Goal: Task Accomplishment & Management: Use online tool/utility

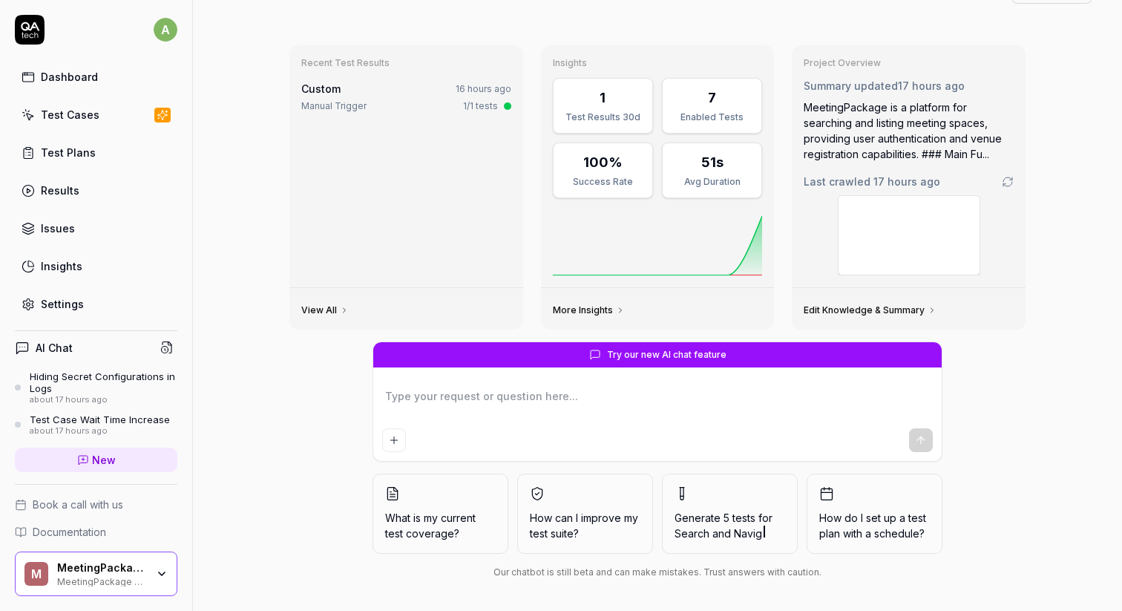
scroll to position [39, 0]
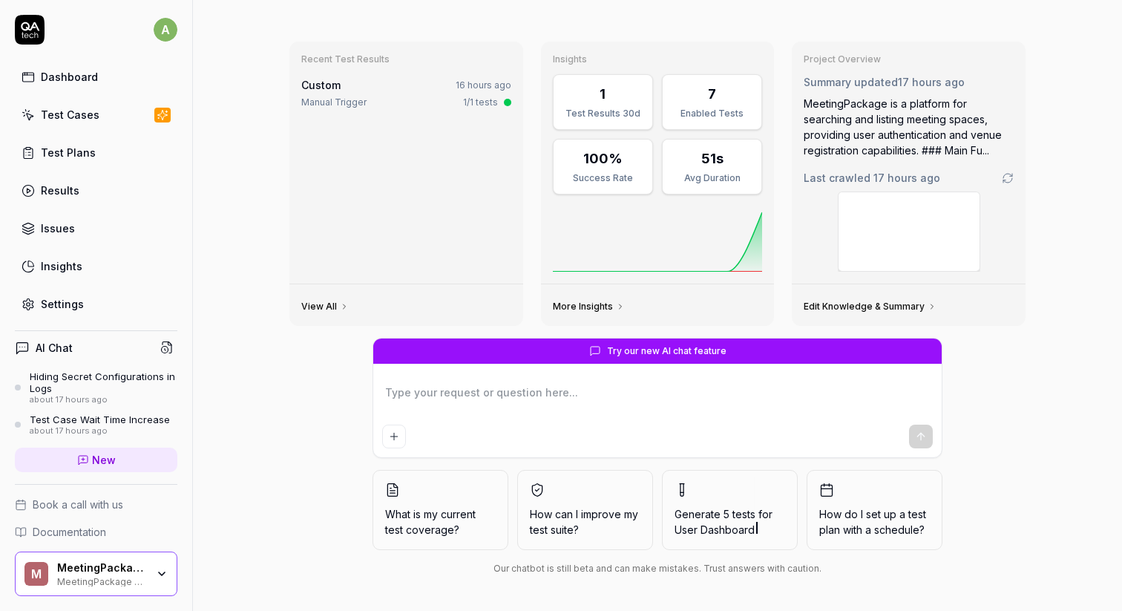
click at [163, 557] on div "M MeetingPackage MeetingPackage POC" at bounding box center [96, 573] width 163 height 45
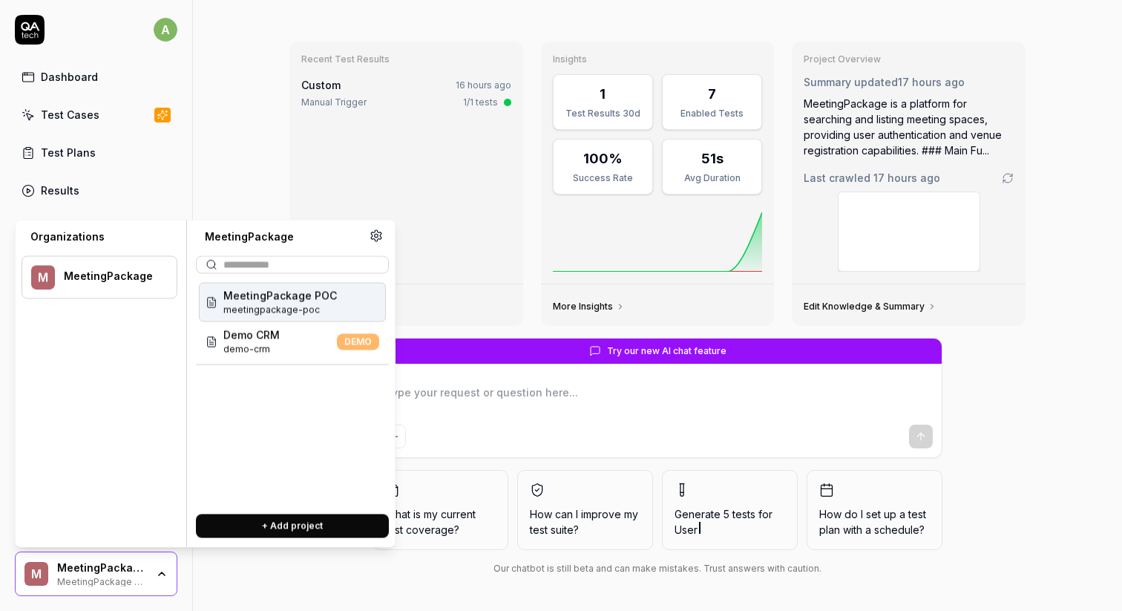
type textarea "*"
click at [163, 557] on div "M MeetingPackage MeetingPackage POC" at bounding box center [96, 573] width 163 height 45
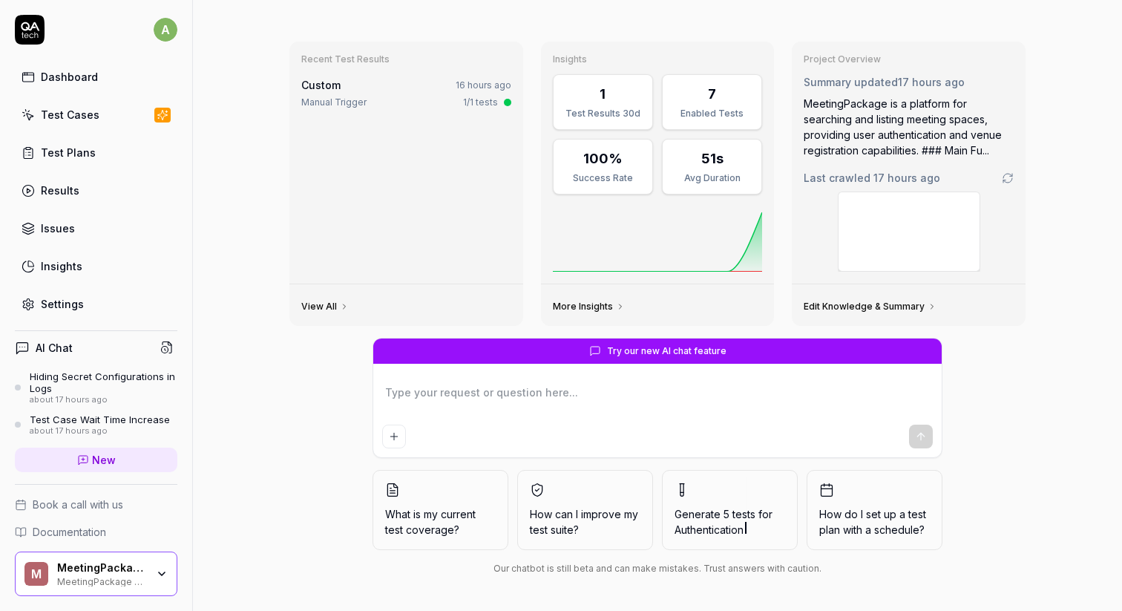
click at [82, 146] on div "Test Plans" at bounding box center [68, 153] width 55 height 16
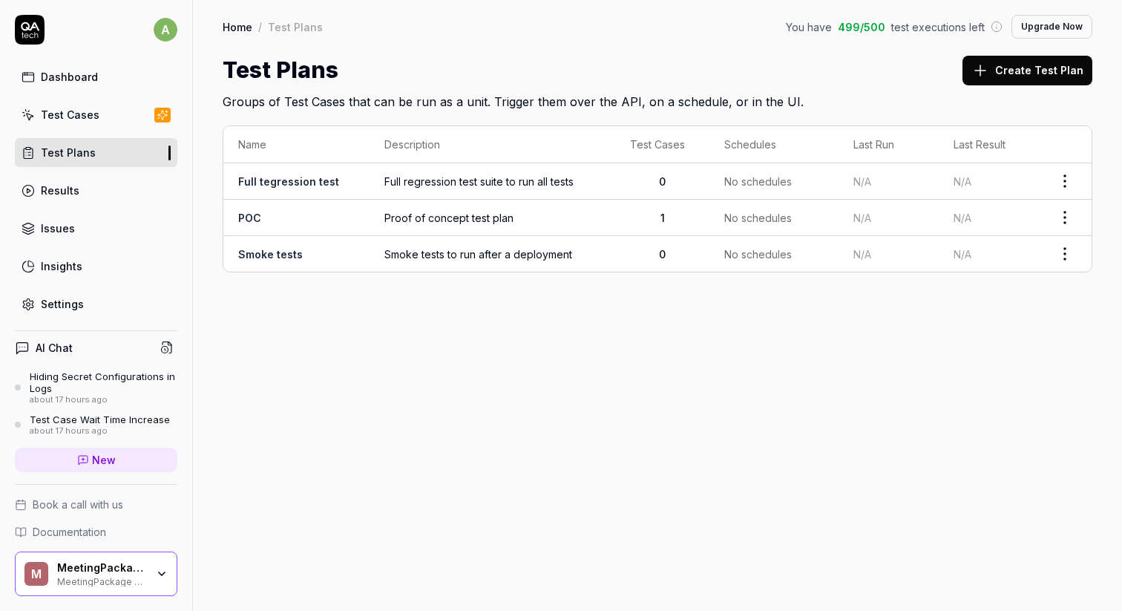
click at [86, 124] on link "Test Cases" at bounding box center [96, 114] width 163 height 29
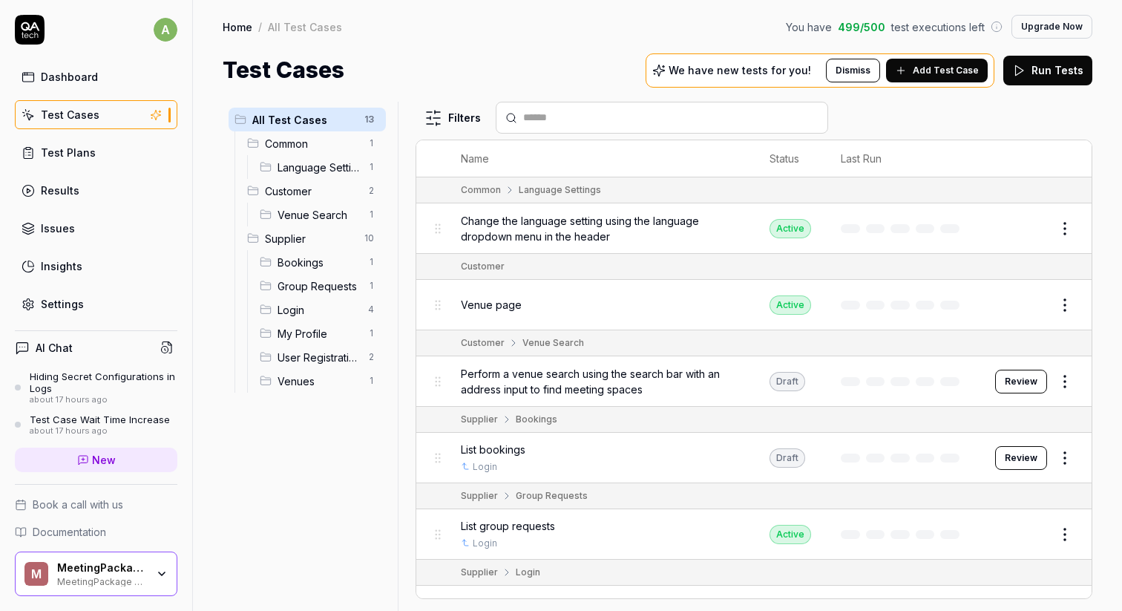
click at [318, 264] on span "Bookings" at bounding box center [319, 263] width 82 height 16
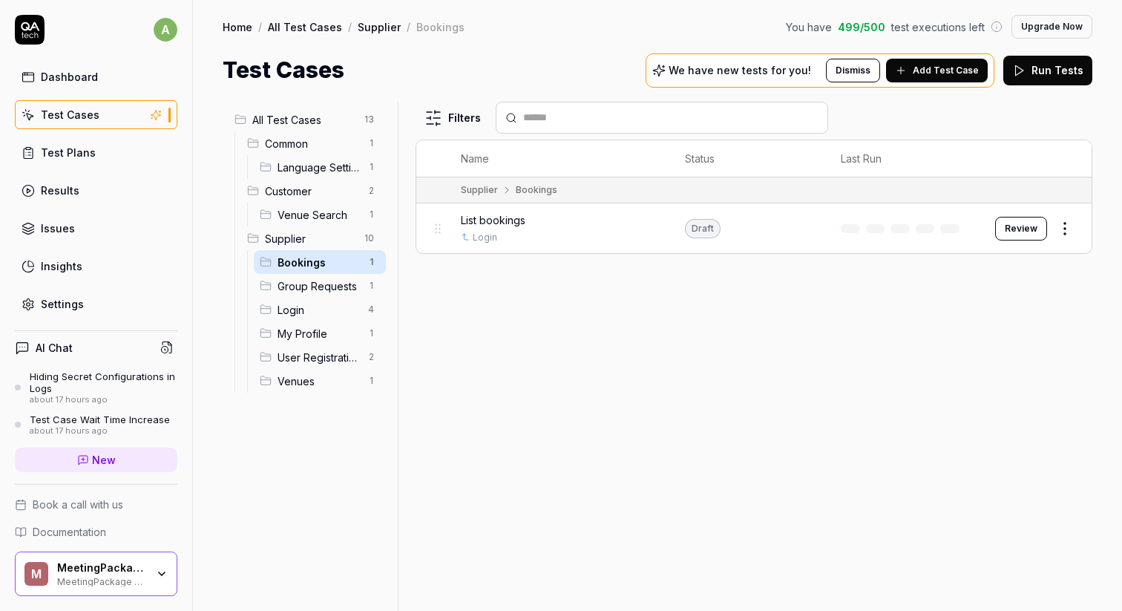
click at [365, 261] on html "a Dashboard Test Cases Test Plans Results Issues Insights Settings AI Chat Hidi…" at bounding box center [561, 305] width 1122 height 611
click at [692, 386] on html "a Dashboard Test Cases Test Plans Results Issues Insights Settings AI Chat Hidi…" at bounding box center [561, 305] width 1122 height 611
click at [962, 68] on span "Add Test Case" at bounding box center [946, 70] width 66 height 13
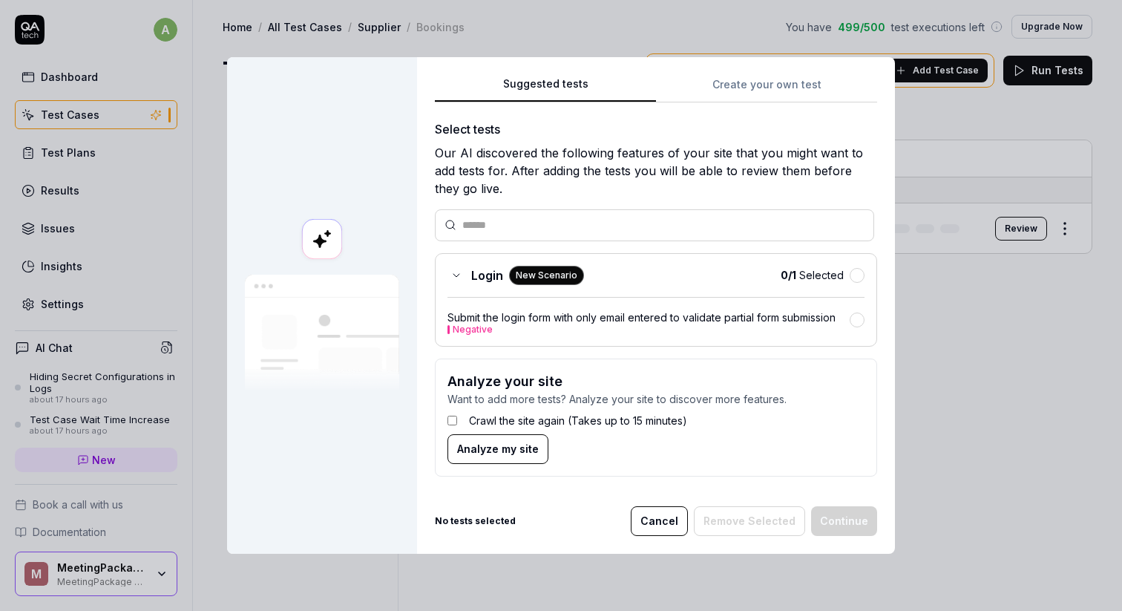
click at [733, 87] on div "Suggested tests Create your own test Select tests Our AI discovered the followi…" at bounding box center [656, 281] width 442 height 413
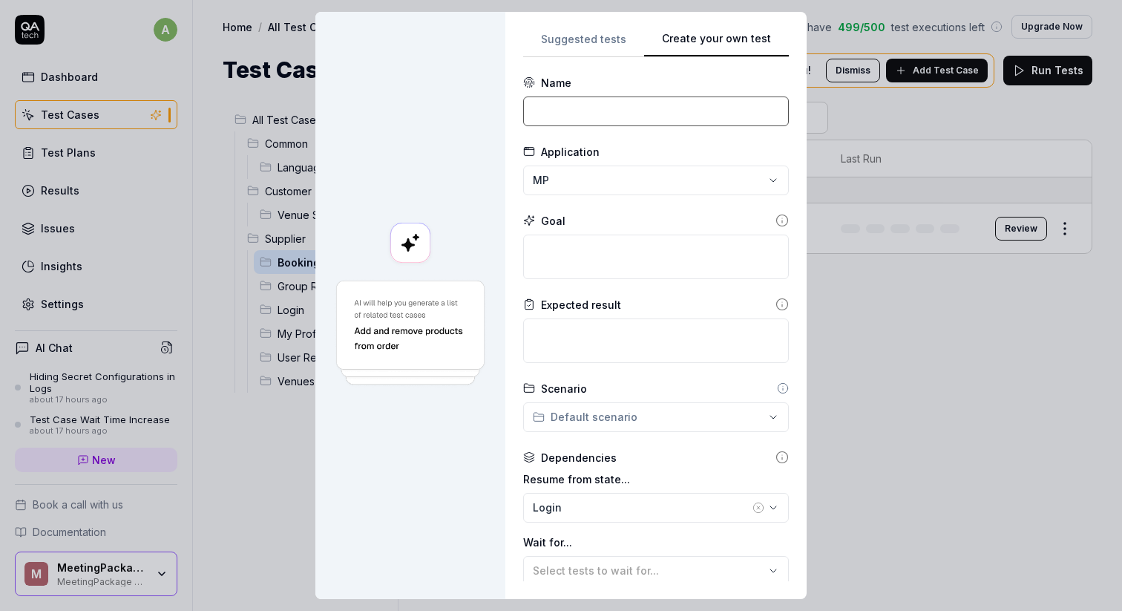
click at [620, 99] on input at bounding box center [656, 111] width 266 height 30
type input "View Booking"
click at [607, 248] on textarea at bounding box center [656, 257] width 266 height 45
type textarea "*"
type textarea "N"
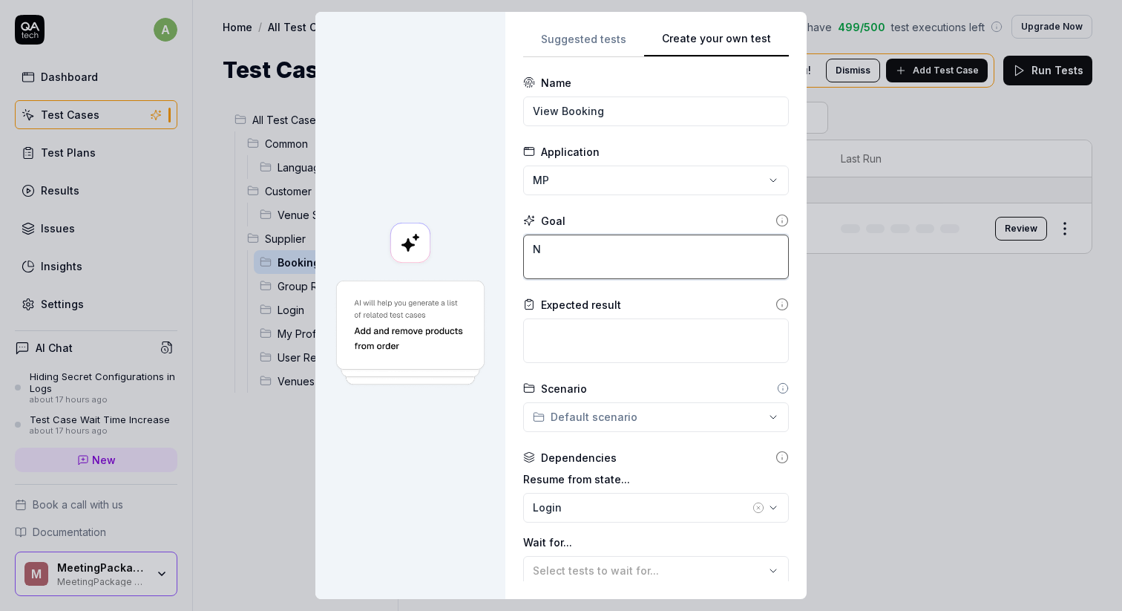
type textarea "*"
type textarea "Na"
type textarea "*"
type textarea "Nav"
type textarea "*"
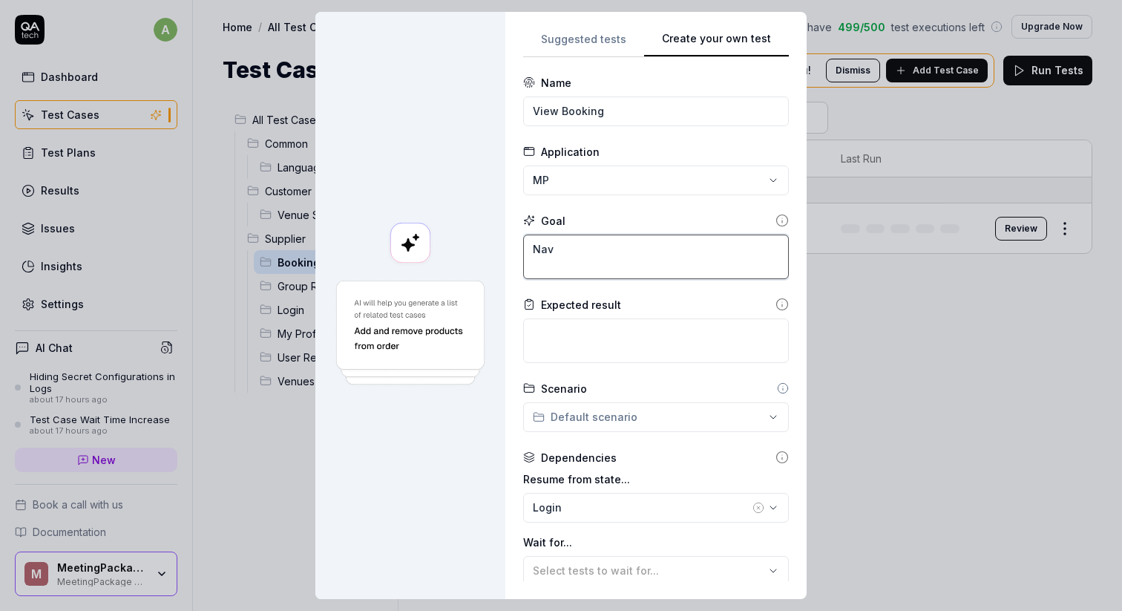
type textarea "Navi"
type textarea "*"
type textarea "Navig"
type textarea "*"
type textarea "Naviga"
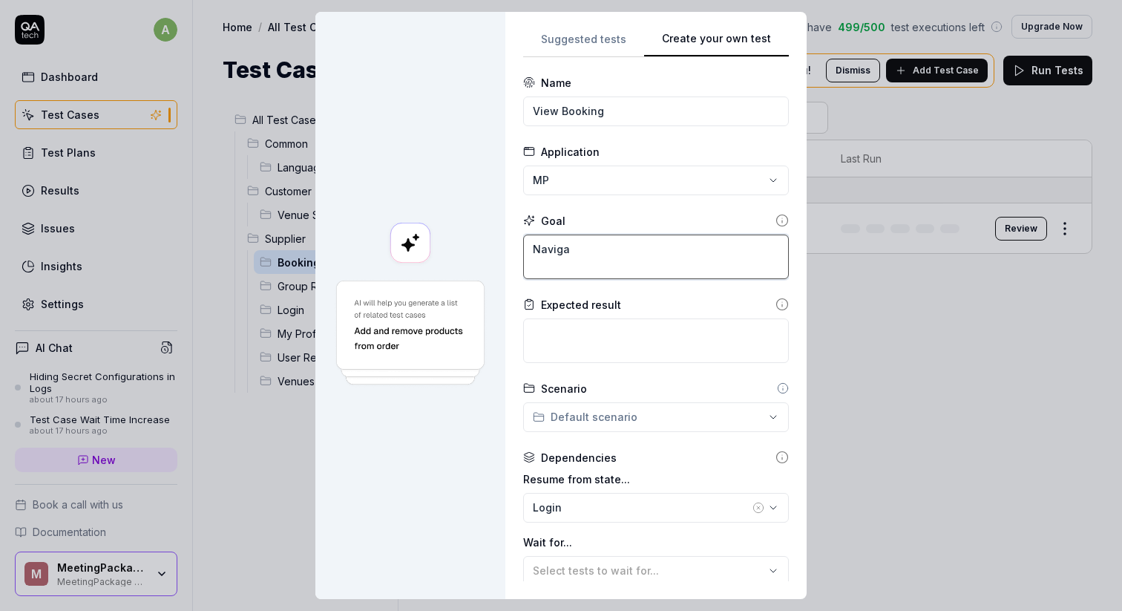
type textarea "*"
type textarea "Navigat"
type textarea "*"
type textarea "Navigate"
type textarea "*"
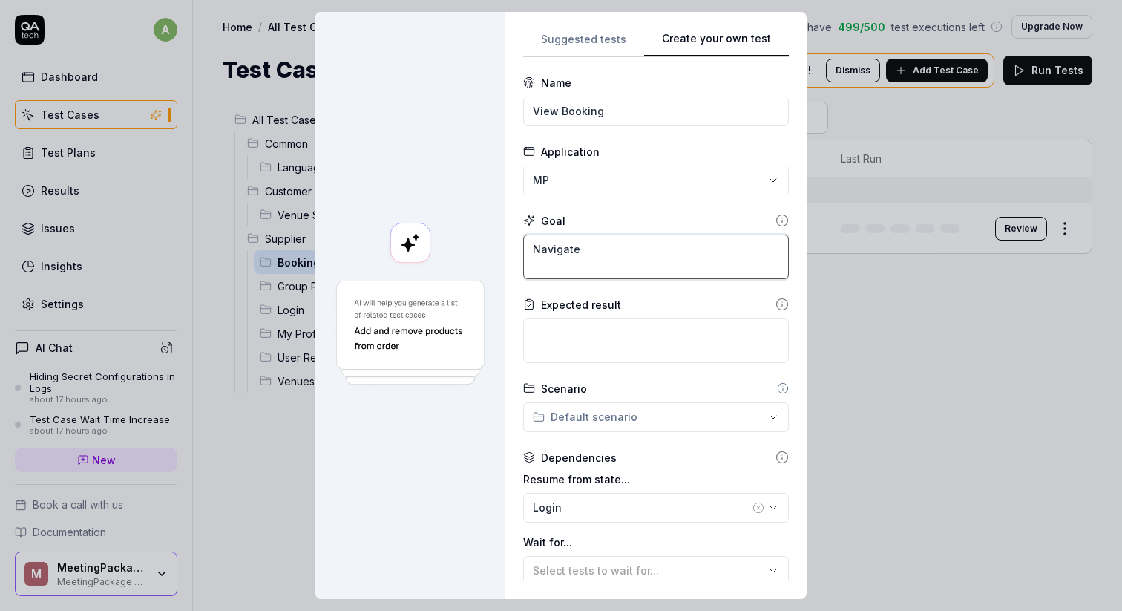
type textarea "Navigate"
type textarea "*"
type textarea "Navigate t"
type textarea "*"
type textarea "Navigate to"
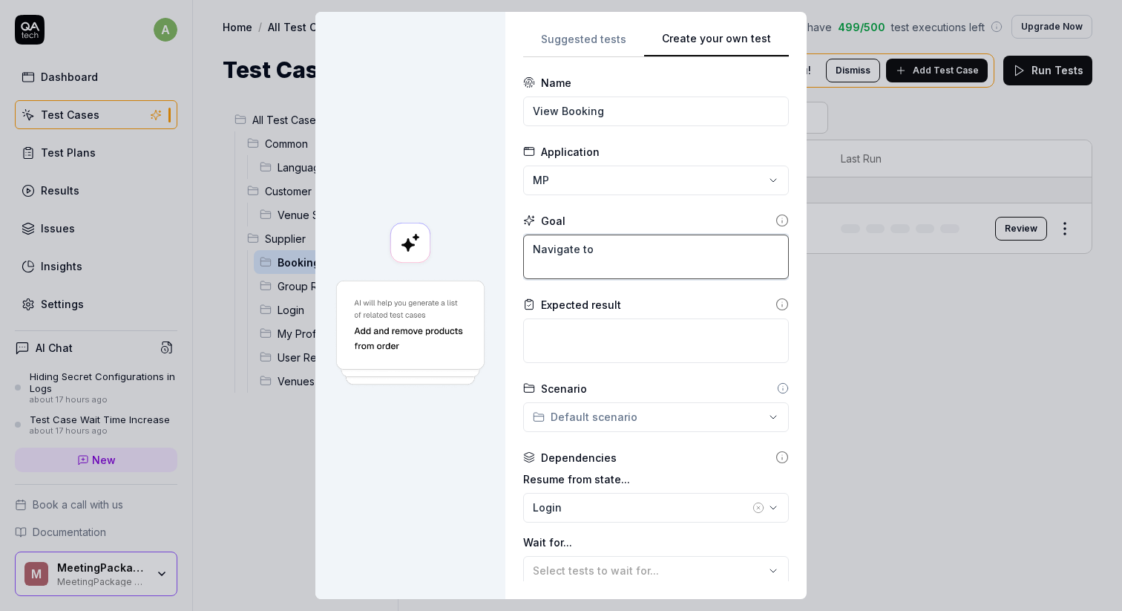
type textarea "*"
type textarea "Navigate to"
type textarea "*"
type textarea "Navigate to M"
type textarea "*"
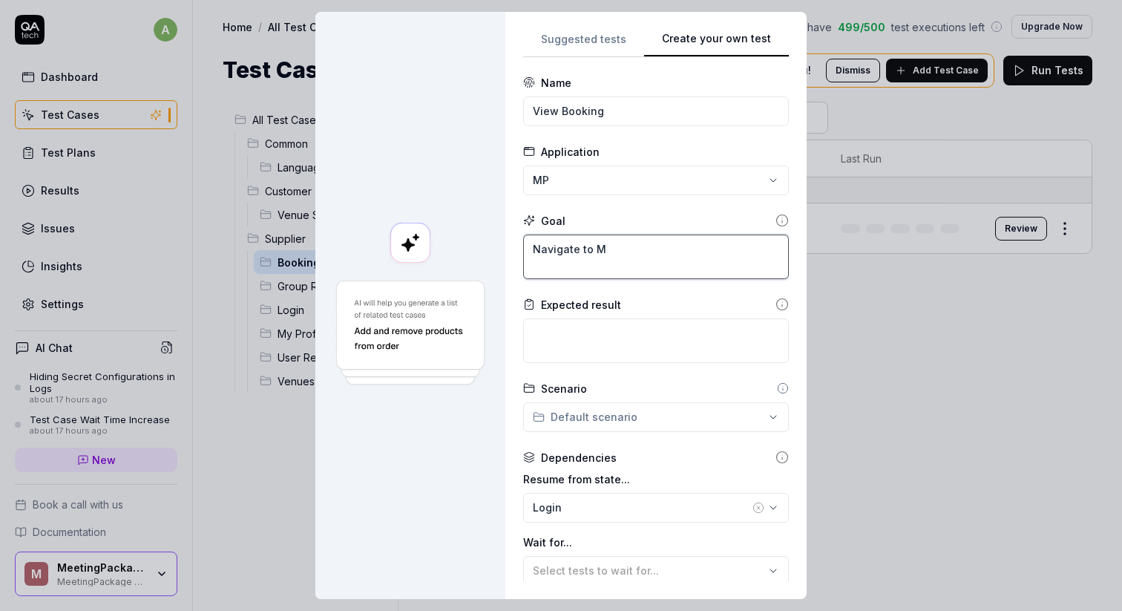
type textarea "Navigate to My"
type textarea "*"
type textarea "Navigate to M"
type textarea "*"
type textarea "Navigate to"
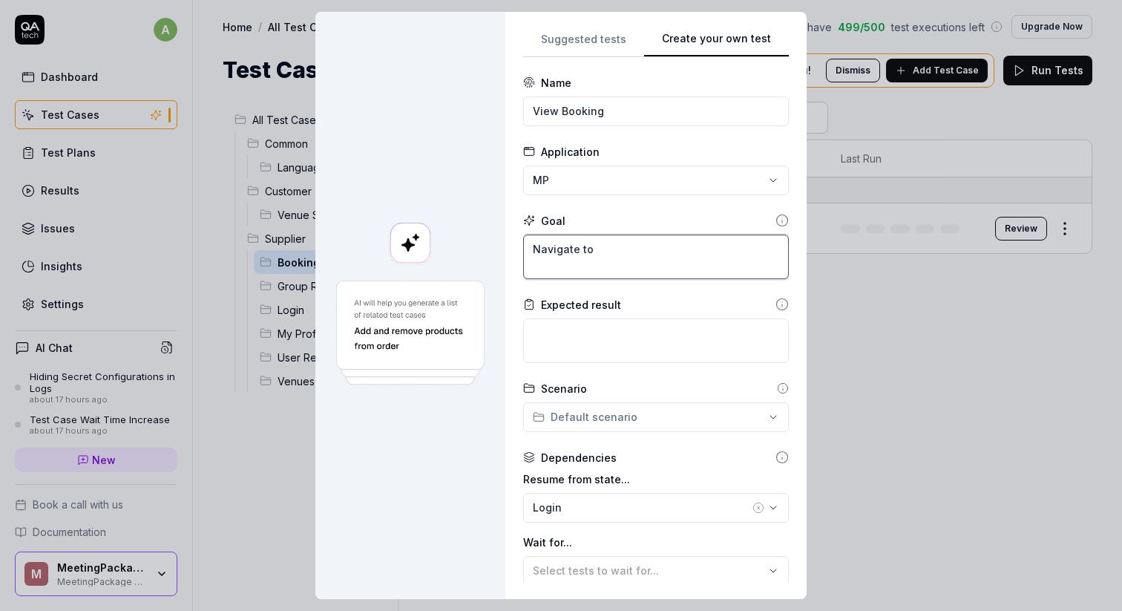
type textarea "*"
type textarea "Navigate to '"
type textarea "*"
type textarea "Navigate to 'B"
type textarea "*"
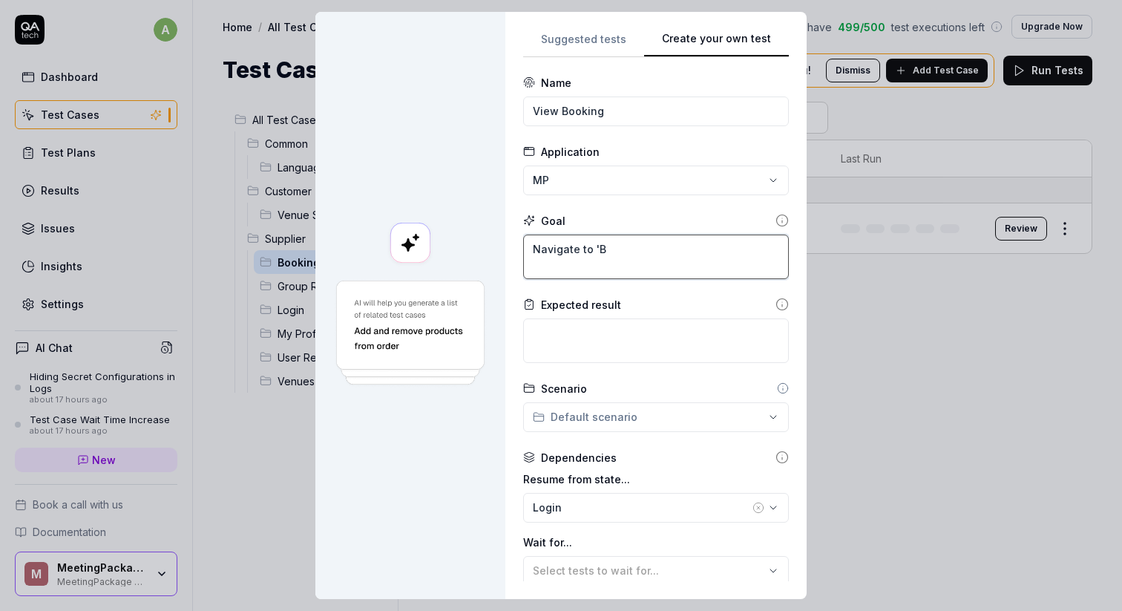
type textarea "Navigate to '"
type textarea "*"
type textarea "Navigate to 'M"
type textarea "*"
type textarea "Navigate to 'My"
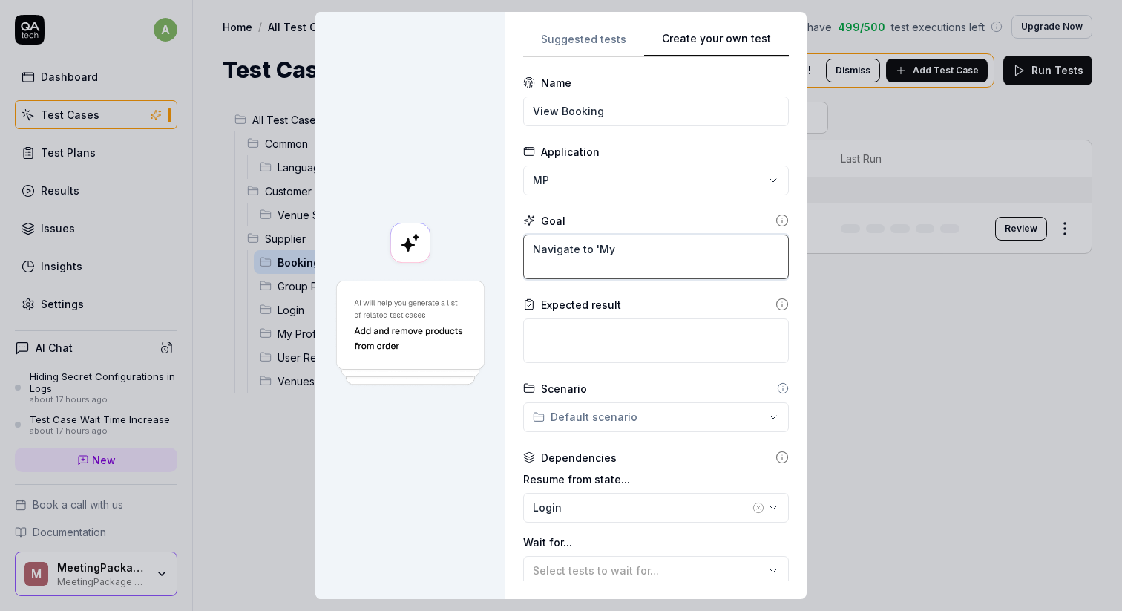
type textarea "*"
type textarea "Navigate to 'My"
type textarea "*"
type textarea "Navigate to 'My B"
type textarea "*"
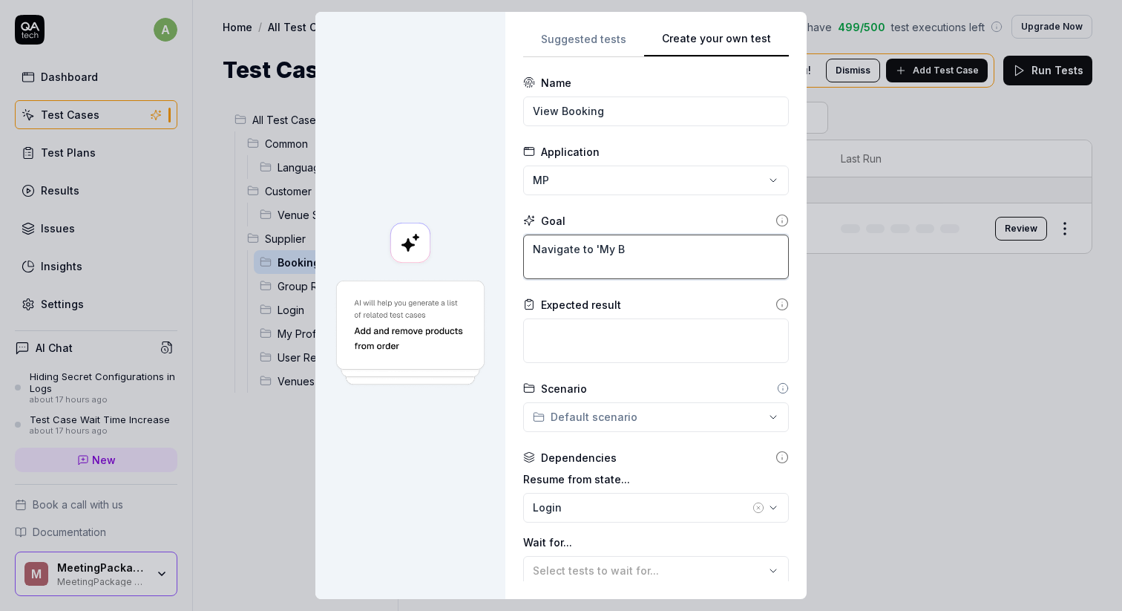
type textarea "Navigate to 'My Bo"
type textarea "*"
type textarea "Navigate to 'My Boo"
type textarea "*"
type textarea "Navigate to 'My Book"
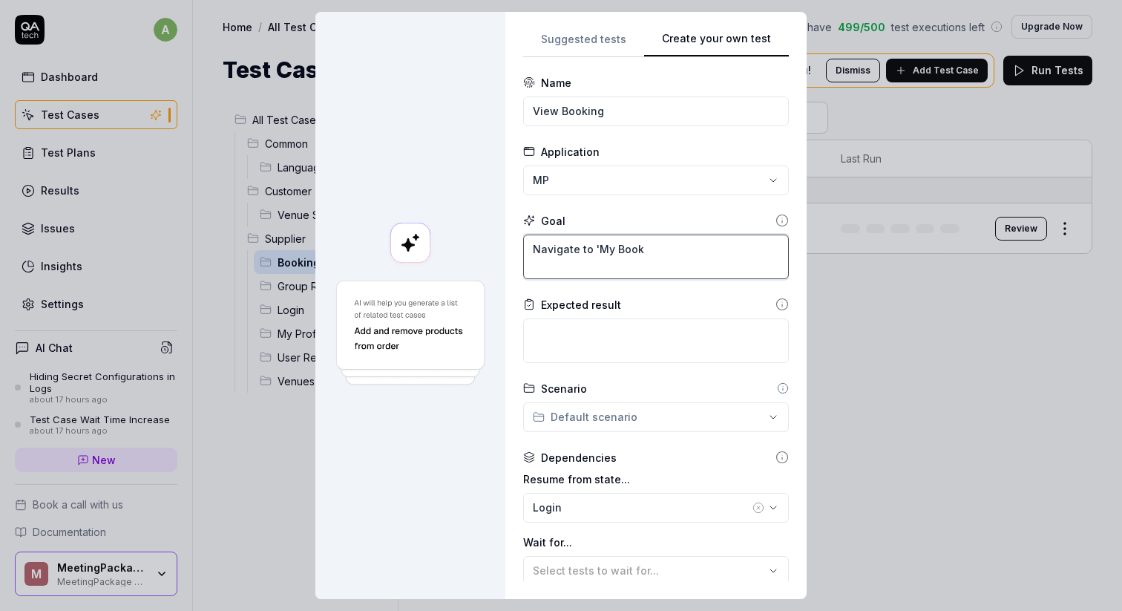
type textarea "*"
type textarea "Navigate to 'My Booki"
type textarea "*"
type textarea "Navigate to 'My Booking"
type textarea "*"
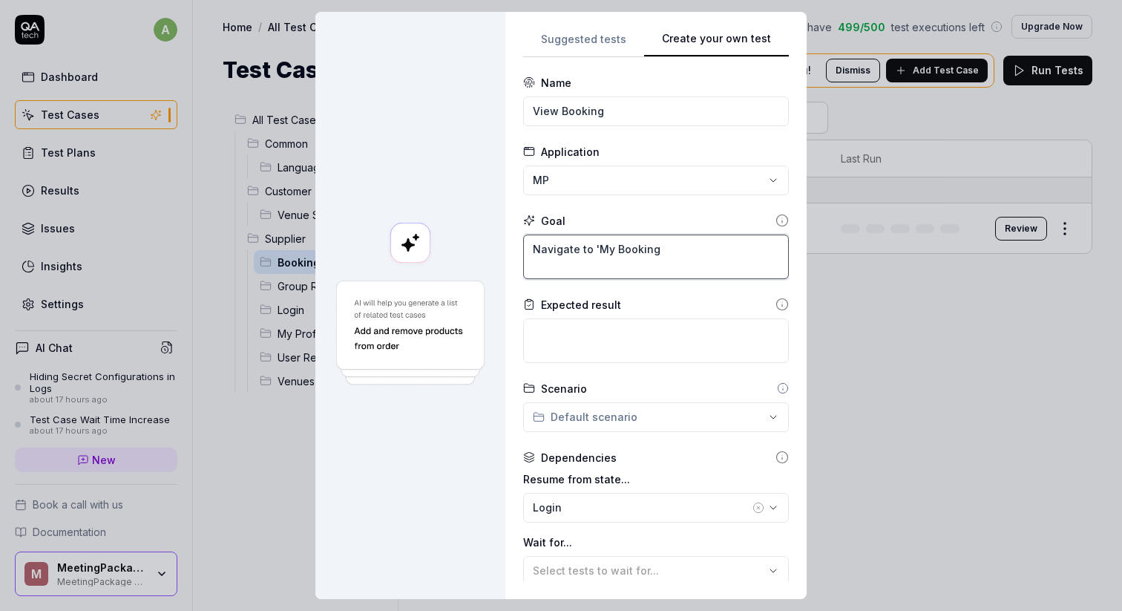
type textarea "Navigate to 'My Bookings"
type textarea "*"
type textarea "Navigate to 'My Bookings'"
type textarea "*"
type textarea "Navigate to 'My Bookings'"
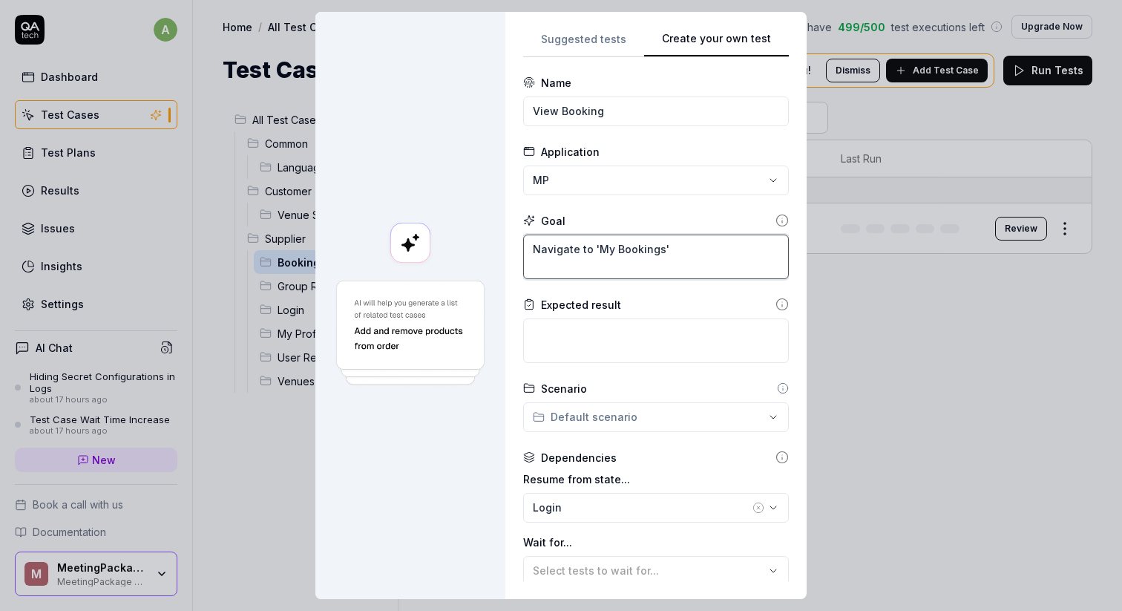
type textarea "*"
type textarea "Navigate to 'My Bookings' O"
type textarea "*"
type textarea "Navigate to 'My Bookings' Op"
type textarea "*"
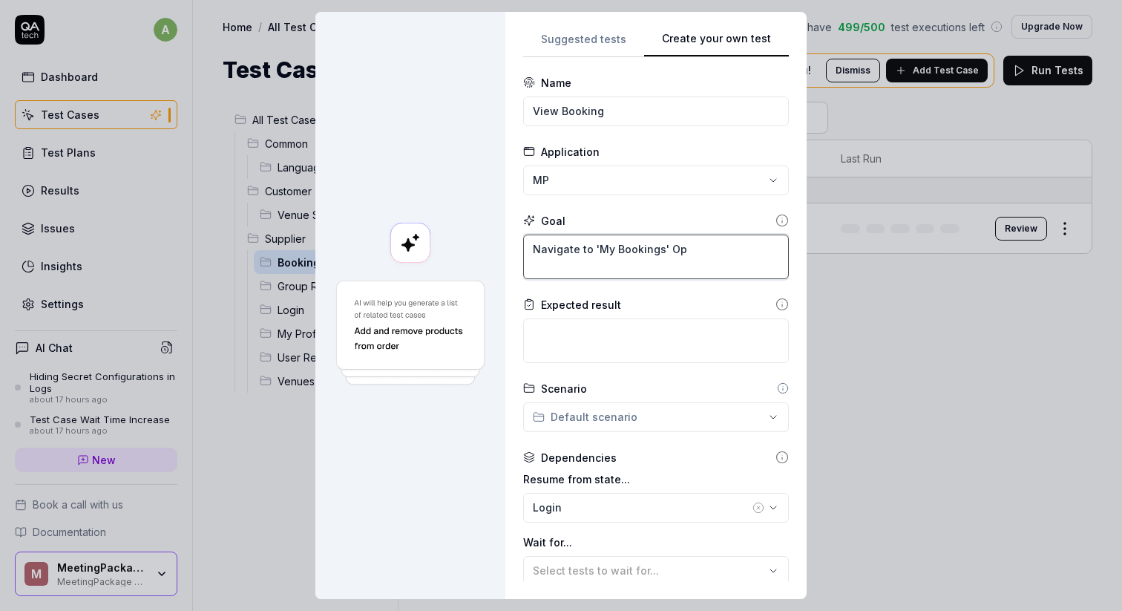
type textarea "Navigate to 'My Bookings' O"
type textarea "*"
type textarea "Navigate to 'My Bookings'"
type textarea "*"
type textarea "Navigate to 'My Bookings'"
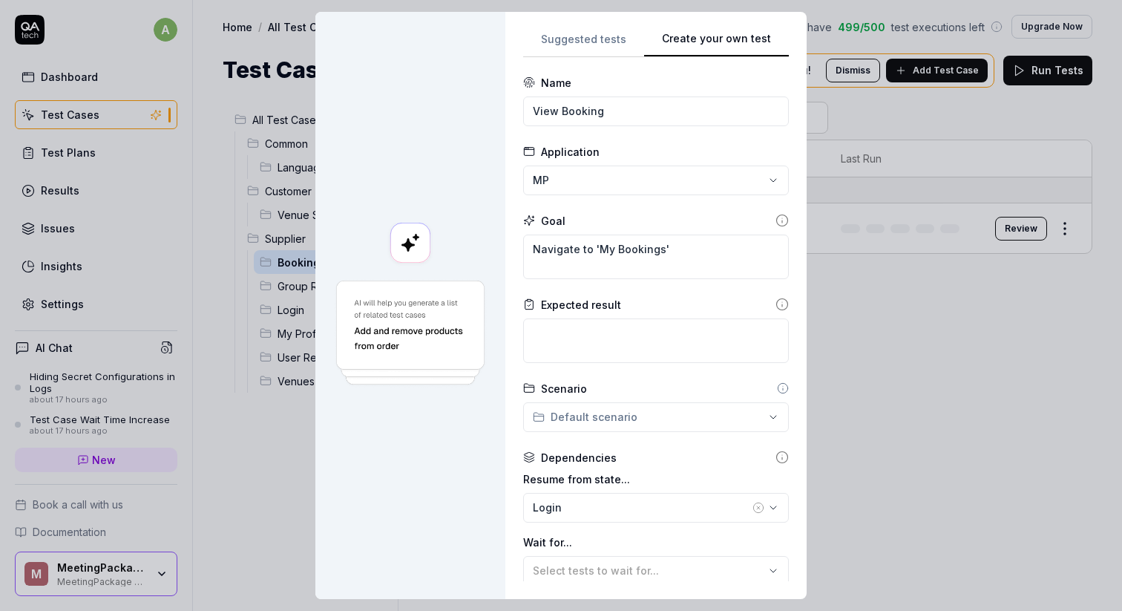
click at [775, 305] on icon at bounding box center [781, 304] width 13 height 13
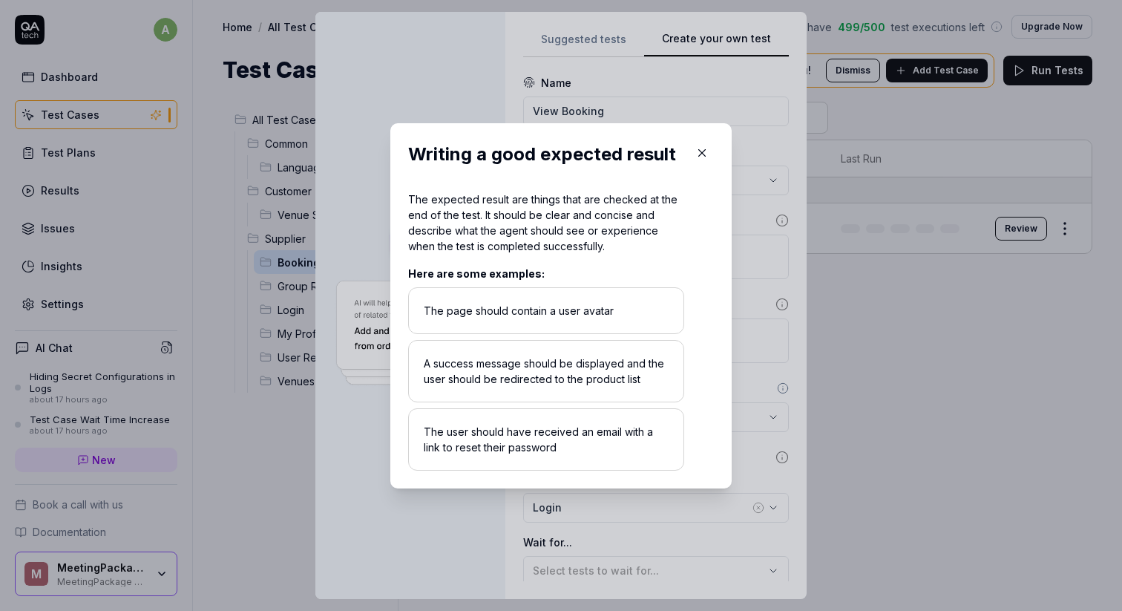
click at [698, 151] on icon "button" at bounding box center [701, 152] width 13 height 13
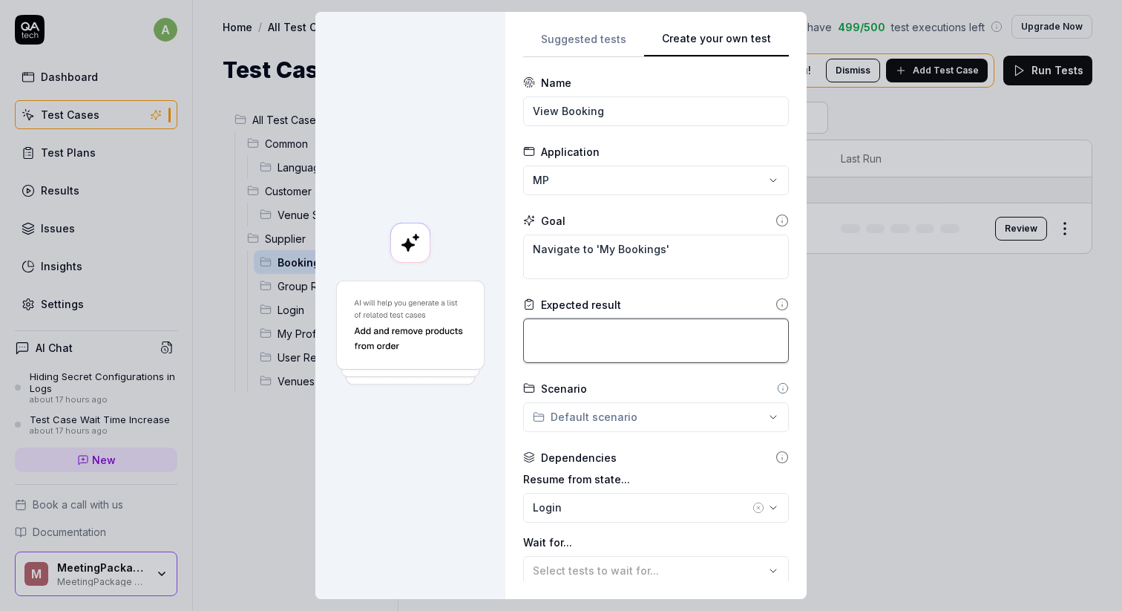
click at [609, 346] on textarea at bounding box center [656, 340] width 266 height 45
type textarea "*"
type textarea "B"
type textarea "*"
type textarea "Bo"
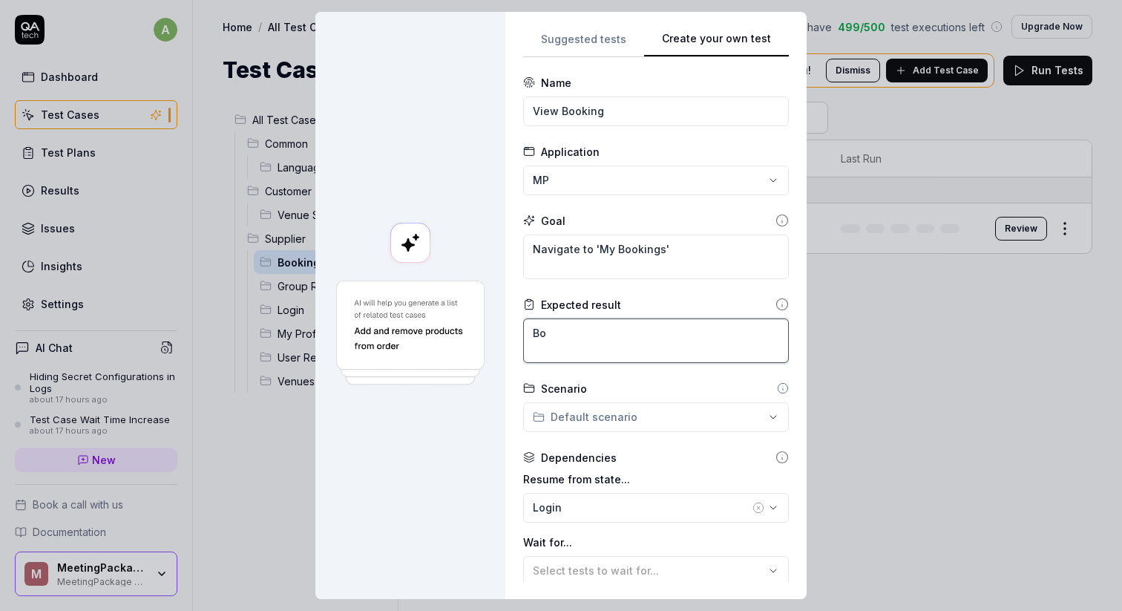
type textarea "*"
type textarea "Bok"
type textarea "*"
type textarea "Bo"
type textarea "*"
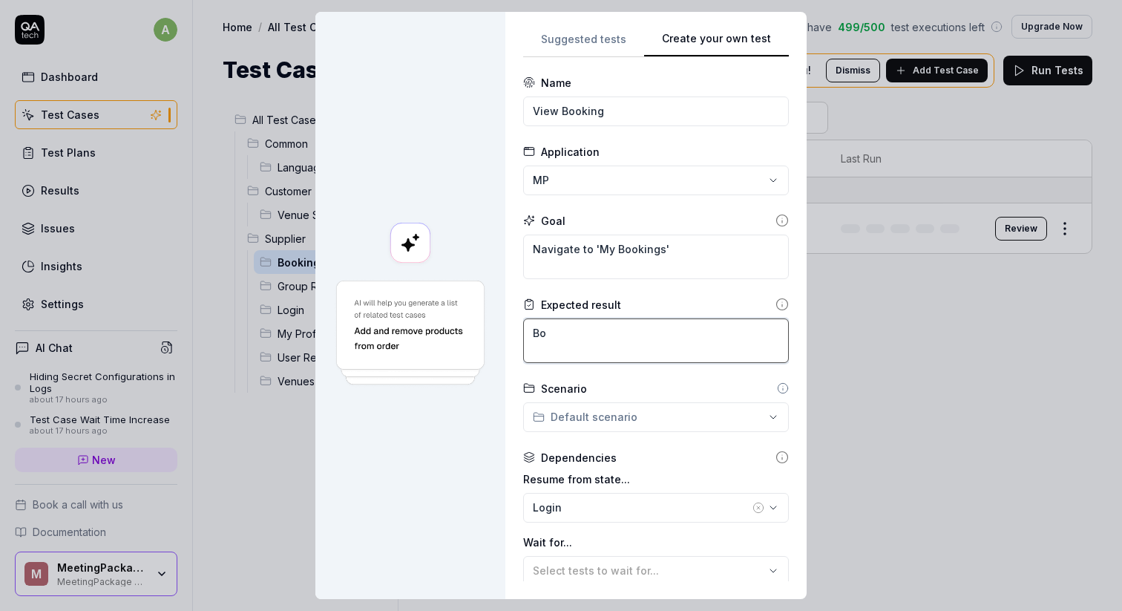
type textarea "Boo"
type textarea "*"
type textarea "Book"
type textarea "*"
type textarea "Booki"
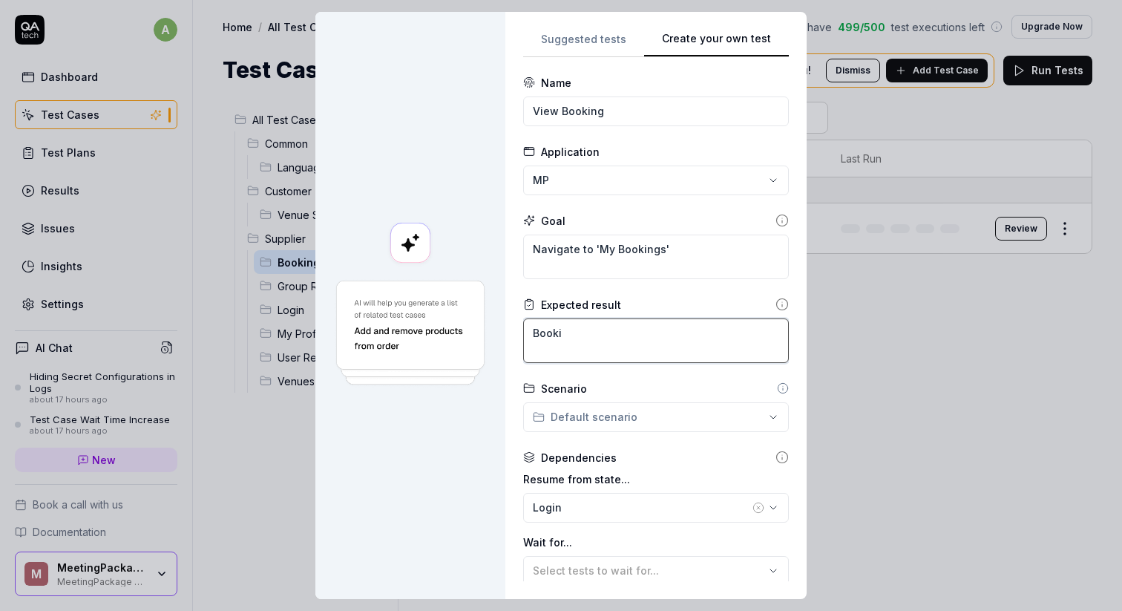
type textarea "*"
type textarea "Bookin"
type textarea "*"
type textarea "Booking"
type textarea "*"
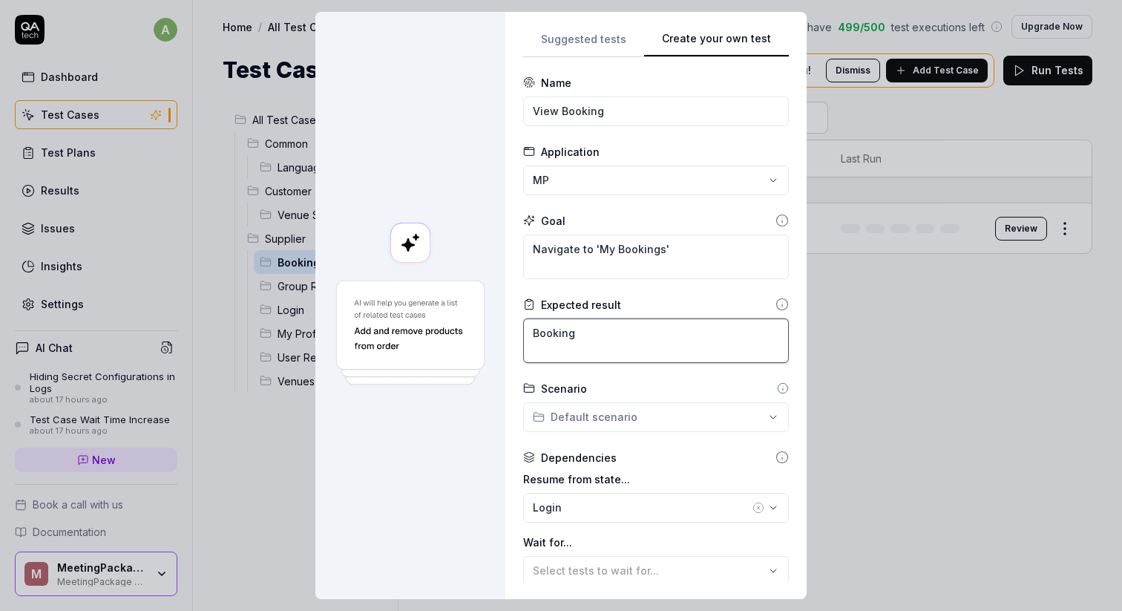
type textarea "Booking"
type textarea "*"
type textarea "Booking s"
type textarea "*"
type textarea "Booking sh"
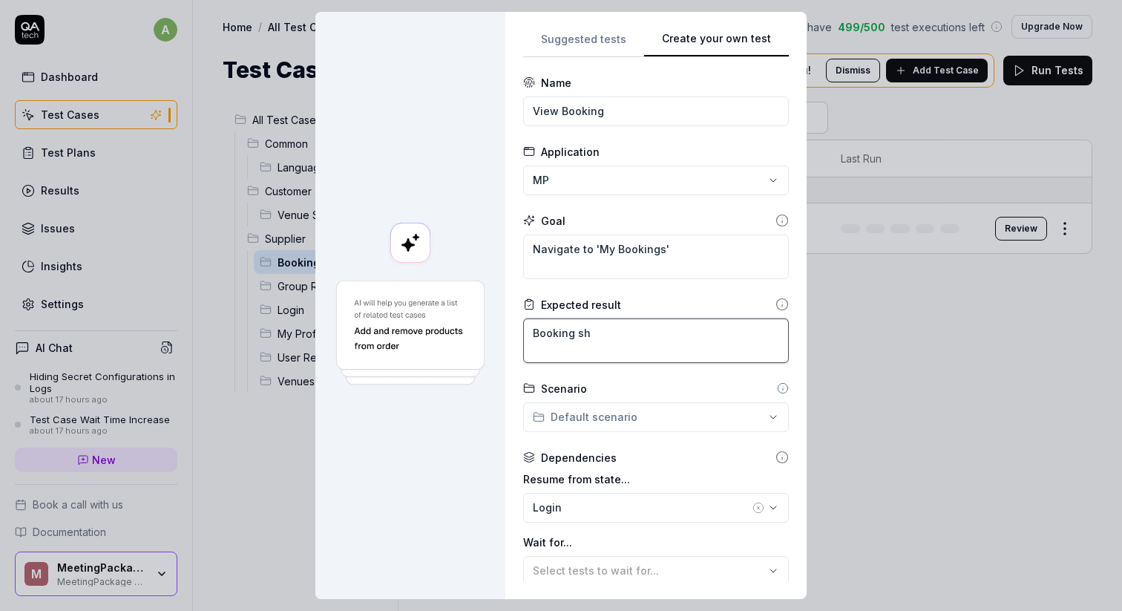
type textarea "*"
type textarea "Booking sho"
type textarea "*"
type textarea "Booking shou"
type textarea "*"
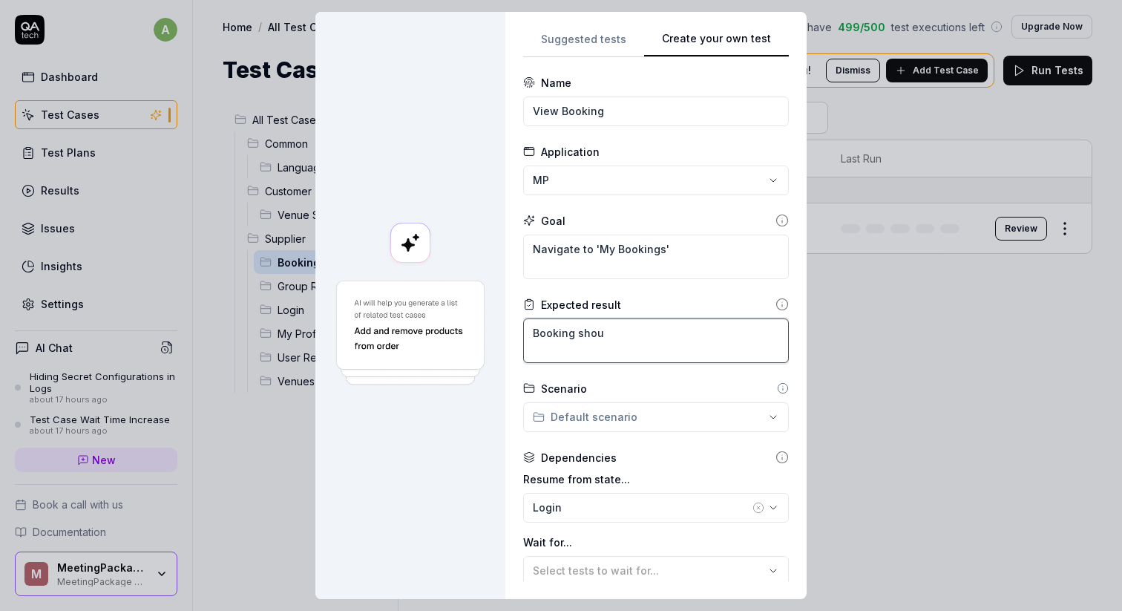
type textarea "Booking shoul"
type textarea "*"
type textarea "Booking should"
type textarea "*"
type textarea "Booking should"
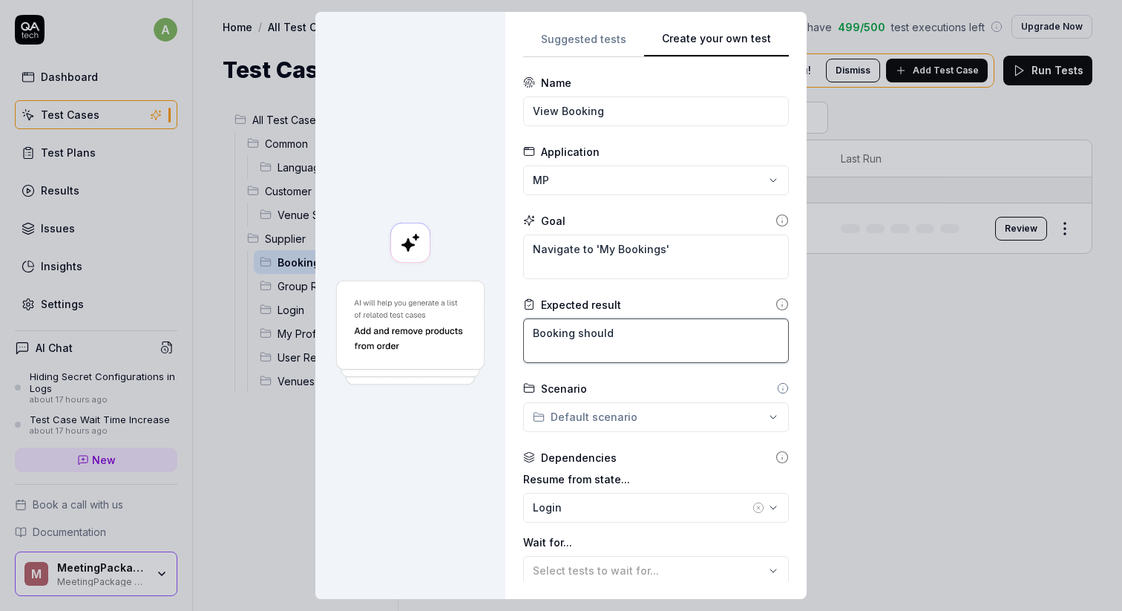
type textarea "*"
type textarea "Booking should o"
type textarea "*"
type textarea "Booking should op"
type textarea "*"
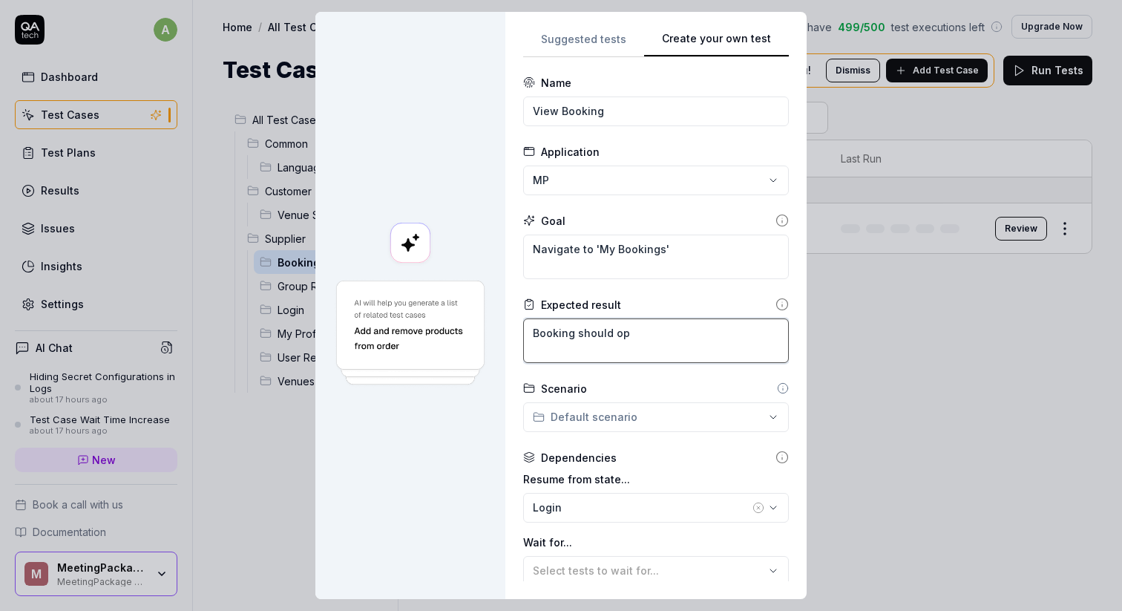
type textarea "Booking should ope"
type textarea "*"
type textarea "Booking should open"
type textarea "*"
type textarea "Booking should open a"
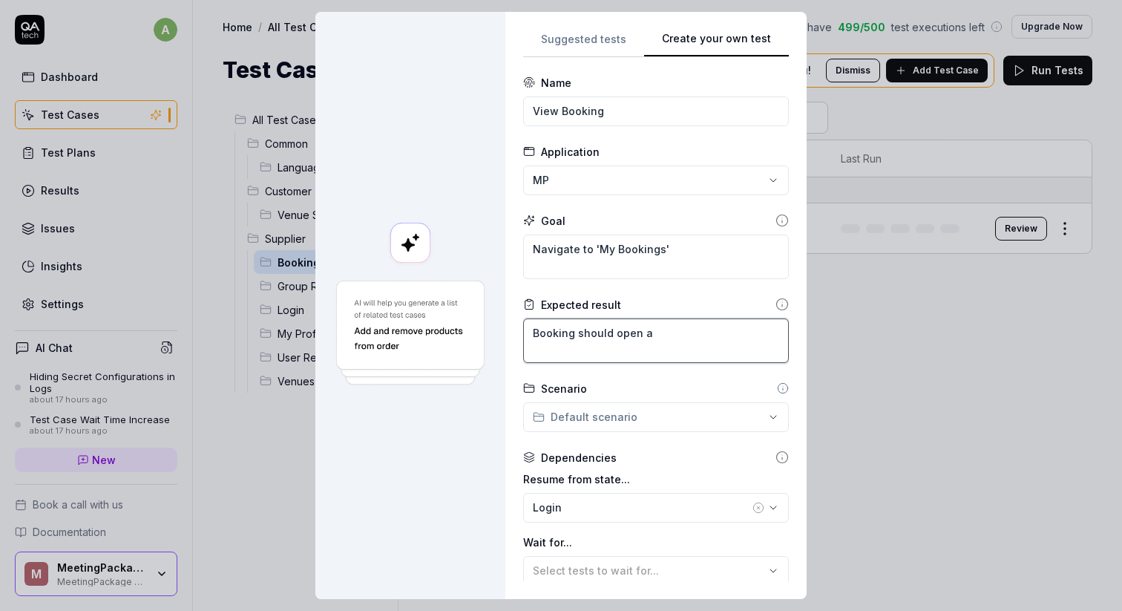
type textarea "*"
type textarea "Booking should open an"
type textarea "*"
type textarea "Booking should open and"
type textarea "*"
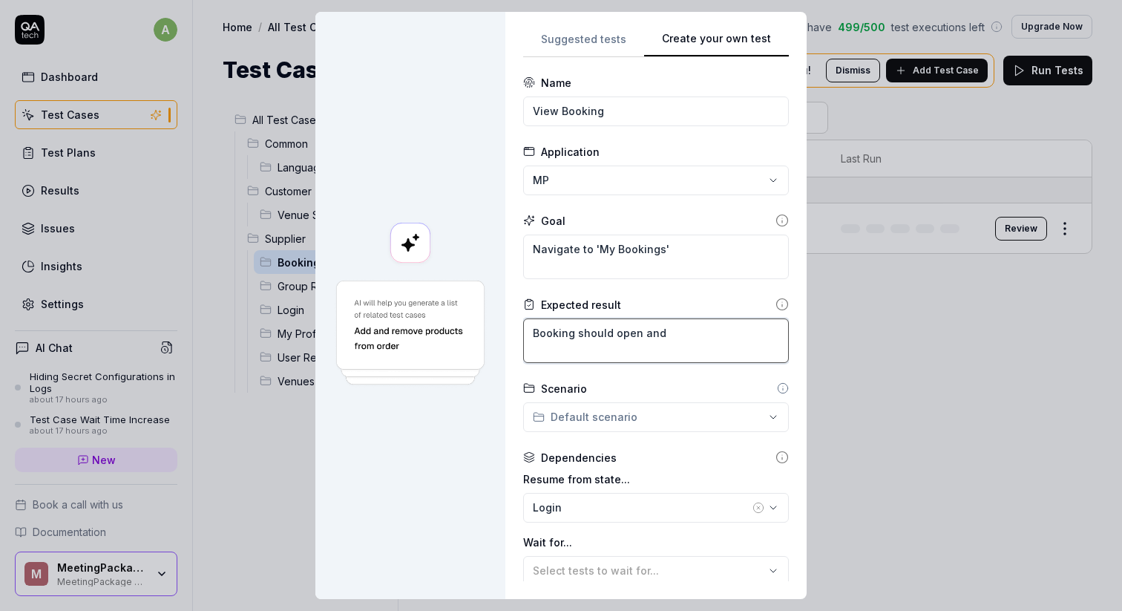
type textarea "Booking should open and"
type textarea "*"
type textarea "Booking should open and '"
paste textarea "Revenue summary"
type textarea "*"
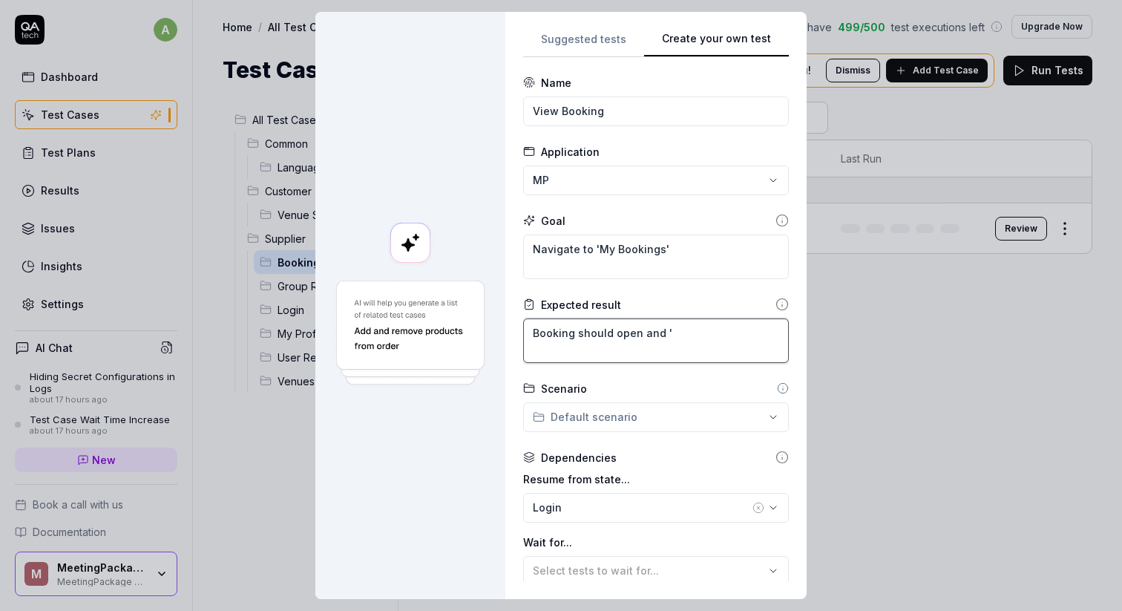
type textarea "Booking should open and 'Revenue summary"
type textarea "*"
type textarea "Booking should open and 'Revenue summary"
type textarea "*"
type textarea "Booking should open and 'Revenue summary'"
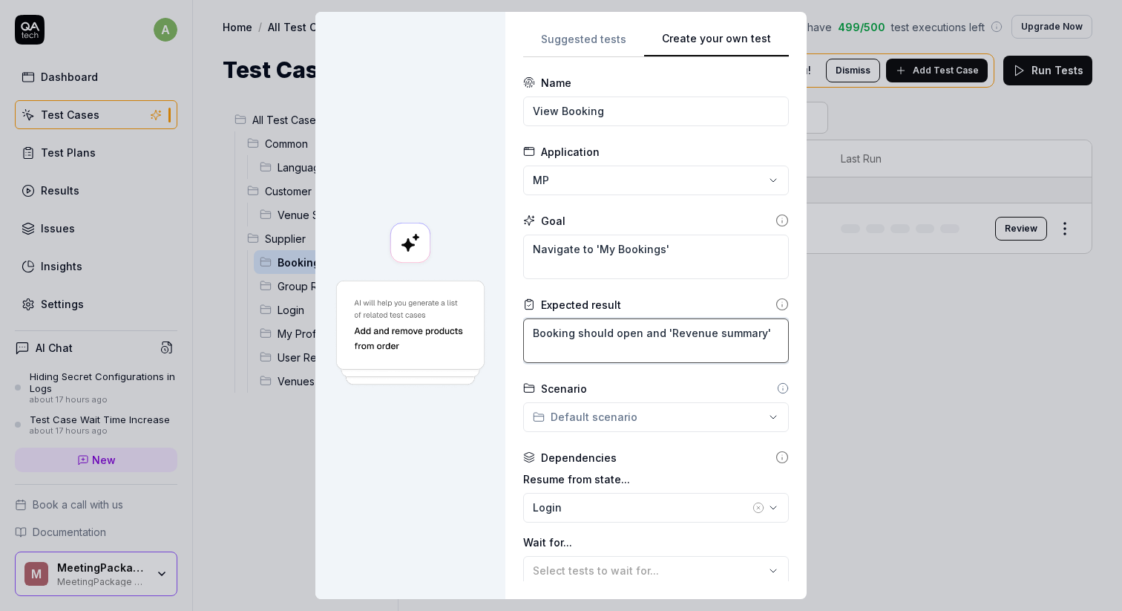
type textarea "*"
type textarea "Booking should open and 'Revenue summary' s"
type textarea "*"
type textarea "Booking should open and 'Revenue summary' sh"
type textarea "*"
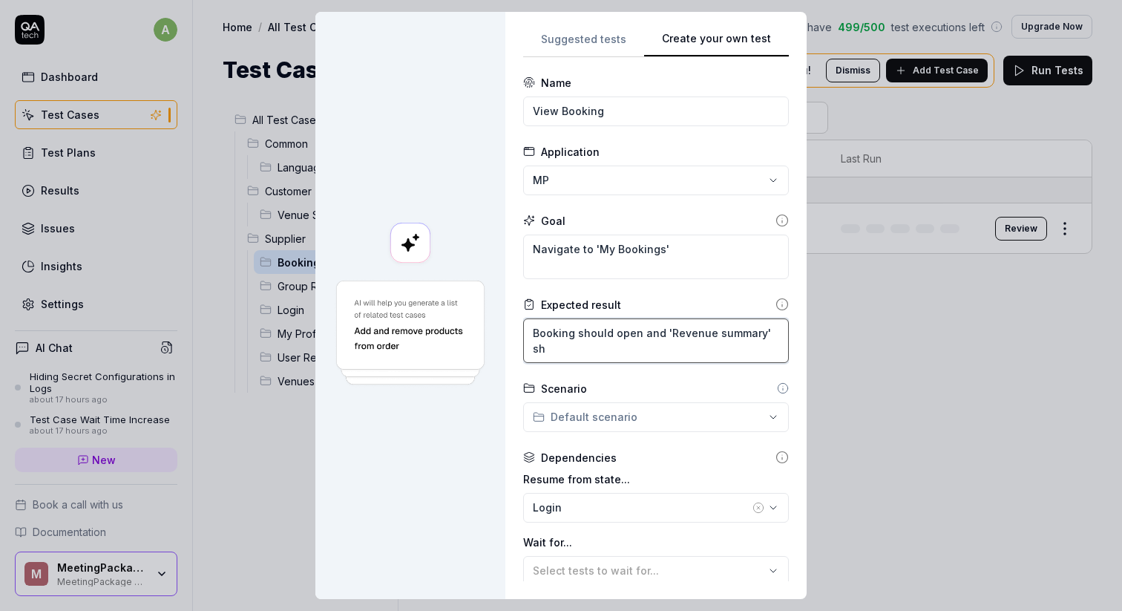
type textarea "Booking should open and 'Revenue summary' sho"
type textarea "*"
type textarea "Booking should open and 'Revenue summary' shou"
type textarea "*"
type textarea "Booking should open and 'Revenue summary' shoul"
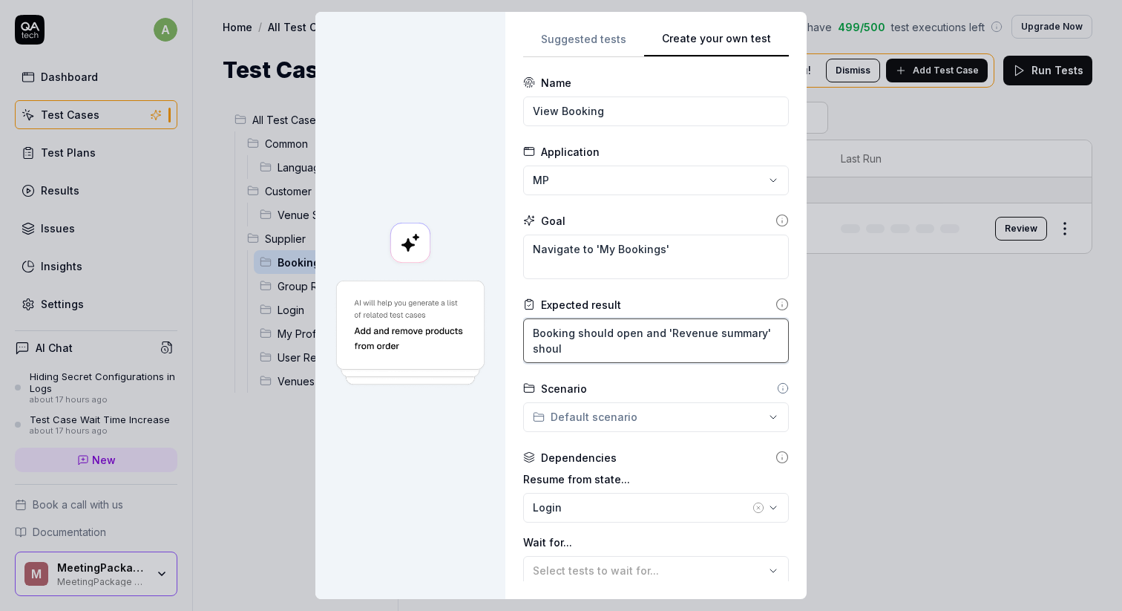
type textarea "*"
type textarea "Booking should open and 'Revenue summary' should"
type textarea "*"
type textarea "Booking should open and 'Revenue summary' should"
click at [575, 274] on textarea "Navigate to 'My Bookings'" at bounding box center [656, 257] width 266 height 45
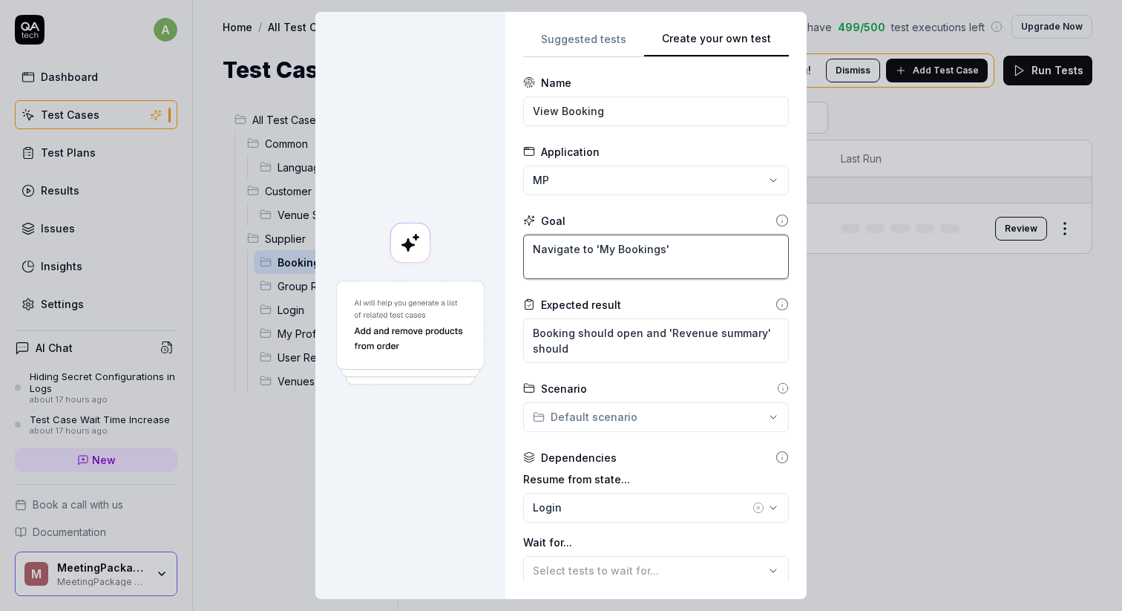
type textarea "*"
type textarea "ANavigate to 'My Bookings'"
type textarea "*"
type textarea "AsNavigate to 'My Bookings'"
type textarea "*"
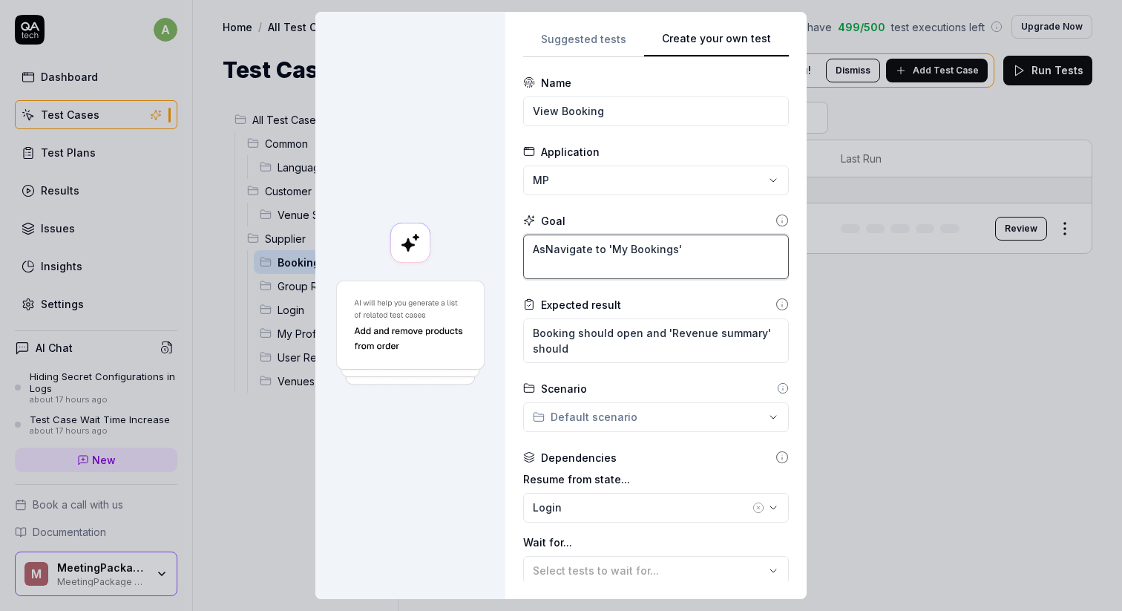
type textarea "As Navigate to 'My Bookings'"
type textarea "*"
type textarea "As aNavigate to 'My Bookings'"
type textarea "*"
type textarea "As a Navigate to 'My Bookings'"
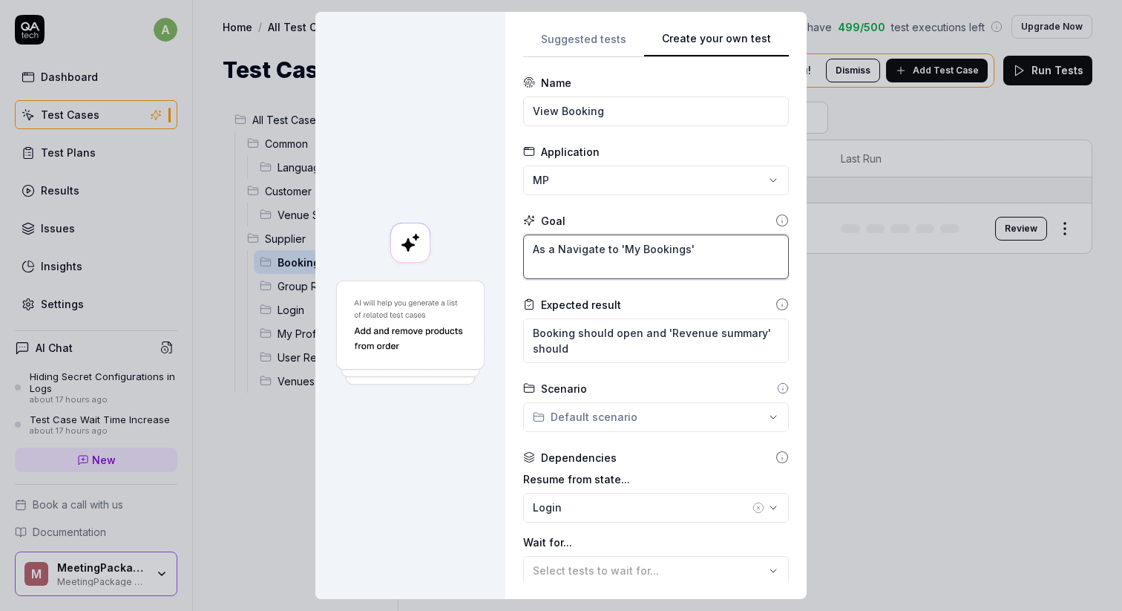
type textarea "*"
type textarea "As a sNavigate to 'My Bookings'"
type textarea "*"
type textarea "As a suNavigate to 'My Bookings'"
type textarea "*"
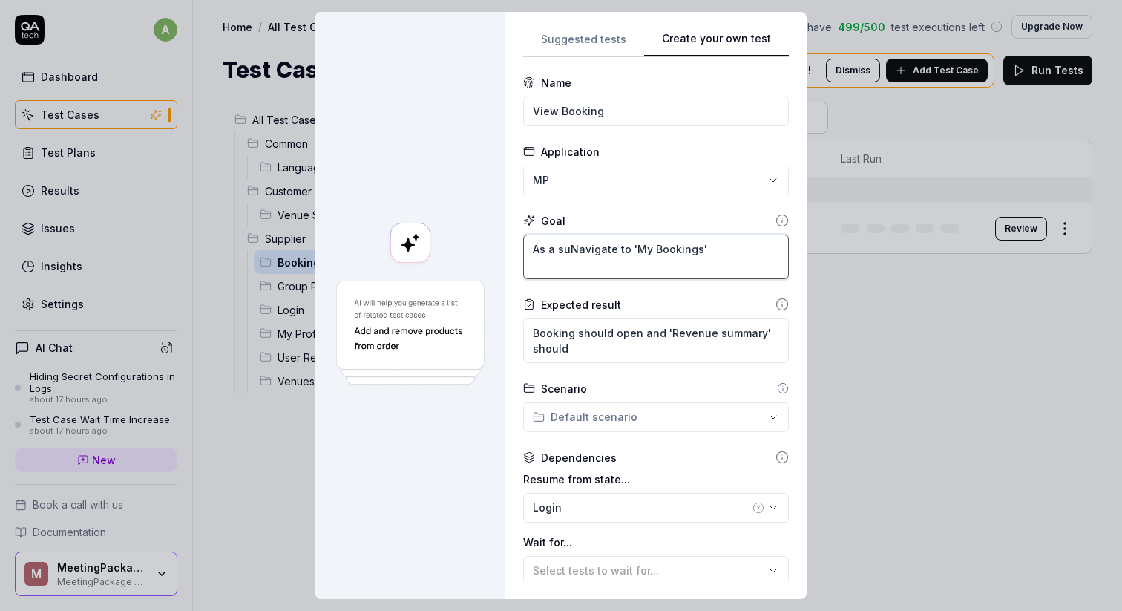
type textarea "As a supNavigate to 'My Bookings'"
type textarea "*"
type textarea "As a suppNavigate to 'My Bookings'"
type textarea "*"
type textarea "As a supplNavigate to 'My Bookings'"
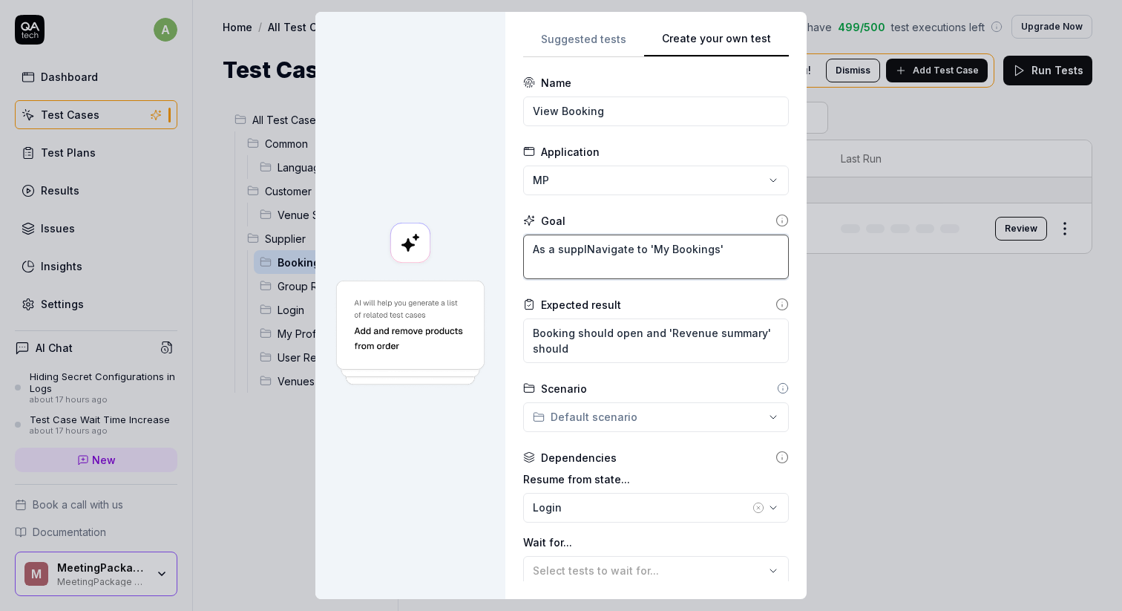
type textarea "*"
type textarea "As a supplieNavigate to 'My Bookings'"
type textarea "*"
type textarea "As a supplierNavigate to 'My Bookings'"
type textarea "*"
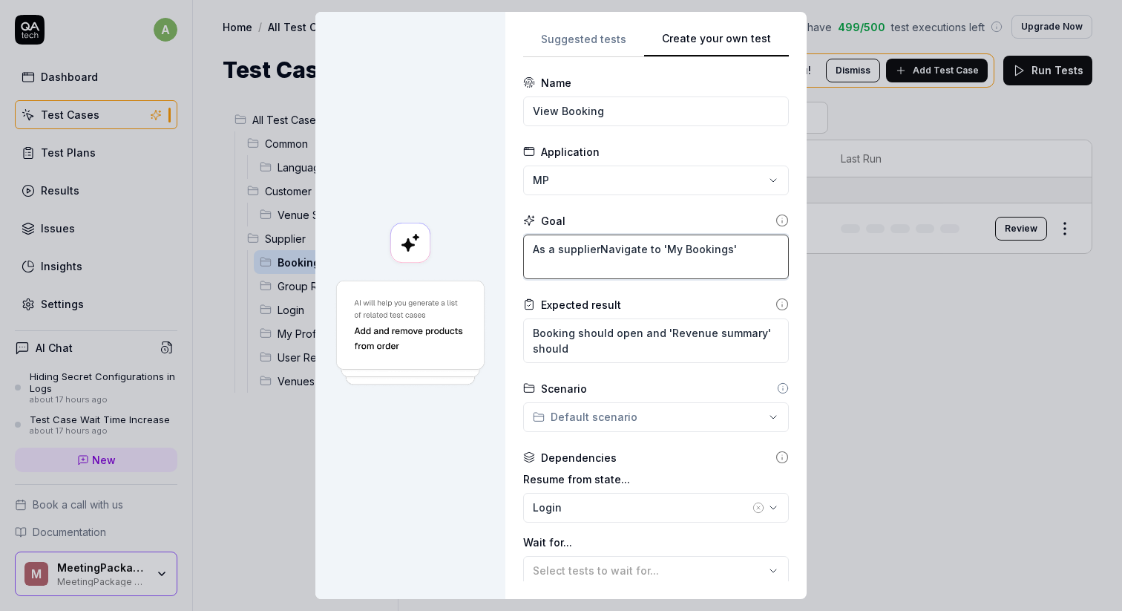
type textarea "As a supplier,Navigate to 'My Bookings'"
type textarea "*"
type textarea "As a supplier, Navigate to 'My Bookings'"
type textarea "*"
type textarea "As a supplier, INavigate to 'My Bookings'"
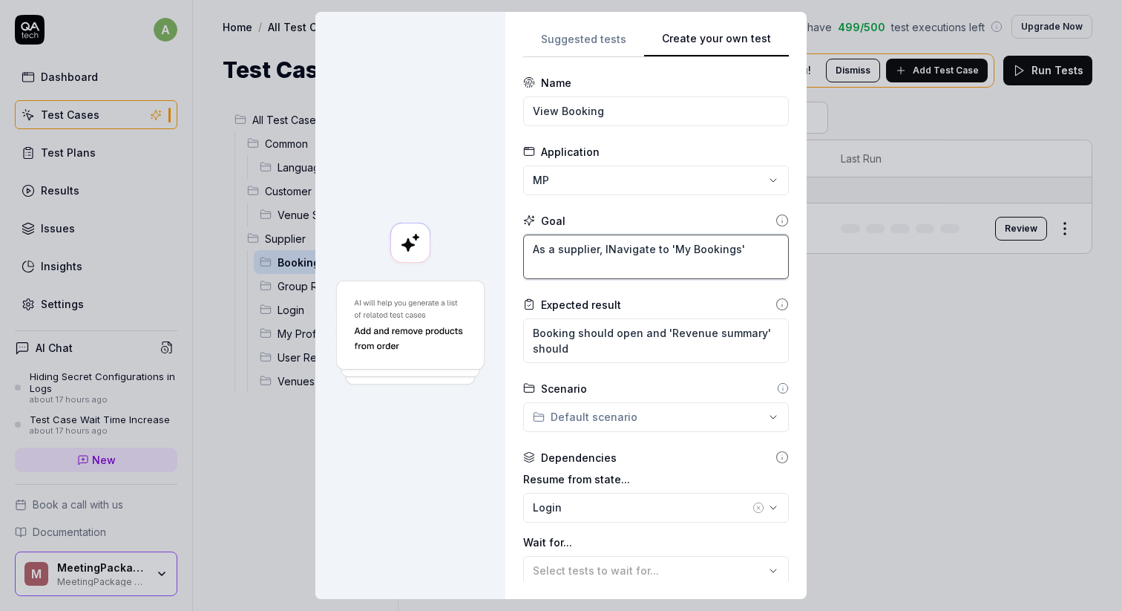
type textarea "*"
type textarea "As a supplier, I wNavigate to 'My Bookings'"
type textarea "*"
type textarea "As a supplier, I waNavigate to 'My Bookings'"
type textarea "*"
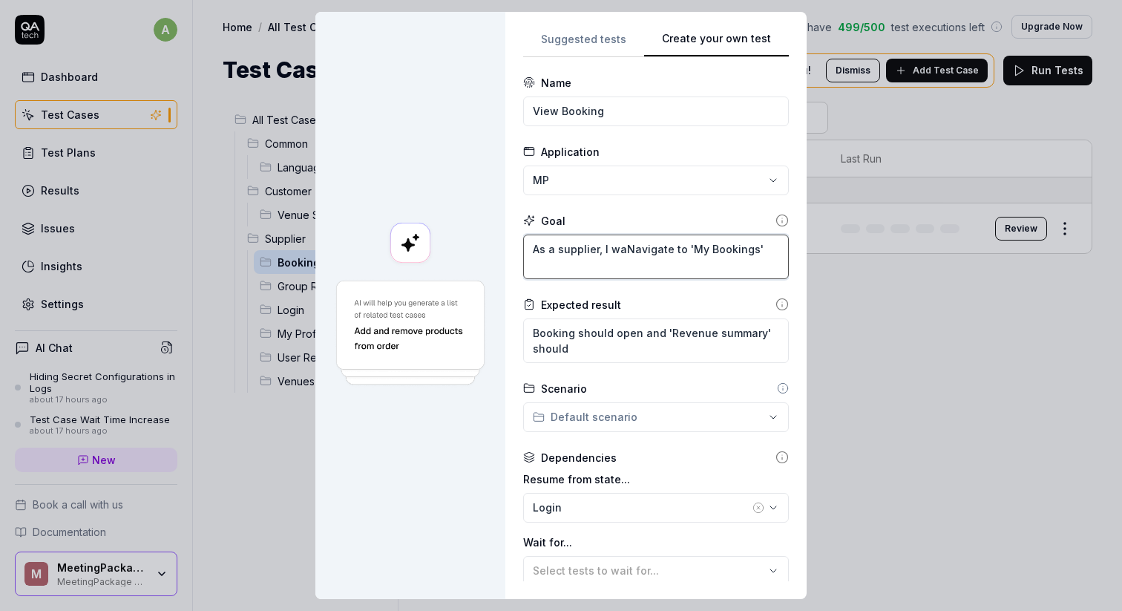
type textarea "As a supplier, I wanNavigate to 'My Bookings'"
type textarea "*"
type textarea "As a supplier, I wantNavigate to 'My Bookings'"
type textarea "*"
type textarea "As a supplier, I want Navigate to 'My Bookings'"
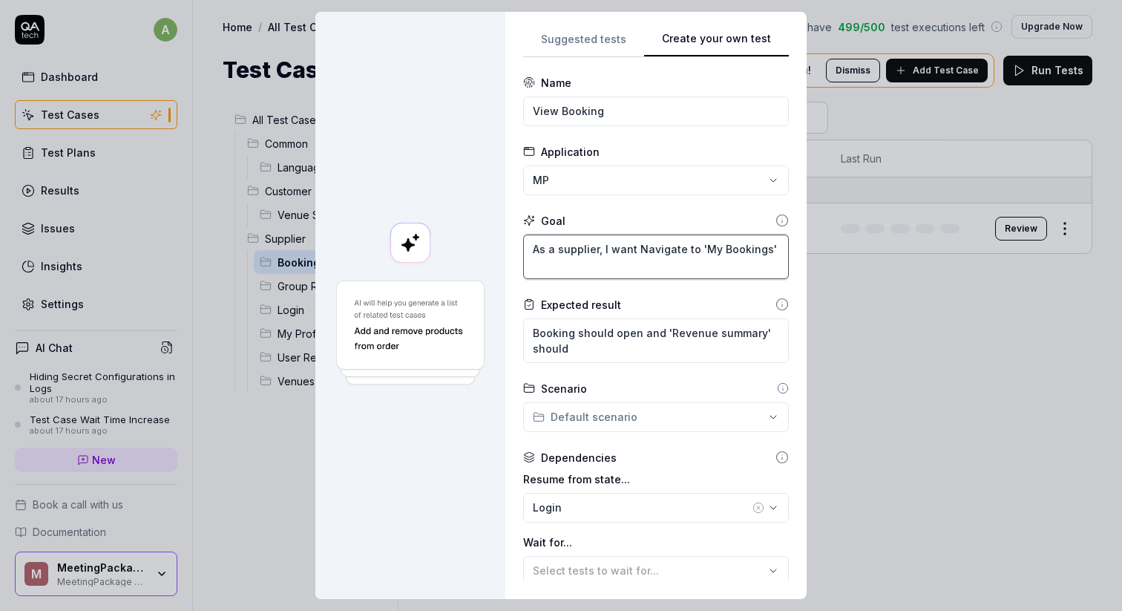
type textarea "*"
type textarea "As a supplier, I want tNavigate to 'My Bookings'"
type textarea "*"
type textarea "As a supplier, I want toNavigate to 'My Bookings'"
type textarea "*"
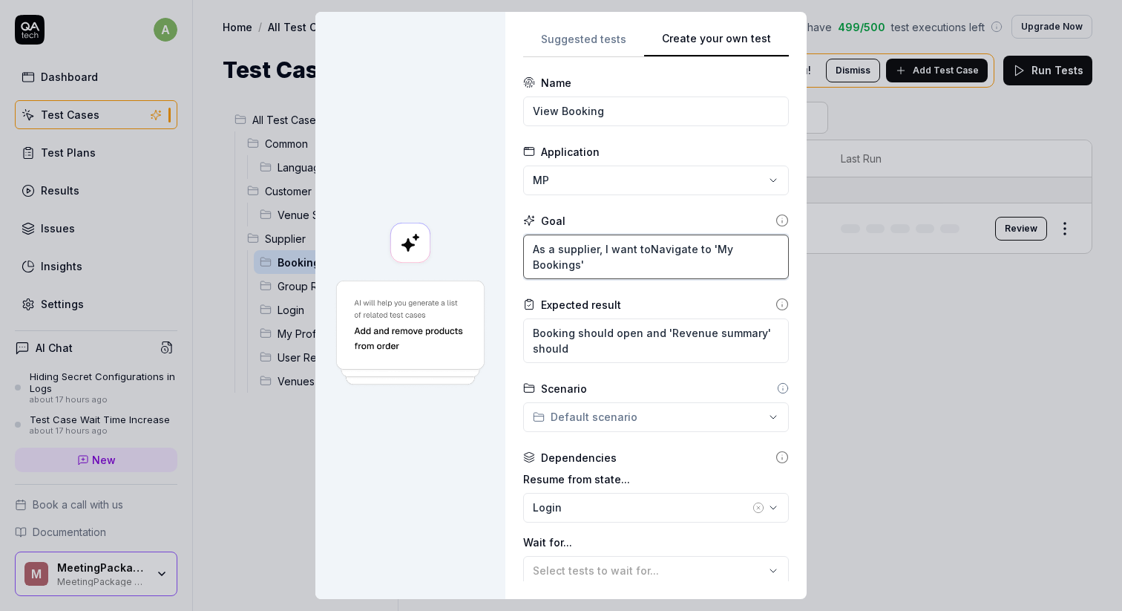
type textarea "As a supplier, I want to Navigate to 'My Bookings'"
type textarea "*"
type textarea "As a supplier, I want to bNavigate to 'My Bookings'"
type textarea "*"
type textarea "As a supplier, I want to beNavigate to 'My Bookings'"
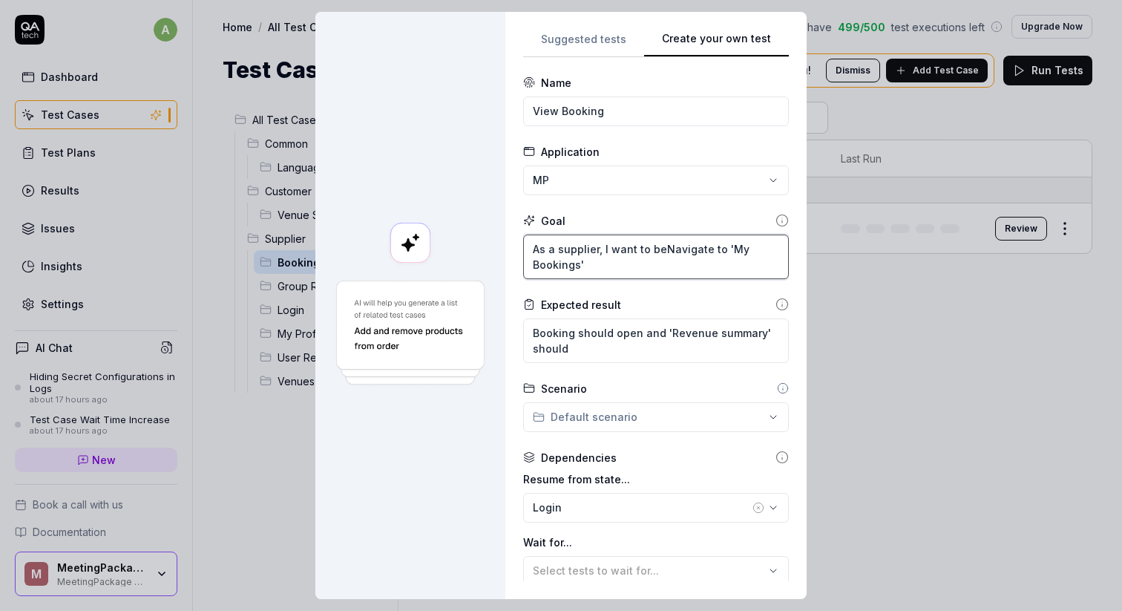
type textarea "*"
type textarea "As a supplier, I want to be aNavigate to 'My Bookings'"
type textarea "*"
type textarea "As a supplier, I want to be abNavigate to 'My Bookings'"
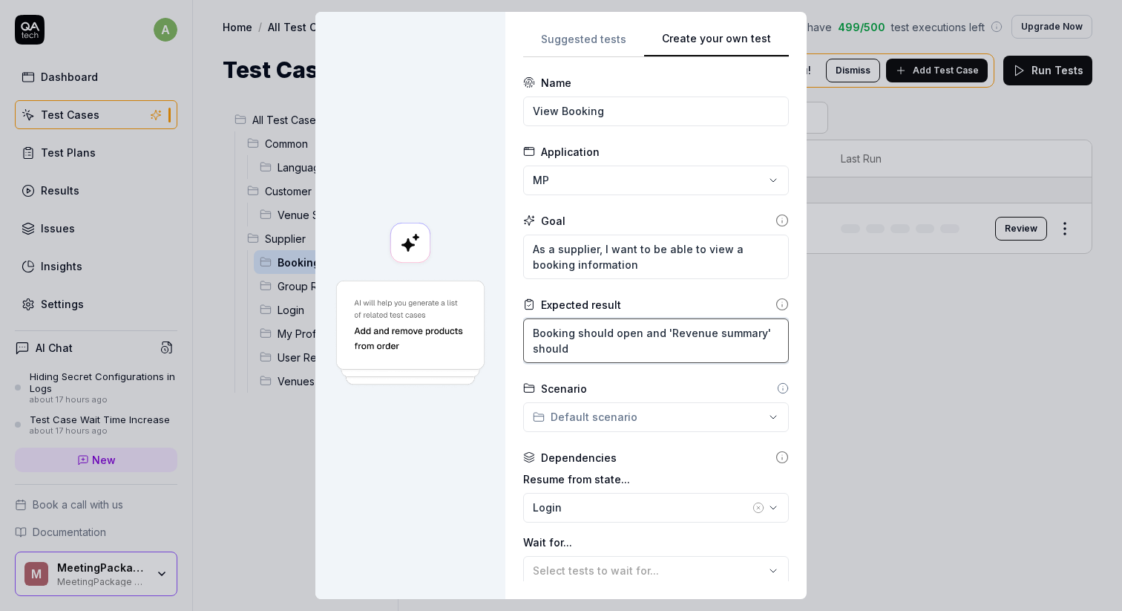
click at [668, 353] on textarea "Booking should open and 'Revenue summary' should" at bounding box center [656, 340] width 266 height 45
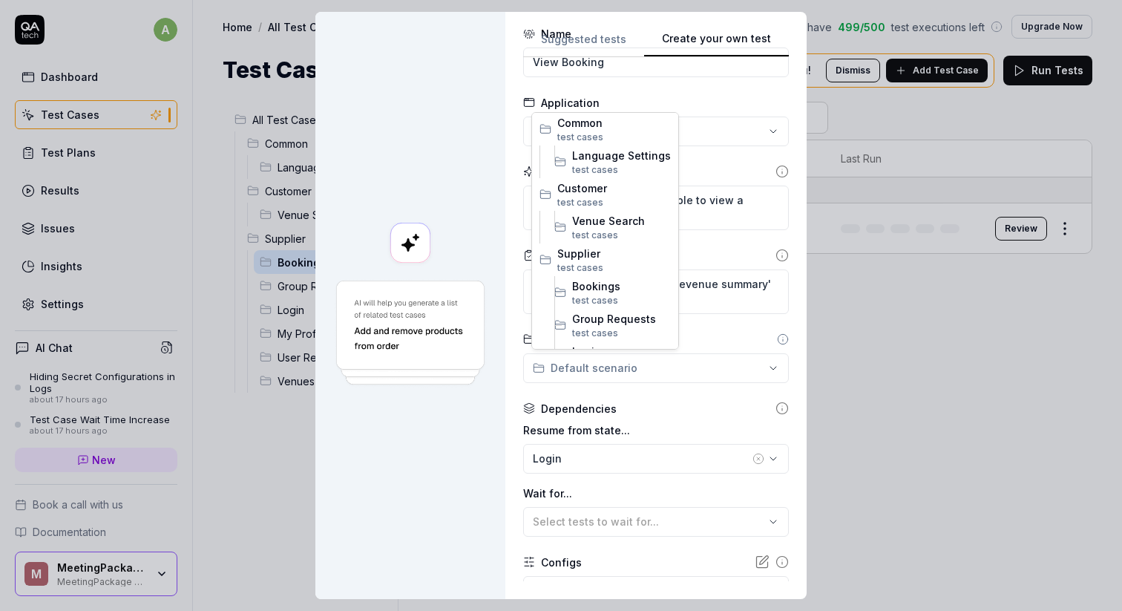
click at [646, 364] on div "**********" at bounding box center [561, 305] width 1122 height 611
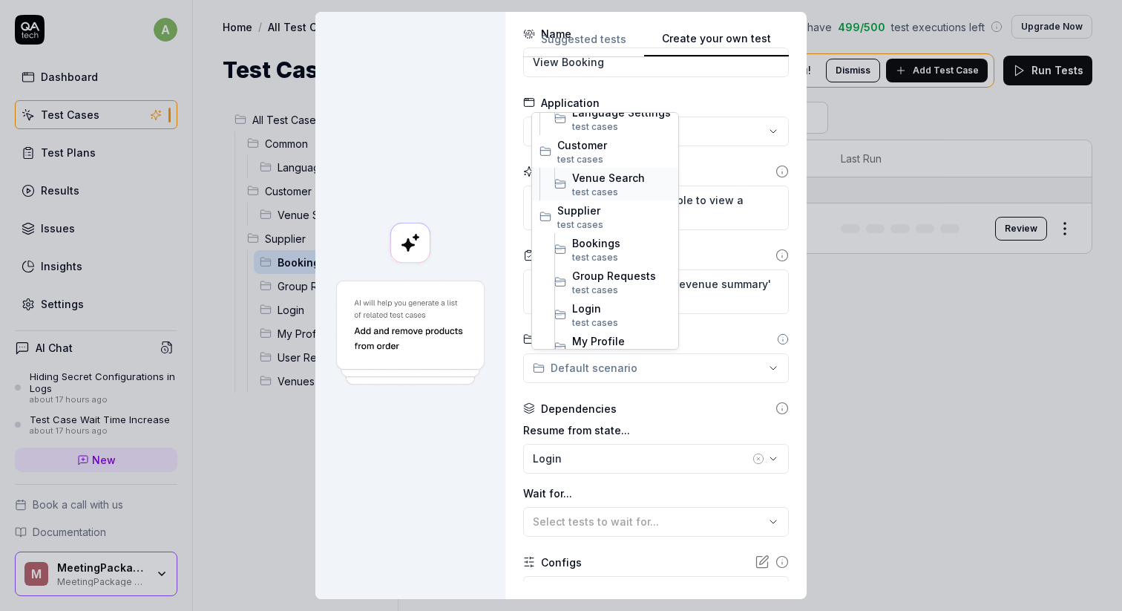
scroll to position [47, 0]
click at [602, 235] on span "Bookings" at bounding box center [621, 239] width 99 height 16
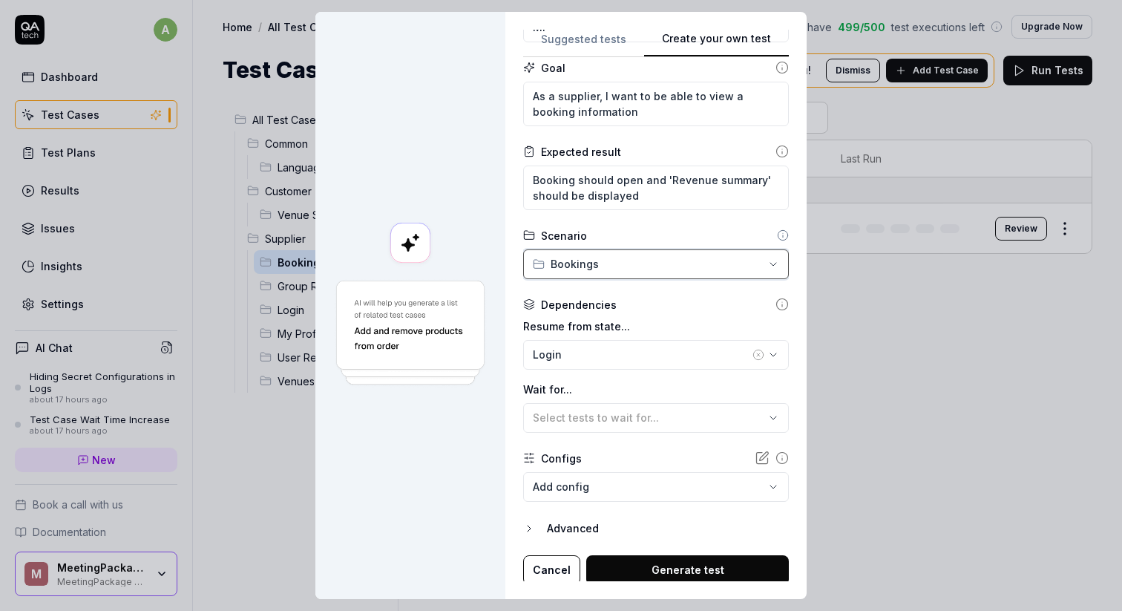
scroll to position [155, 0]
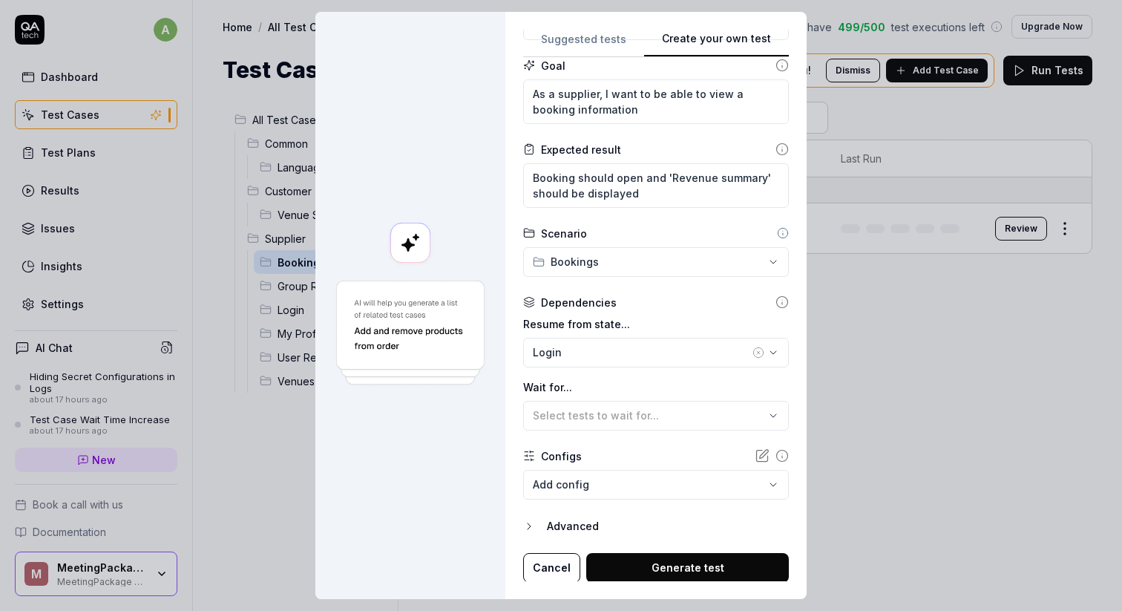
click at [586, 483] on body "a Dashboard Test Cases Test Plans Results Issues Insights Settings AI Chat Hidi…" at bounding box center [561, 305] width 1122 height 611
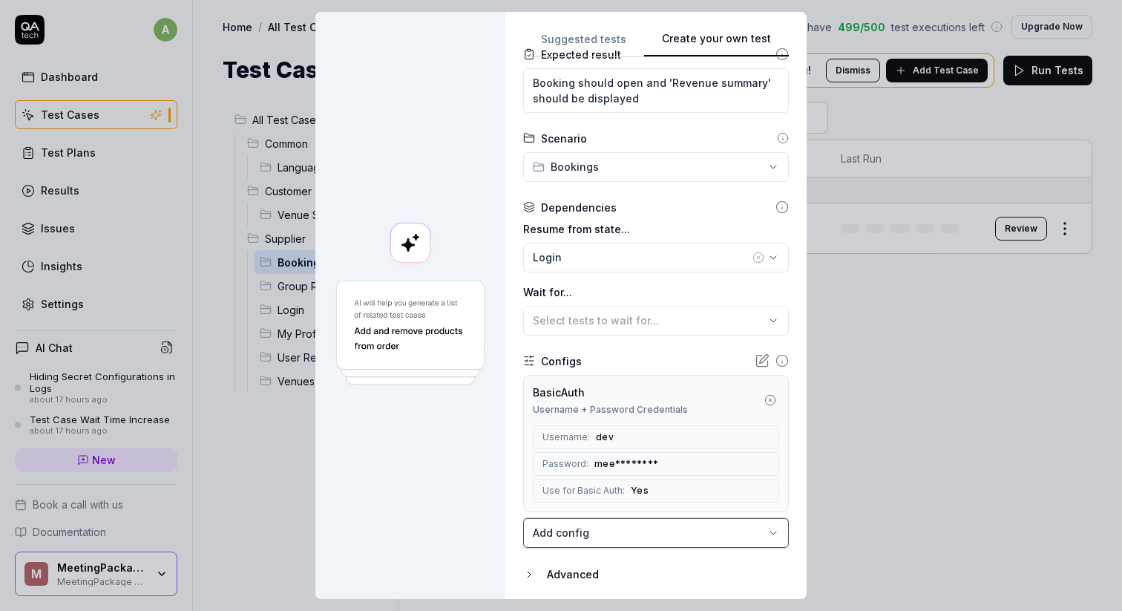
scroll to position [299, 0]
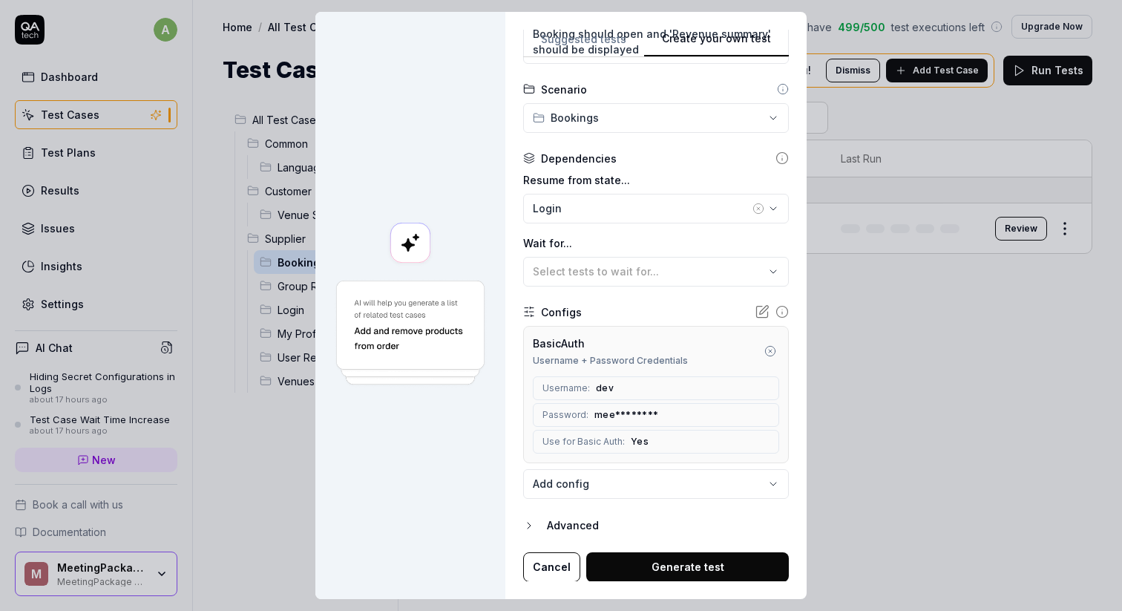
click at [652, 557] on button "Generate test" at bounding box center [687, 567] width 203 height 30
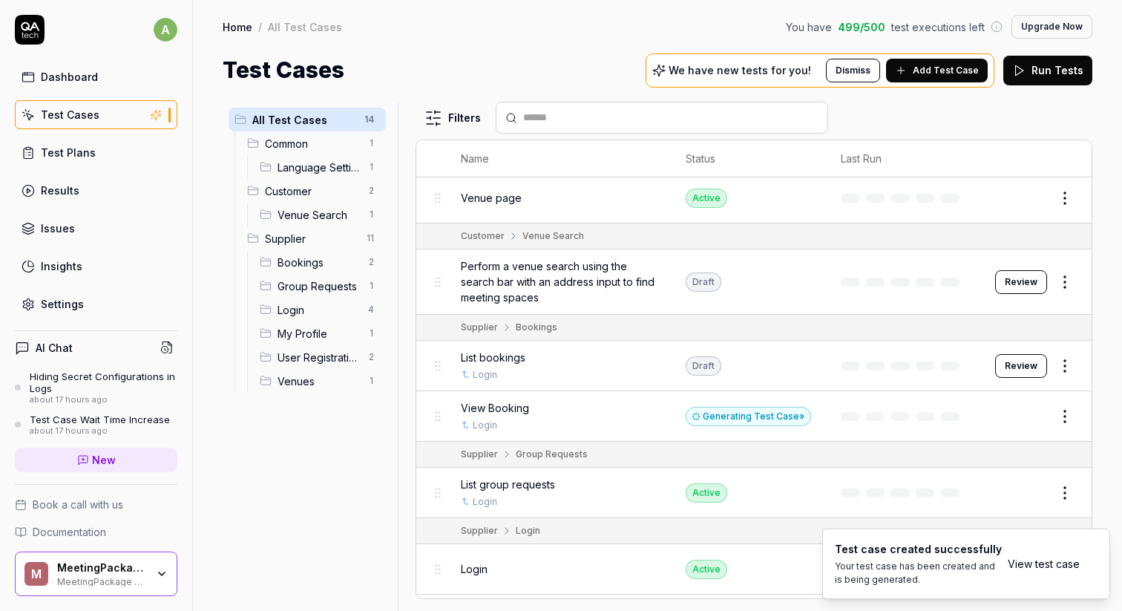
scroll to position [128, 0]
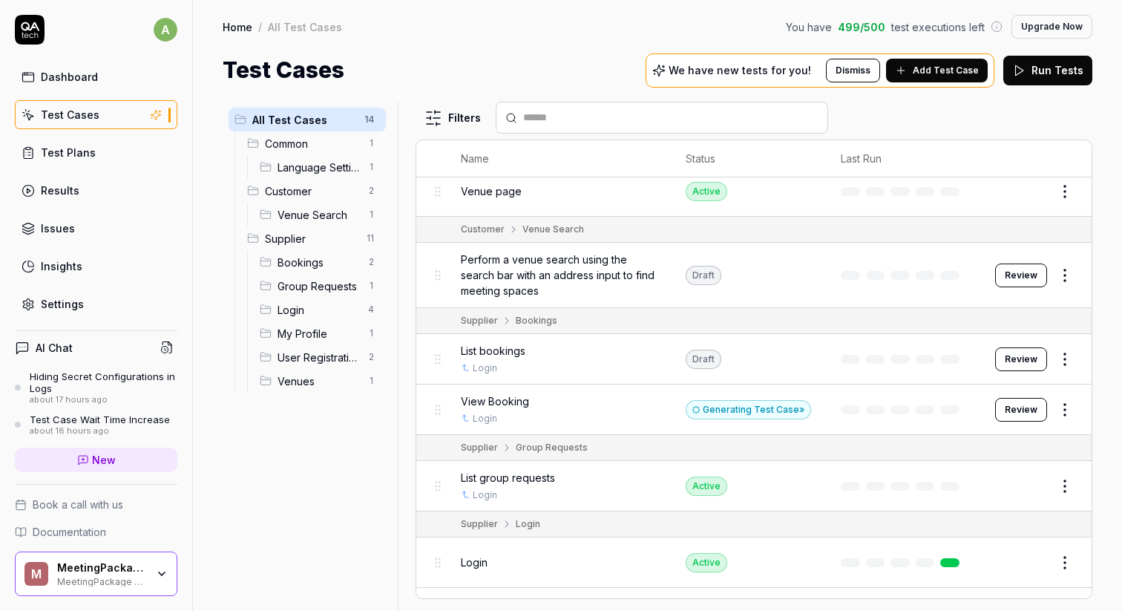
click at [297, 306] on span "Login" at bounding box center [319, 310] width 82 height 16
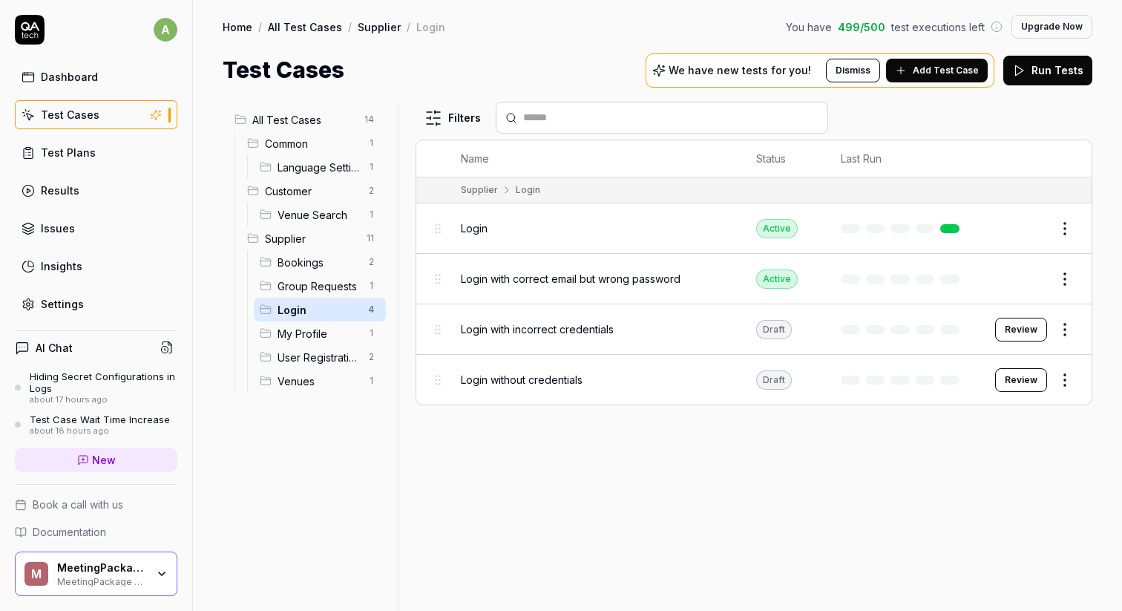
click at [465, 229] on span "Login" at bounding box center [474, 228] width 27 height 16
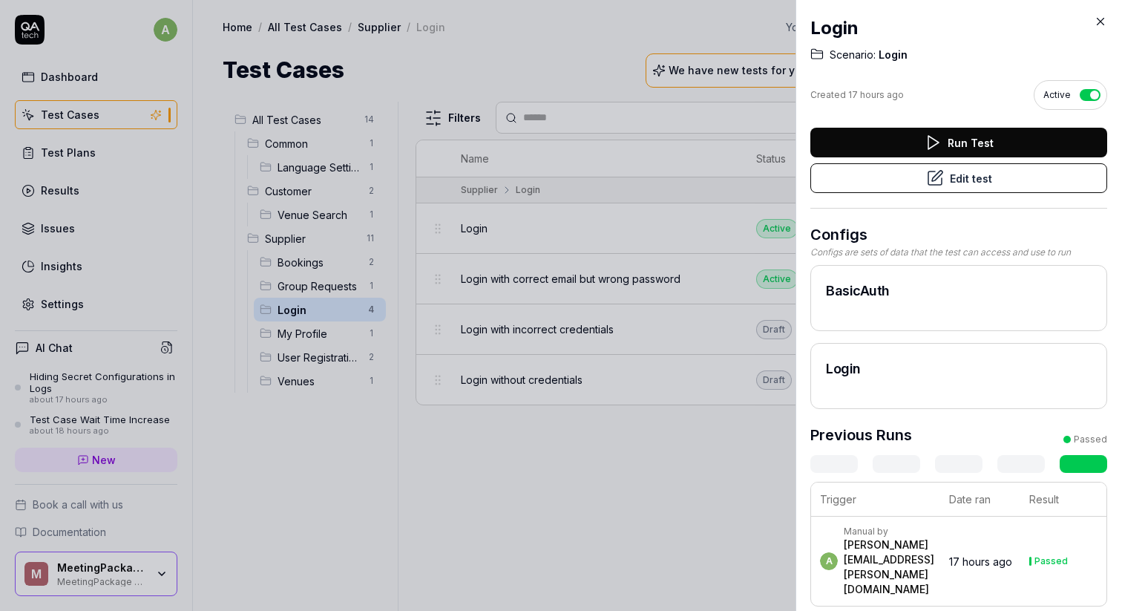
click at [571, 513] on div at bounding box center [561, 305] width 1122 height 611
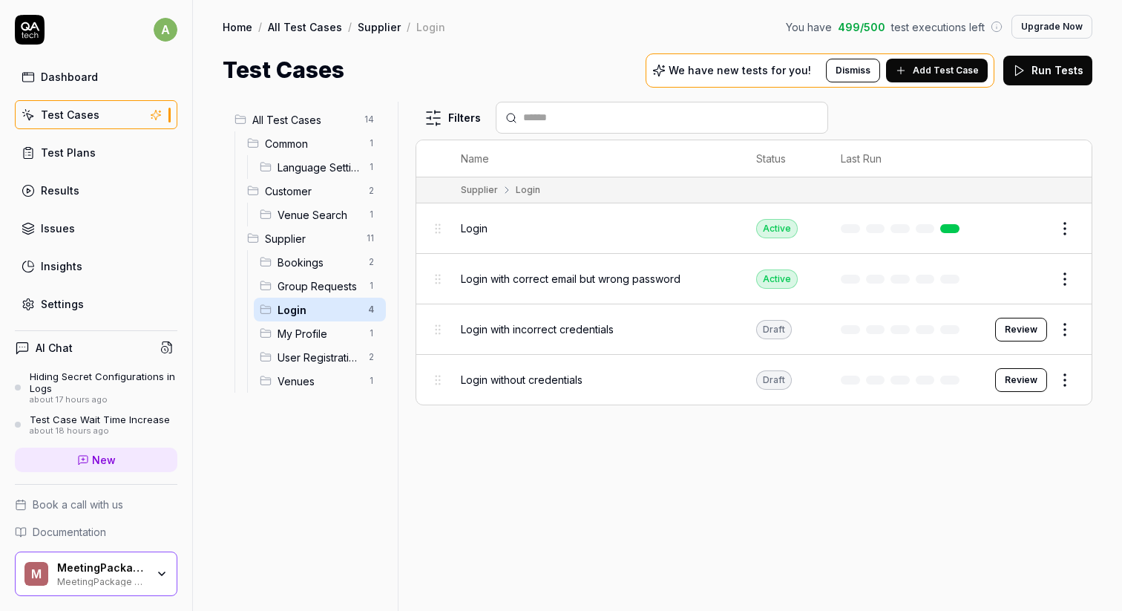
click at [79, 187] on link "Results" at bounding box center [96, 190] width 163 height 29
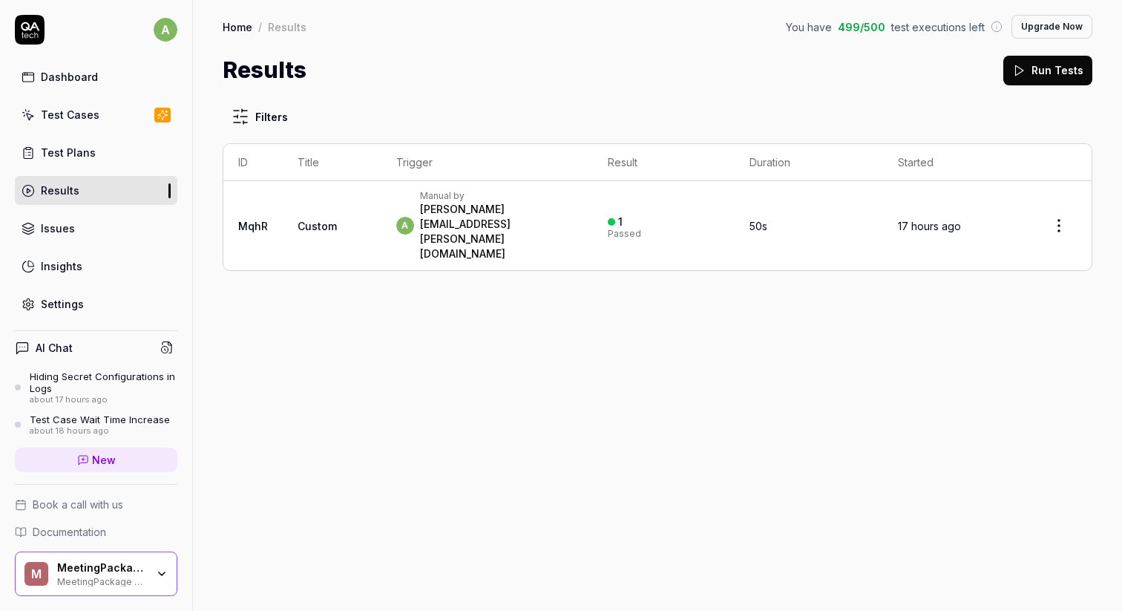
click at [453, 216] on div "anton.ahlroth@meetingpackage.com" at bounding box center [499, 231] width 159 height 59
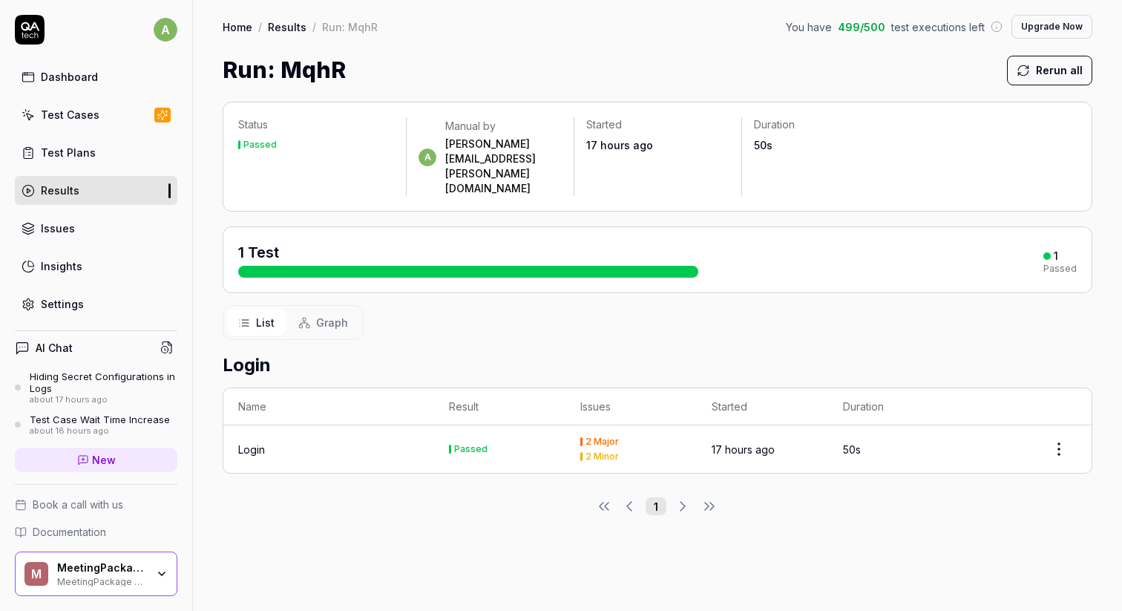
click at [287, 442] on div "Login" at bounding box center [328, 450] width 181 height 16
click at [243, 425] on td "Login" at bounding box center [328, 448] width 211 height 47
click at [246, 442] on div "Login" at bounding box center [251, 450] width 27 height 16
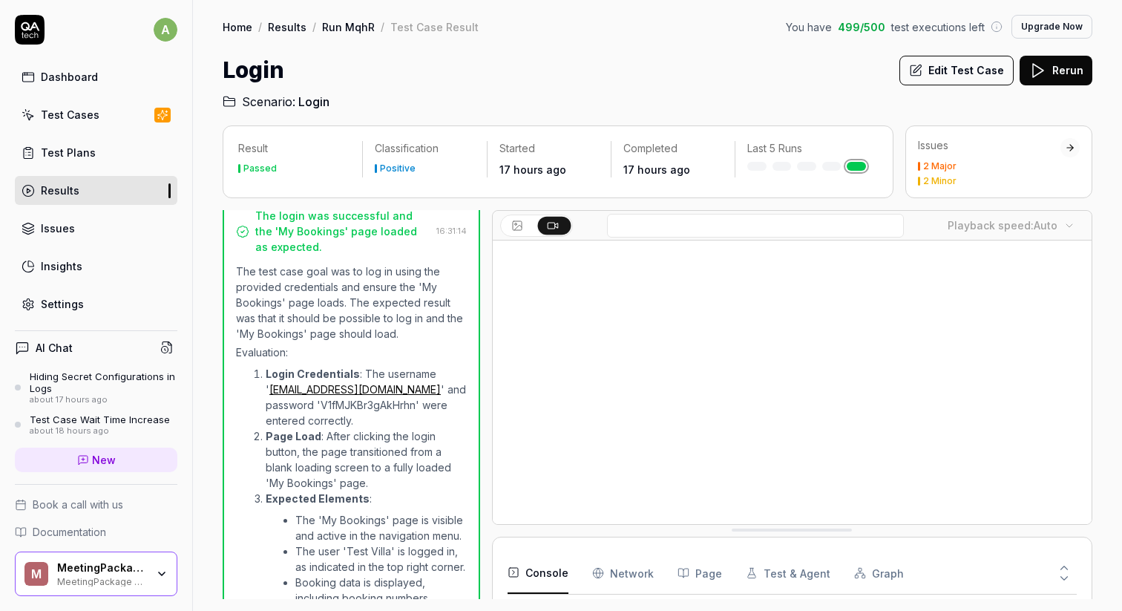
scroll to position [315, 0]
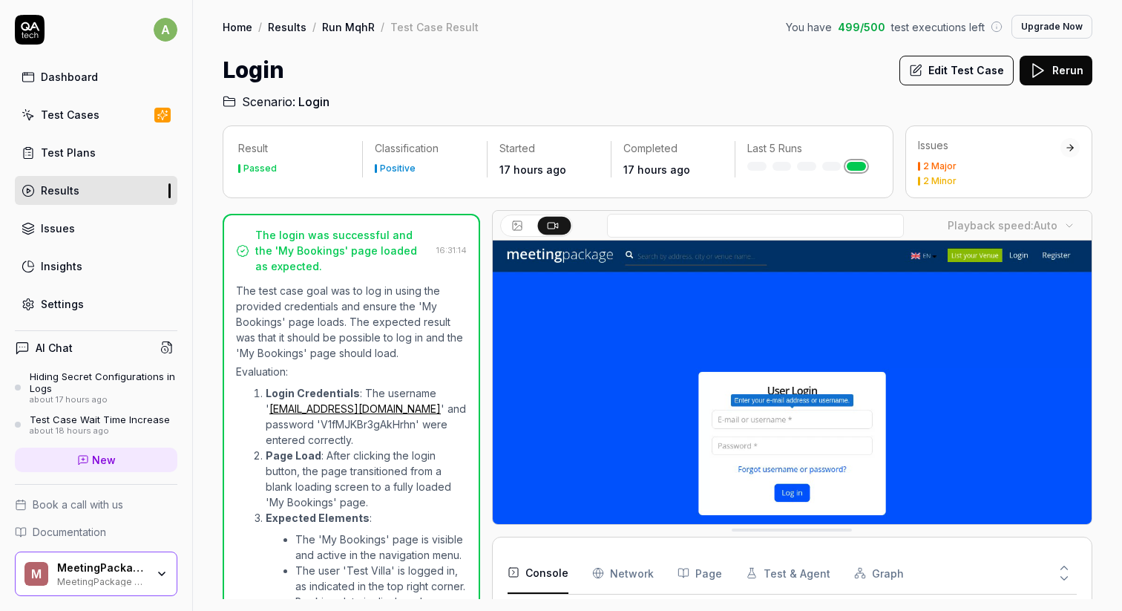
click at [116, 119] on link "Test Cases" at bounding box center [96, 114] width 163 height 29
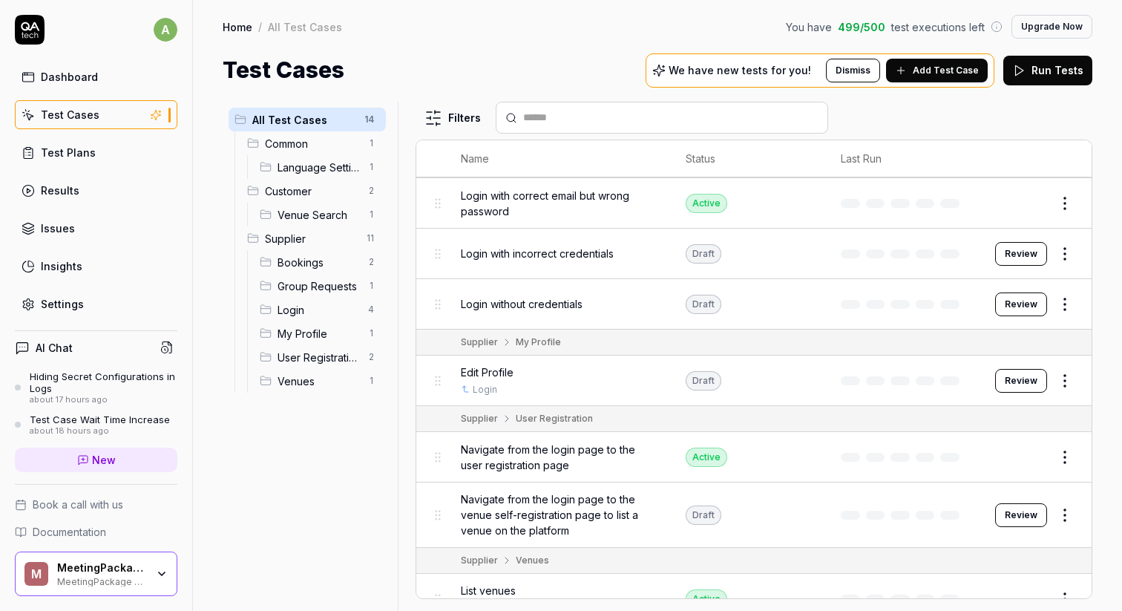
scroll to position [508, 0]
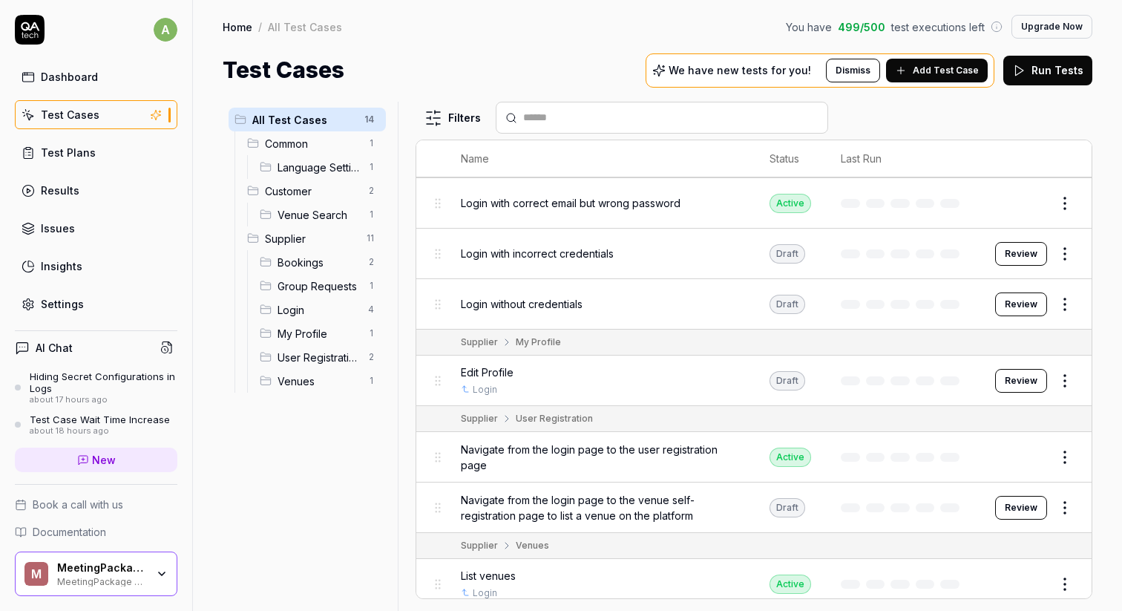
click at [315, 197] on span "Customer" at bounding box center [312, 191] width 94 height 16
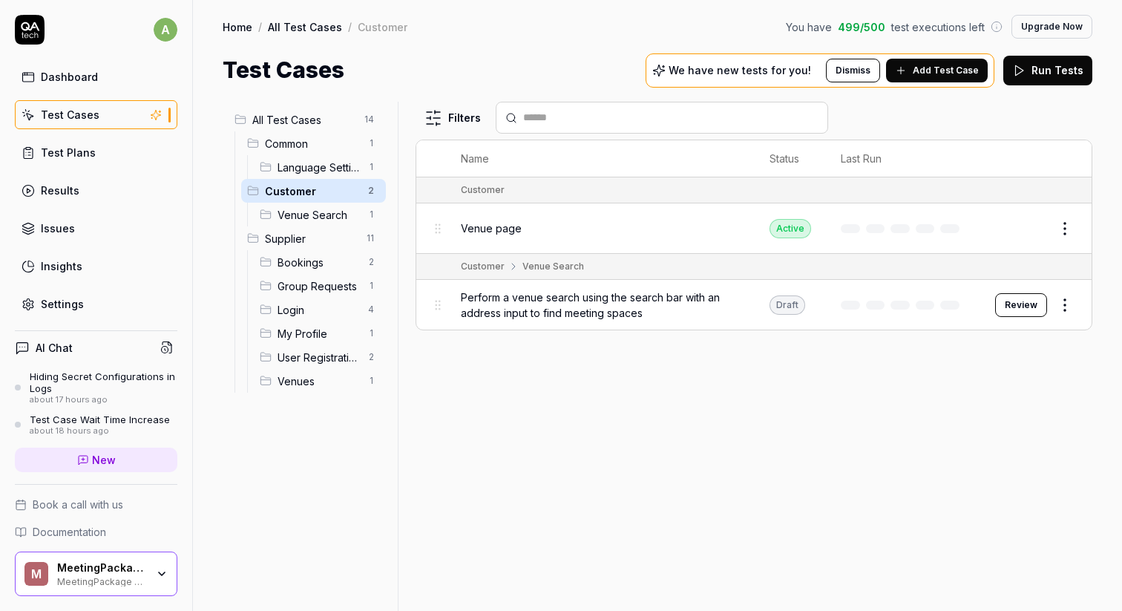
scroll to position [0, 0]
click at [373, 217] on html "a Dashboard Test Cases Test Plans Results Issues Insights Settings AI Chat Hidi…" at bounding box center [561, 305] width 1122 height 611
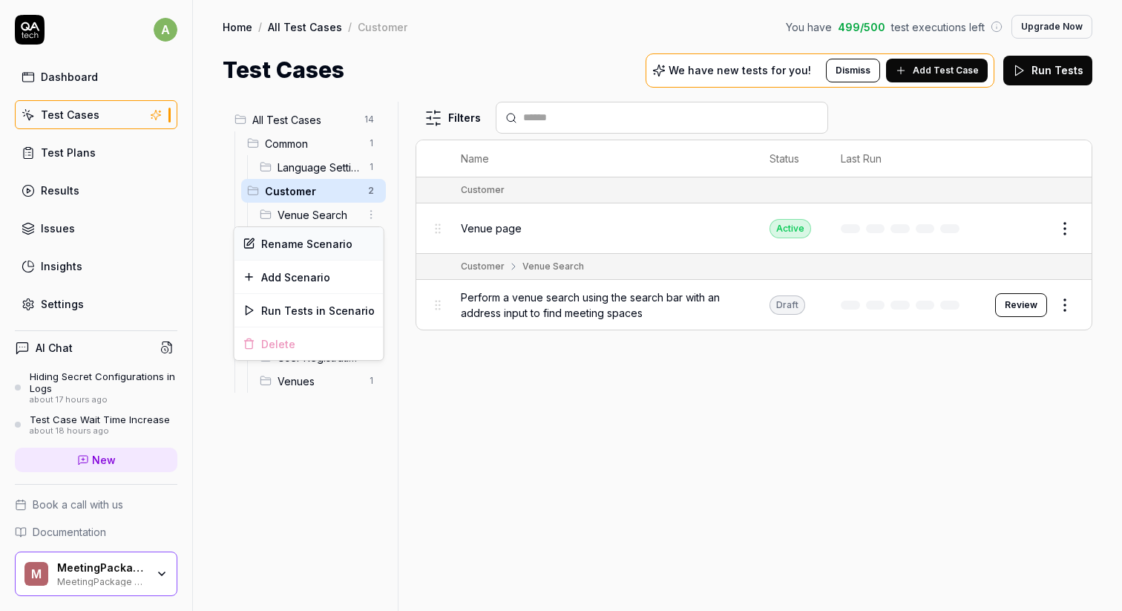
click at [335, 232] on div "Rename Scenario" at bounding box center [309, 243] width 149 height 33
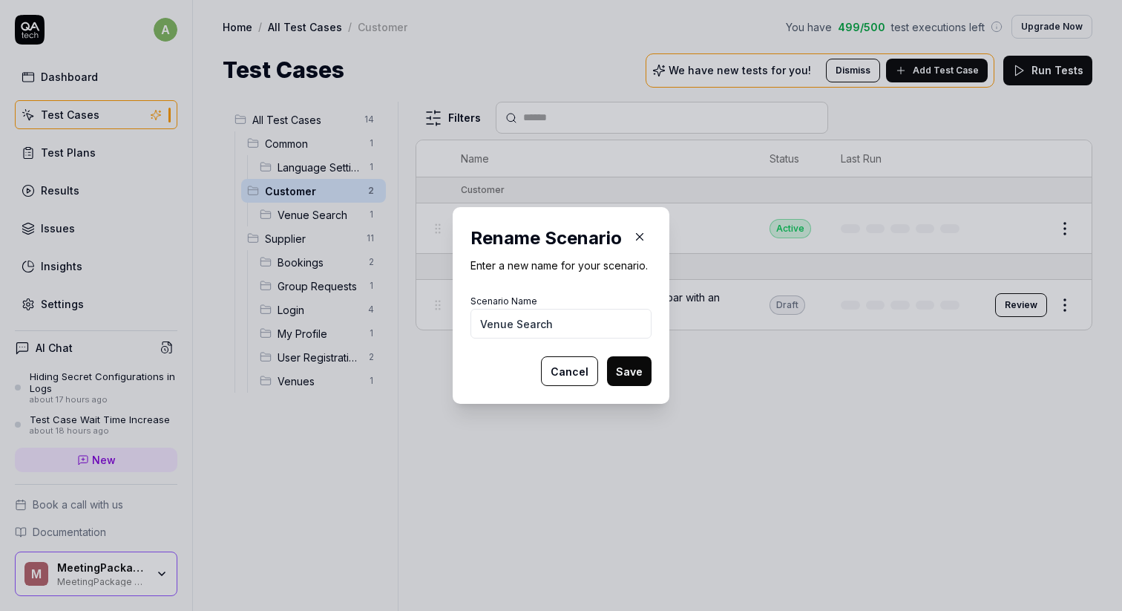
click at [592, 320] on input "Venue Search" at bounding box center [560, 324] width 181 height 30
click at [637, 374] on button "Save" at bounding box center [629, 371] width 45 height 30
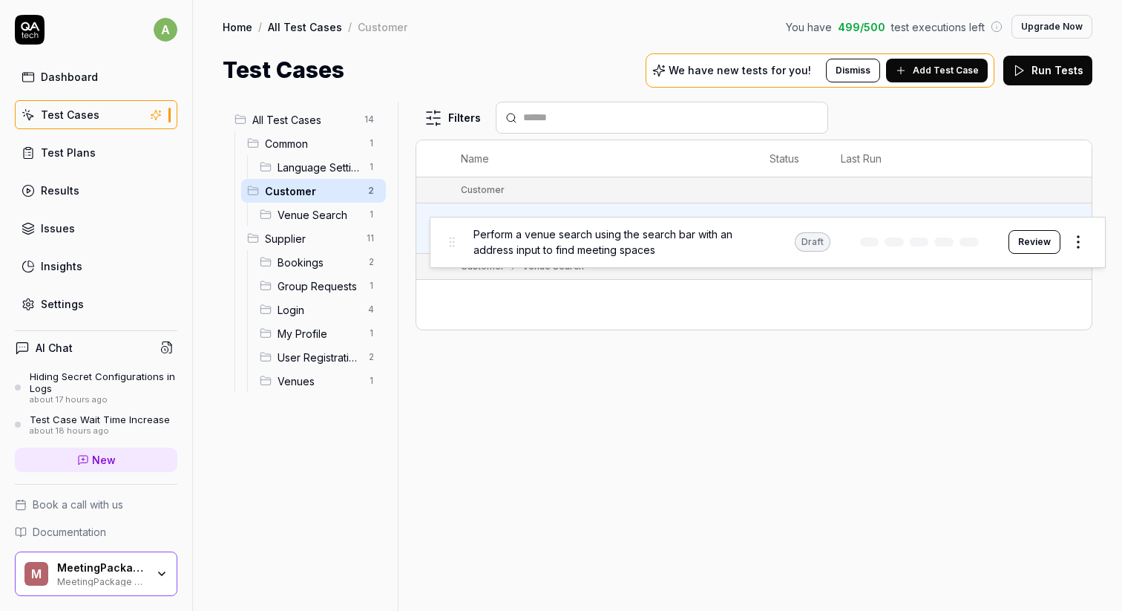
drag, startPoint x: 437, startPoint y: 303, endPoint x: 450, endPoint y: 243, distance: 61.6
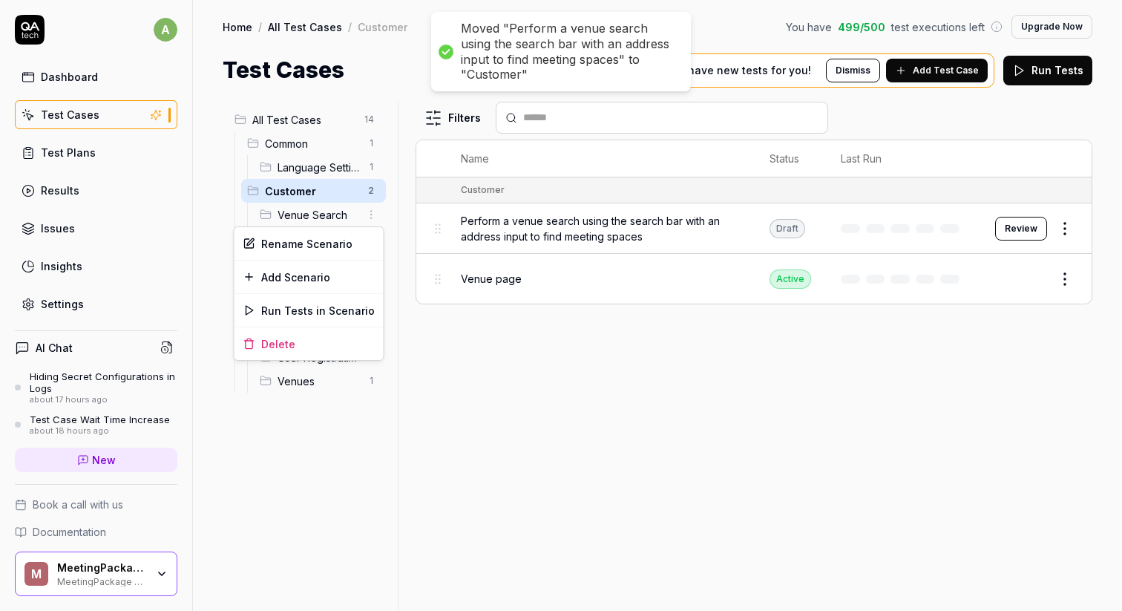
click at [372, 213] on html "Moved "Perform a venue search using the search bar with an address input to fin…" at bounding box center [561, 305] width 1122 height 611
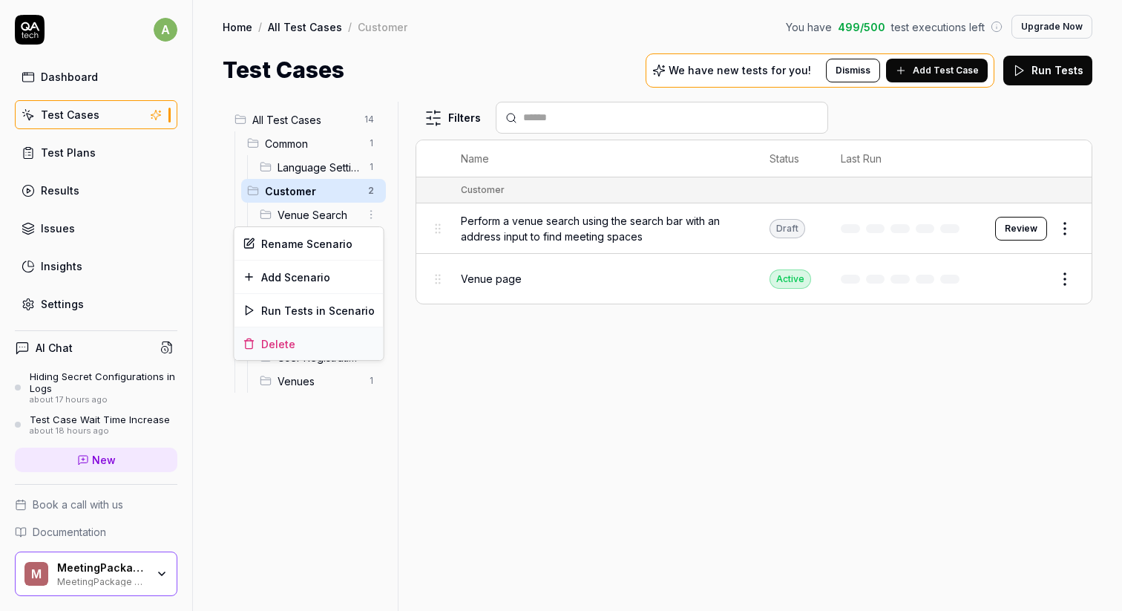
click at [312, 338] on div "Delete" at bounding box center [309, 343] width 149 height 33
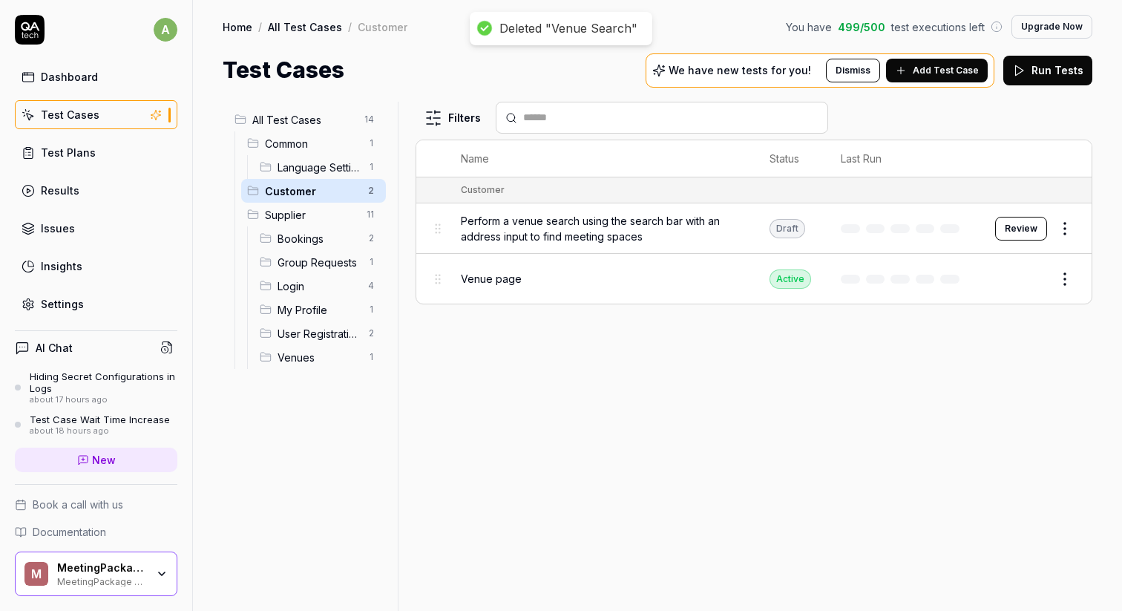
click at [500, 382] on div "Filters Name Status Last Run Customer Perform a venue search using the search b…" at bounding box center [754, 356] width 677 height 509
click at [1024, 274] on button "Edit" at bounding box center [1029, 279] width 36 height 24
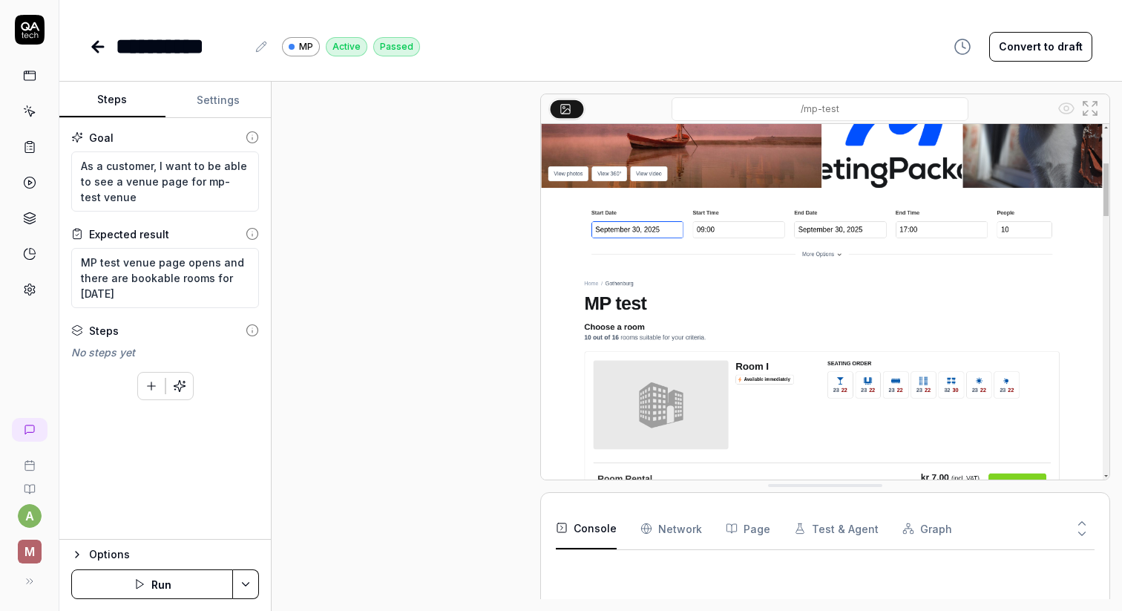
scroll to position [309, 0]
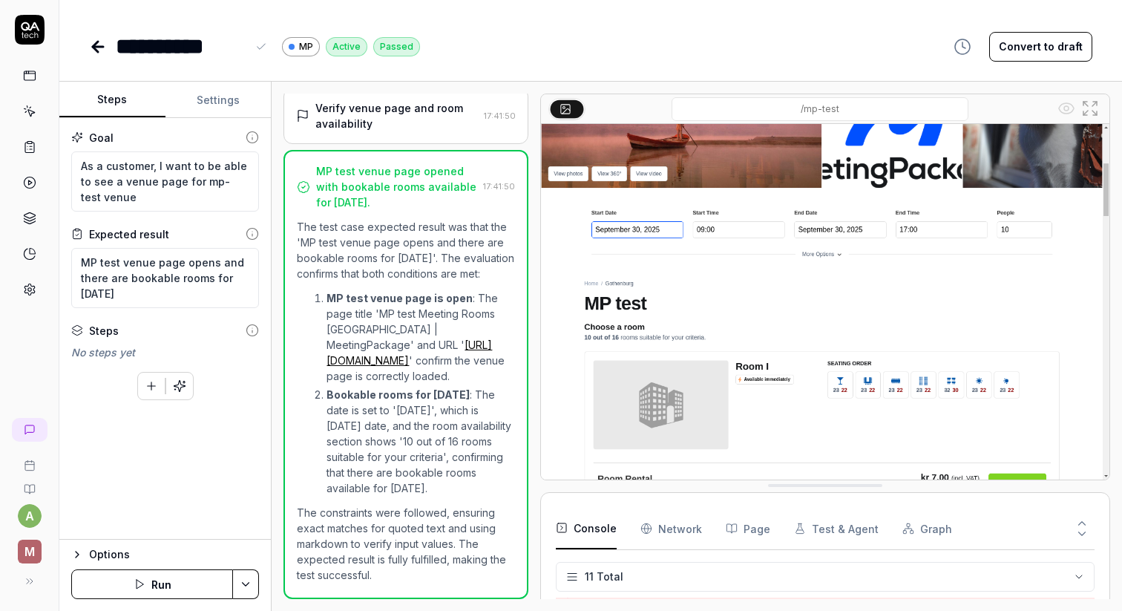
click at [230, 56] on div "**********" at bounding box center [181, 46] width 131 height 33
click at [94, 41] on icon at bounding box center [98, 47] width 18 height 18
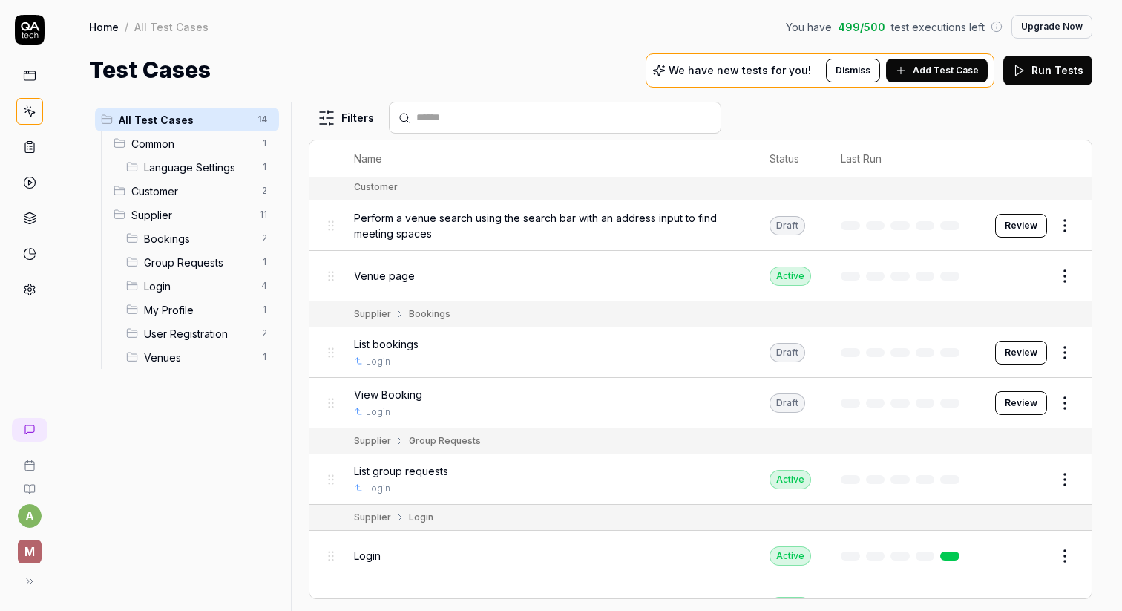
scroll to position [85, 0]
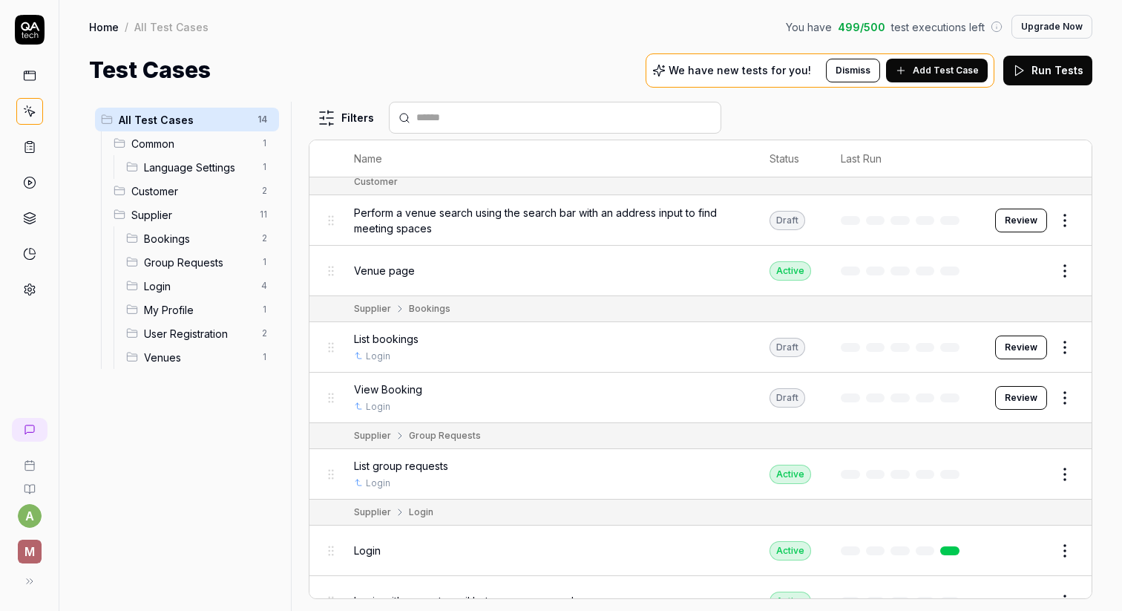
click at [204, 183] on span "Customer" at bounding box center [191, 191] width 121 height 16
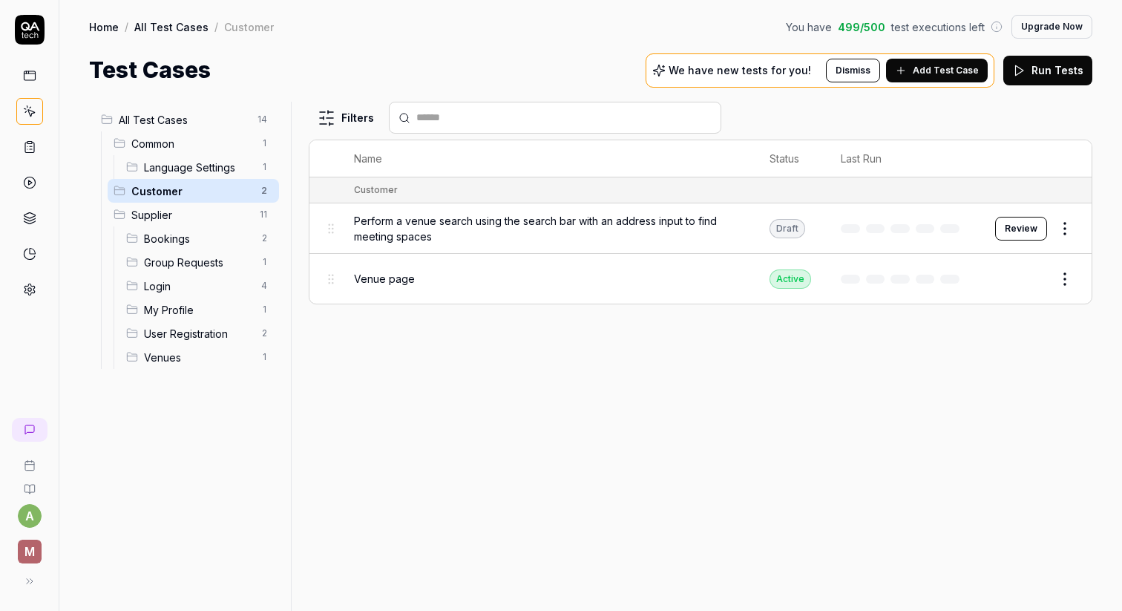
click at [199, 350] on span "Venues" at bounding box center [198, 358] width 108 height 16
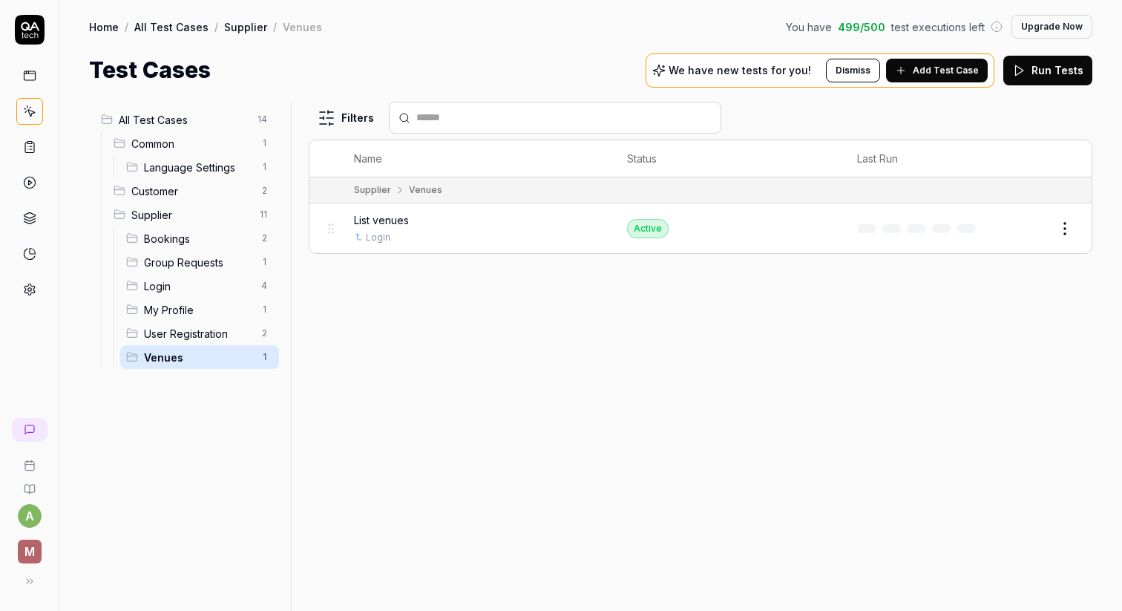
click at [197, 242] on span "Bookings" at bounding box center [198, 239] width 108 height 16
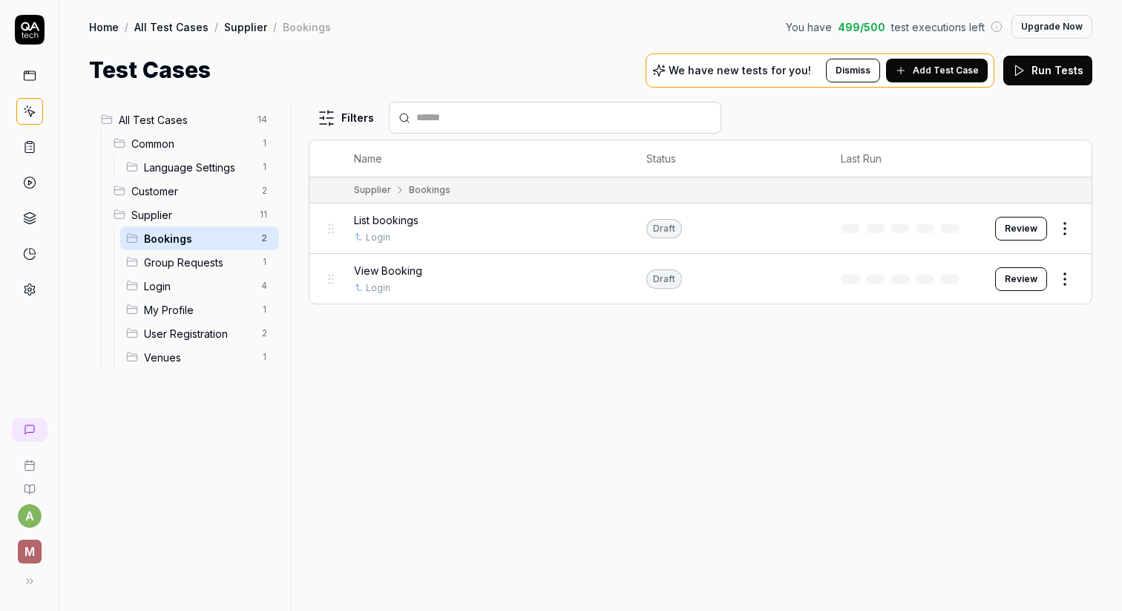
click at [1015, 275] on button "Review" at bounding box center [1021, 279] width 52 height 24
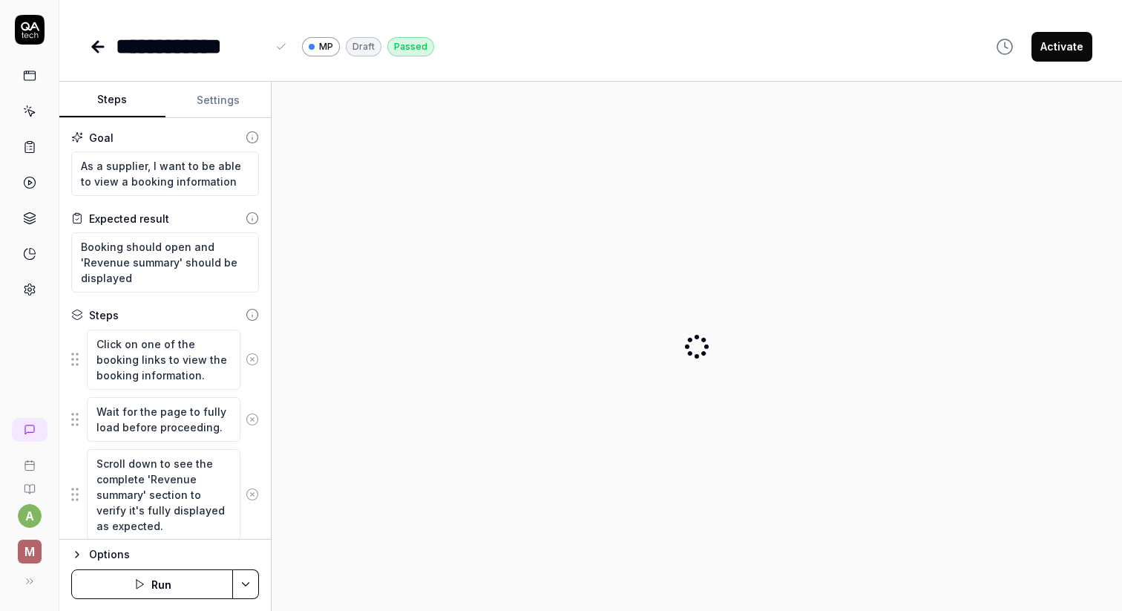
click at [183, 53] on div "**********" at bounding box center [191, 46] width 151 height 33
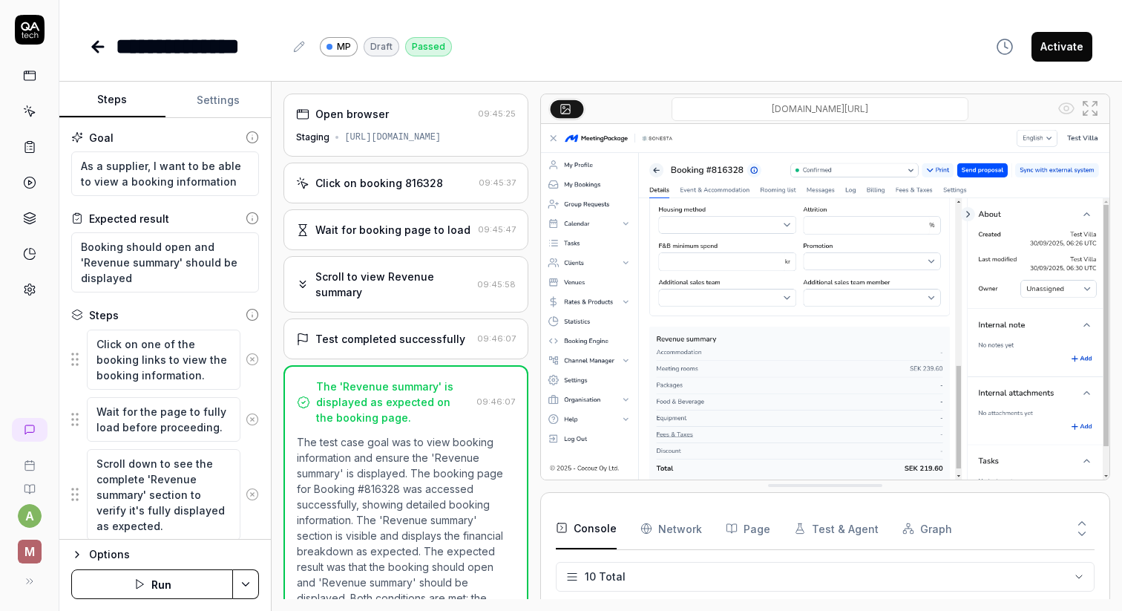
click at [102, 47] on icon at bounding box center [98, 47] width 10 height 0
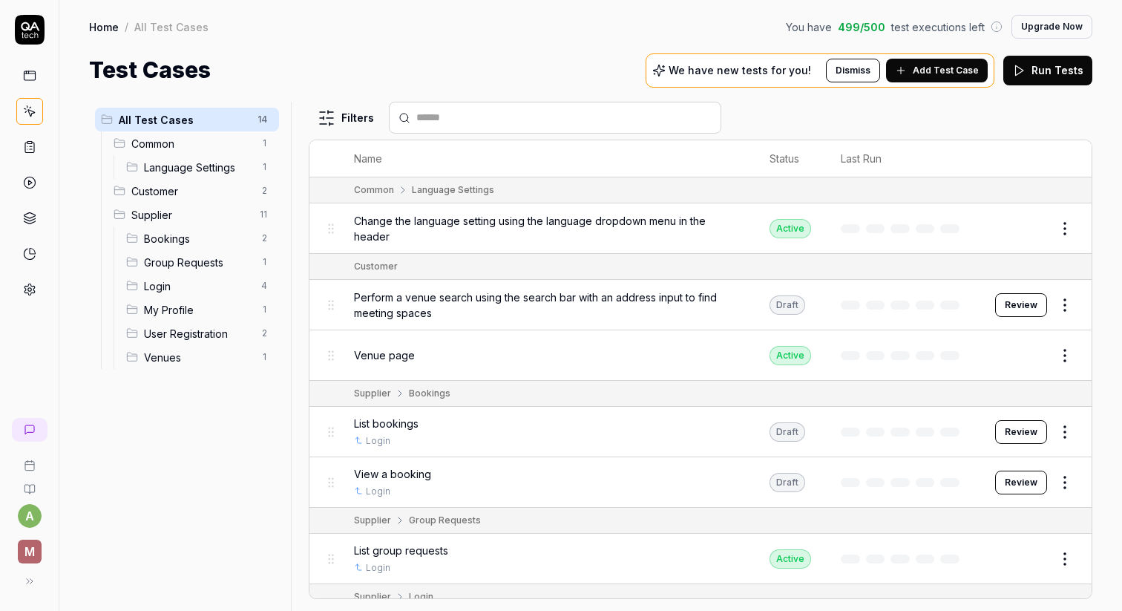
click at [36, 432] on icon at bounding box center [30, 430] width 12 height 12
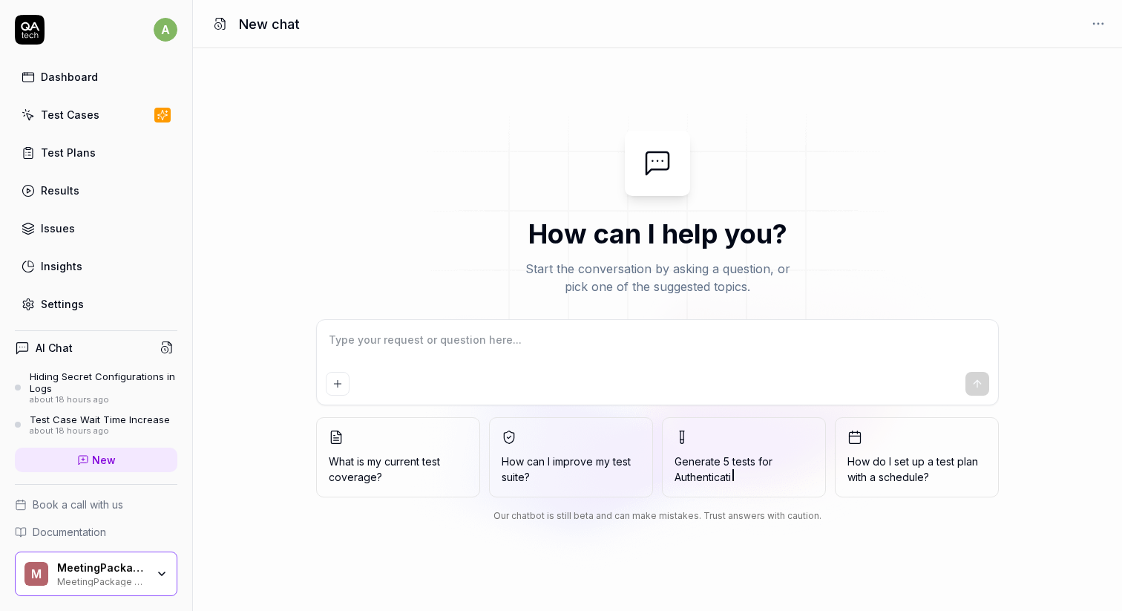
click at [452, 342] on textarea at bounding box center [657, 347] width 663 height 37
type textarea "*"
type textarea "G"
type textarea "*"
type textarea "Ge"
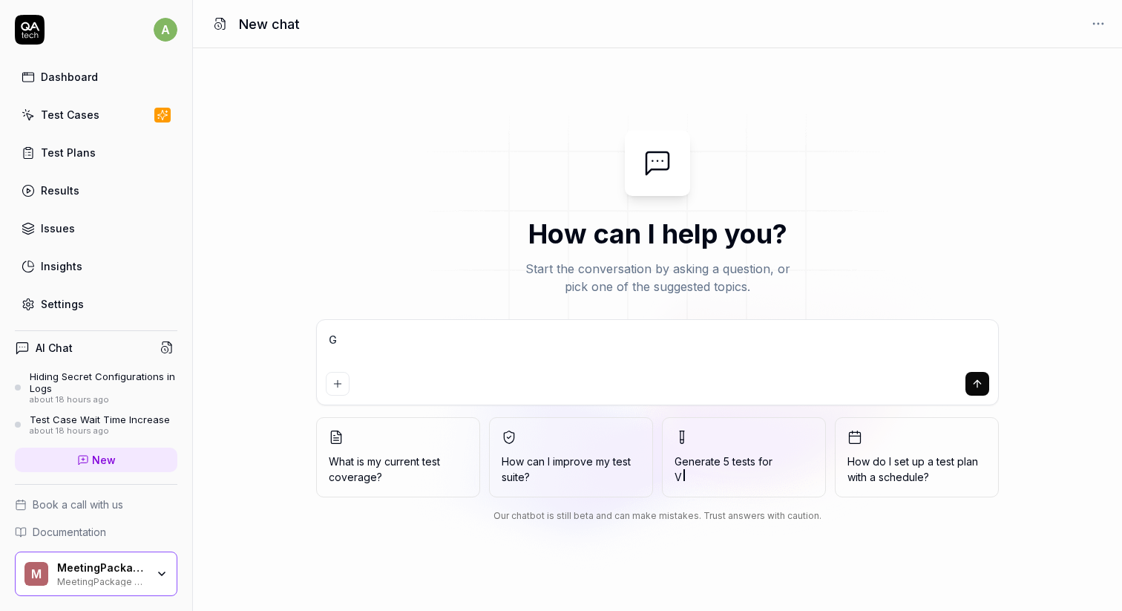
type textarea "*"
type textarea "Gen"
type textarea "*"
type textarea "Gene"
type textarea "*"
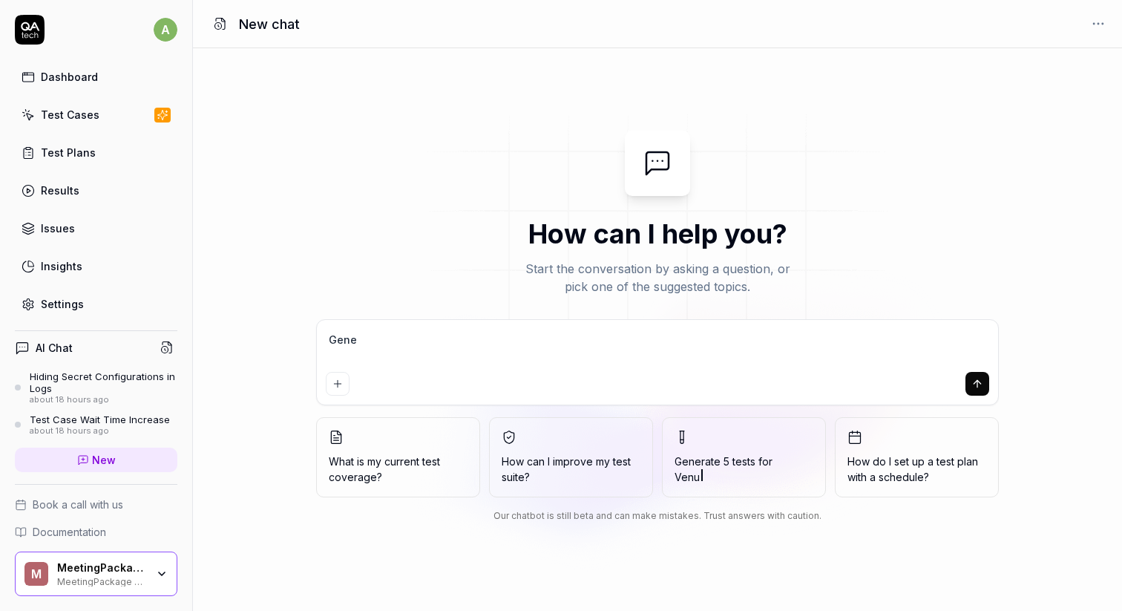
type textarea "Gener"
type textarea "*"
type textarea "Genera"
type textarea "*"
type textarea "Generat"
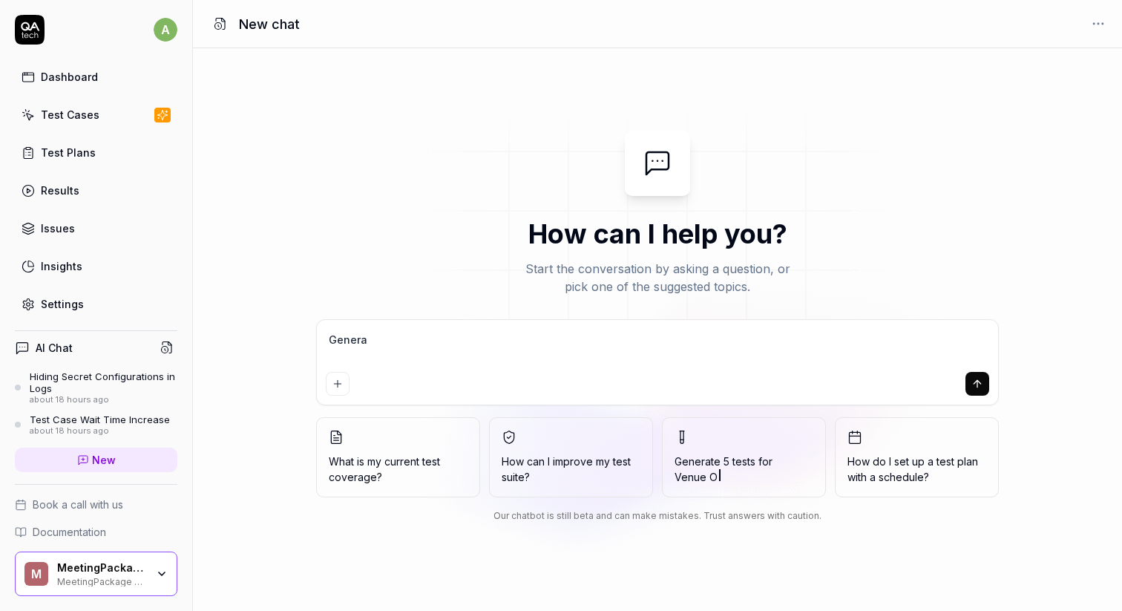
type textarea "*"
type textarea "Generate"
type textarea "*"
type textarea "Generate"
type textarea "*"
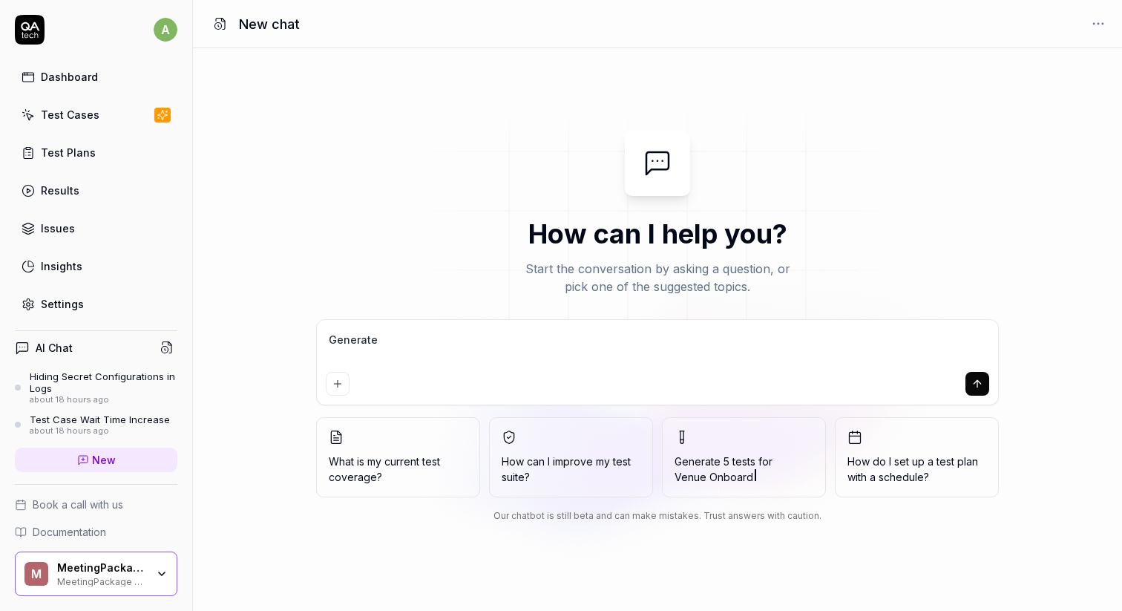
type textarea "Generate t"
type textarea "*"
type textarea "Generate te"
type textarea "*"
type textarea "Generate tes"
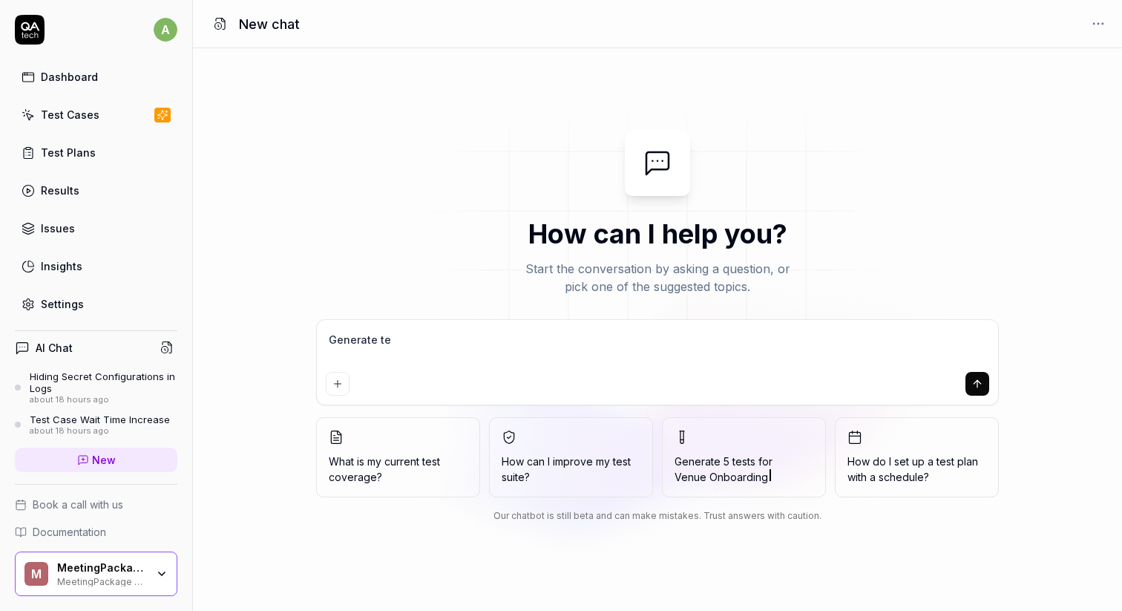
type textarea "*"
type textarea "Generate test"
type textarea "*"
type textarea "Generate test"
type textarea "*"
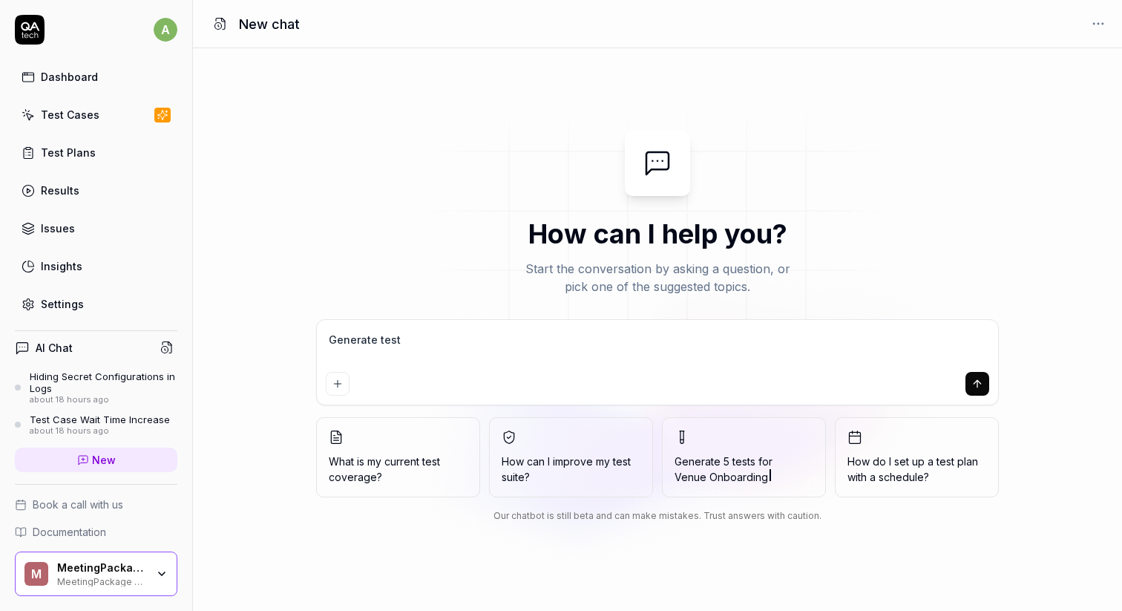
type textarea "Generate test f"
type textarea "*"
type textarea "Generate test fo"
type textarea "*"
type textarea "Generate test for"
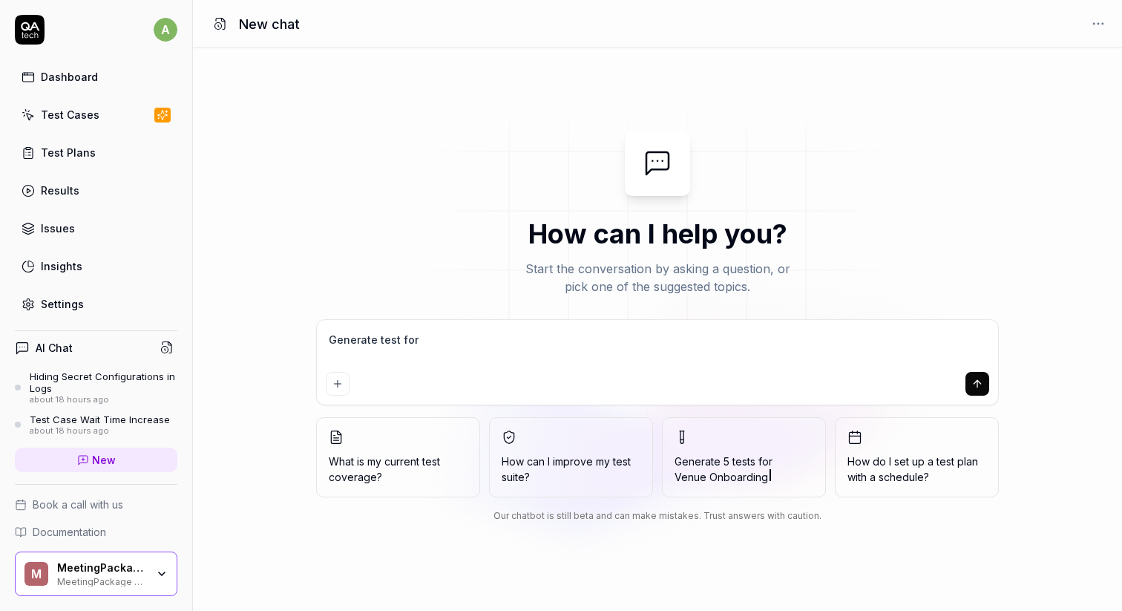
type textarea "*"
type textarea "Generate test for"
type textarea "*"
type textarea "Generate test for e"
type textarea "*"
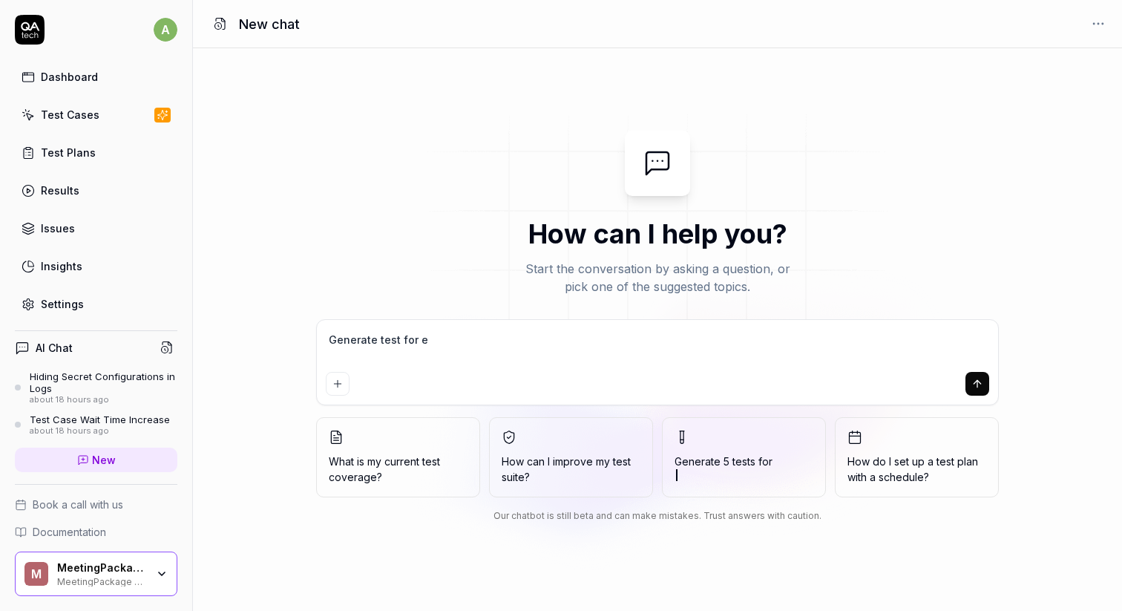
type textarea "Generate test for ed"
type textarea "*"
type textarea "Generate test for edi"
type textarea "*"
type textarea "Generate test for edit"
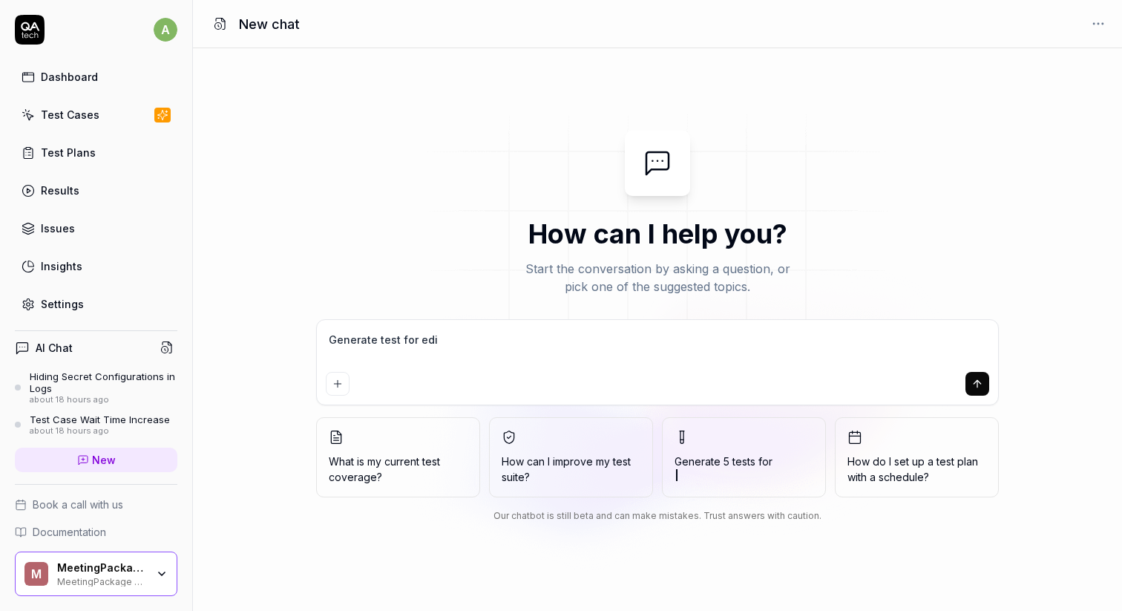
type textarea "*"
type textarea "Generate test for editi"
type textarea "*"
type textarea "Generate test for editin"
type textarea "*"
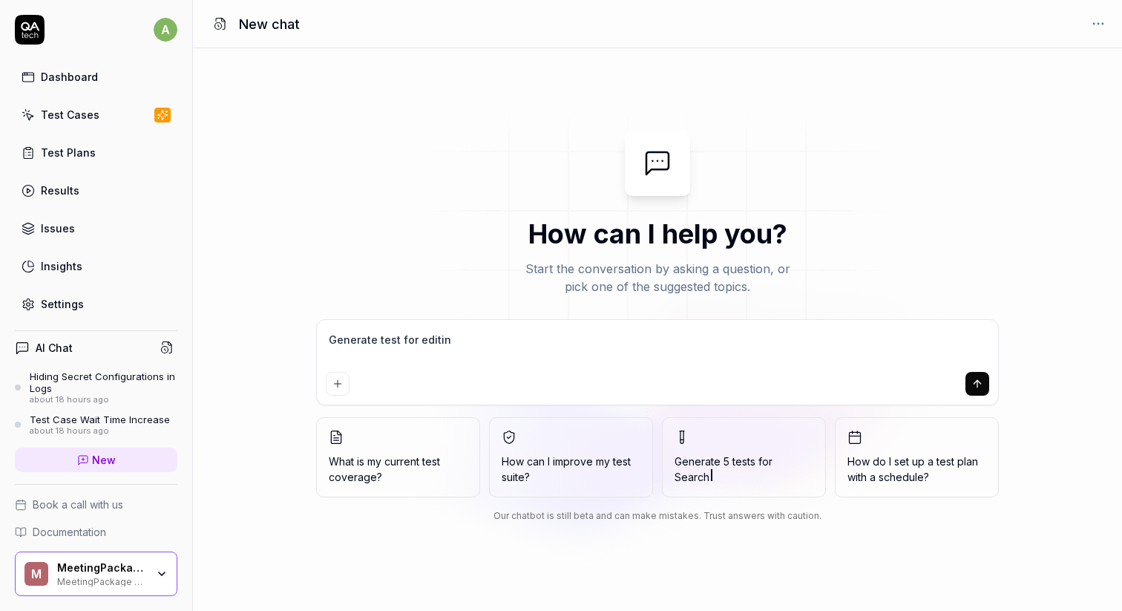
type textarea "Generate test for editing"
type textarea "*"
type textarea "Generate test for editing"
type textarea "*"
type textarea "Generate test for editing a"
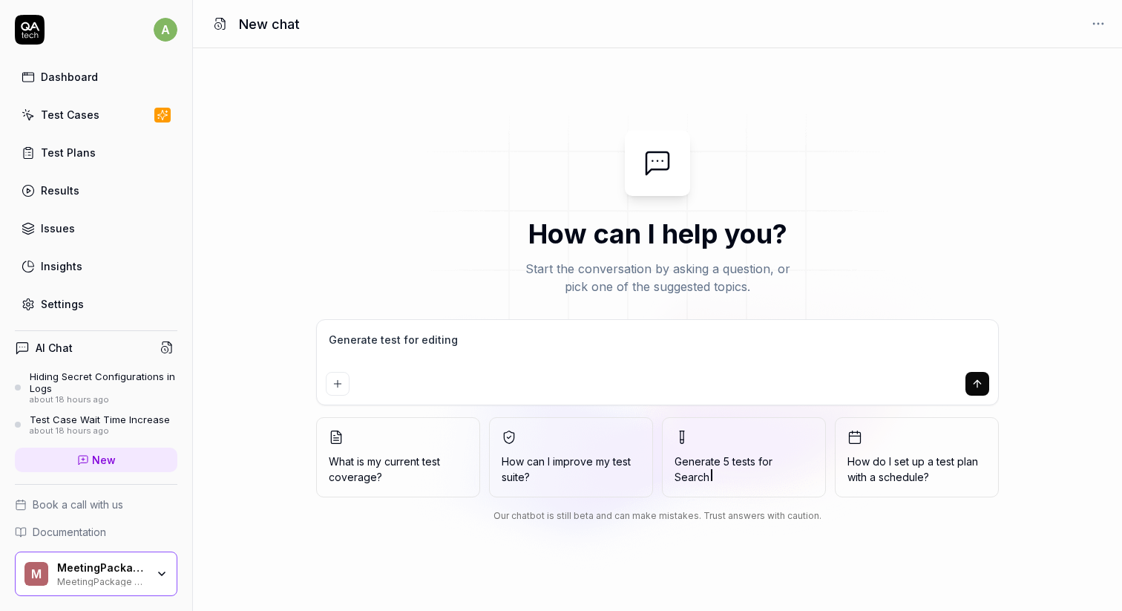
type textarea "*"
type textarea "Generate test for editing a"
type textarea "*"
type textarea "Generate test for editing a b"
type textarea "*"
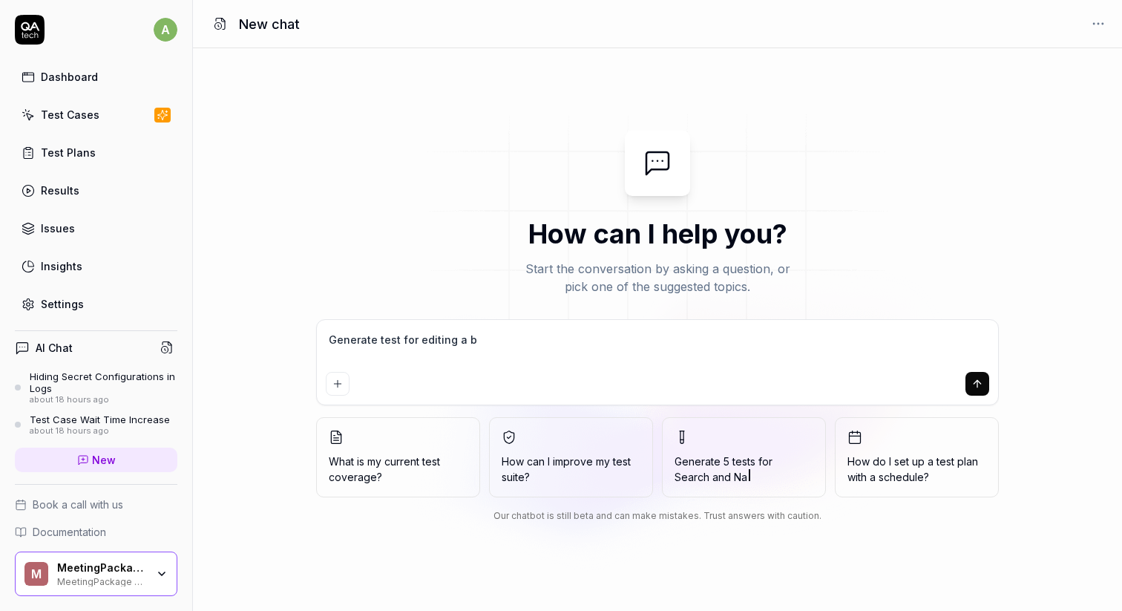
type textarea "Generate test for editing a bo"
type textarea "*"
type textarea "Generate test for editing a boo"
type textarea "*"
type textarea "Generate test for editing a book"
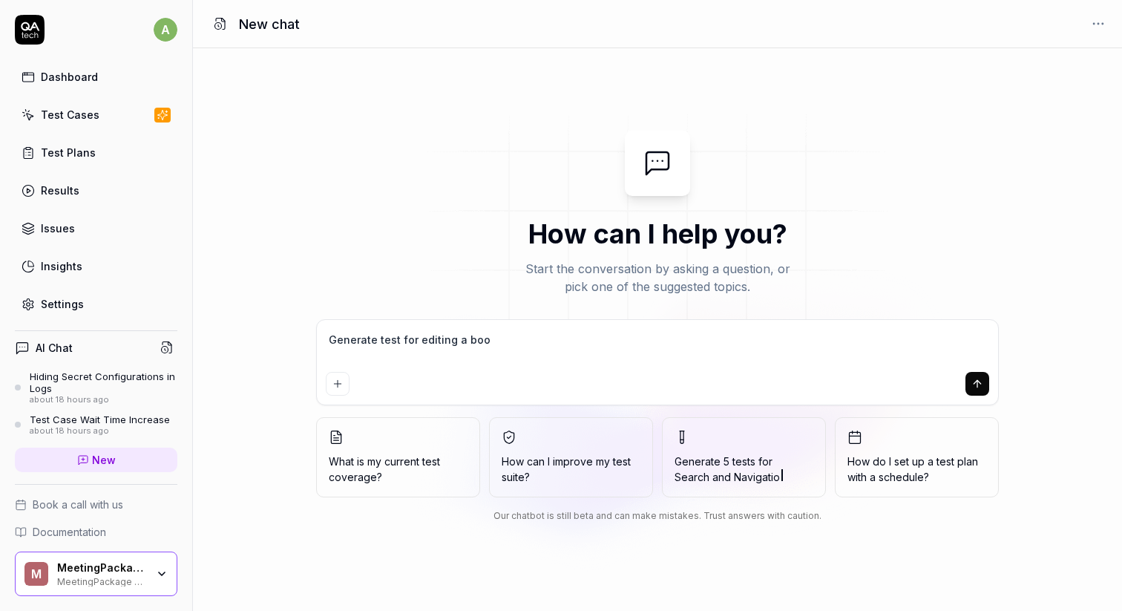
type textarea "*"
type textarea "Generate test for editing a booki"
type textarea "*"
type textarea "Generate test for editing a bookin"
type textarea "*"
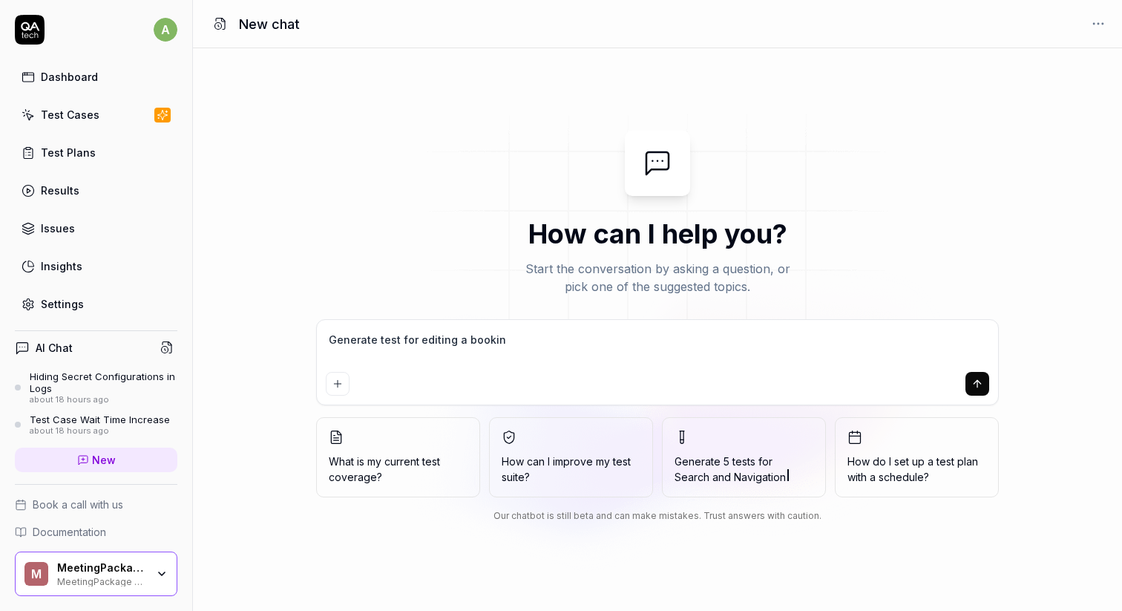
type textarea "Generate test for editing a booking"
type textarea "*"
type textarea "Generate test for editing a booking."
type textarea "*"
type textarea "Generate test for editing a booking."
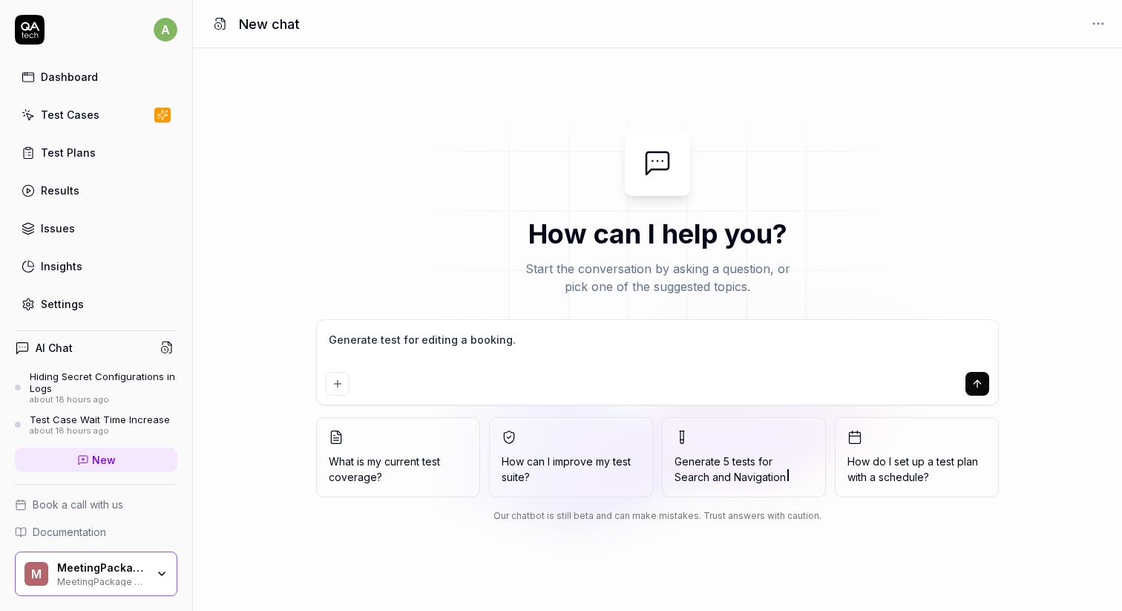
type textarea "*"
type textarea "Generate test for editing a booking."
click at [398, 335] on textarea "Generate test for editing a booking." at bounding box center [657, 347] width 663 height 37
type textarea "*"
type textarea "Generate test cfor editing a booking."
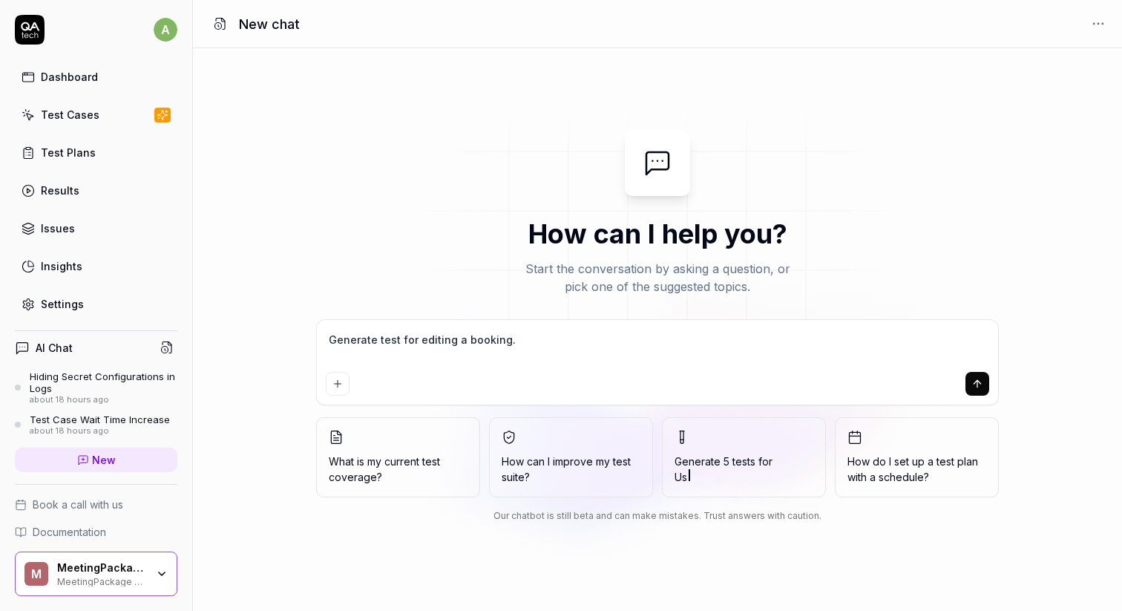
type textarea "*"
type textarea "Generate test cafor editing a booking."
type textarea "*"
type textarea "Generate test casfor editing a booking."
type textarea "*"
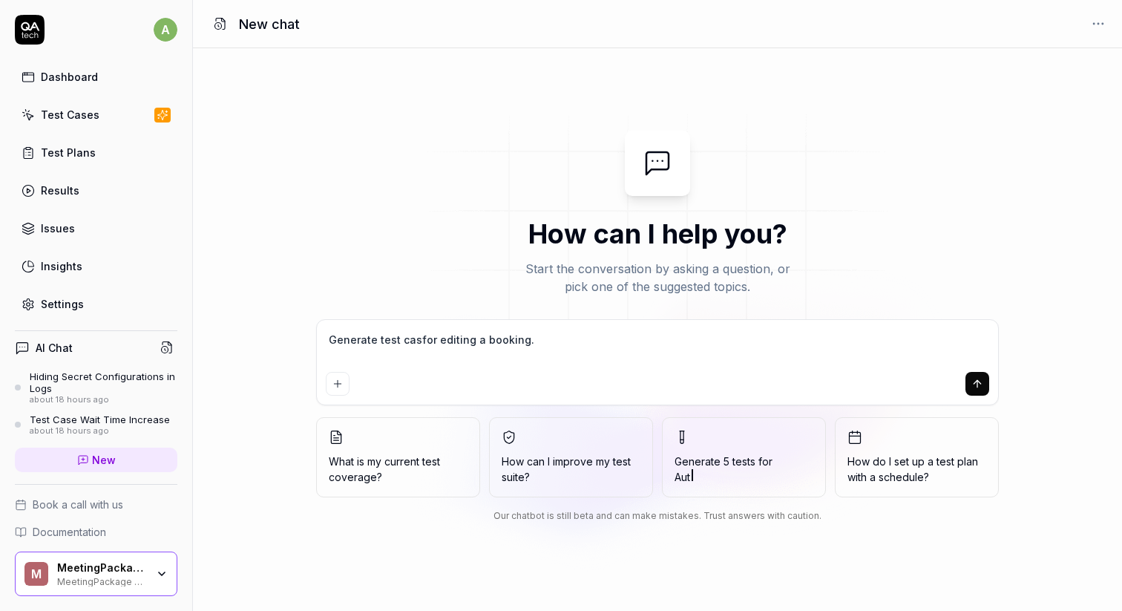
type textarea "Generate test casefor editing a booking."
type textarea "*"
type textarea "Generate test case for editing a booking."
type textarea "*"
type textarea "Generate test case for editing a booking."
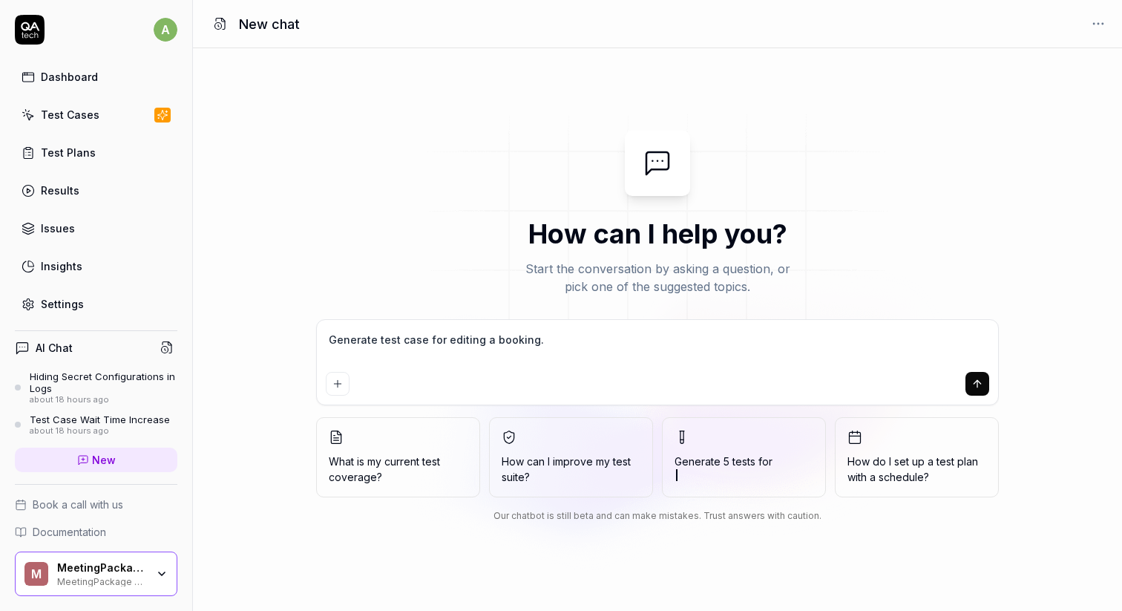
type textarea "*"
type textarea "Generate test case for editing a booking"
type textarea "*"
type textarea "Generate test case for editing a booking."
type textarea "*"
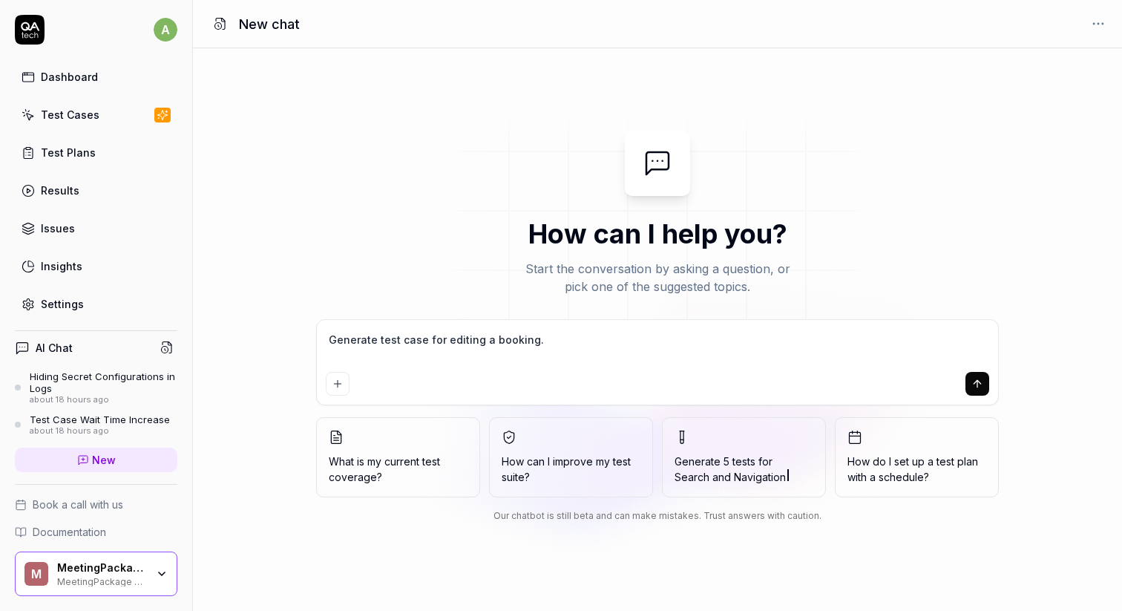
type textarea "Generate test case for editing a booking."
type textarea "*"
type textarea "Generate test case for editing a booking."
type textarea "*"
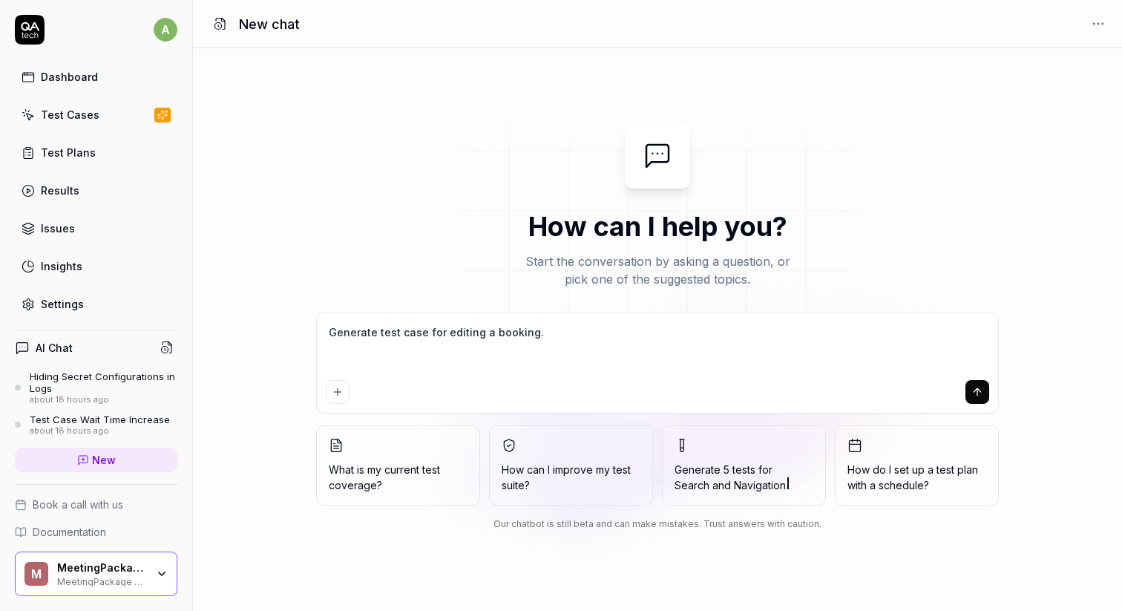
type textarea "Generate test case for editing a booking. A"
type textarea "*"
type textarea "Generate test case for editing a booking. AS"
type textarea "*"
type textarea "Generate test case for editing a booking. A"
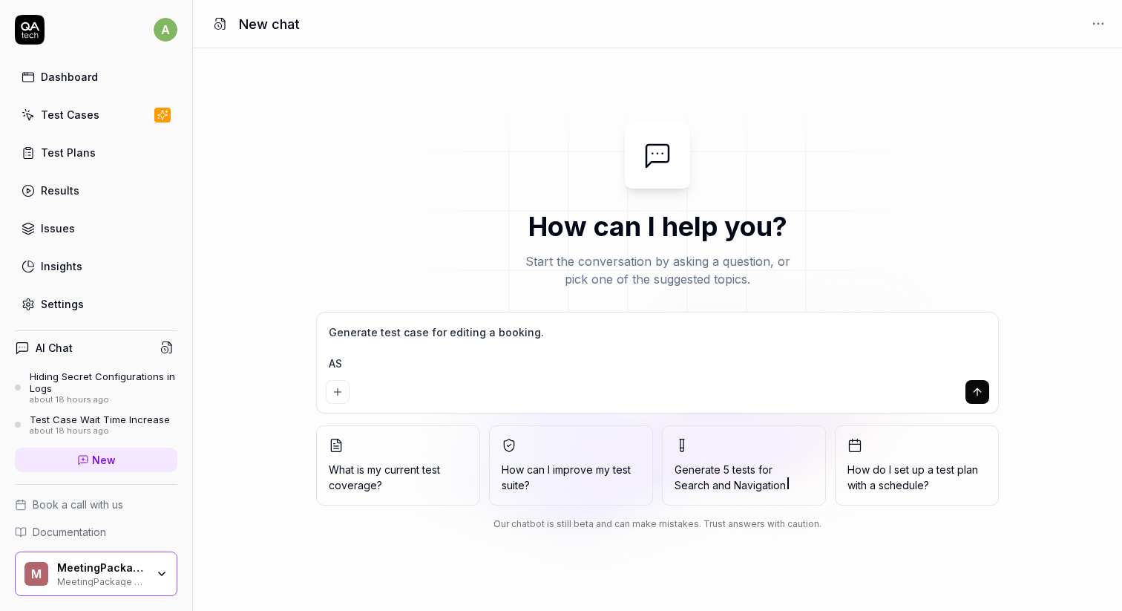
type textarea "*"
type textarea "Generate test case for editing a booking. Aa"
type textarea "*"
type textarea "Generate test case for editing a booking. Aas"
type textarea "*"
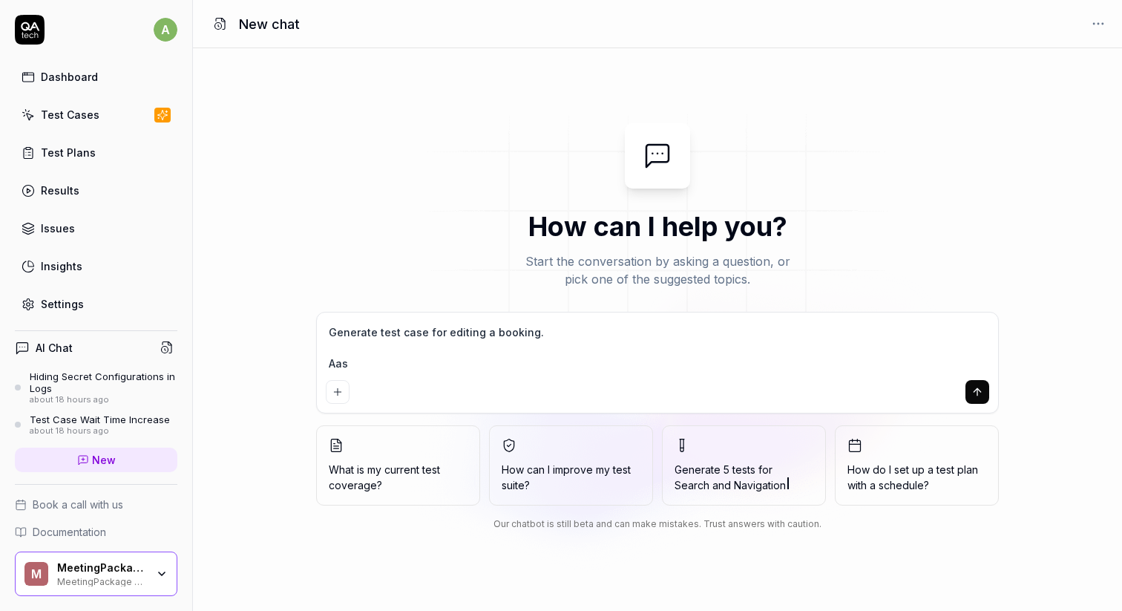
type textarea "Generate test case for editing a booking. Aas"
type textarea "*"
type textarea "Generate test case for editing a booking. Aas"
type textarea "*"
type textarea "Generate test case for editing a booking. Aa"
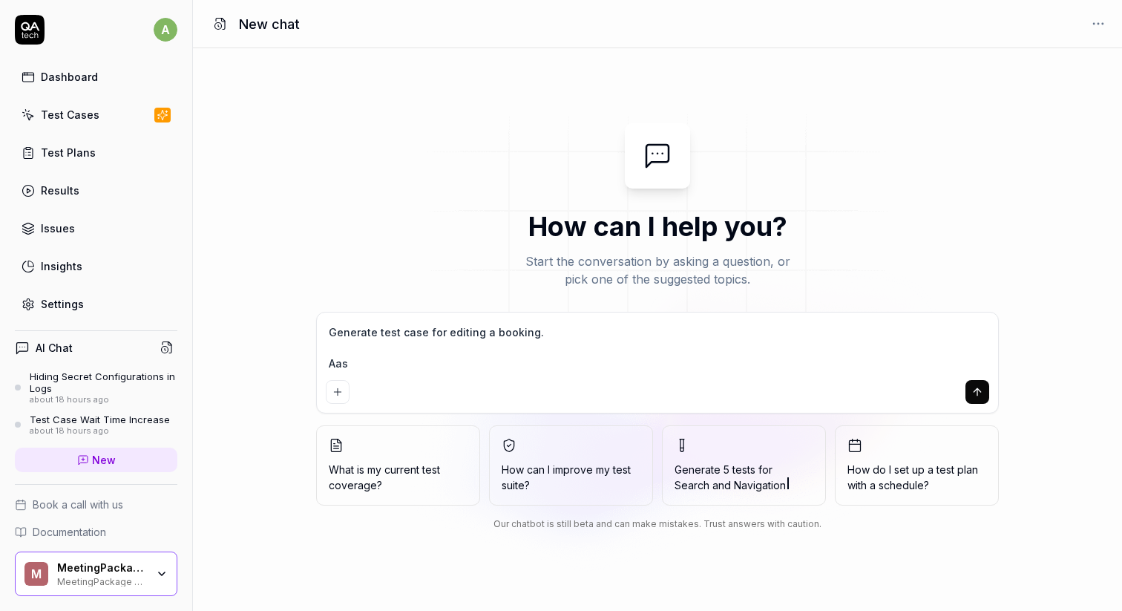
type textarea "*"
type textarea "Generate test case for editing a booking. A"
type textarea "*"
type textarea "Generate test case for editing a booking."
type textarea "*"
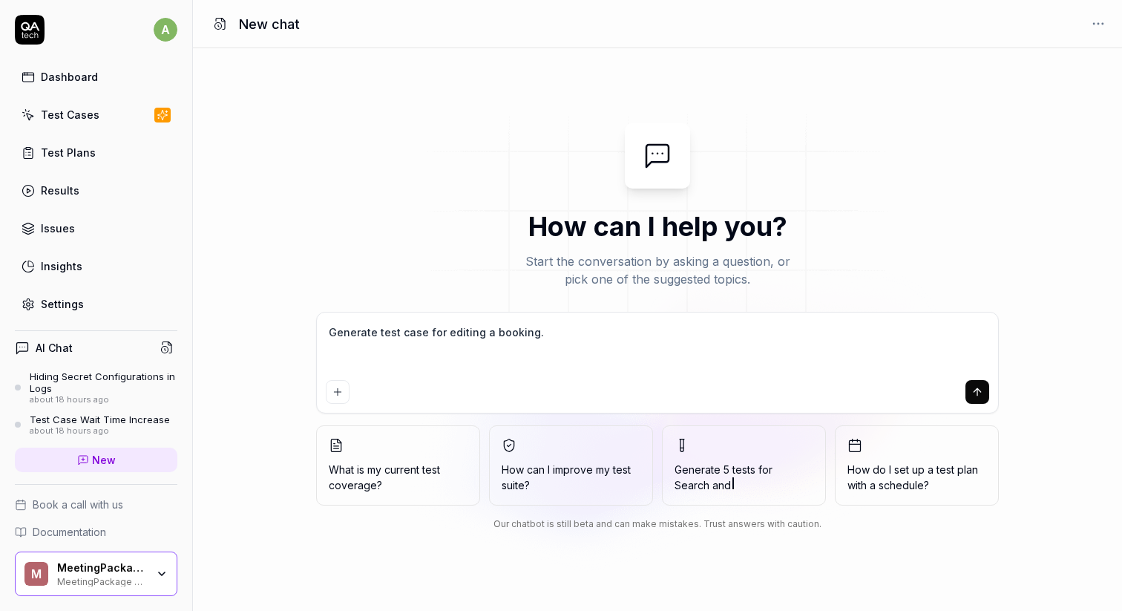
type textarea "Generate test case for editing a booking."
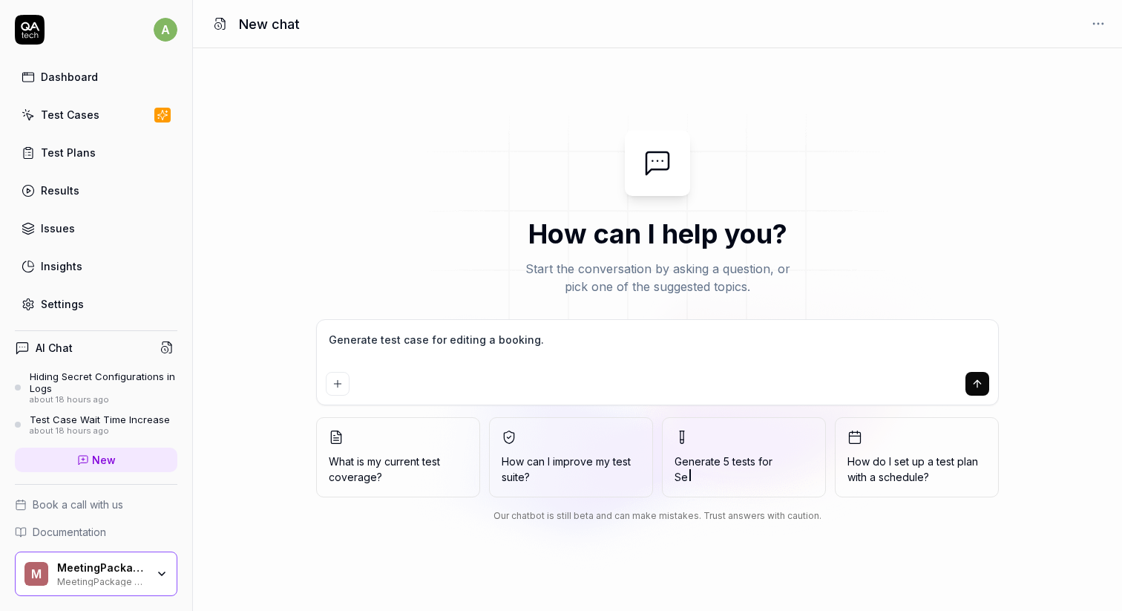
type textarea "*"
type textarea "Generate test case for editing a booking."
type textarea "*"
type textarea "Generate test case for editing a booking"
type textarea "*"
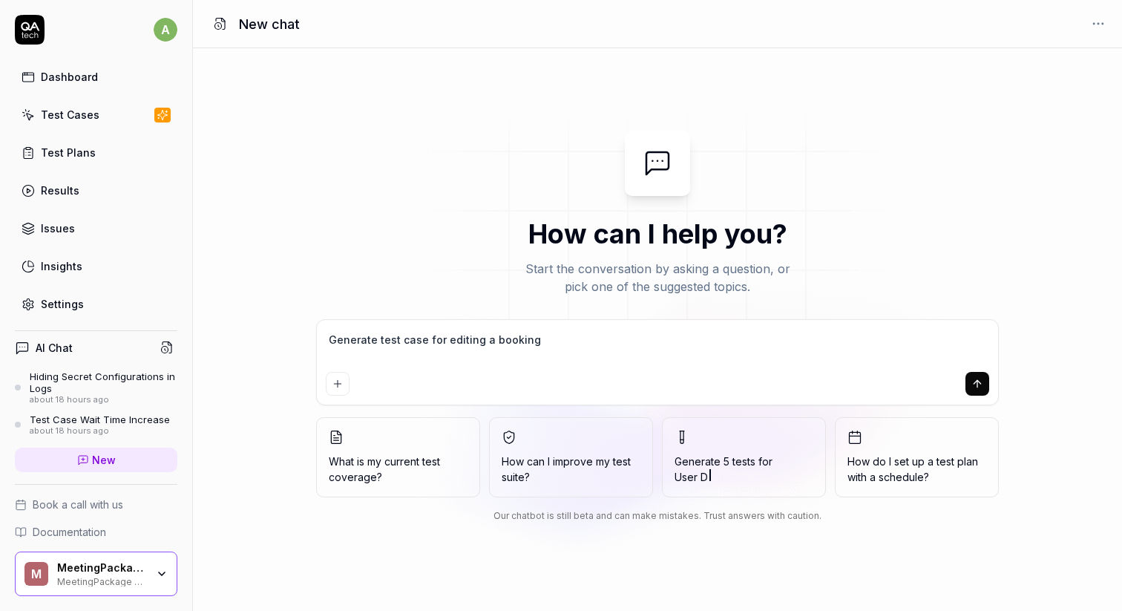
type textarea "Generate test case for editing a booking,"
type textarea "*"
type textarea "Generate test case for editing a booking,"
type textarea "*"
type textarea "Generate test case for editing a booking, w"
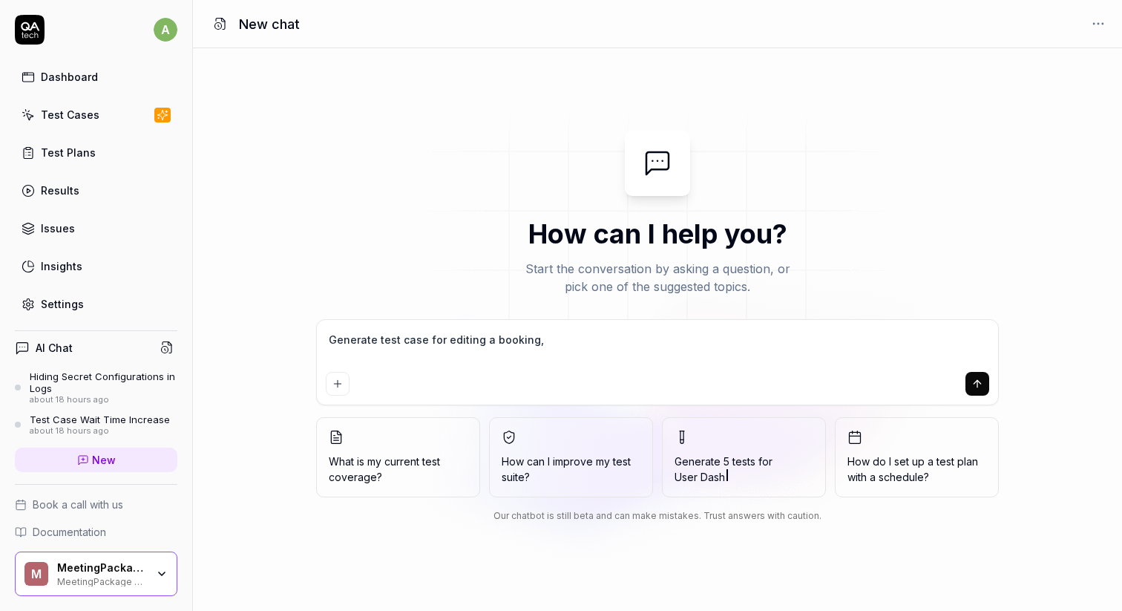
type textarea "*"
type textarea "Generate test case for editing a booking, wh"
type textarea "*"
type textarea "Generate test case for editing a booking, whe"
type textarea "*"
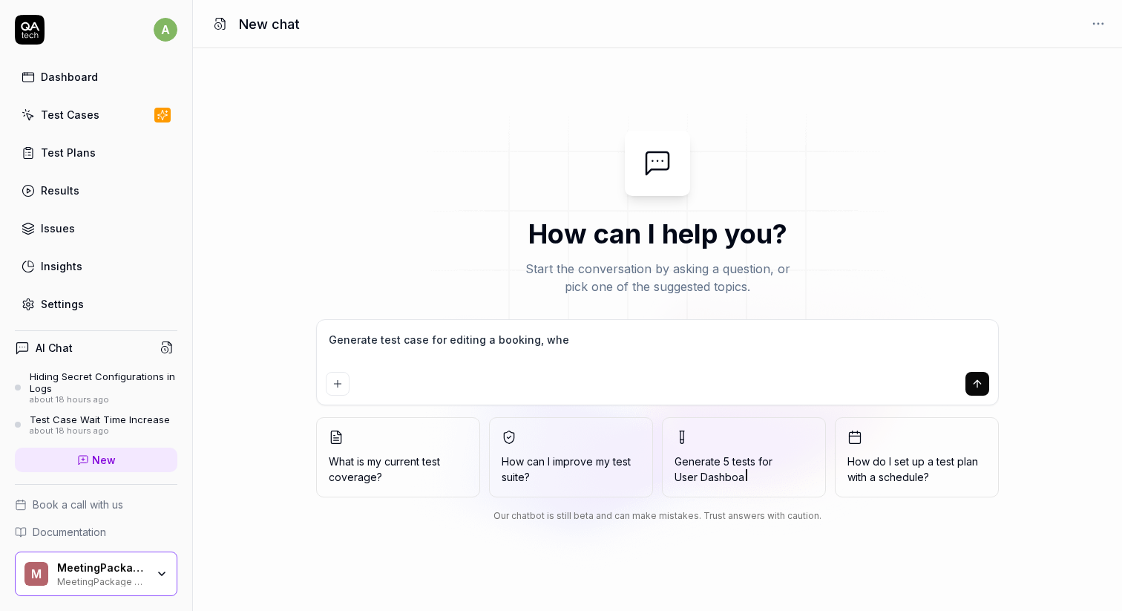
type textarea "Generate test case for editing a booking, wher"
type textarea "*"
type textarea "Generate test case for editing a booking, where"
type textarea "*"
type textarea "Generate test case,"
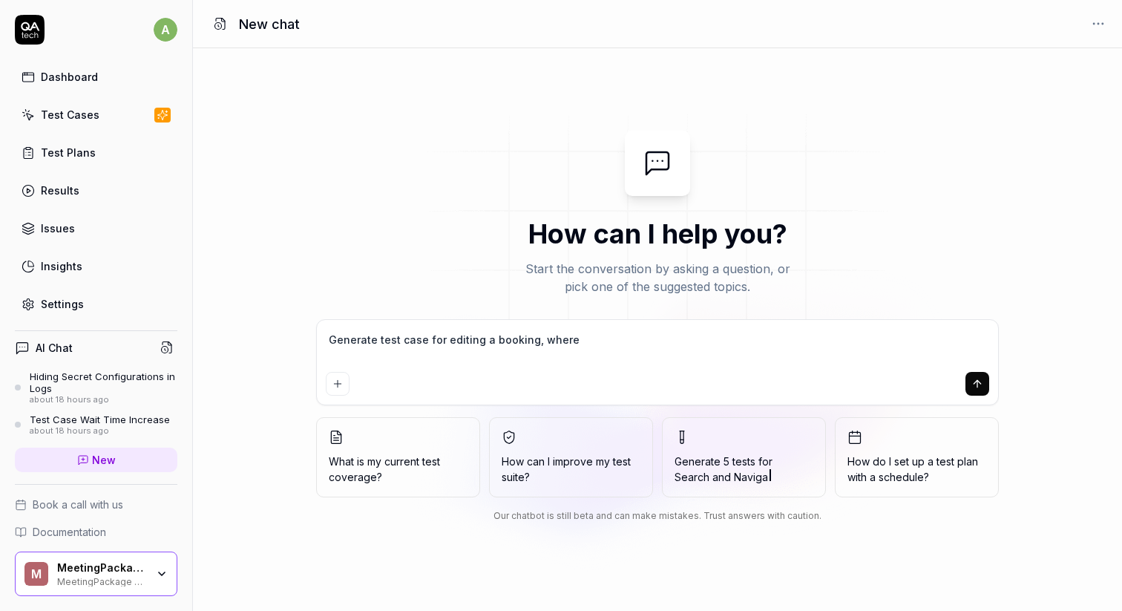
type textarea "*"
type textarea "Generate test case,"
type textarea "*"
type textarea "Generate test case, w"
type textarea "*"
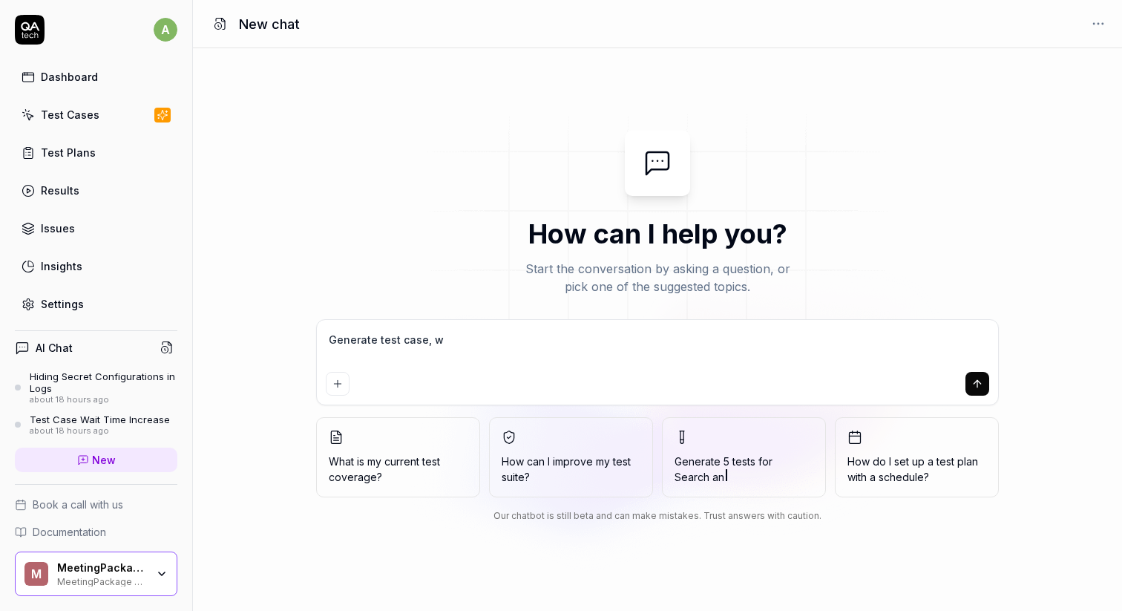
type textarea "Generate test case, wh"
type textarea "*"
type textarea "Generate test case, whe"
type textarea "*"
type textarea "Generate test case, wher"
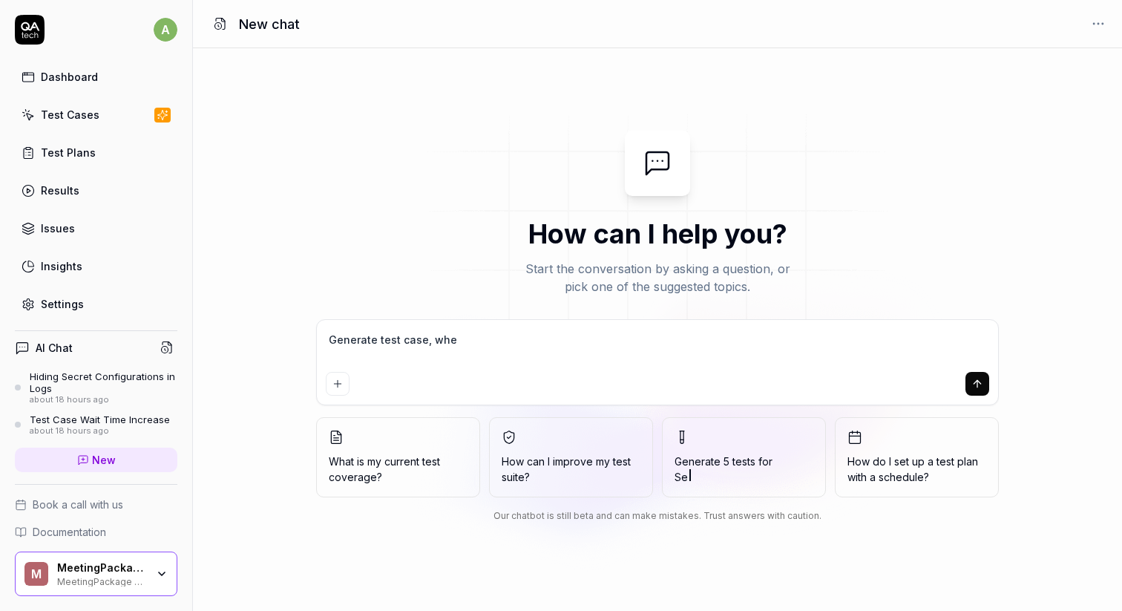
type textarea "*"
type textarea "Generate test case, where"
type textarea "*"
type textarea "Generate test case, where"
type textarea "*"
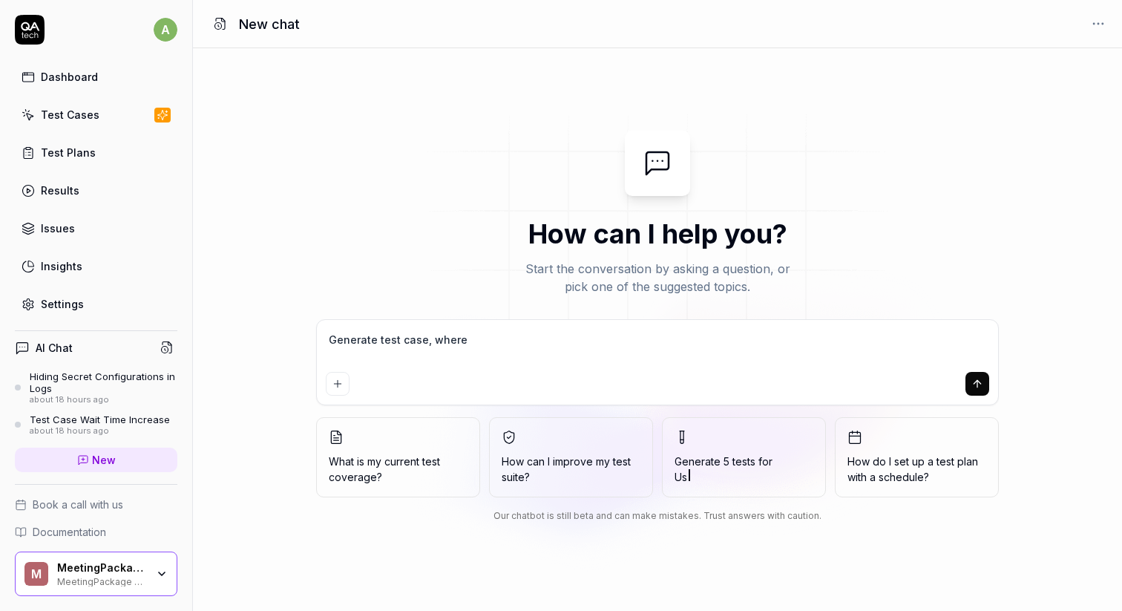
type textarea "Generate test case, where a"
type textarea "*"
type textarea "Generate test case, where as"
type textarea "*"
type textarea "Generate test case, where as"
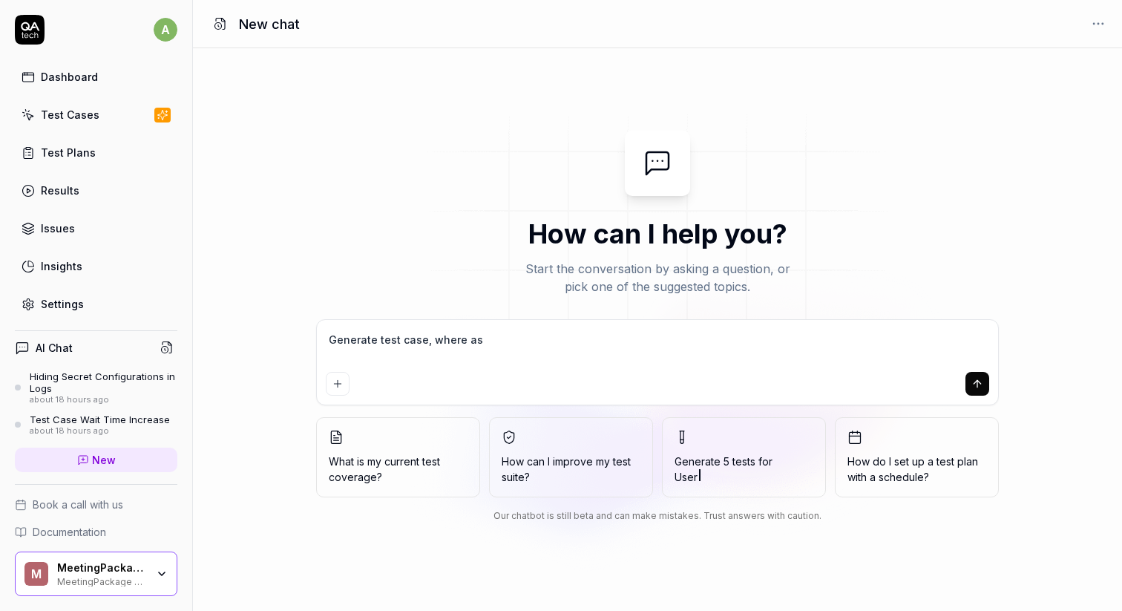
type textarea "*"
type textarea "Generate test case, where as a"
type textarea "*"
type textarea "Generate test case, where as a"
type textarea "*"
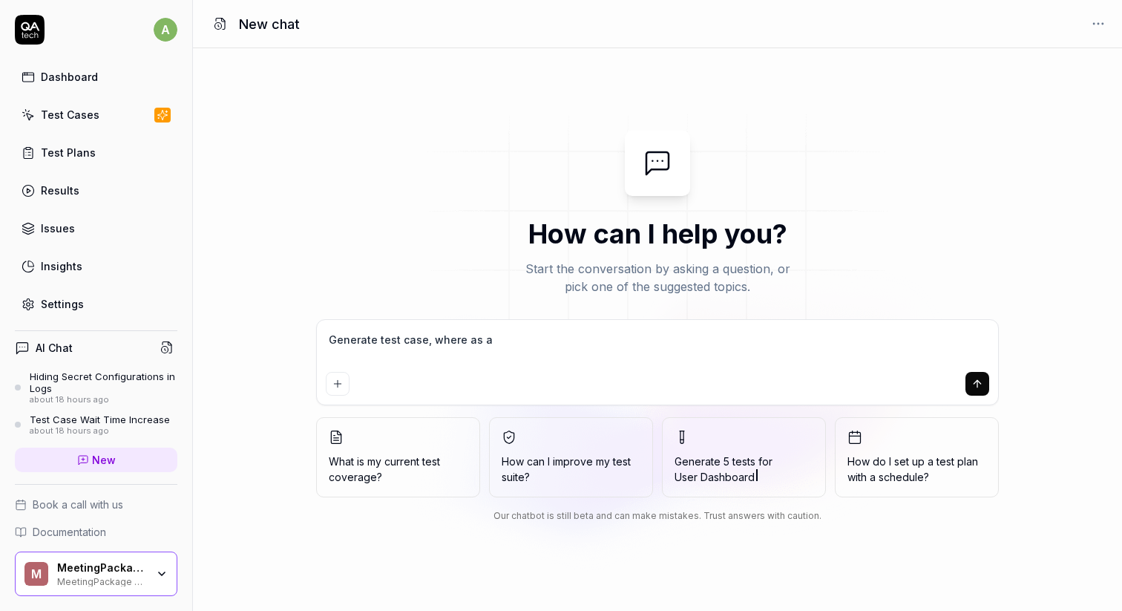
type textarea "Generate test case, where as a s"
type textarea "*"
type textarea "Generate test case, where as a su"
type textarea "*"
type textarea "Generate test case, where as a sup"
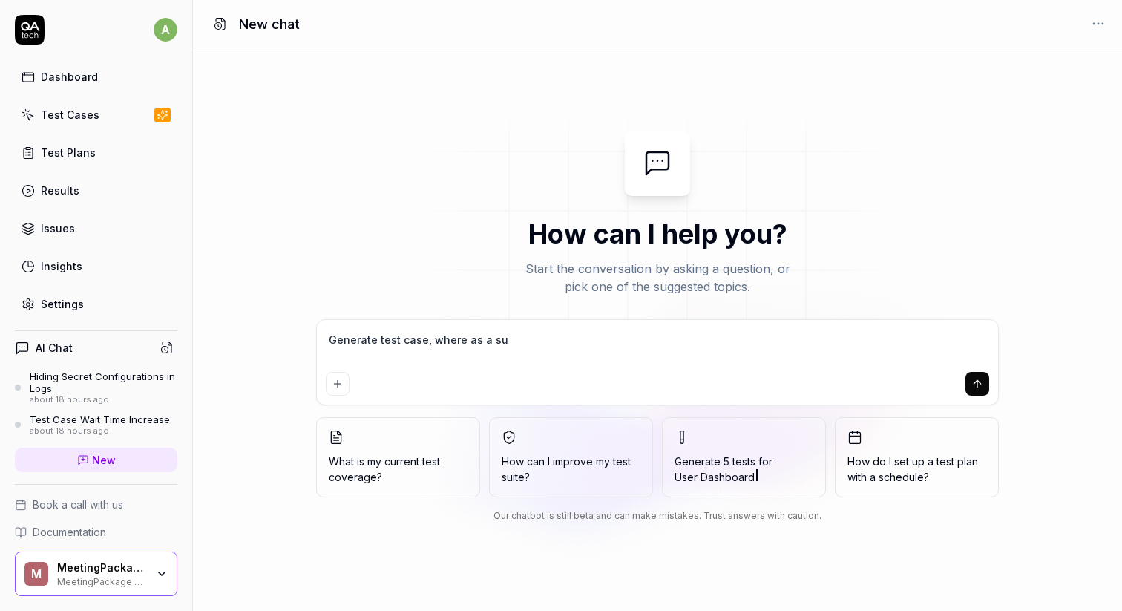
type textarea "*"
type textarea "Generate test case, where as a supp"
type textarea "*"
type textarea "Generate test case, where as a suppl"
type textarea "*"
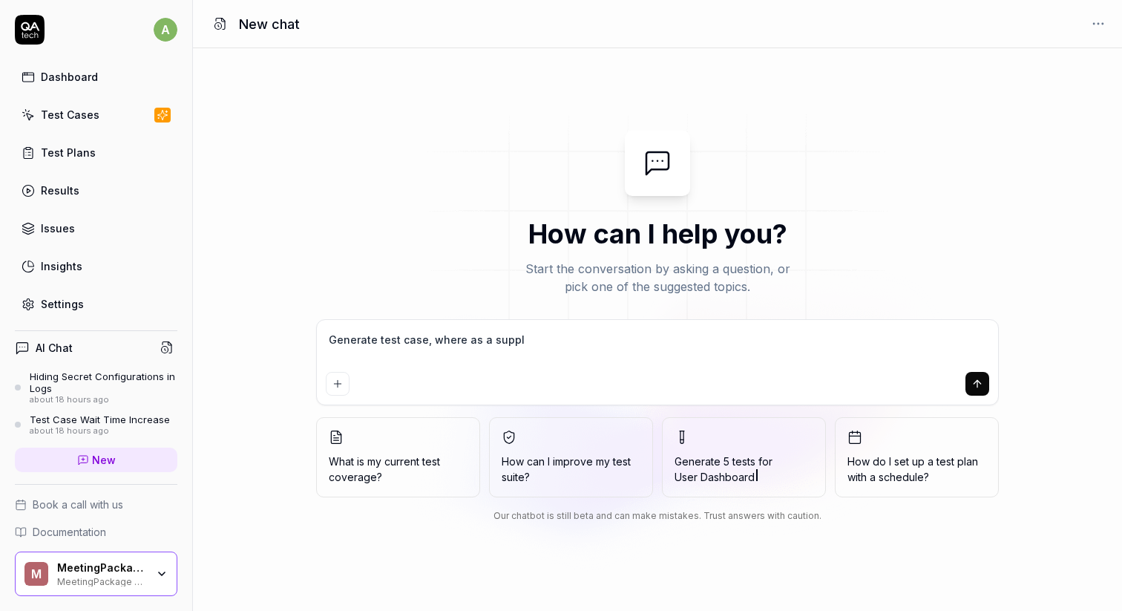
type textarea "Generate test case, where as a suppli"
type textarea "*"
type textarea "Generate test case, where as a supplie"
type textarea "*"
type textarea "Generate test case, where as a supplier"
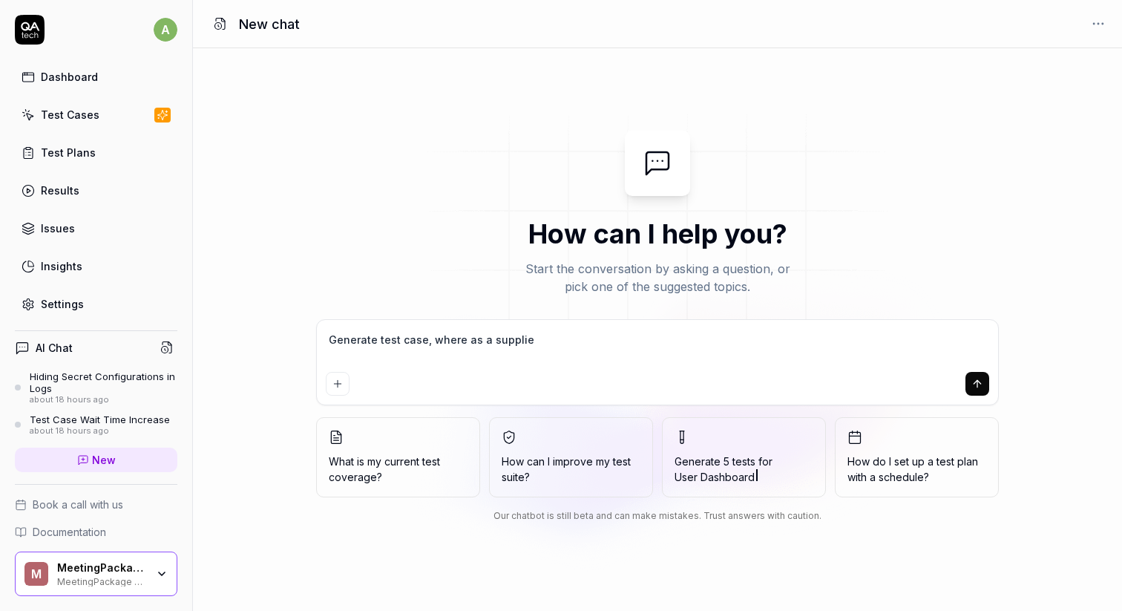
type textarea "*"
type textarea "Generate test case, where as a supplier"
type textarea "*"
type textarea "Generate test case, where as a supplier"
type textarea "*"
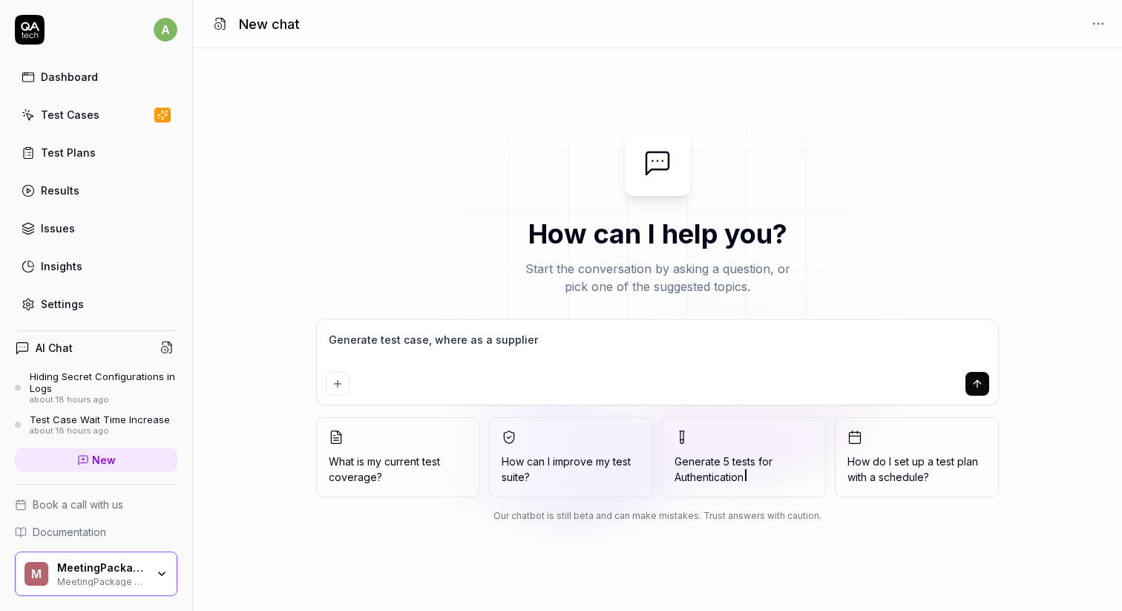
type textarea "Generate test case, where as a supplier,"
type textarea "*"
type textarea "Generate test case, where as a supplier,"
type textarea "*"
type textarea "Generate test case, where as a supplier, w"
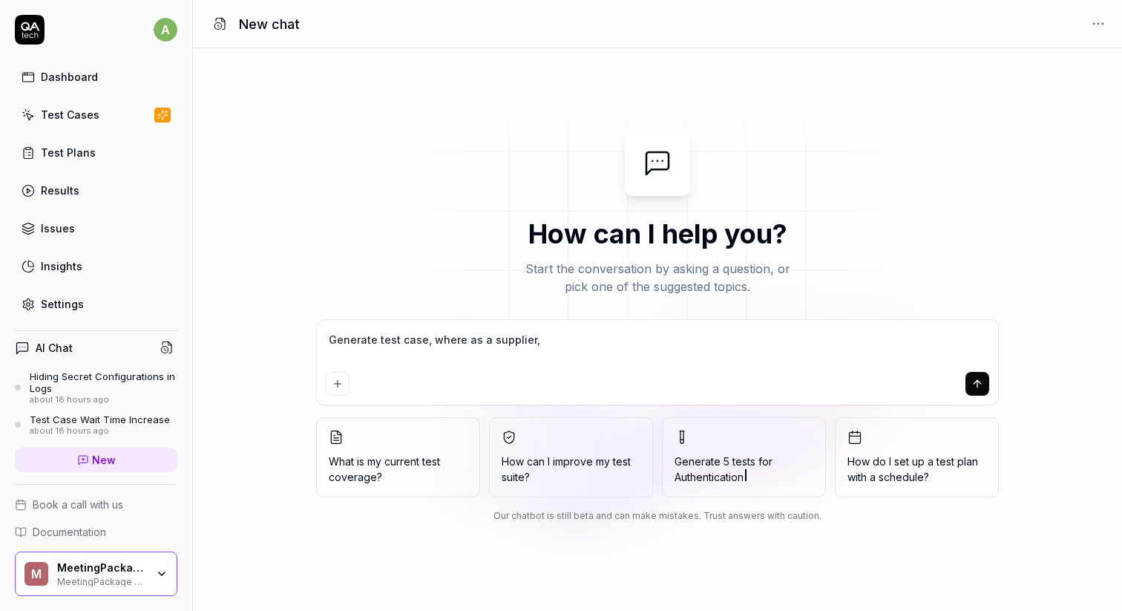
type textarea "*"
type textarea "Generate test case, where as a supplier, we"
type textarea "*"
type textarea "Generate test case, where as a supplier, we"
type textarea "*"
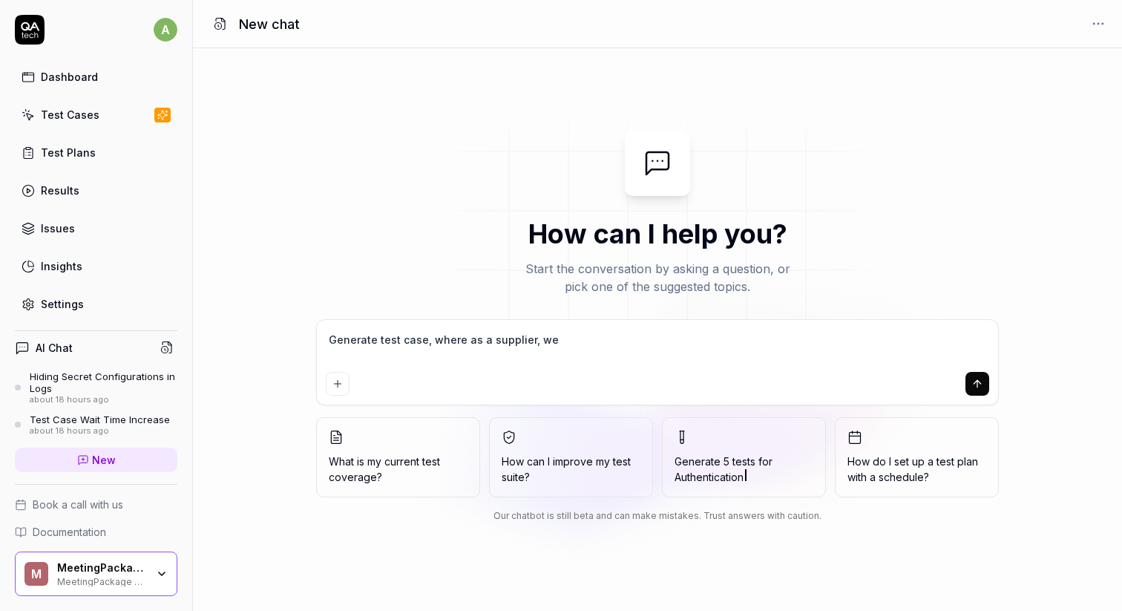
type textarea "Generate test case, where as a supplier, we w"
type textarea "*"
type textarea "Generate test case, where as a supplier, we wa"
type textarea "*"
type textarea "Generate test case, where as a supplier, we wan"
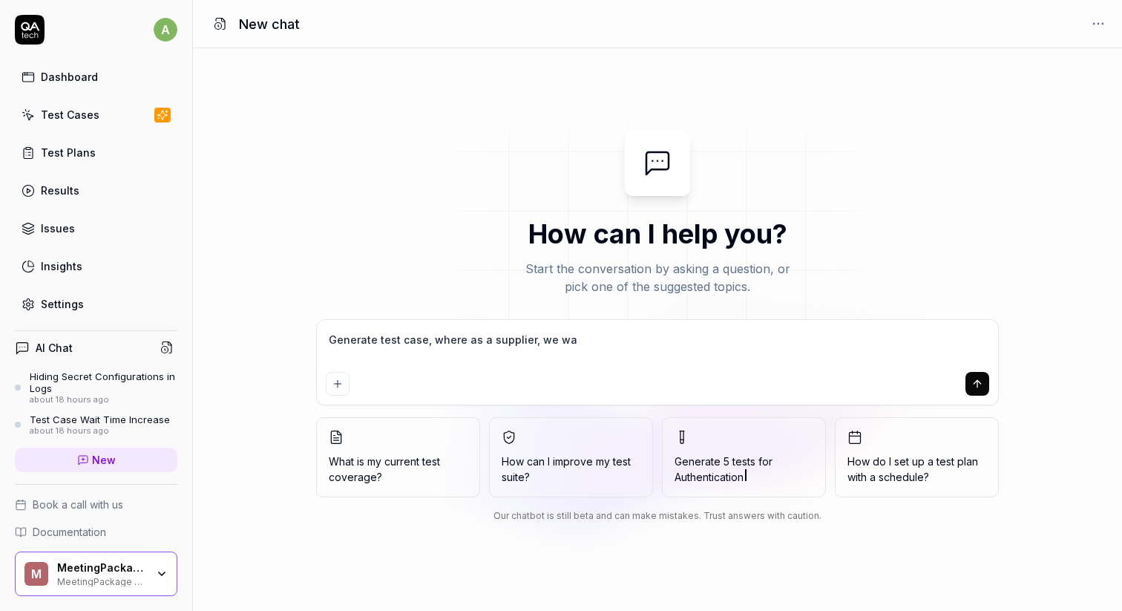
type textarea "*"
type textarea "Generate test case, where as a supplier, we want"
click at [737, 336] on textarea "Generate test case, where as a supplier, we want to be able to edit a booking. …" at bounding box center [657, 347] width 663 height 37
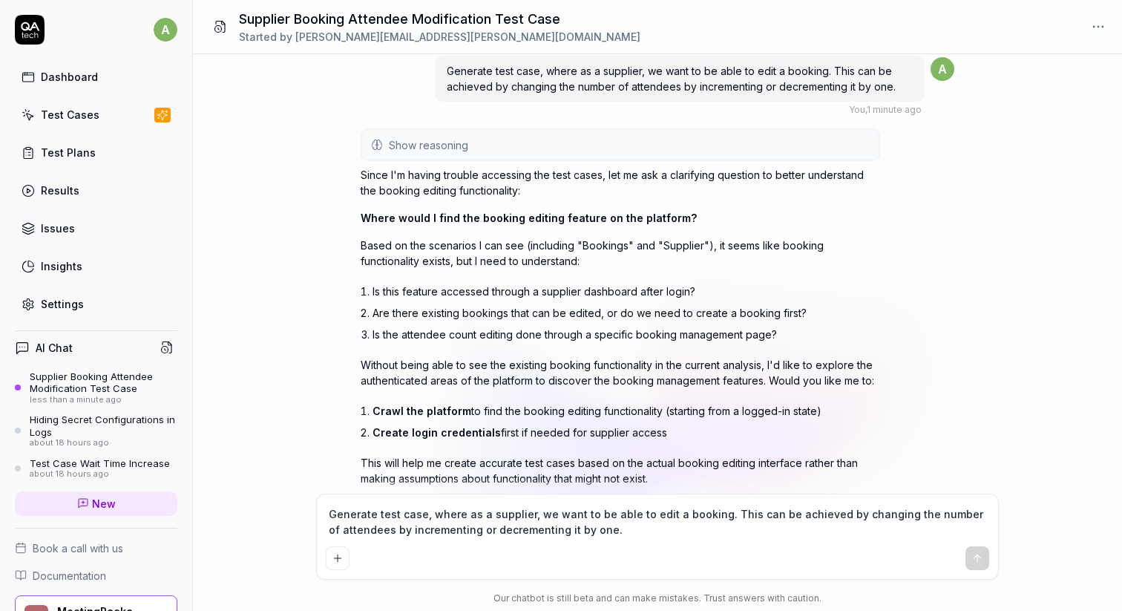
scroll to position [9, 0]
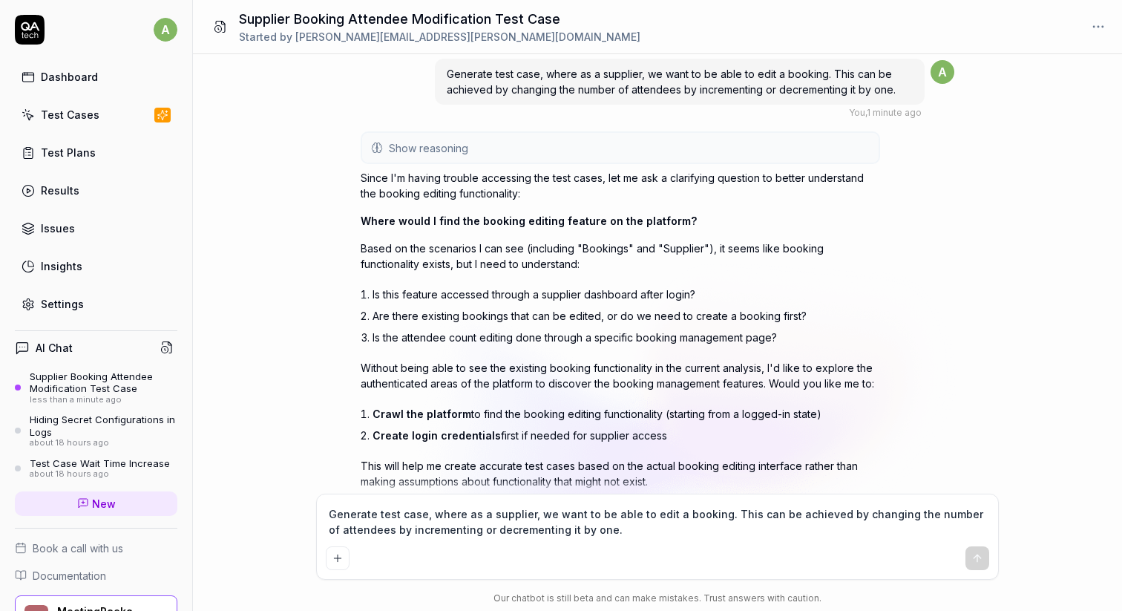
click at [413, 519] on textarea "Generate test case, where as a supplier, we want to be able to edit a booking. …" at bounding box center [657, 521] width 663 height 37
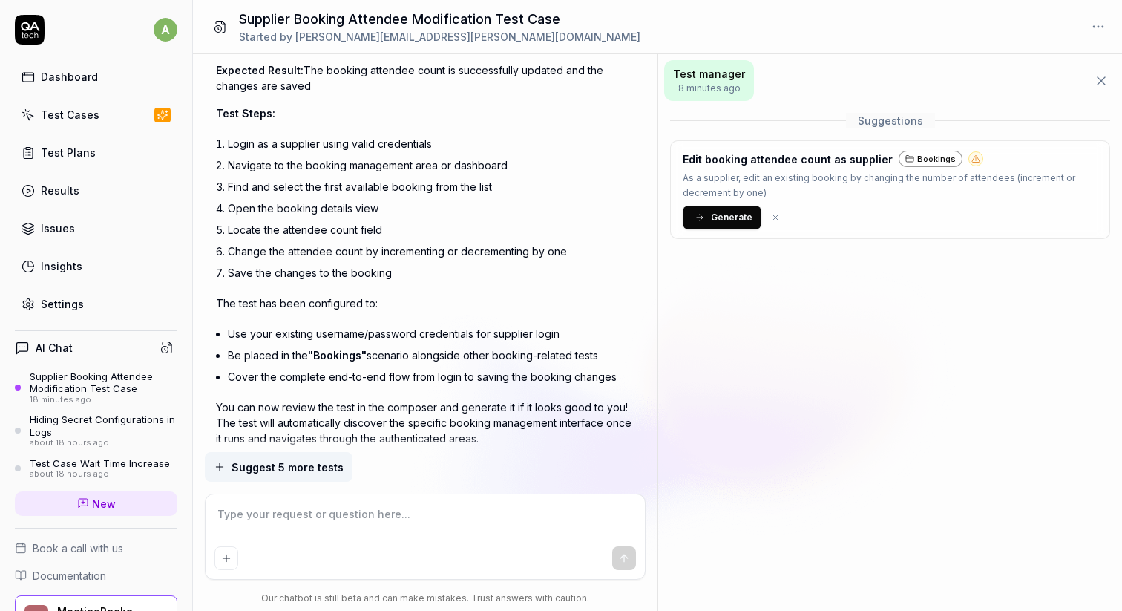
scroll to position [2528, 0]
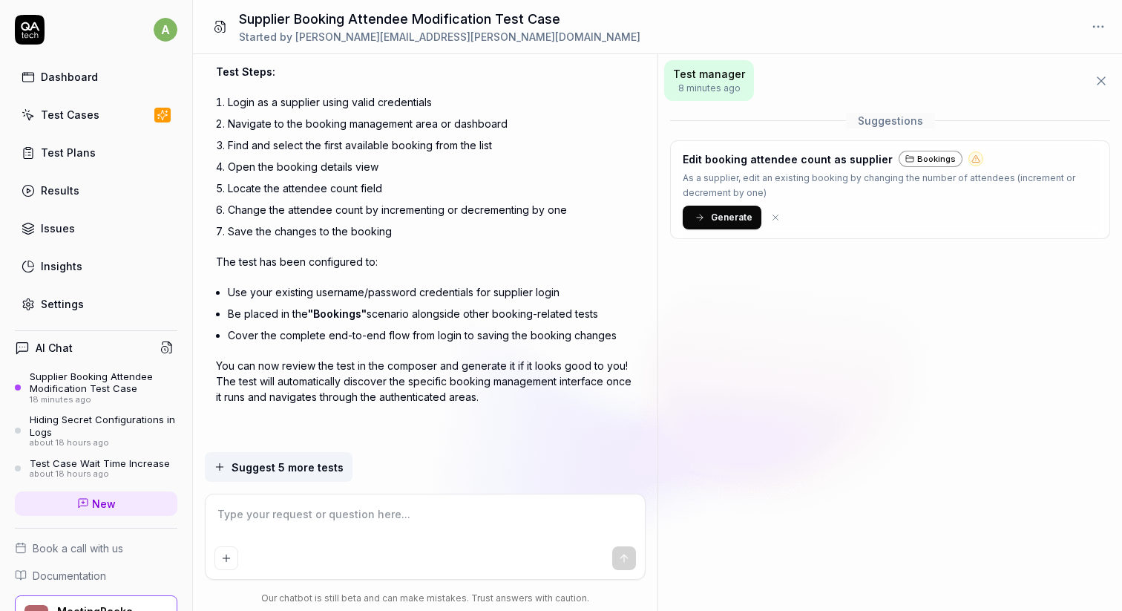
click at [107, 122] on link "Test Cases" at bounding box center [96, 114] width 163 height 29
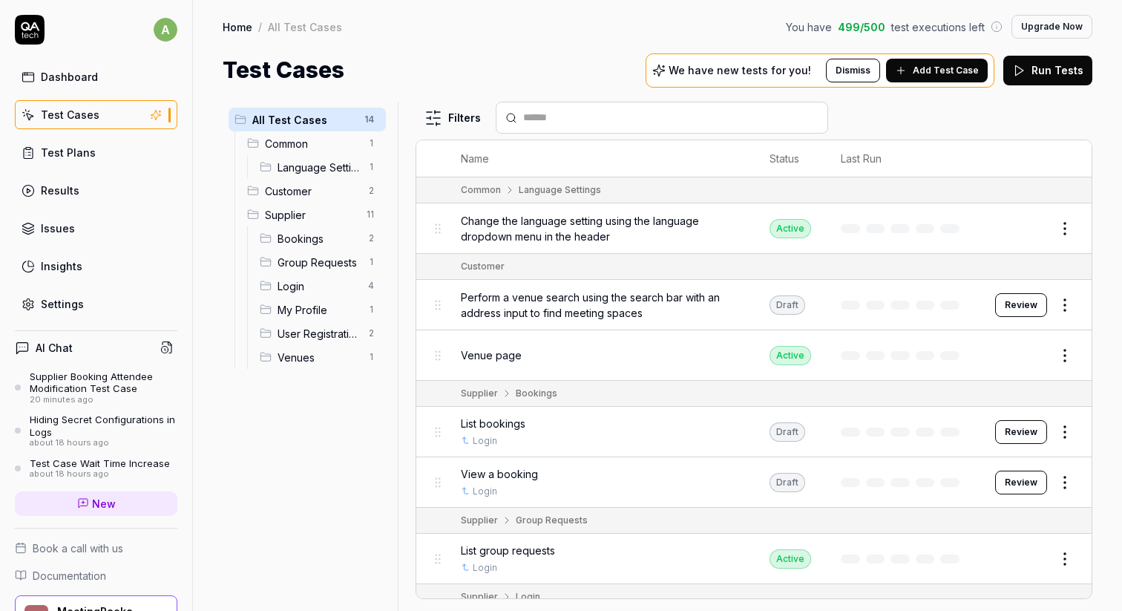
click at [329, 241] on span "Bookings" at bounding box center [319, 239] width 82 height 16
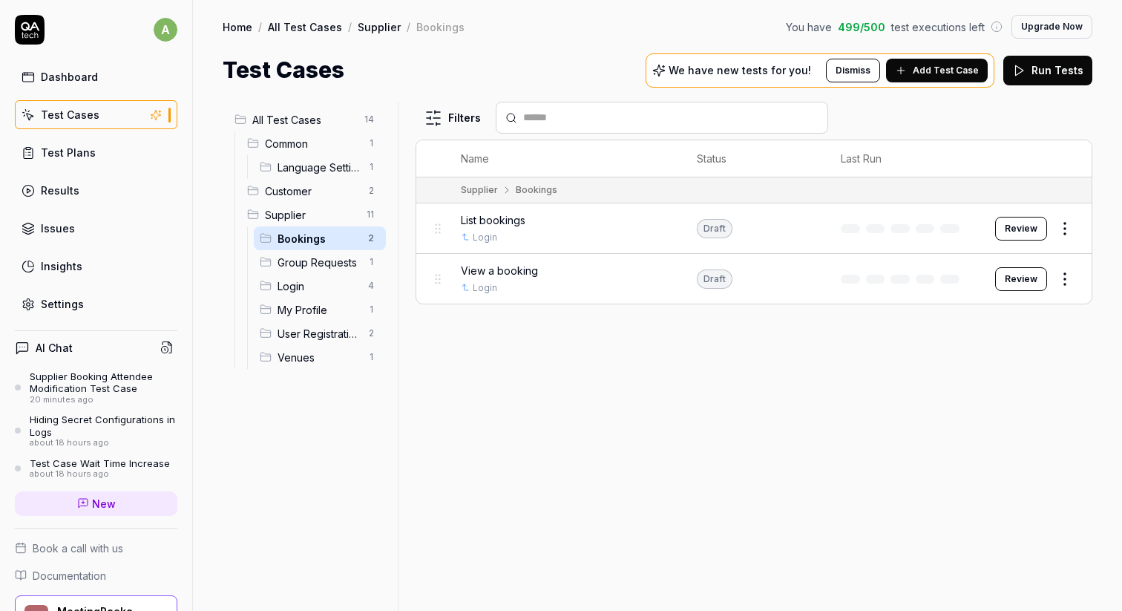
click at [103, 375] on div "Supplier Booking Attendee Modification Test Case" at bounding box center [104, 382] width 148 height 24
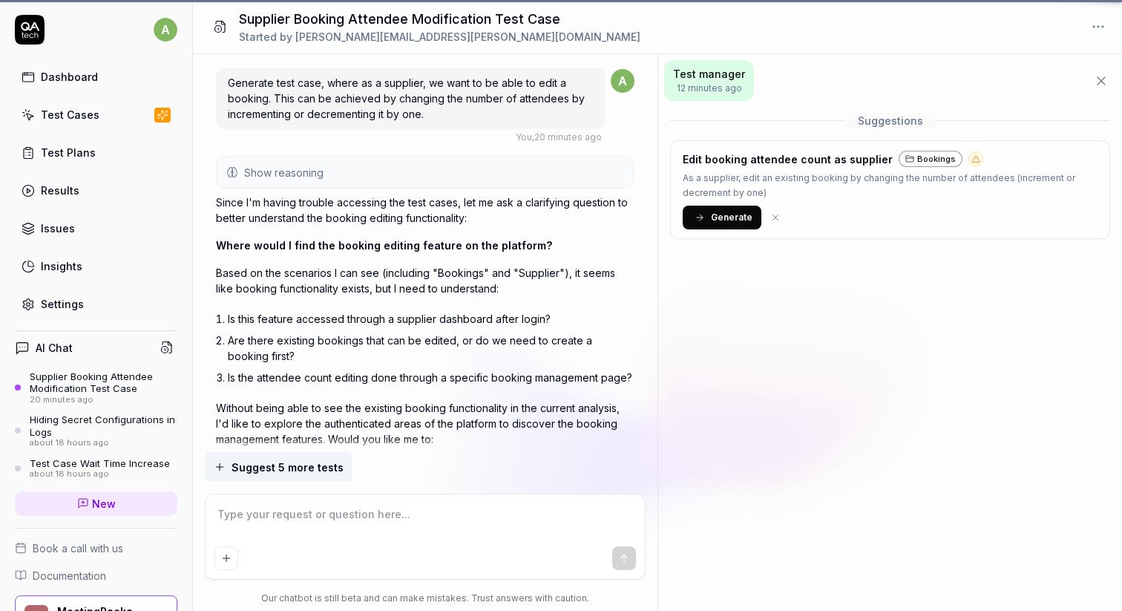
scroll to position [2528, 0]
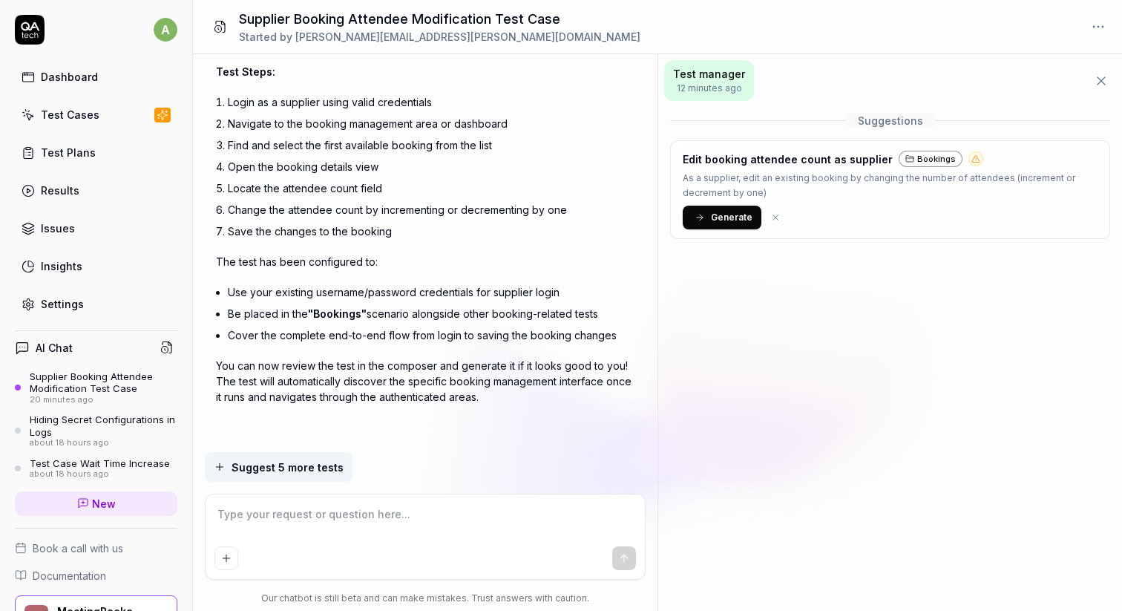
click at [735, 224] on button "Generate" at bounding box center [722, 218] width 79 height 24
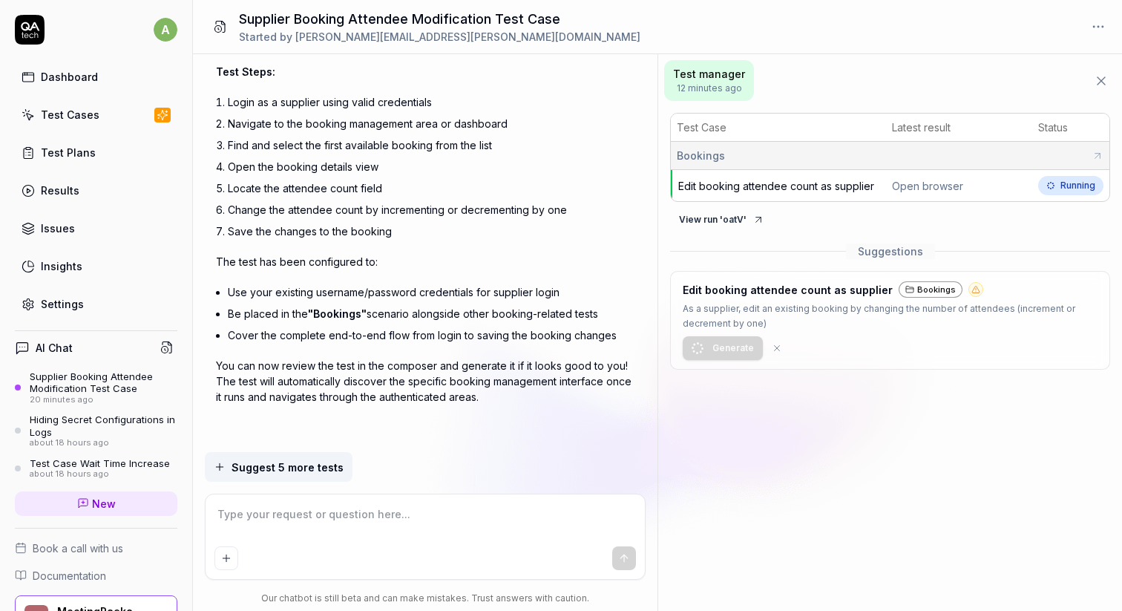
click at [718, 217] on button "View run ' oatV '" at bounding box center [721, 220] width 103 height 24
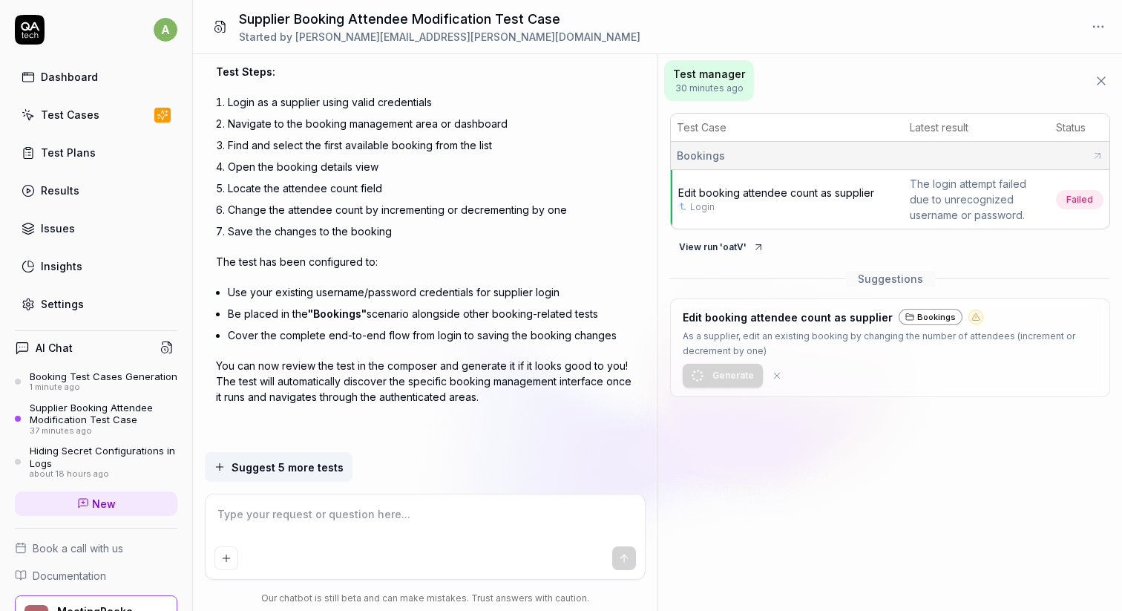
click at [157, 384] on div "1 minute ago" at bounding box center [104, 387] width 148 height 10
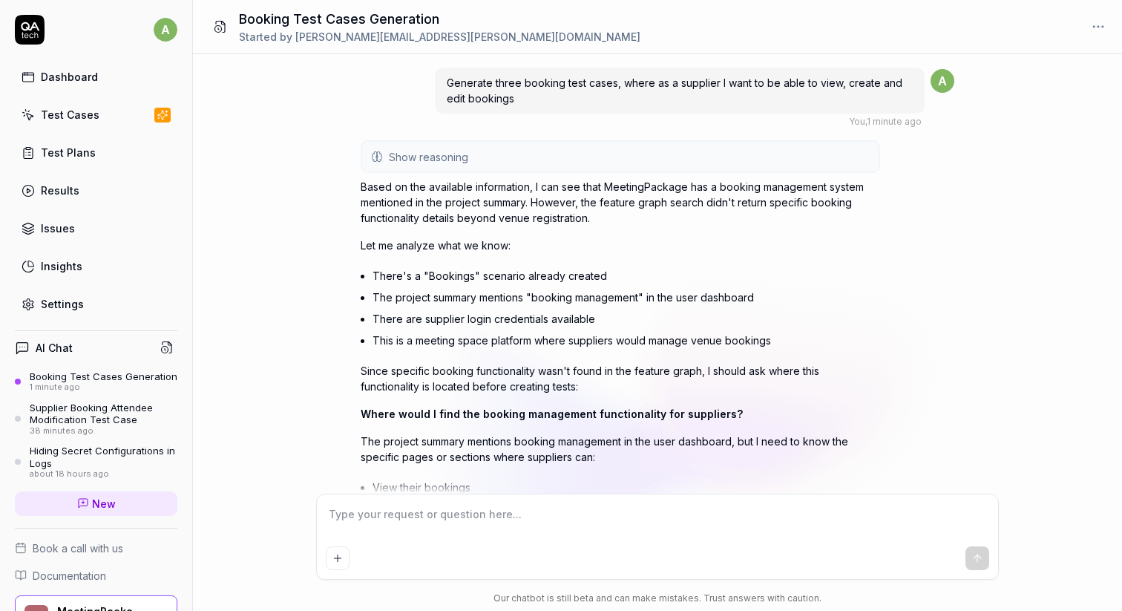
click at [465, 531] on textarea at bounding box center [657, 521] width 663 height 37
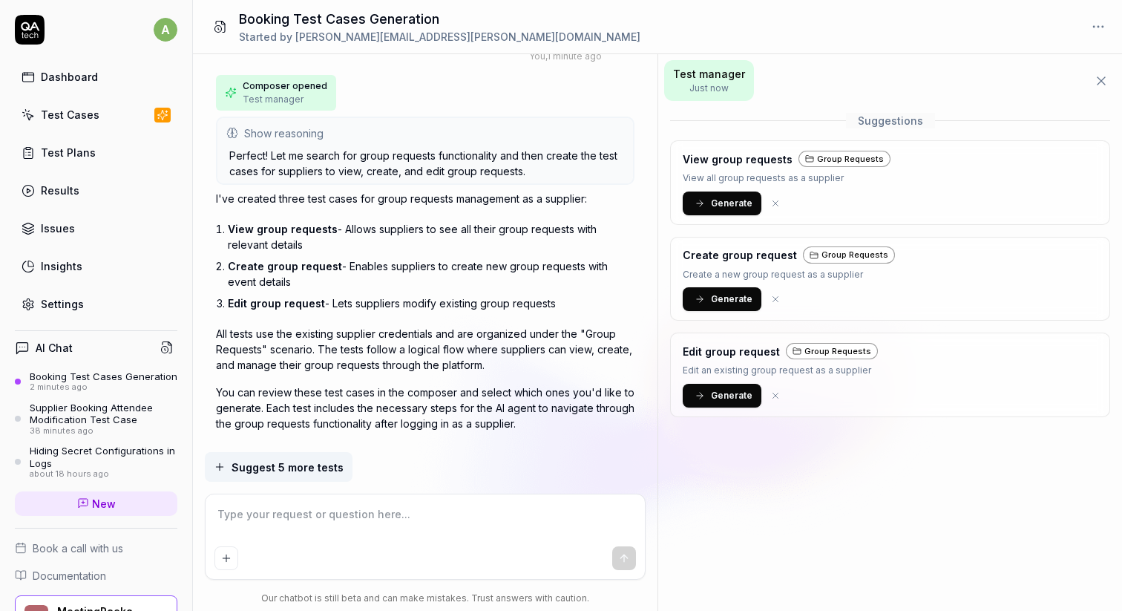
scroll to position [640, 0]
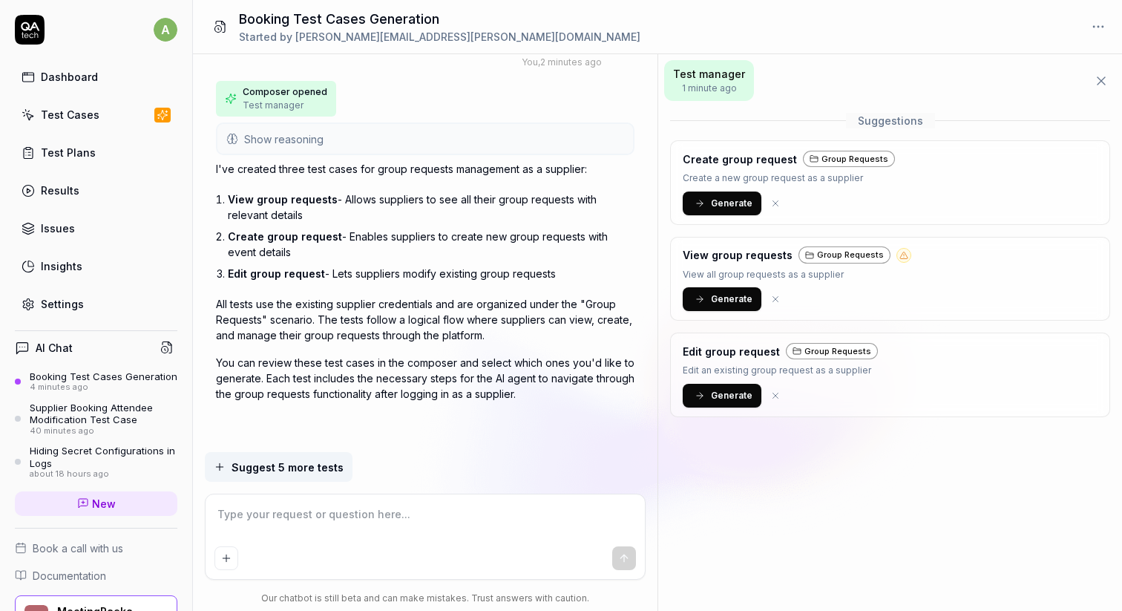
click at [718, 201] on span "Generate" at bounding box center [732, 203] width 42 height 13
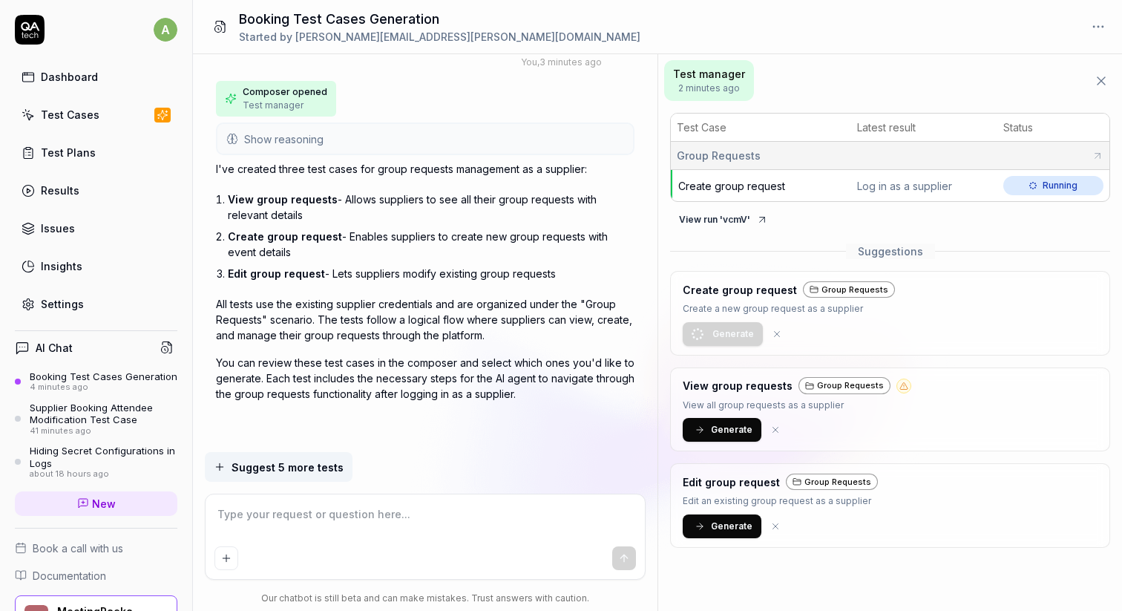
click at [722, 180] on span "Create group request" at bounding box center [731, 186] width 107 height 13
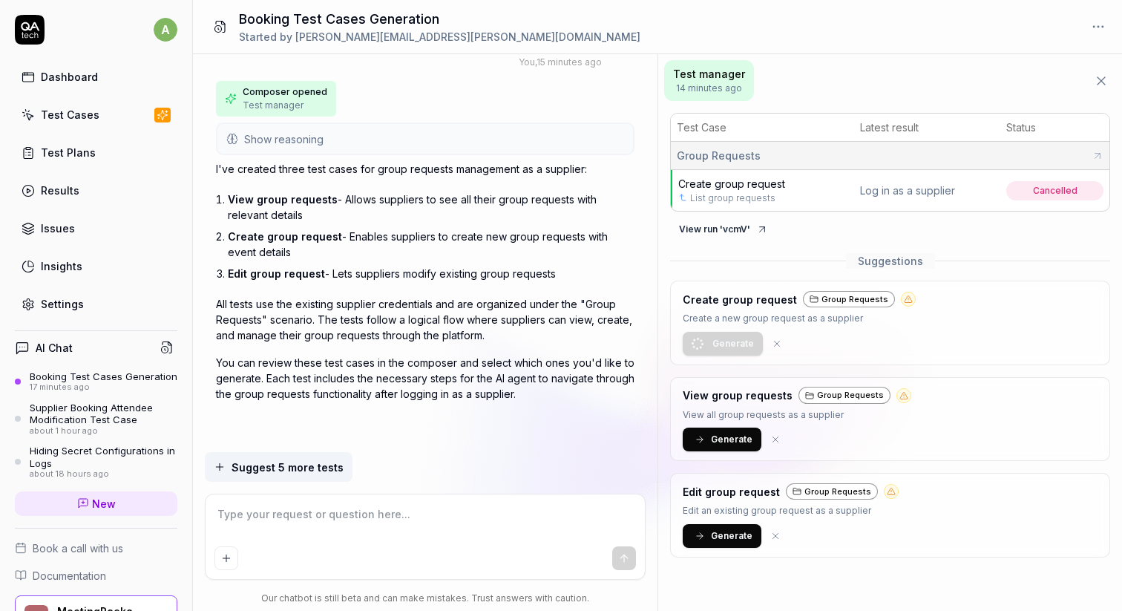
click at [88, 81] on div "Dashboard" at bounding box center [69, 77] width 57 height 16
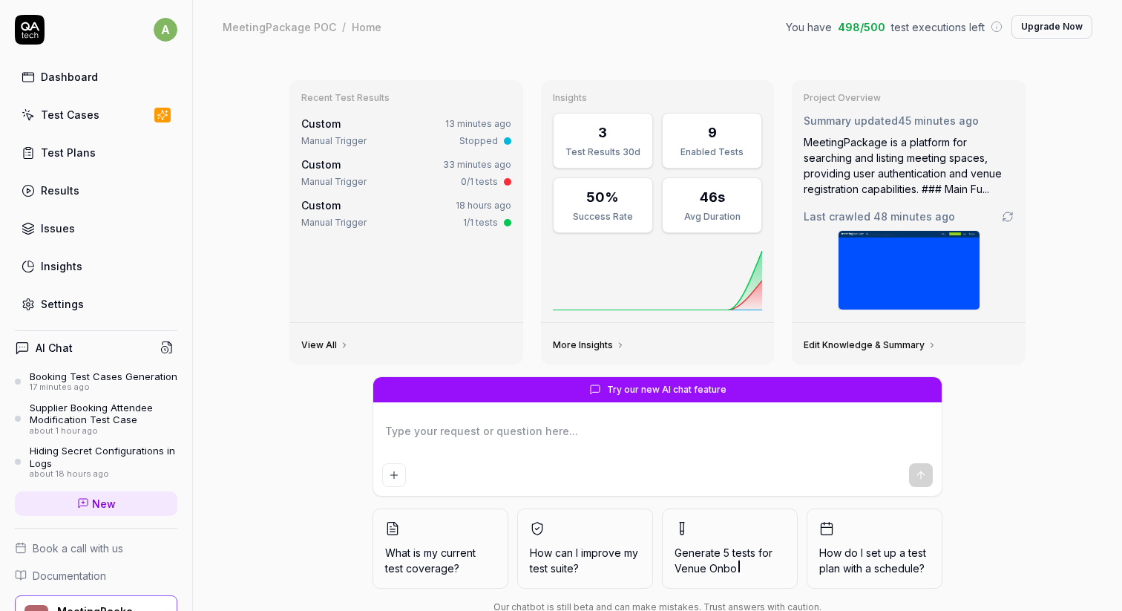
click at [90, 120] on div "Test Cases" at bounding box center [70, 115] width 59 height 16
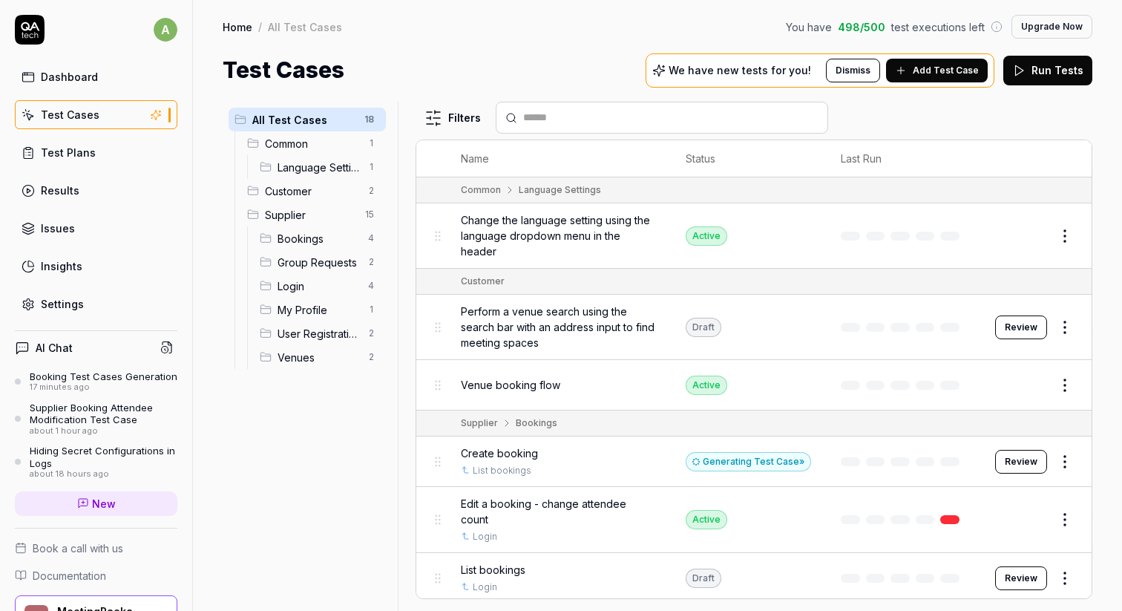
click at [315, 266] on span "Group Requests" at bounding box center [319, 263] width 82 height 16
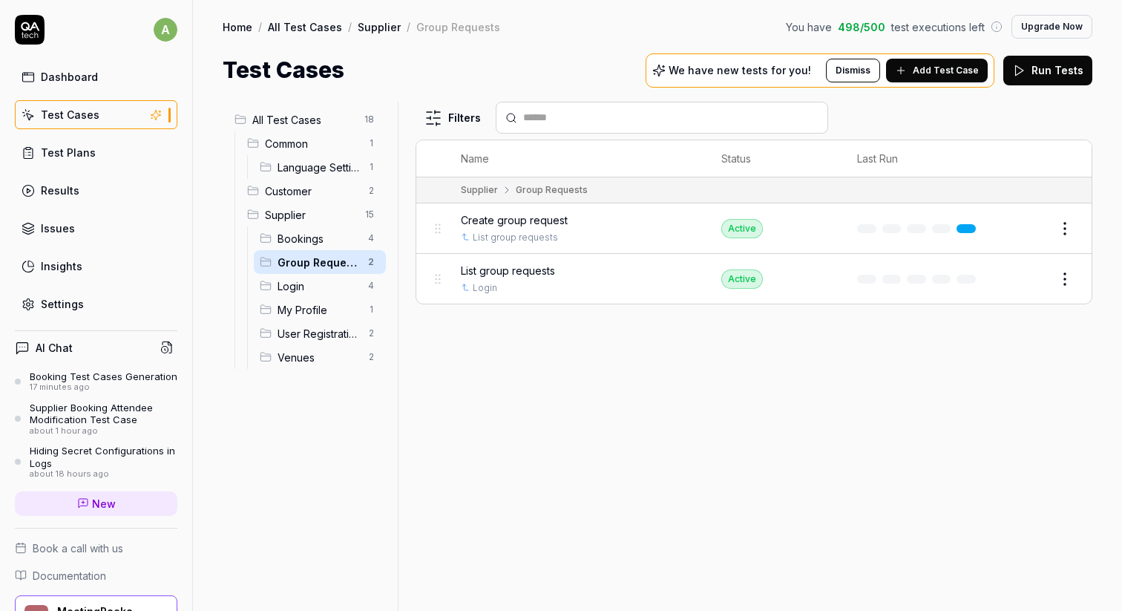
click at [1022, 223] on button "Edit" at bounding box center [1029, 229] width 36 height 24
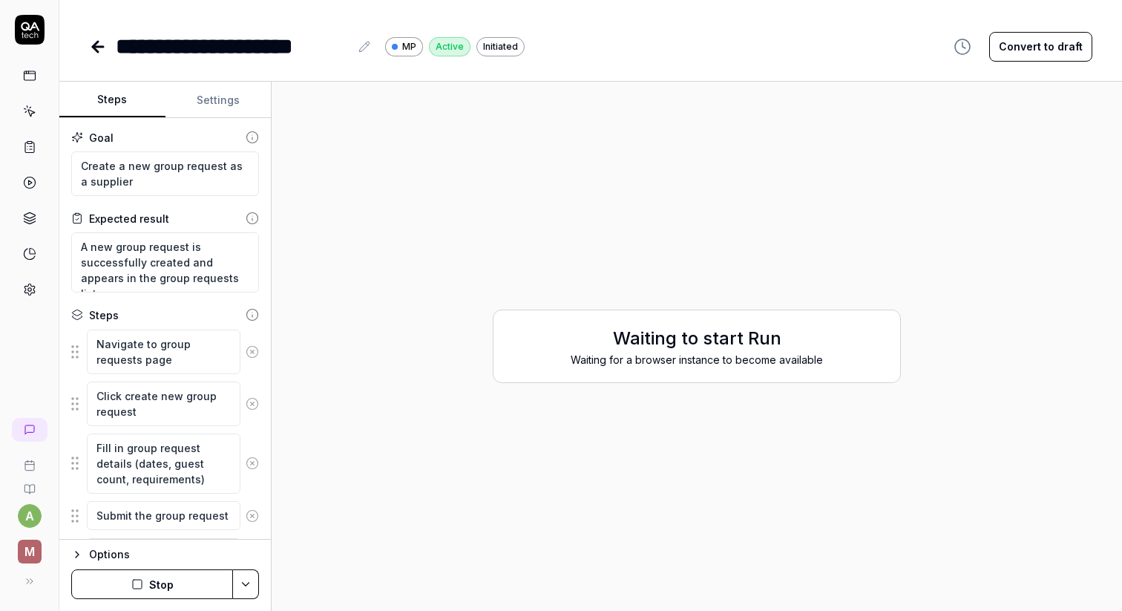
scroll to position [90, 0]
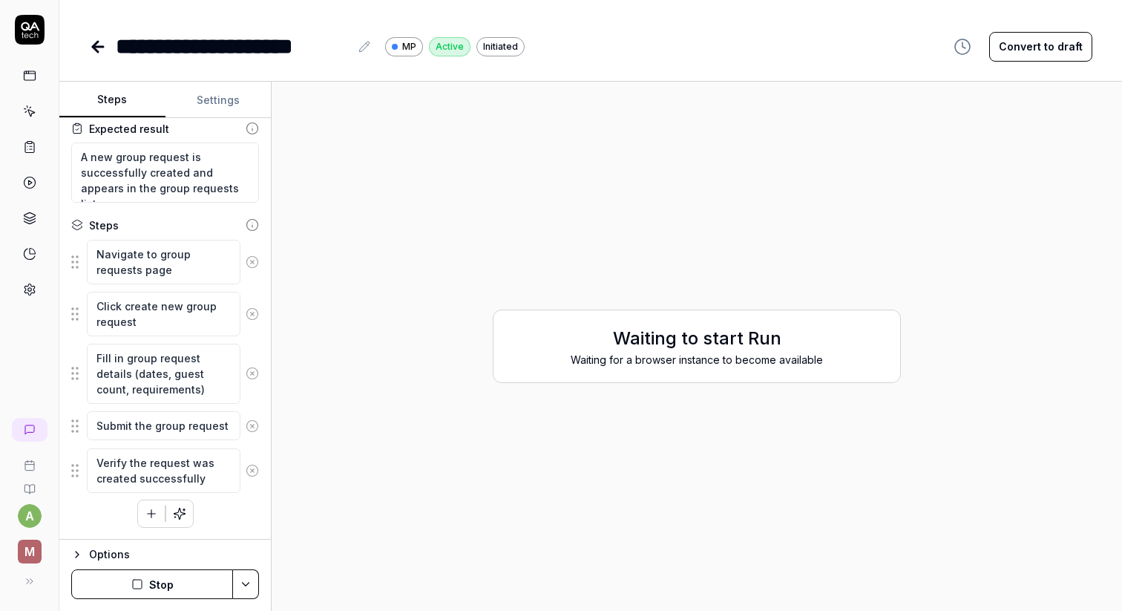
click at [1060, 53] on button "Convert to draft" at bounding box center [1040, 47] width 103 height 30
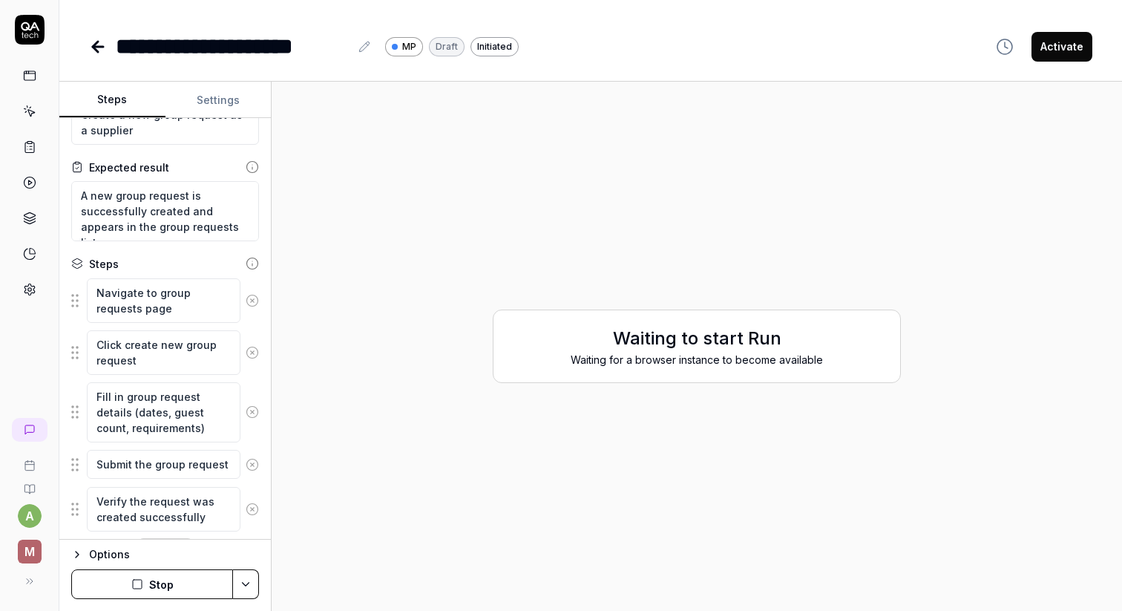
scroll to position [0, 0]
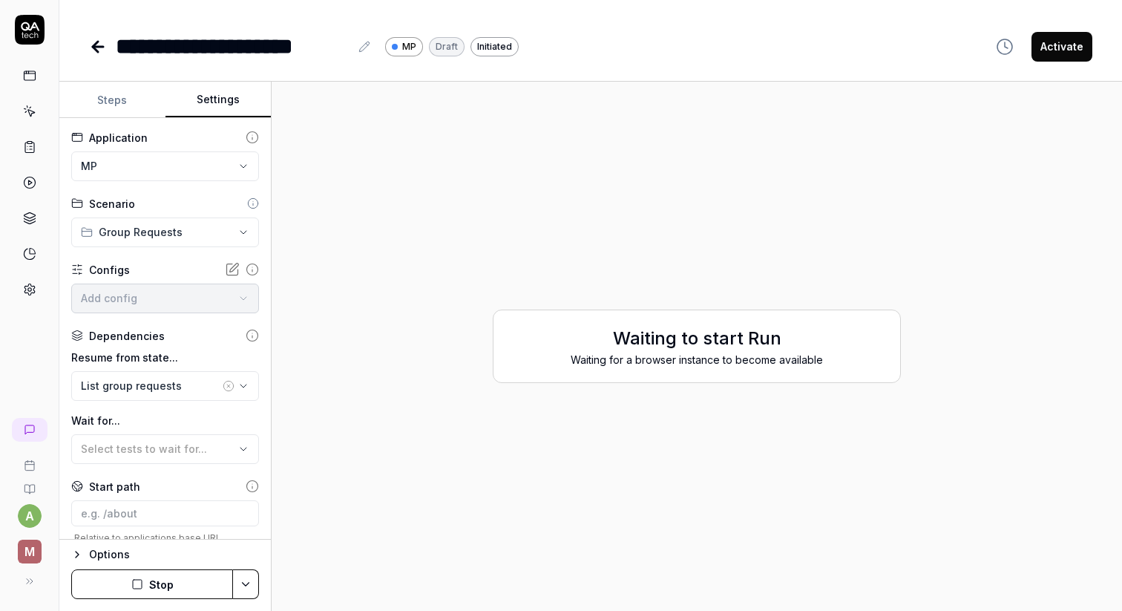
click at [194, 91] on button "Settings" at bounding box center [218, 100] width 106 height 36
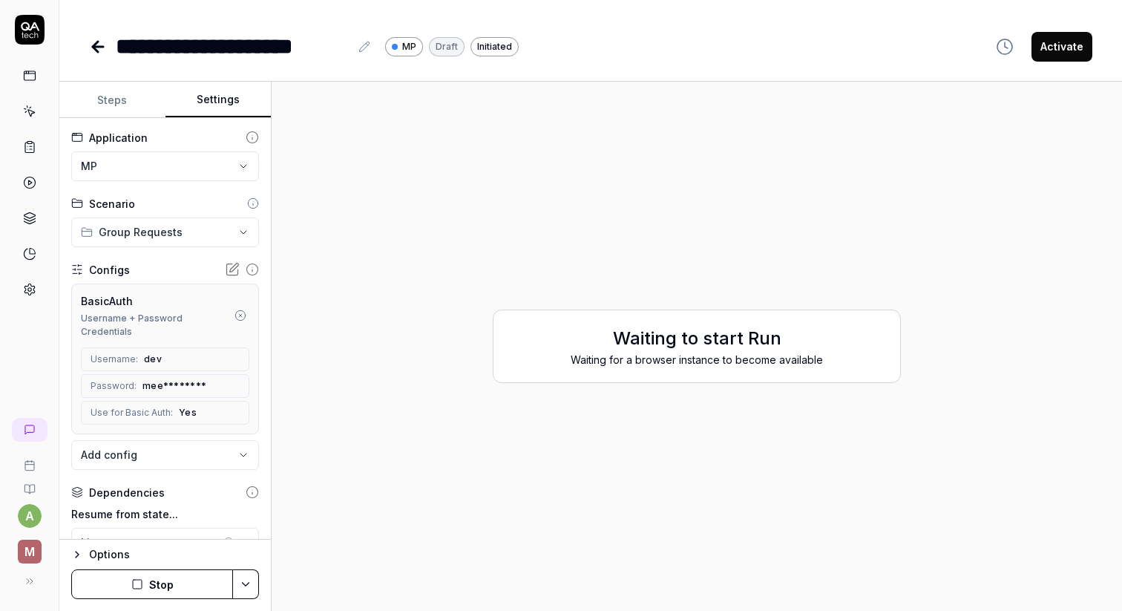
click at [99, 41] on icon at bounding box center [98, 47] width 18 height 18
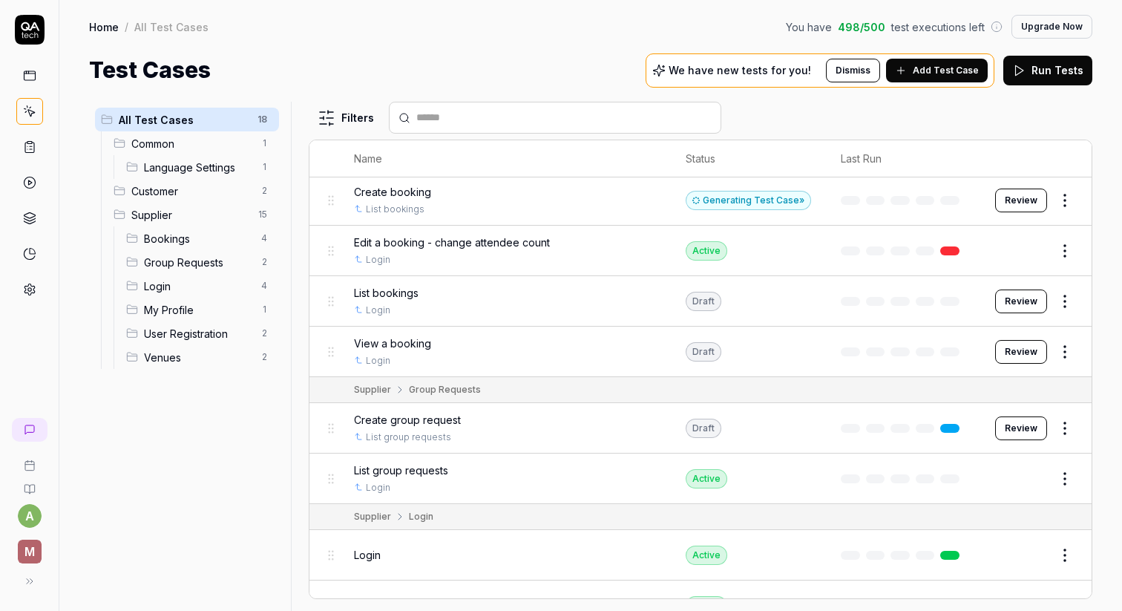
scroll to position [226, 0]
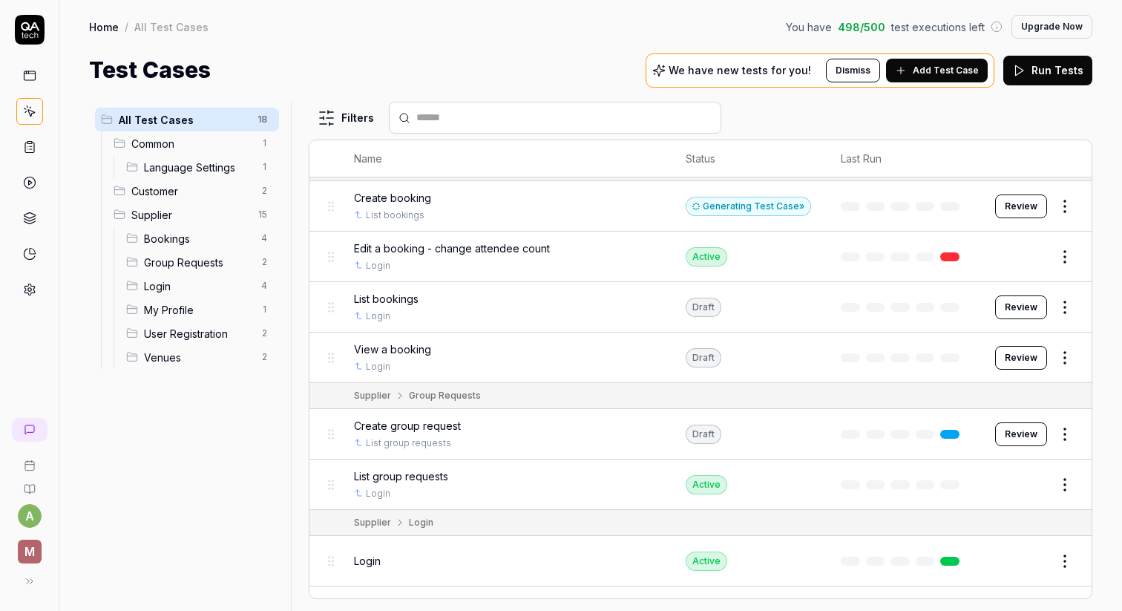
click at [436, 422] on span "Create group request" at bounding box center [407, 426] width 107 height 16
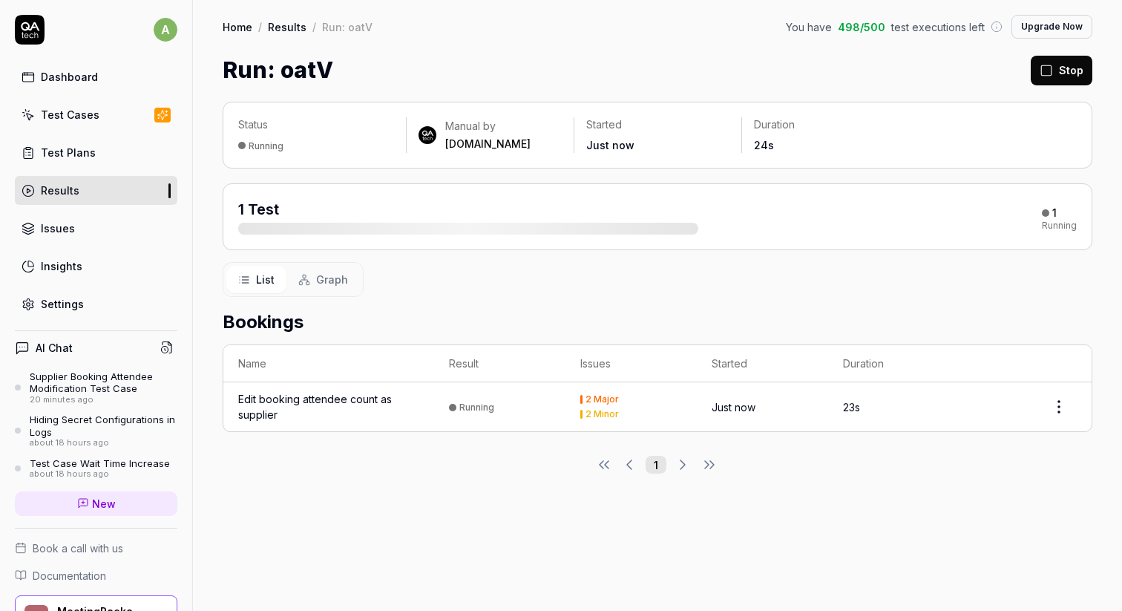
click at [104, 121] on link "Test Cases" at bounding box center [96, 114] width 163 height 29
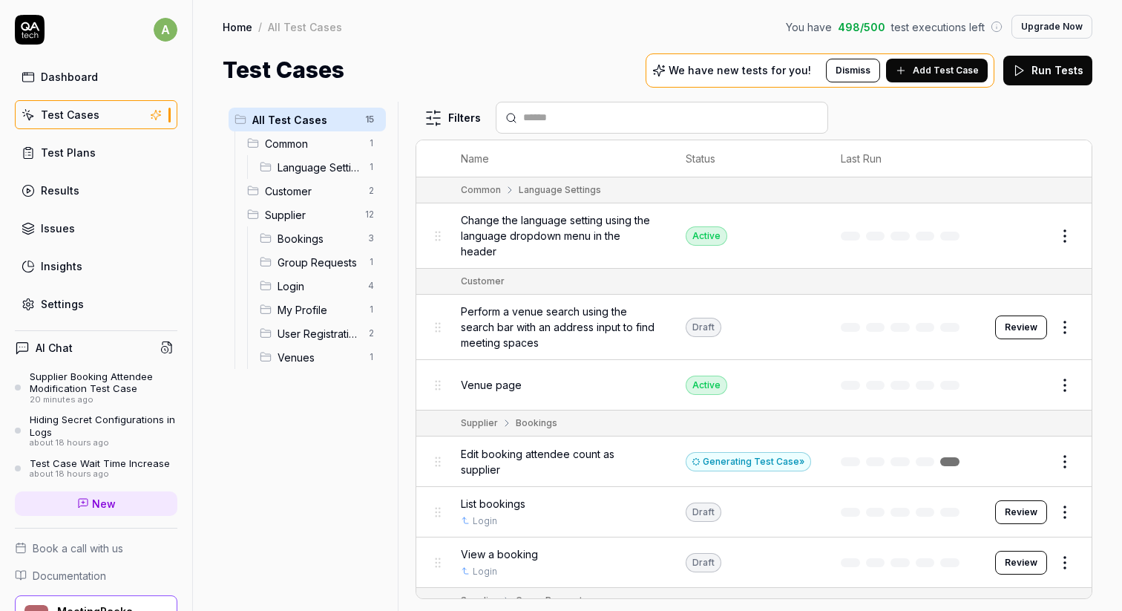
click at [318, 233] on span "Bookings" at bounding box center [319, 239] width 82 height 16
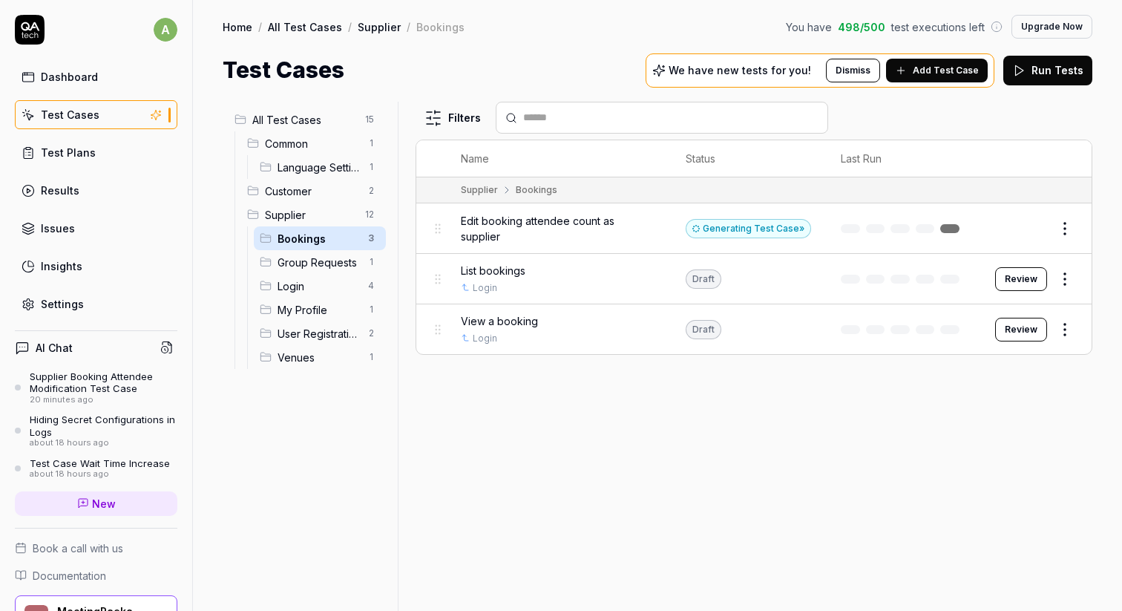
click at [586, 224] on span "Edit booking attendee count as supplier" at bounding box center [558, 228] width 195 height 31
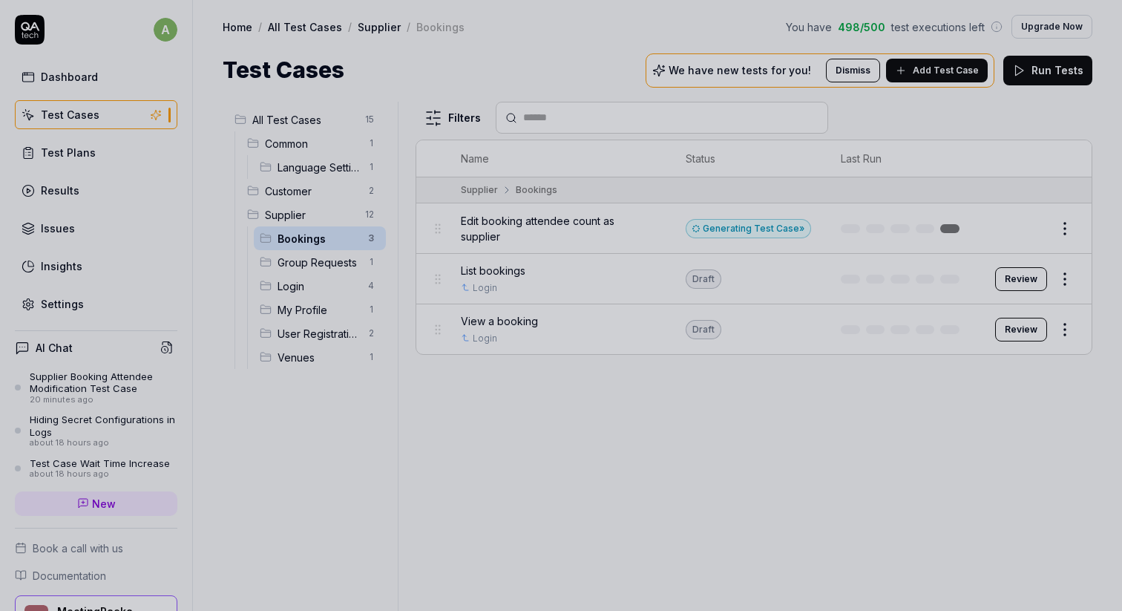
click at [586, 224] on div at bounding box center [561, 305] width 1122 height 611
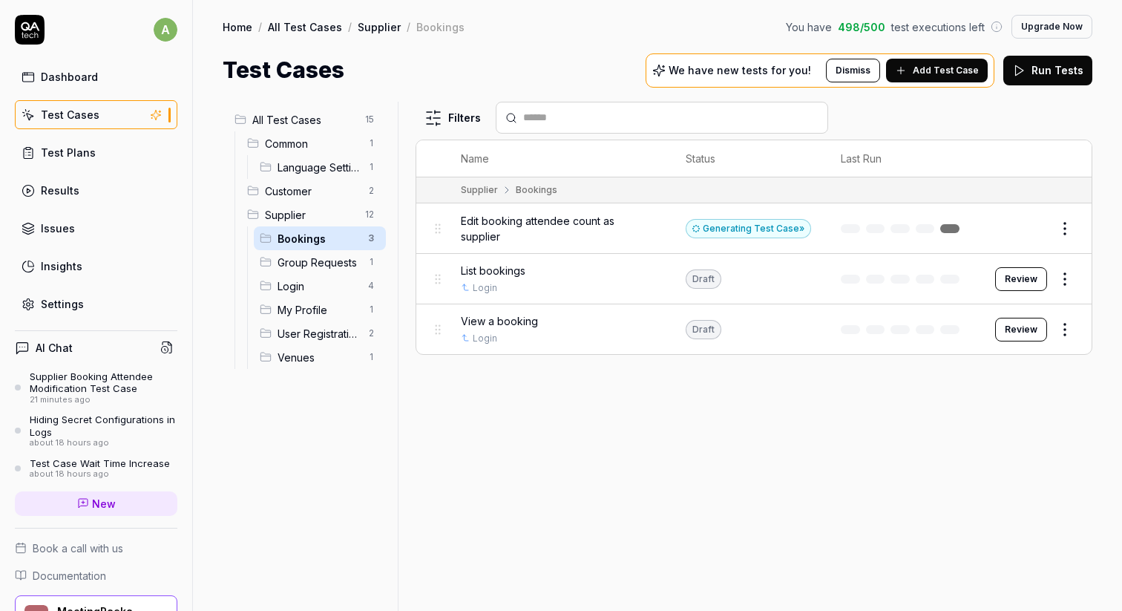
click at [1030, 232] on button "Edit" at bounding box center [1029, 229] width 36 height 24
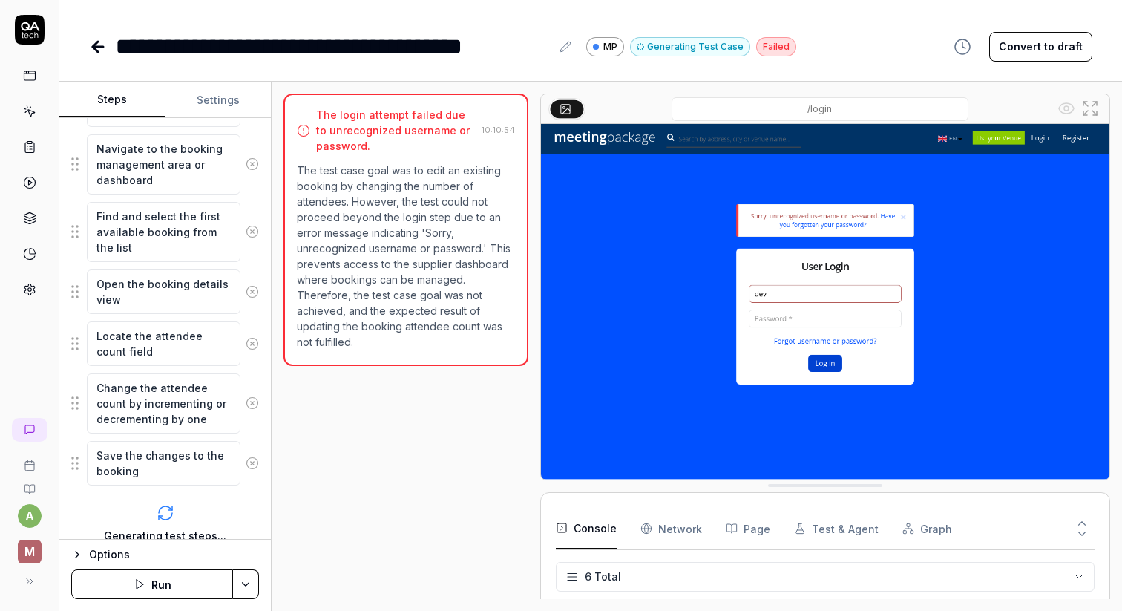
scroll to position [355, 0]
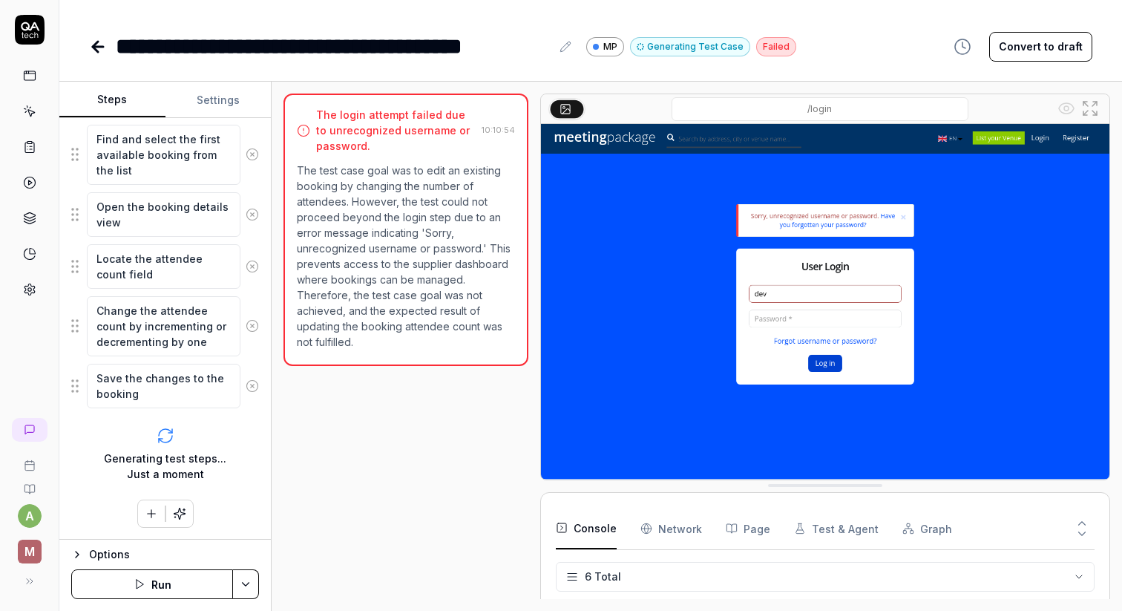
click at [107, 551] on div "Options" at bounding box center [174, 554] width 170 height 18
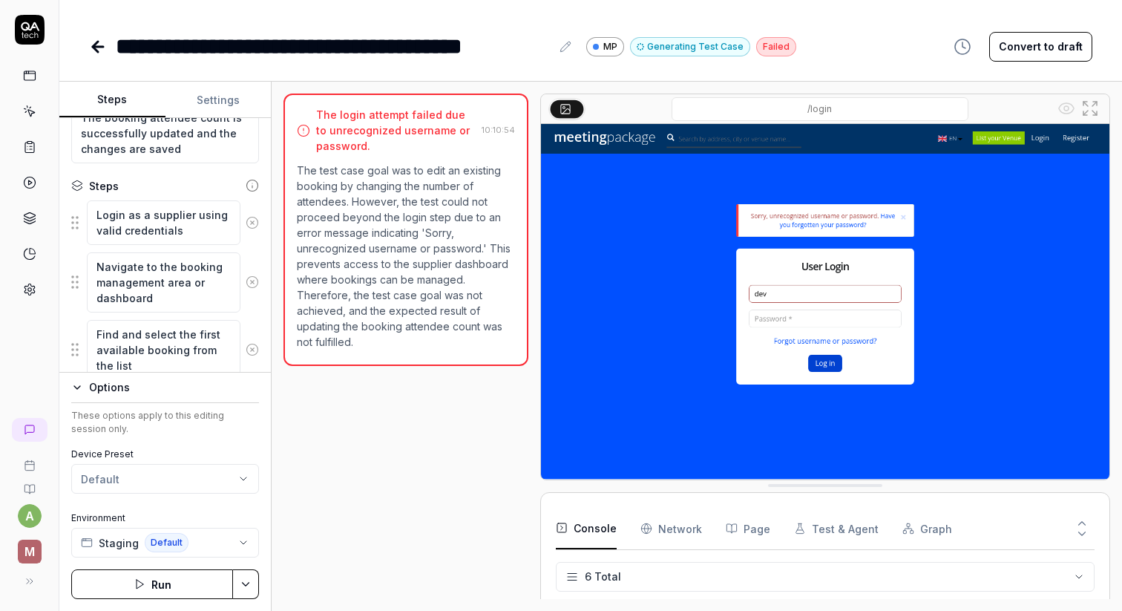
scroll to position [70, 0]
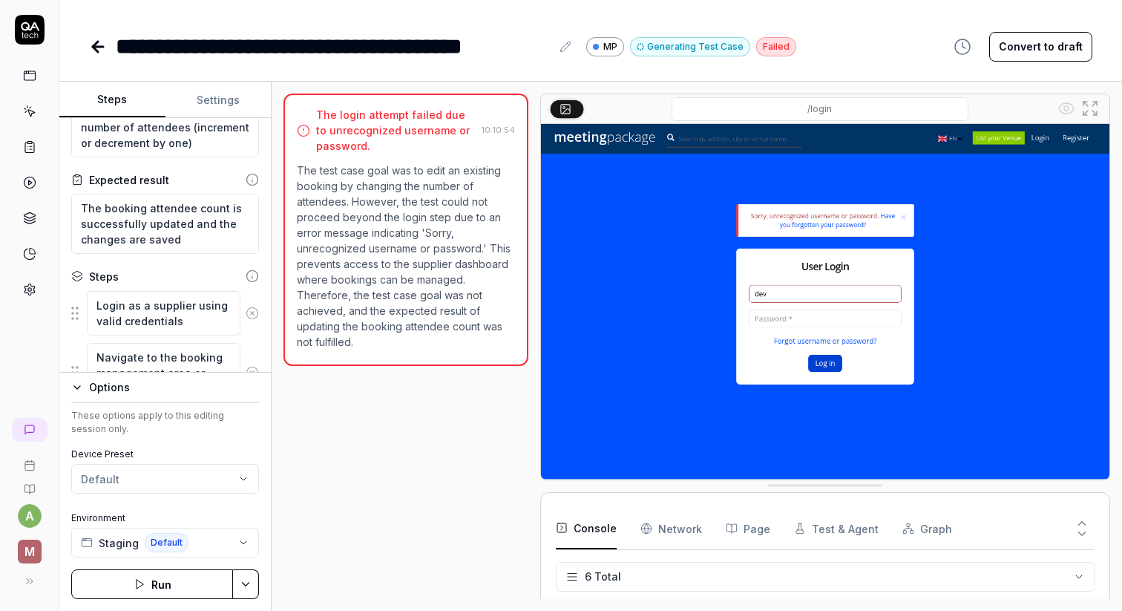
click at [212, 85] on button "Settings" at bounding box center [218, 100] width 106 height 36
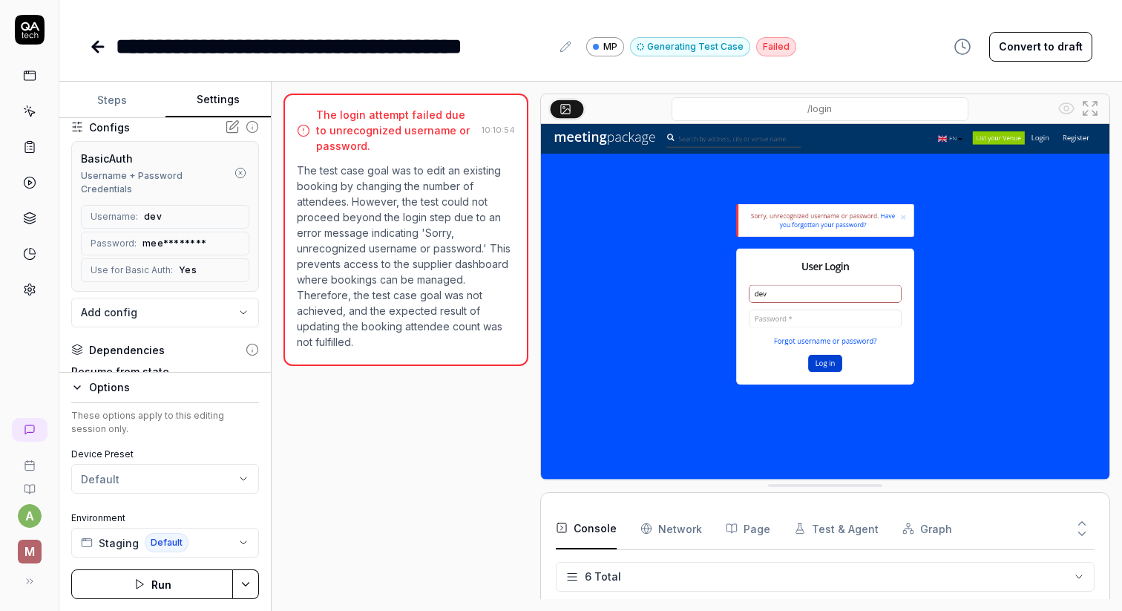
scroll to position [163, 0]
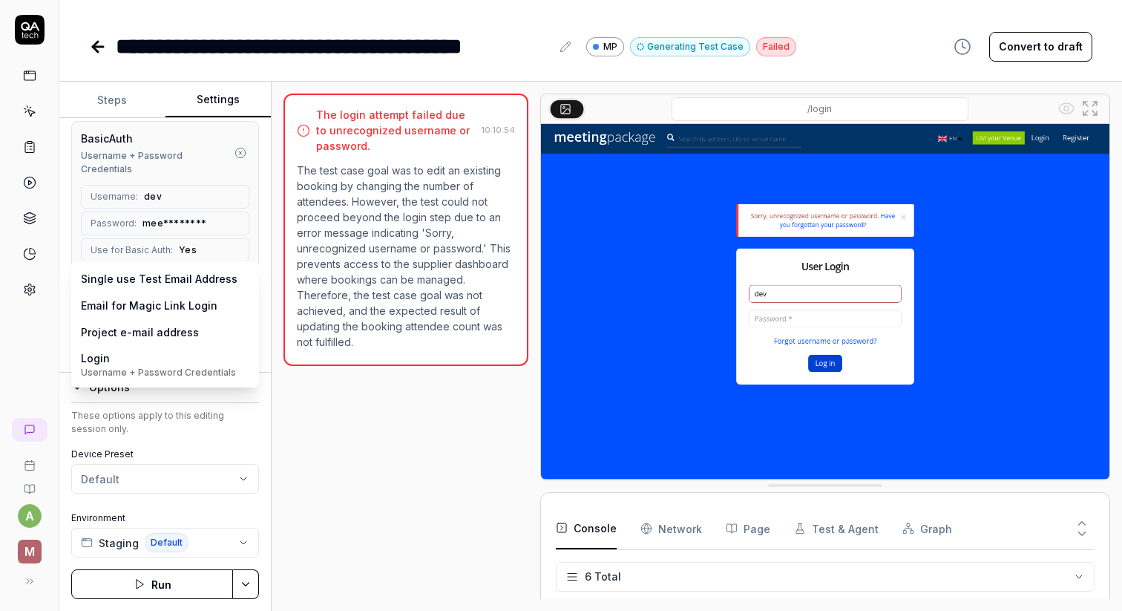
click at [116, 278] on body "**********" at bounding box center [561, 305] width 1122 height 611
click at [449, 459] on html "**********" at bounding box center [561, 305] width 1122 height 611
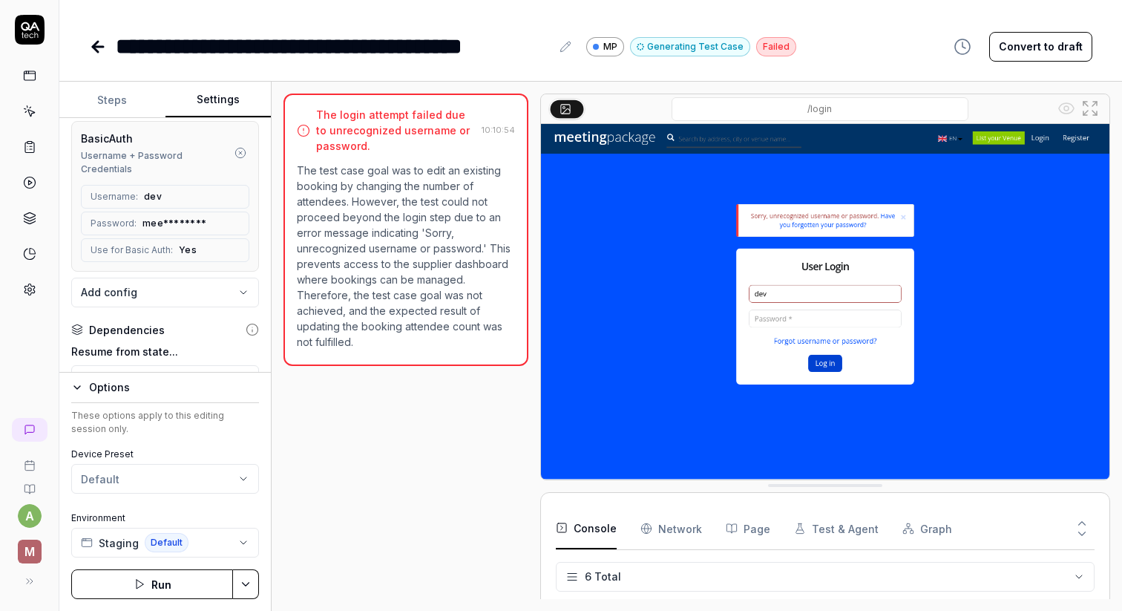
click at [72, 395] on button "Options" at bounding box center [165, 387] width 188 height 18
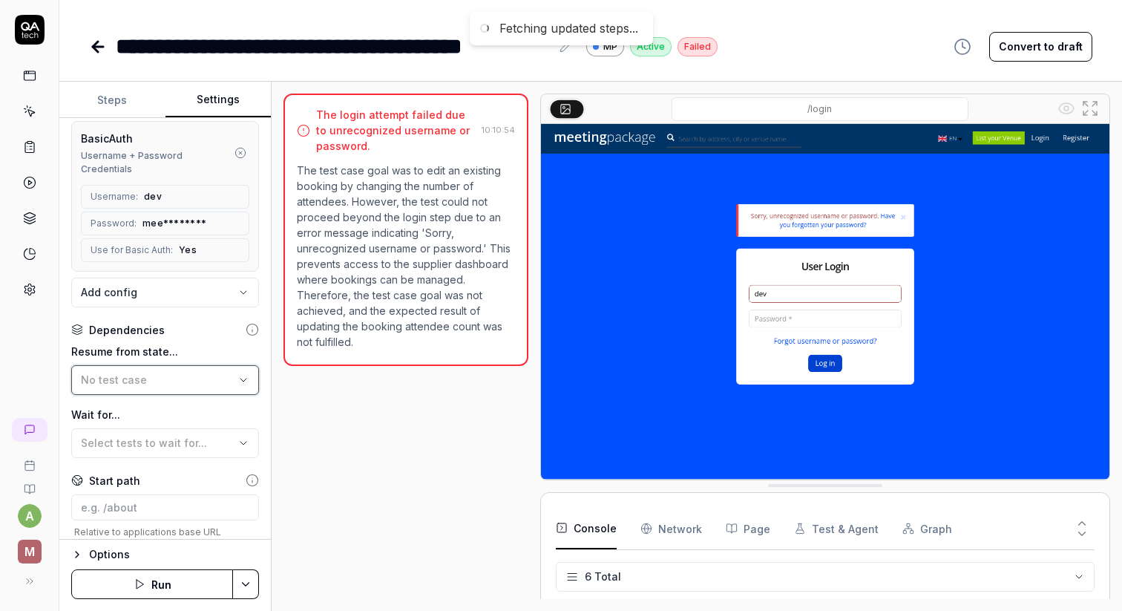
click at [131, 373] on span "No test case" at bounding box center [114, 379] width 66 height 13
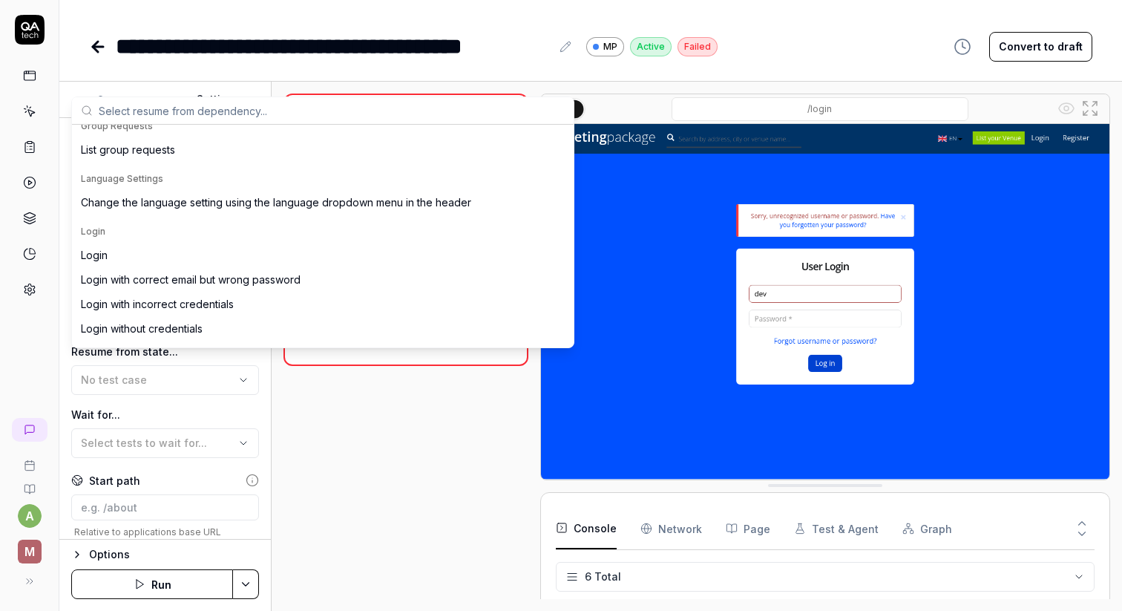
scroll to position [170, 0]
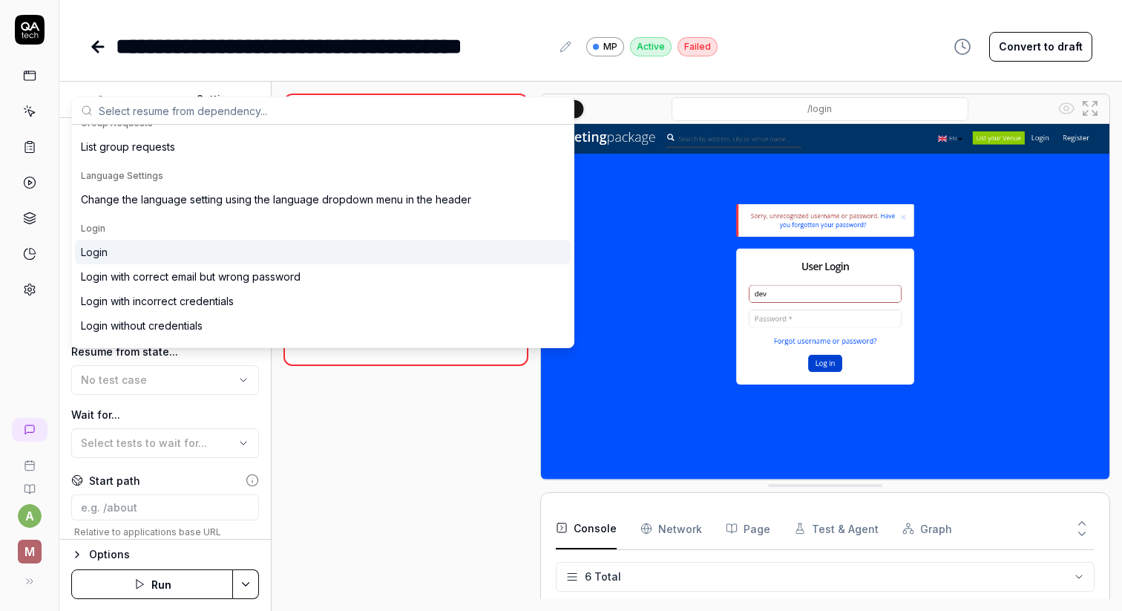
click at [159, 256] on div "Login" at bounding box center [323, 252] width 496 height 24
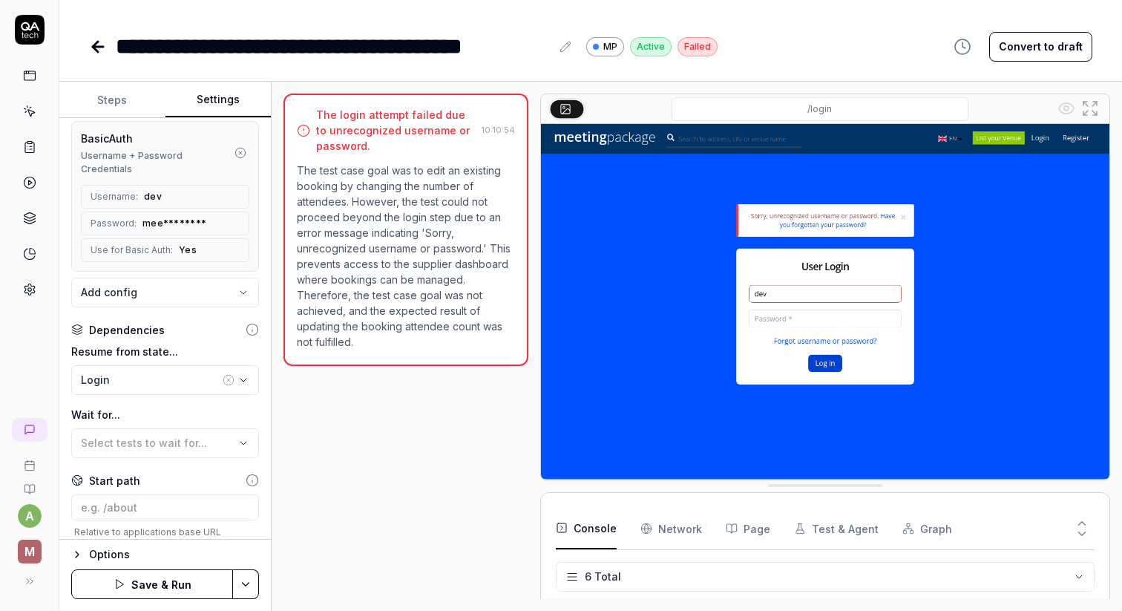
click at [162, 589] on button "Save & Run" at bounding box center [152, 584] width 162 height 30
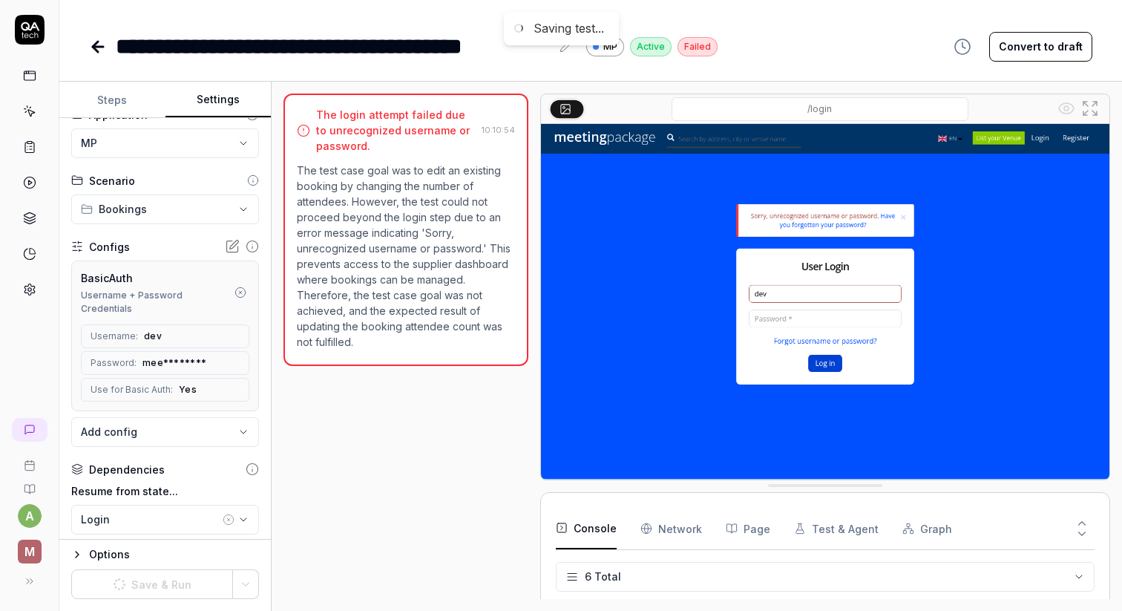
scroll to position [0, 0]
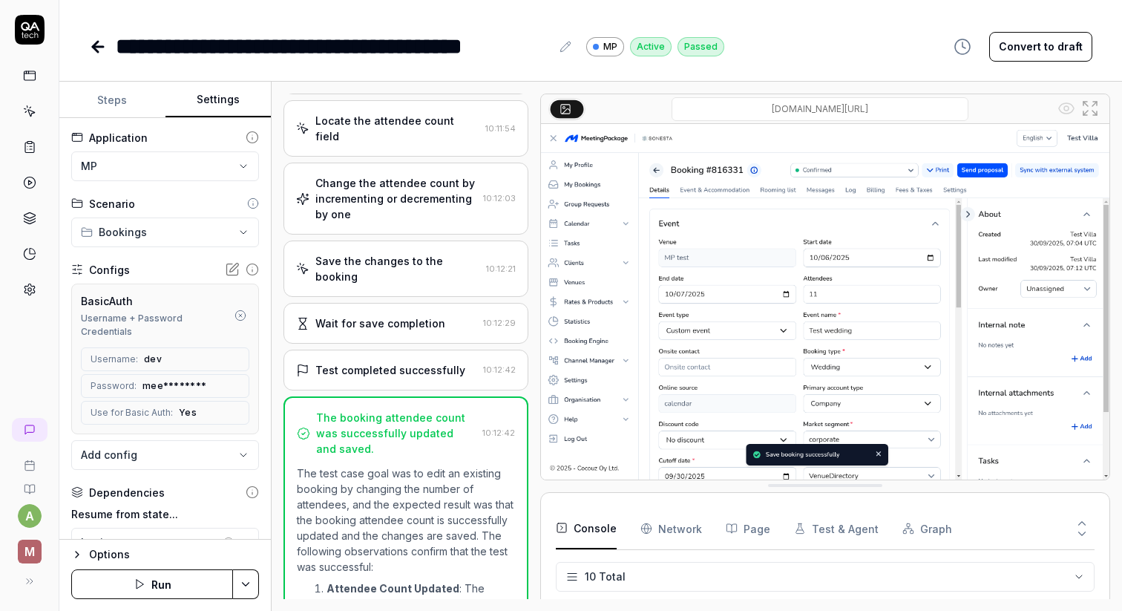
scroll to position [362, 0]
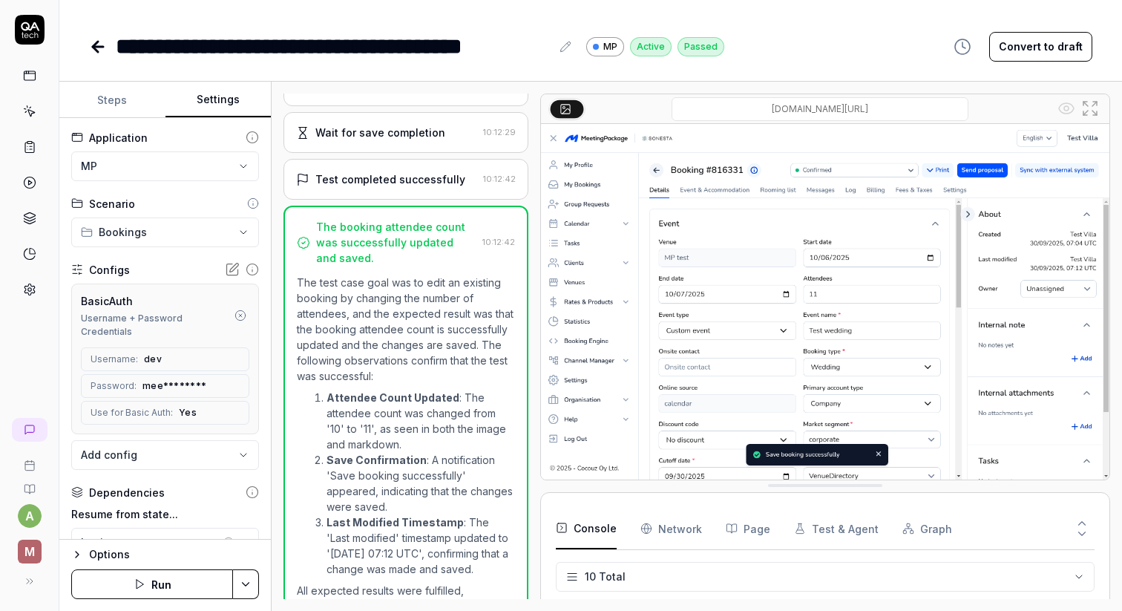
click at [102, 50] on icon at bounding box center [98, 47] width 18 height 18
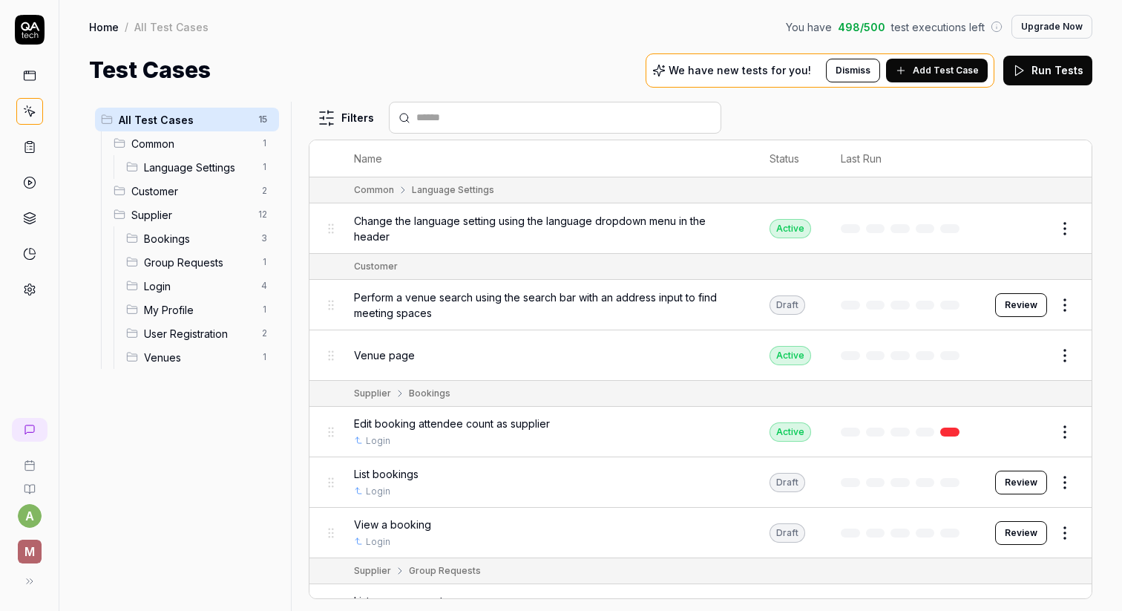
click at [549, 422] on div "Edit booking attendee count as supplier" at bounding box center [547, 424] width 386 height 16
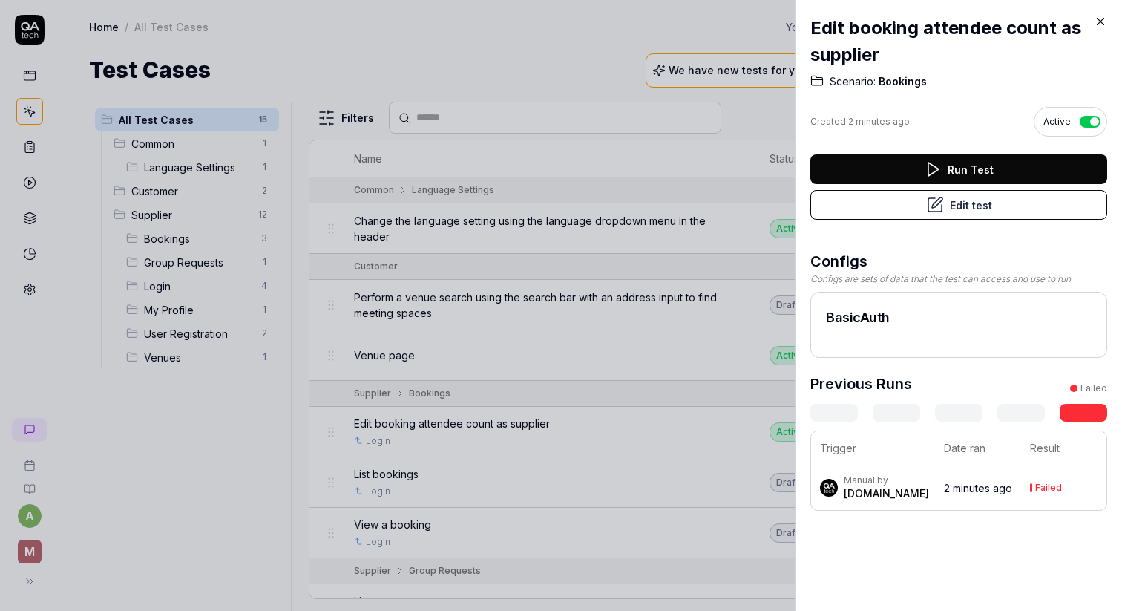
click at [987, 209] on button "Edit test" at bounding box center [958, 205] width 297 height 30
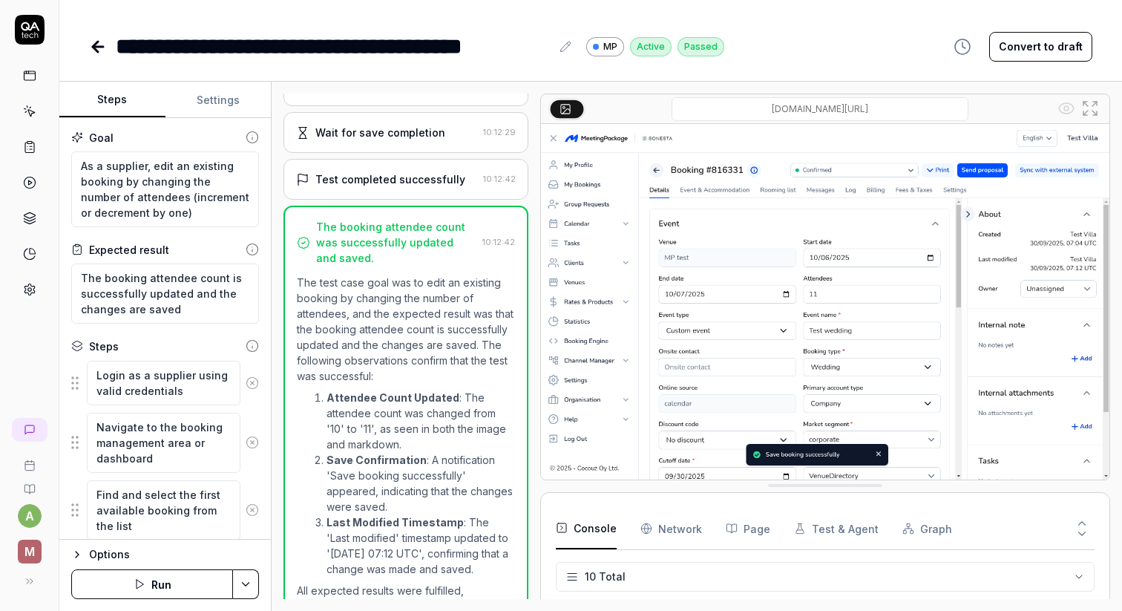
scroll to position [362, 0]
click at [162, 574] on button "Run" at bounding box center [152, 584] width 162 height 30
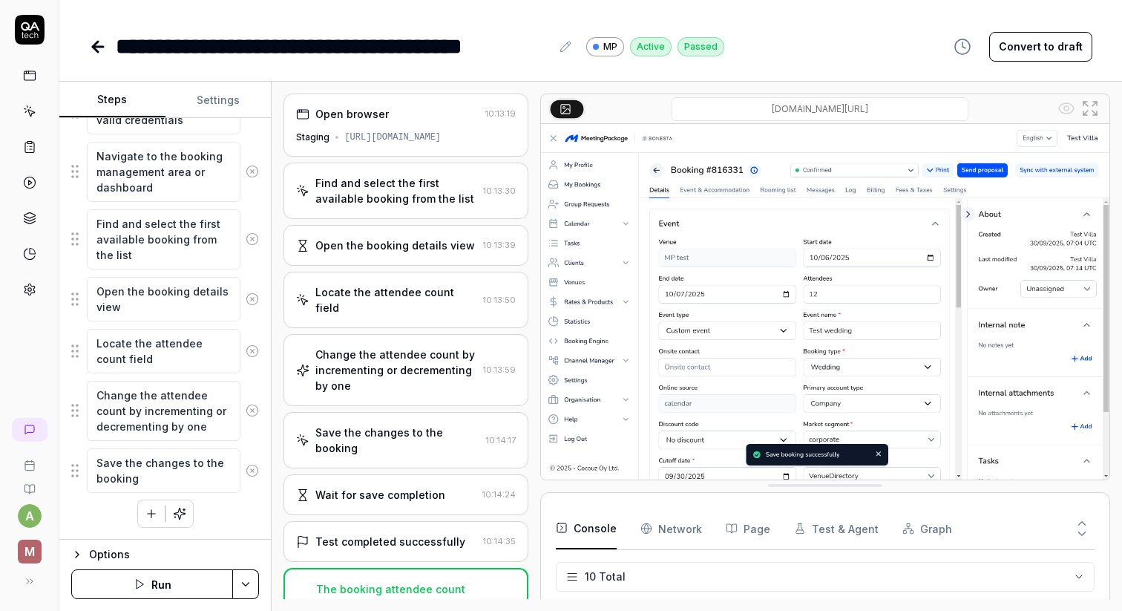
click at [102, 51] on icon at bounding box center [98, 47] width 18 height 18
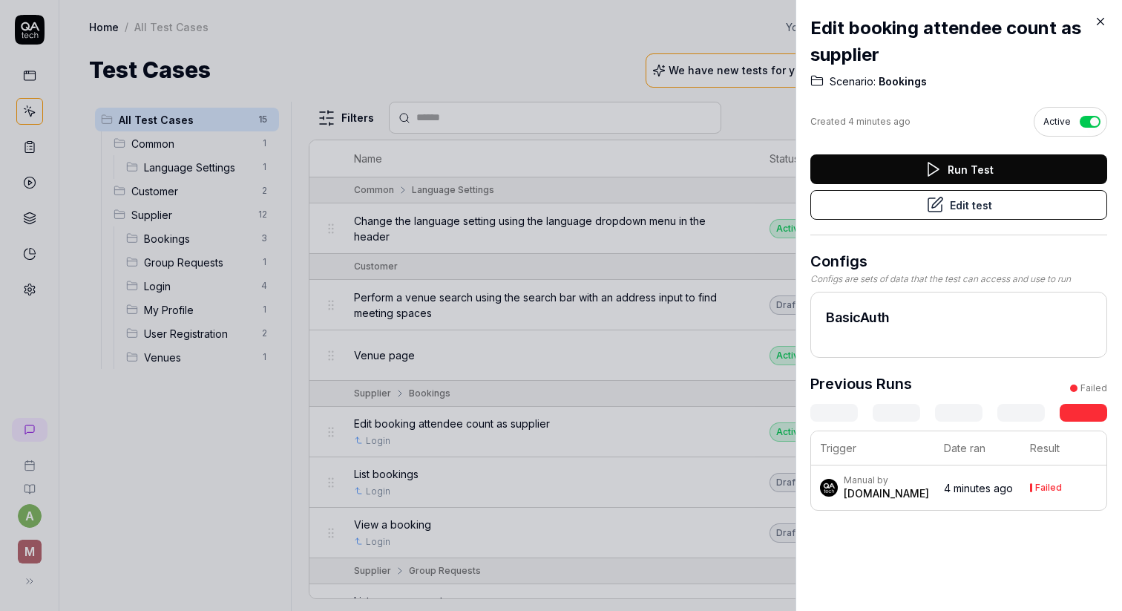
click at [1101, 22] on icon at bounding box center [1100, 21] width 13 height 13
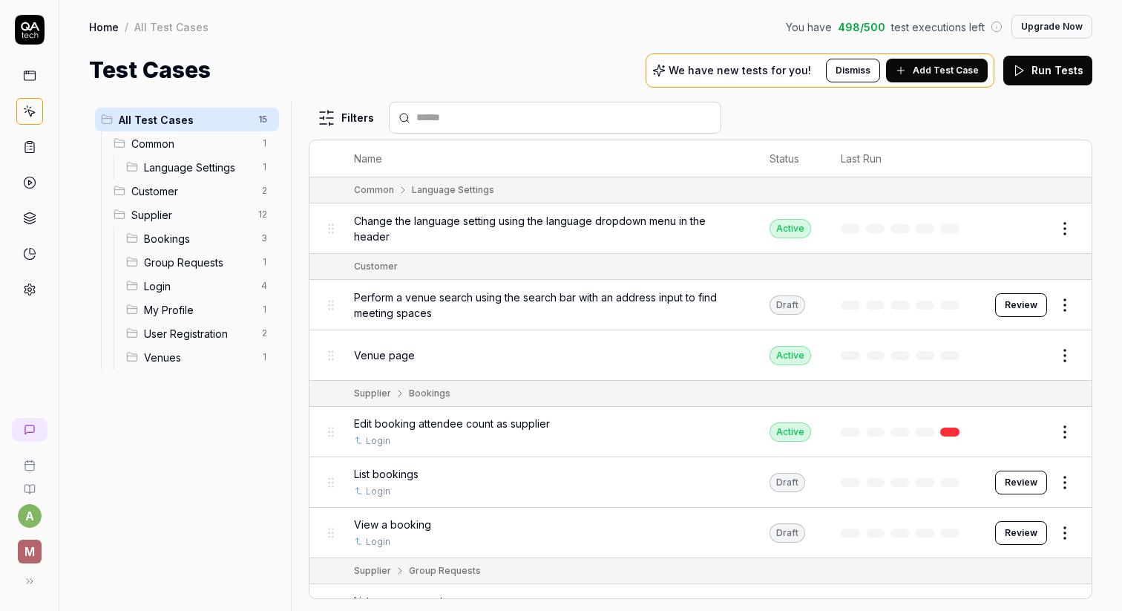
click at [498, 418] on span "Edit booking attendee count as supplier" at bounding box center [452, 424] width 196 height 16
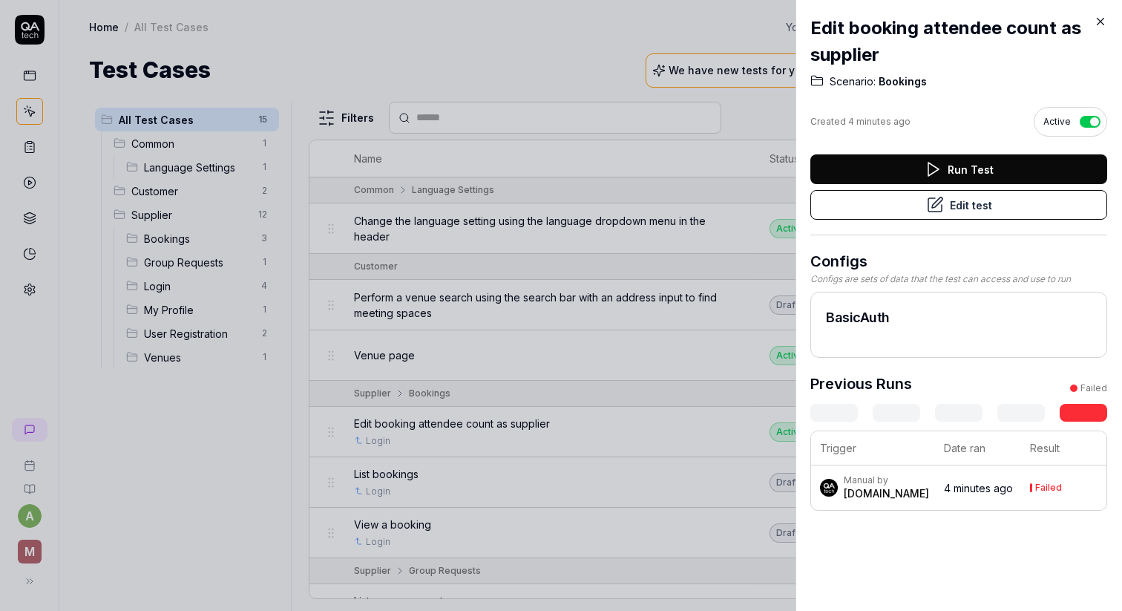
click at [958, 201] on button "Edit test" at bounding box center [958, 205] width 297 height 30
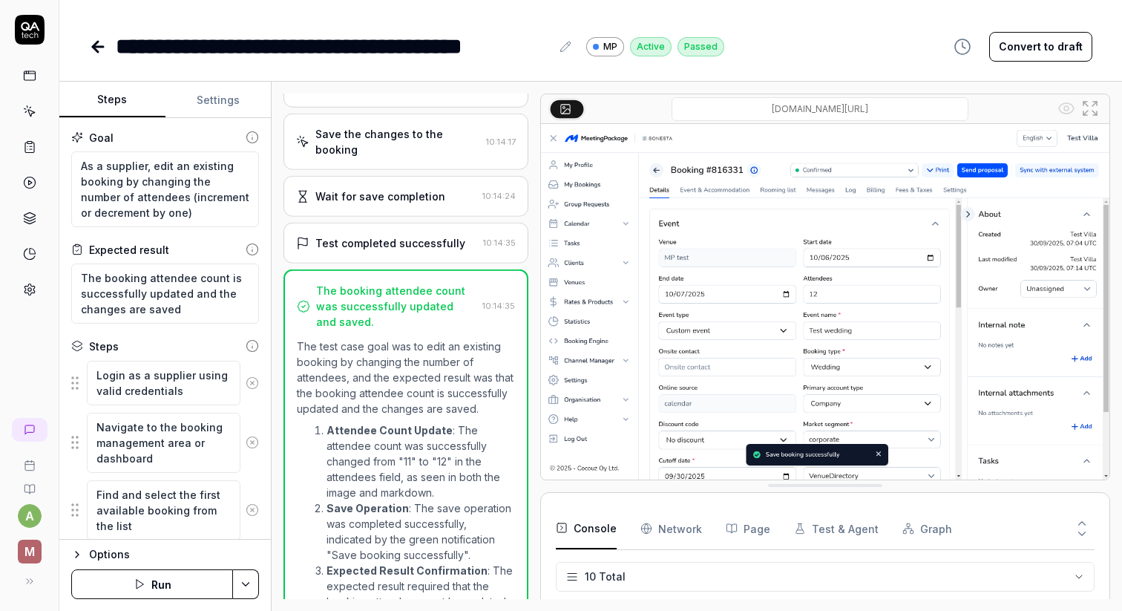
scroll to position [362, 0]
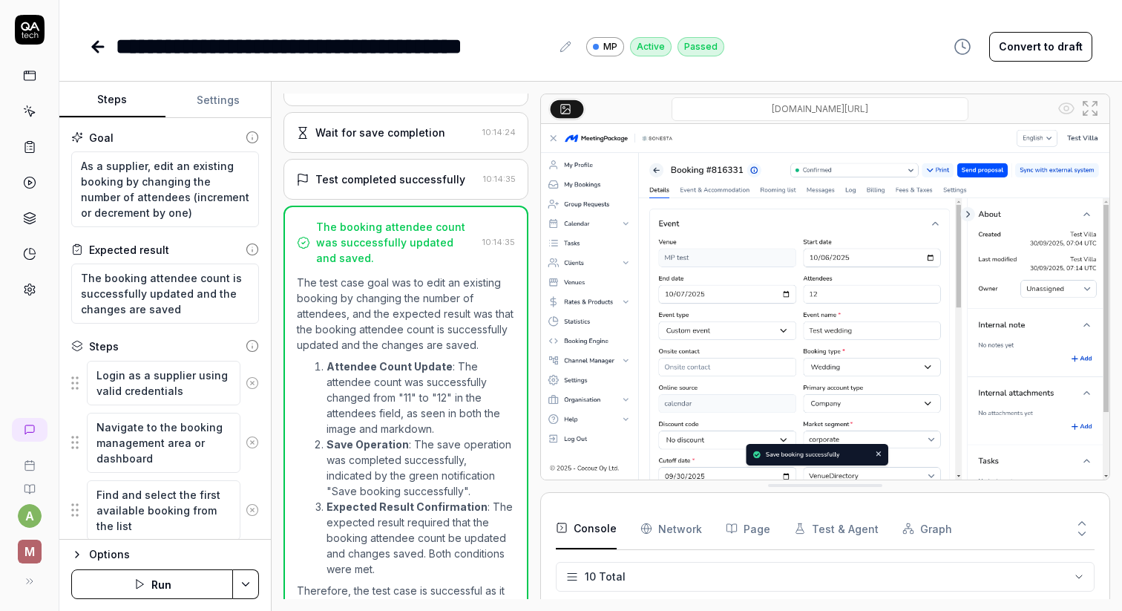
type textarea "*"
click at [168, 50] on div "**********" at bounding box center [333, 46] width 435 height 33
type textarea "*"
click at [98, 55] on icon at bounding box center [98, 47] width 18 height 18
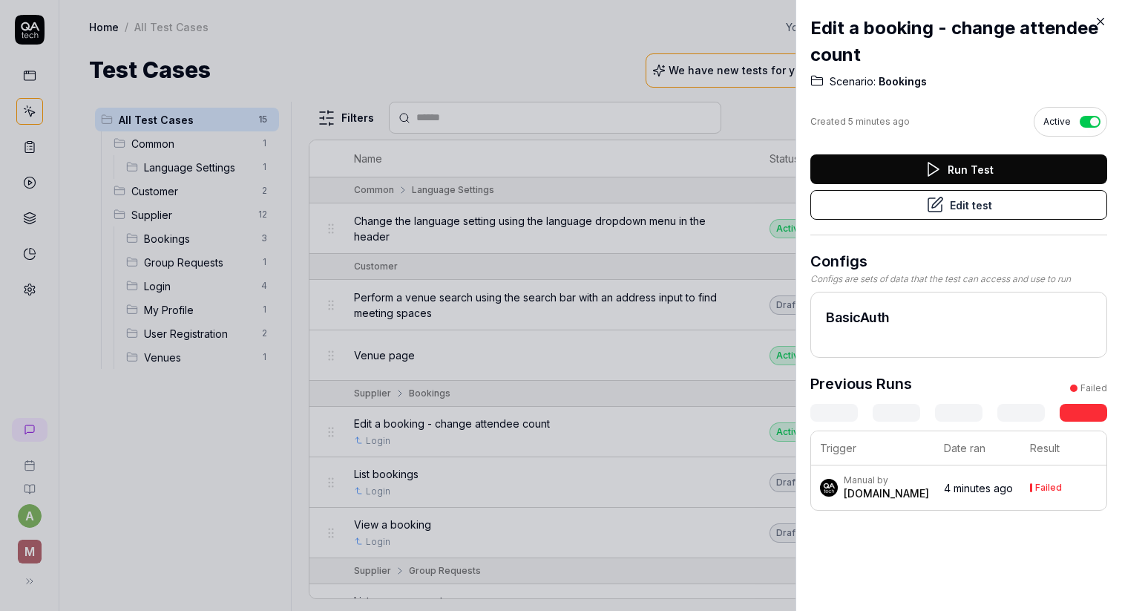
click at [1098, 17] on icon at bounding box center [1100, 21] width 13 height 13
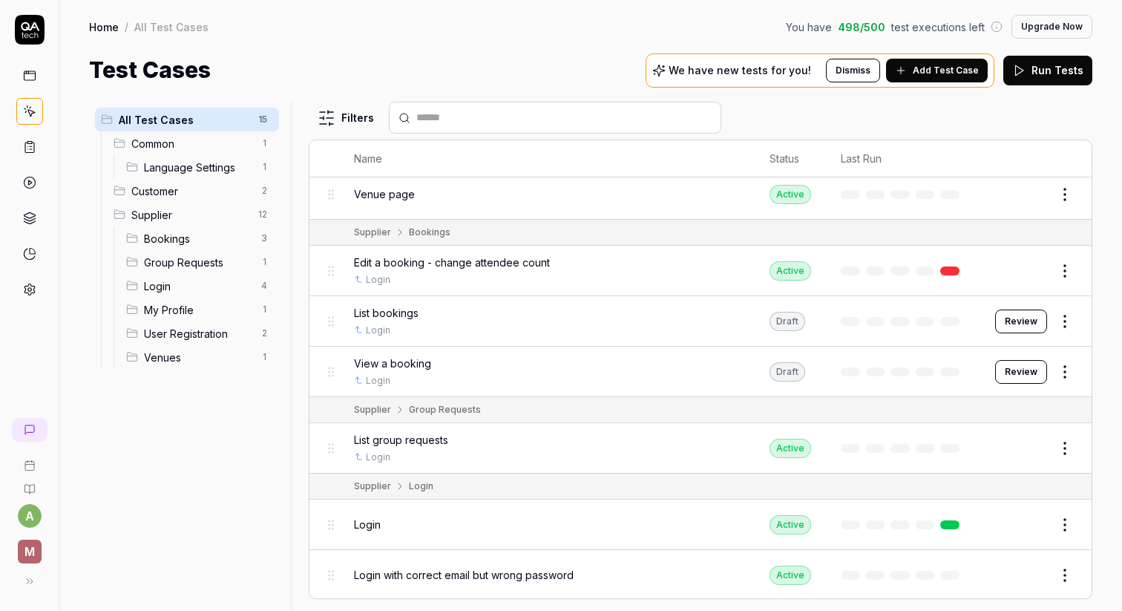
scroll to position [171, 0]
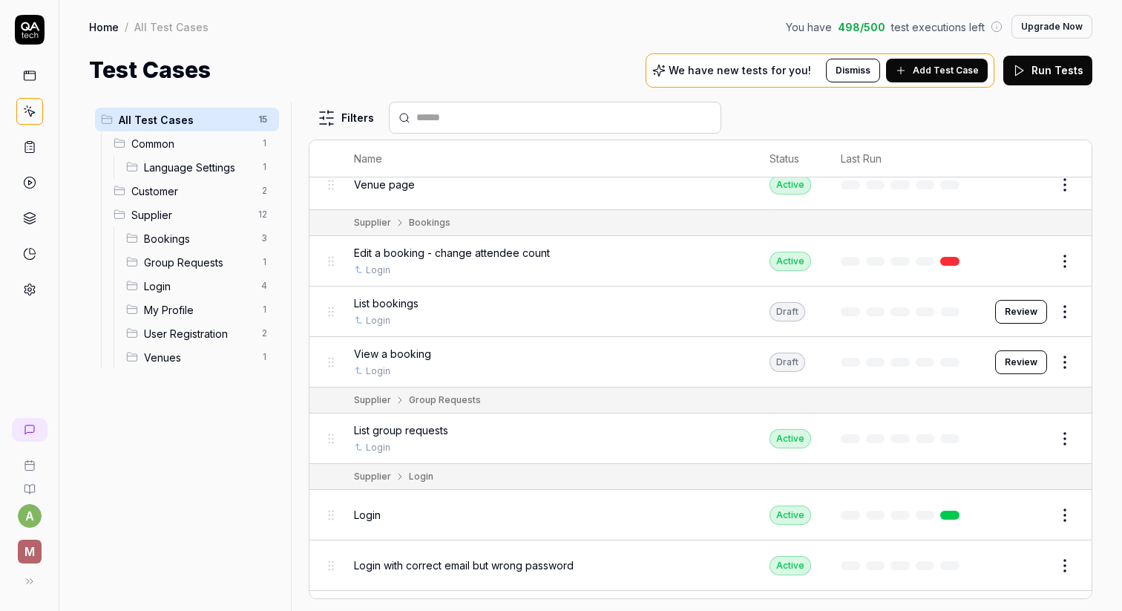
click at [176, 359] on span "Venues" at bounding box center [198, 358] width 108 height 16
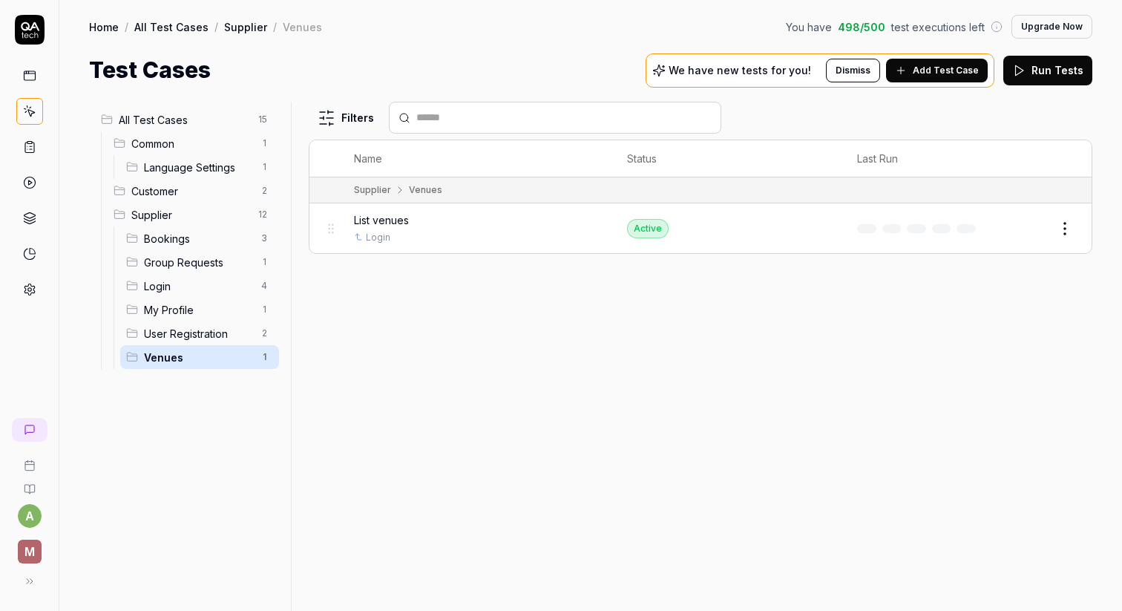
scroll to position [0, 0]
click at [957, 71] on span "Add Test Case" at bounding box center [946, 70] width 66 height 13
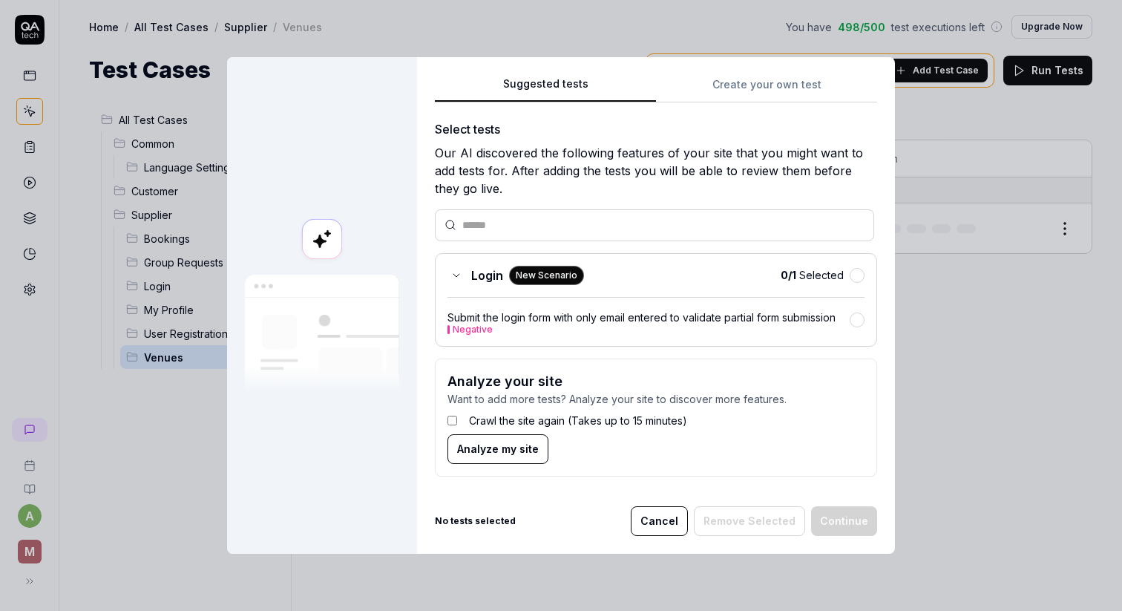
click at [732, 80] on div "Suggested tests Create your own test Select tests Our AI discovered the followi…" at bounding box center [656, 281] width 442 height 413
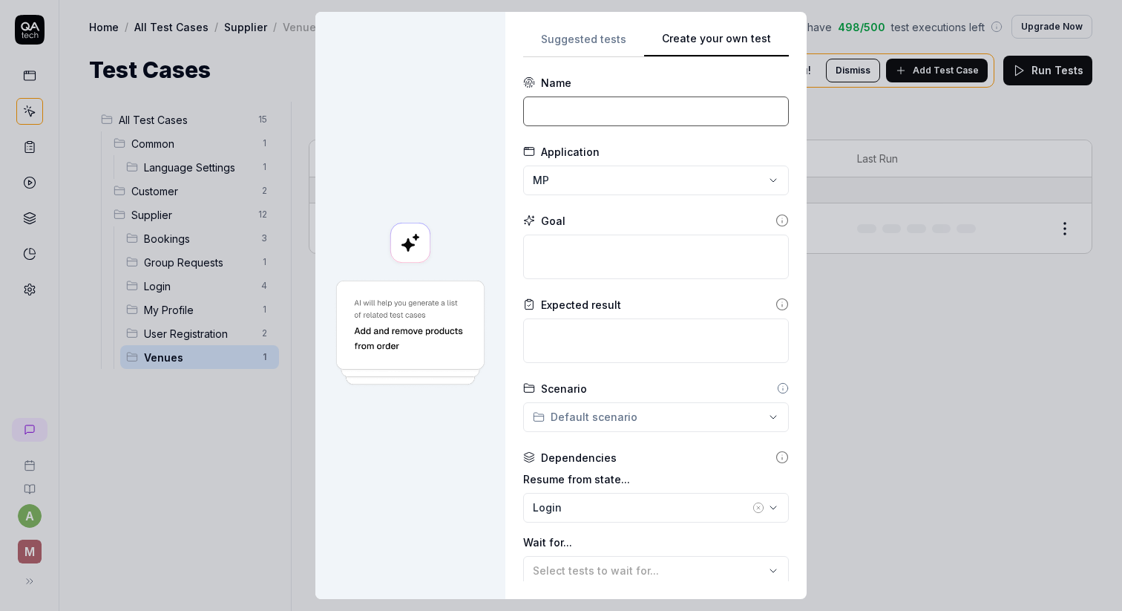
click at [597, 108] on input at bounding box center [656, 111] width 266 height 30
type input "View a venue"
click at [597, 245] on textarea at bounding box center [656, 257] width 266 height 45
type textarea "*"
type textarea "A"
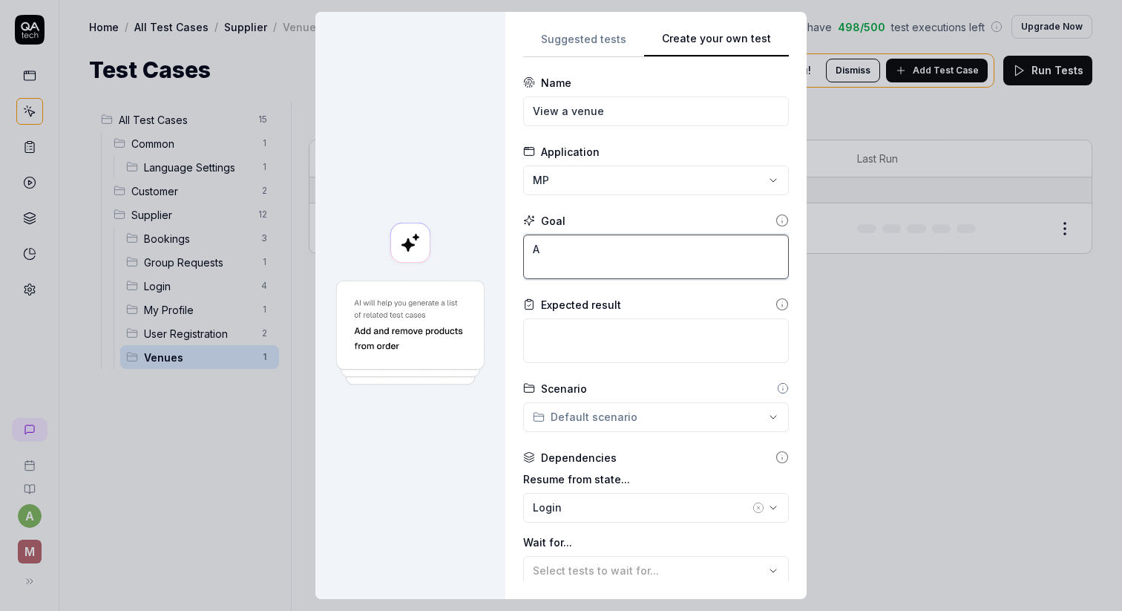
type textarea "*"
type textarea "As"
type textarea "*"
type textarea "As"
type textarea "*"
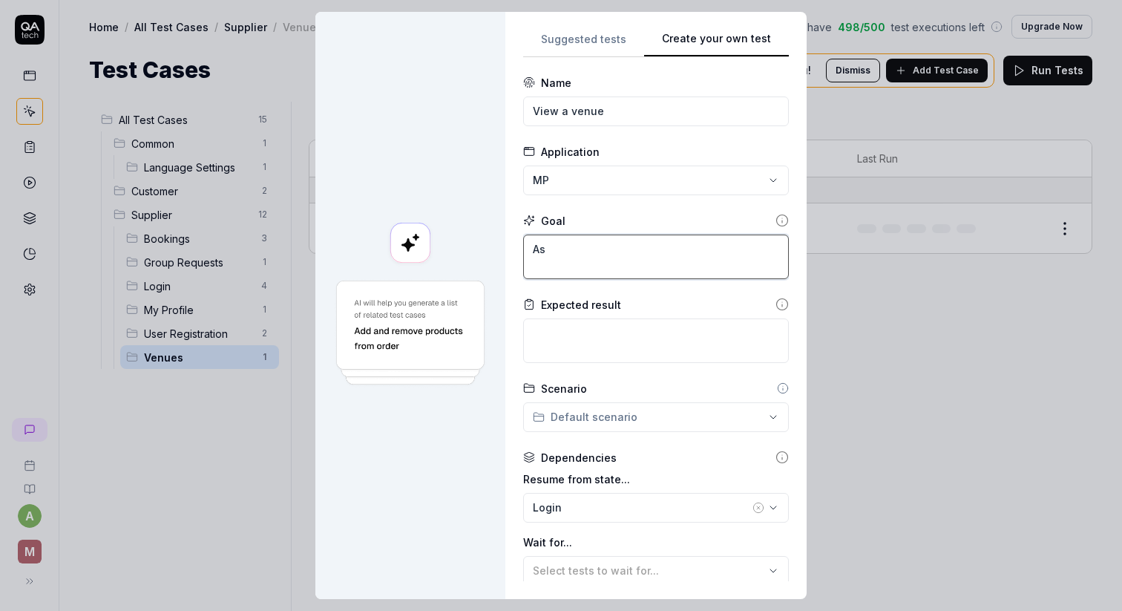
type textarea "As s"
type textarea "*"
type textarea "As a"
type textarea "*"
type textarea "As a"
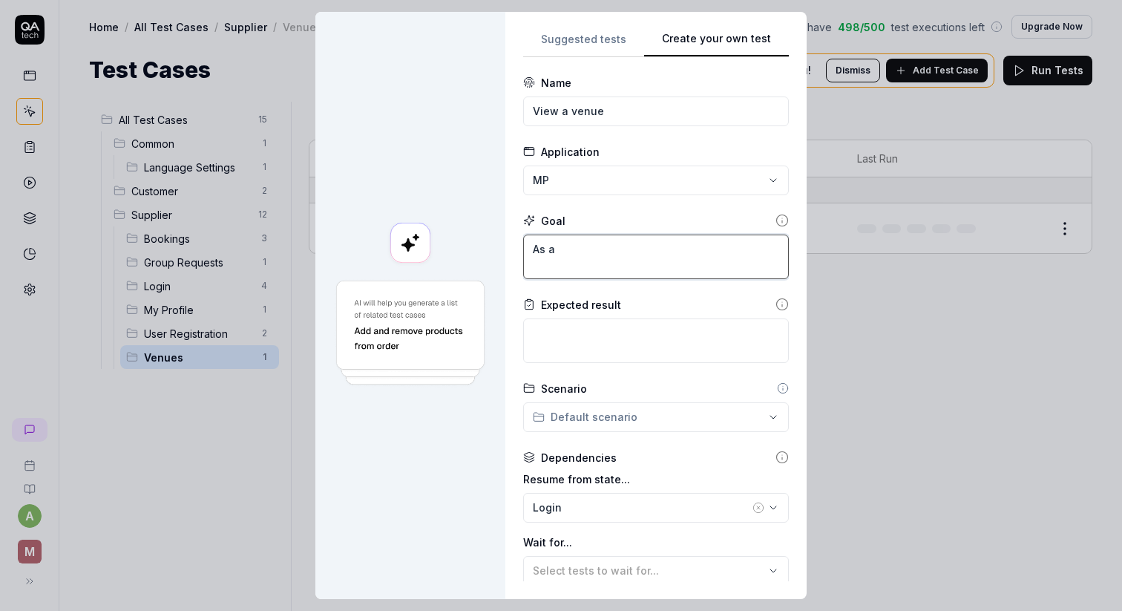
type textarea "*"
type textarea "As a s"
type textarea "*"
type textarea "As a su"
type textarea "*"
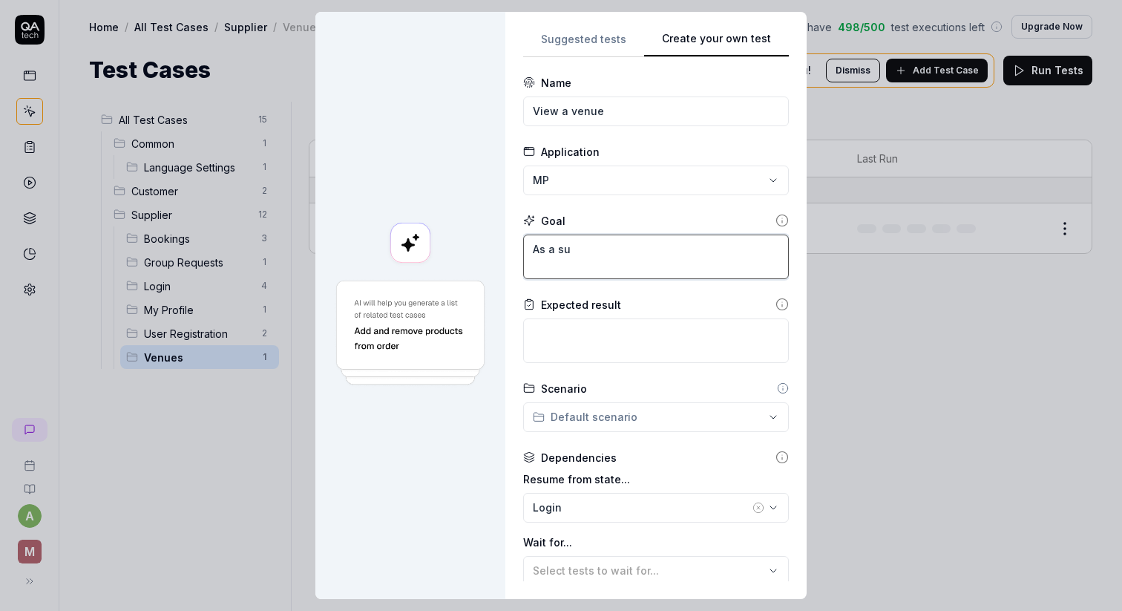
type textarea "As a sup"
type textarea "*"
type textarea "As a supp"
type textarea "*"
type textarea "As a suppl"
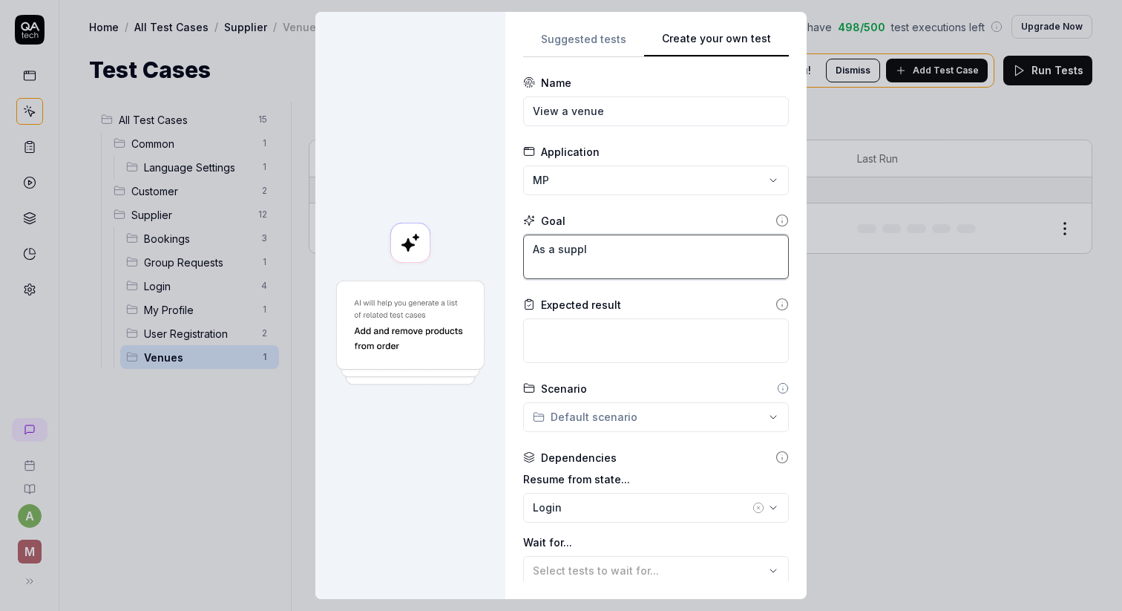
type textarea "*"
type textarea "As a suppli"
type textarea "*"
type textarea "As a supplie"
type textarea "*"
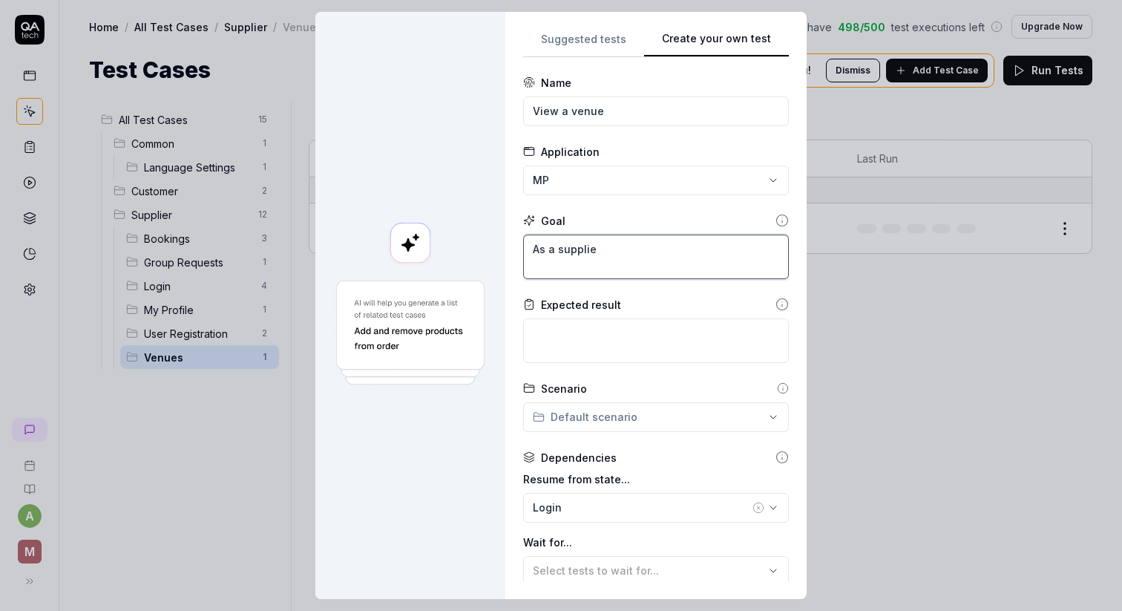
type textarea "As a supplier"
type textarea "*"
type textarea "As a supplier,"
type textarea "*"
type textarea "As a supplier,"
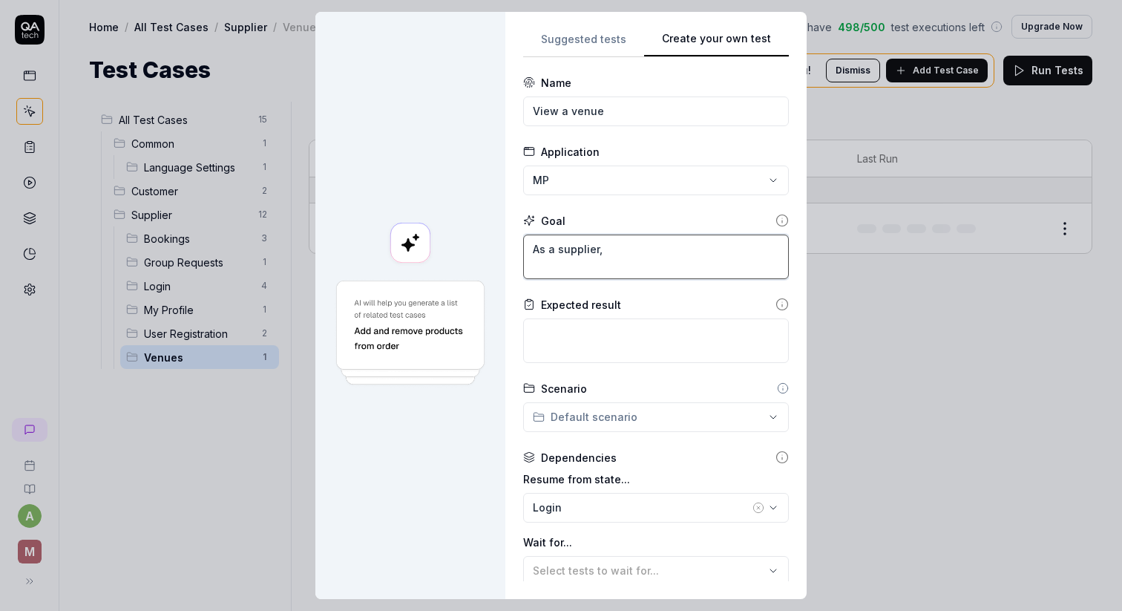
type textarea "*"
type textarea "As a supplier, I"
type textarea "*"
type textarea "As a supplier, I"
type textarea "*"
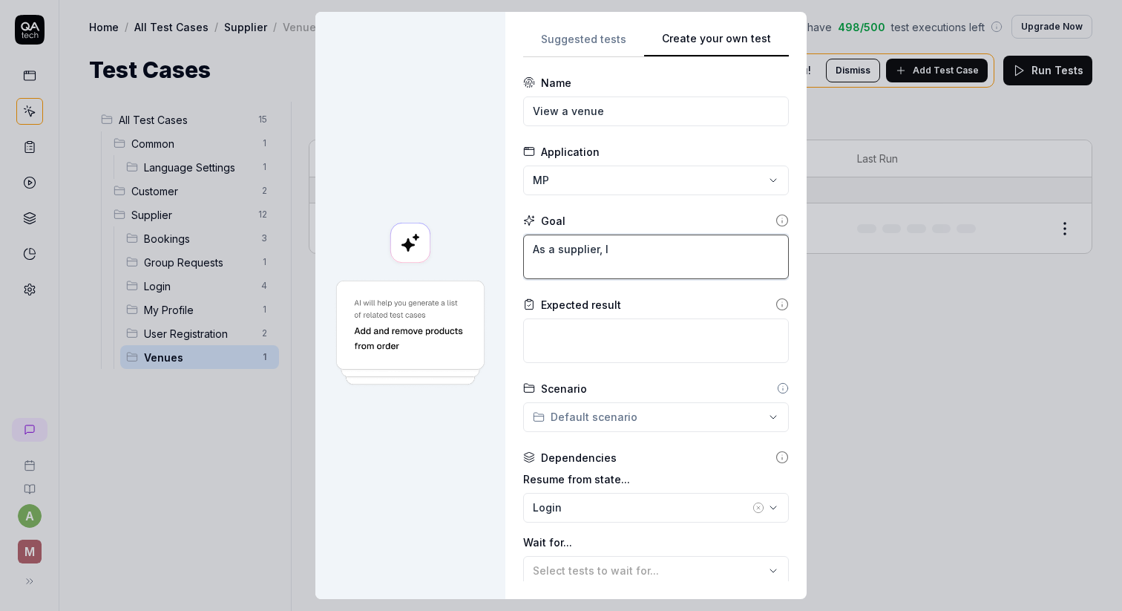
type textarea "As a supplier, I w"
type textarea "*"
type textarea "As a supplier, I wa"
type textarea "*"
type textarea "As a supplier, I wan"
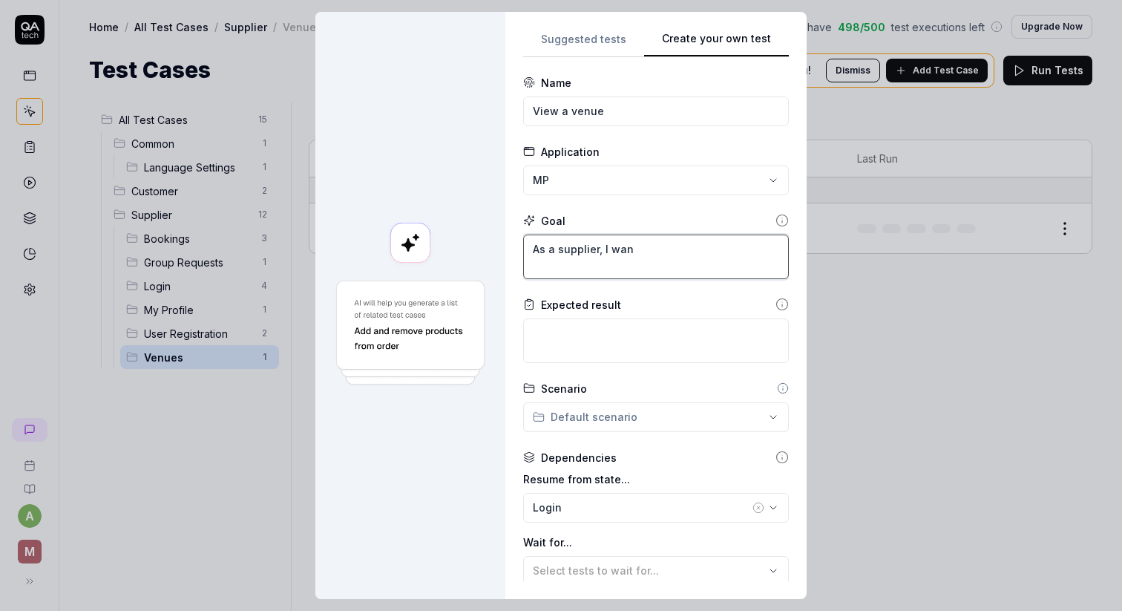
type textarea "*"
type textarea "As a supplier, I want"
type textarea "*"
type textarea "As a supplier, I want"
type textarea "*"
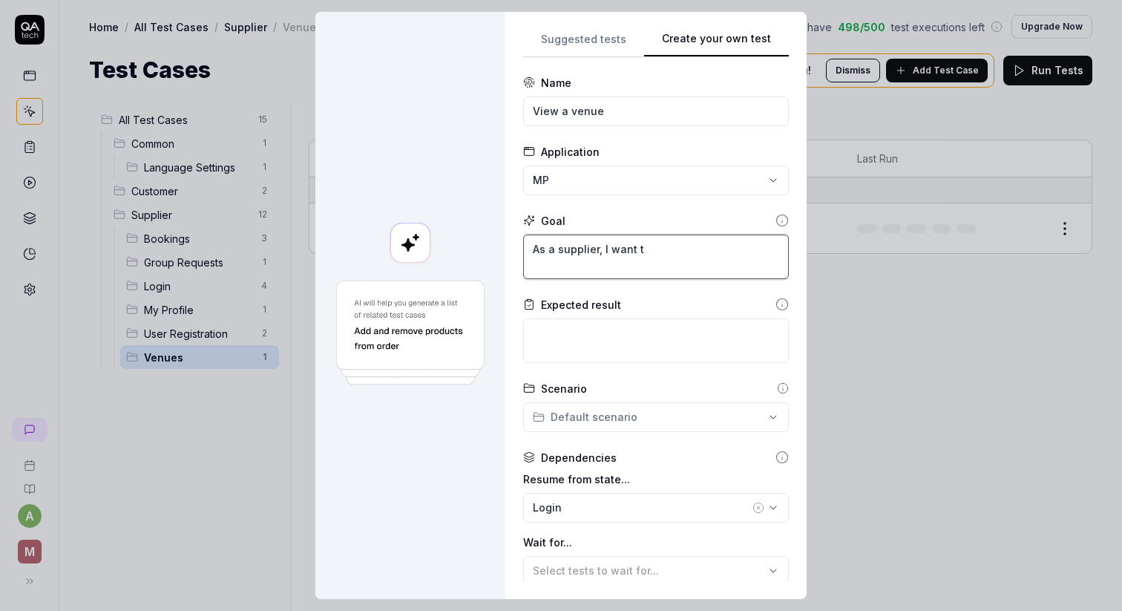
type textarea "As a supplier, I want to"
type textarea "*"
type textarea "As a supplier, I want to b"
type textarea "*"
type textarea "As a supplier, I want to be"
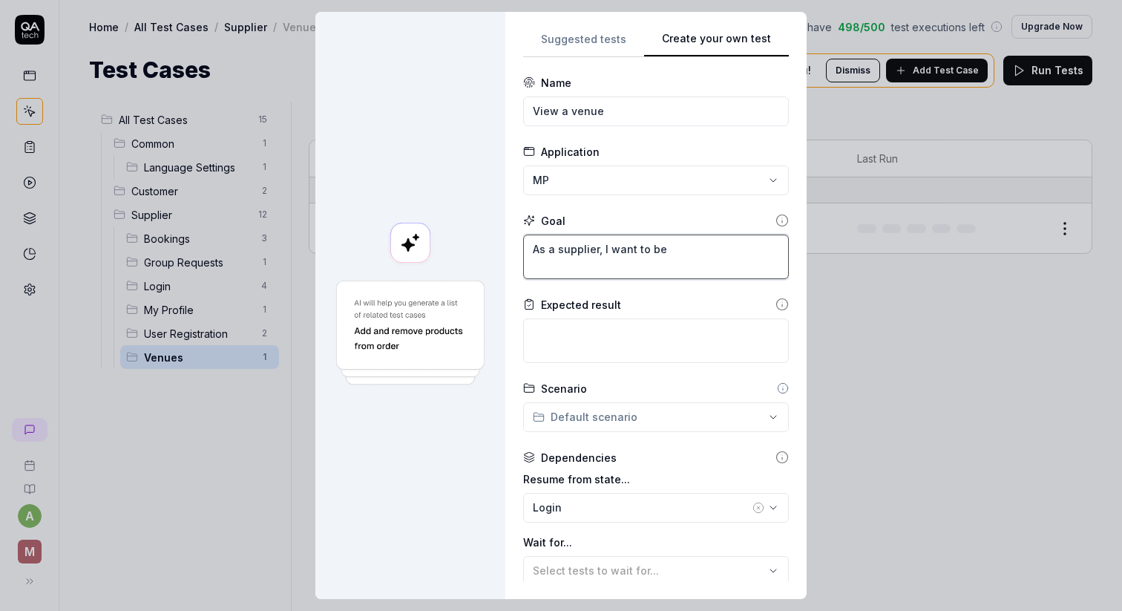
type textarea "*"
type textarea "As a supplier, I want to be"
type textarea "*"
type textarea "As a supplier, I want to be a"
type textarea "*"
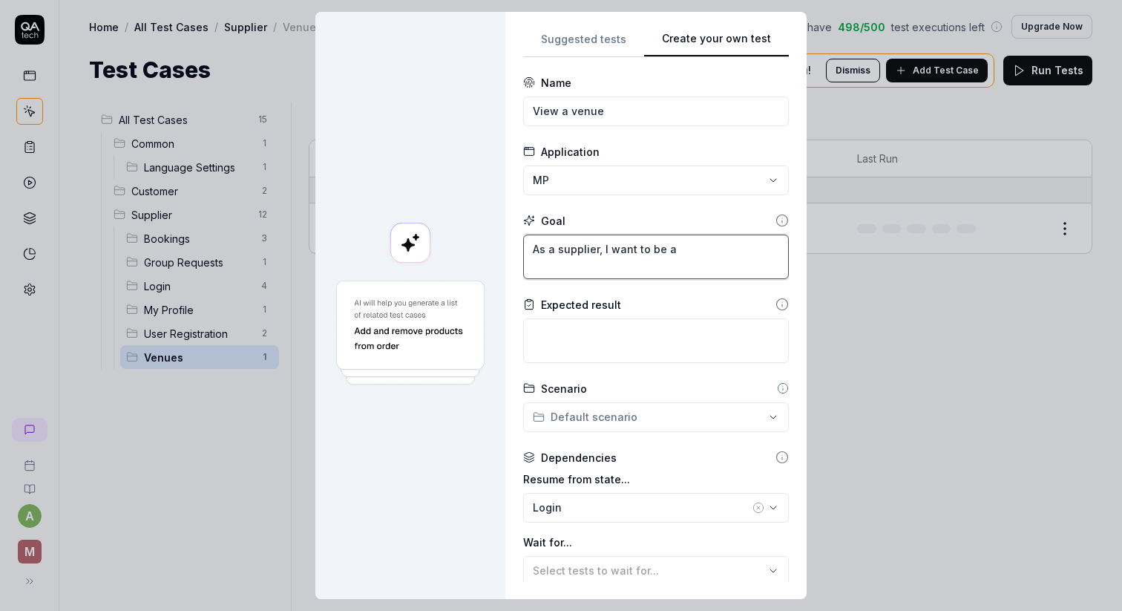
type textarea "As a supplier, I want to be ab"
type textarea "*"
type textarea "As a supplier, I want to be abl"
type textarea "*"
type textarea "As a supplier, I want to be able"
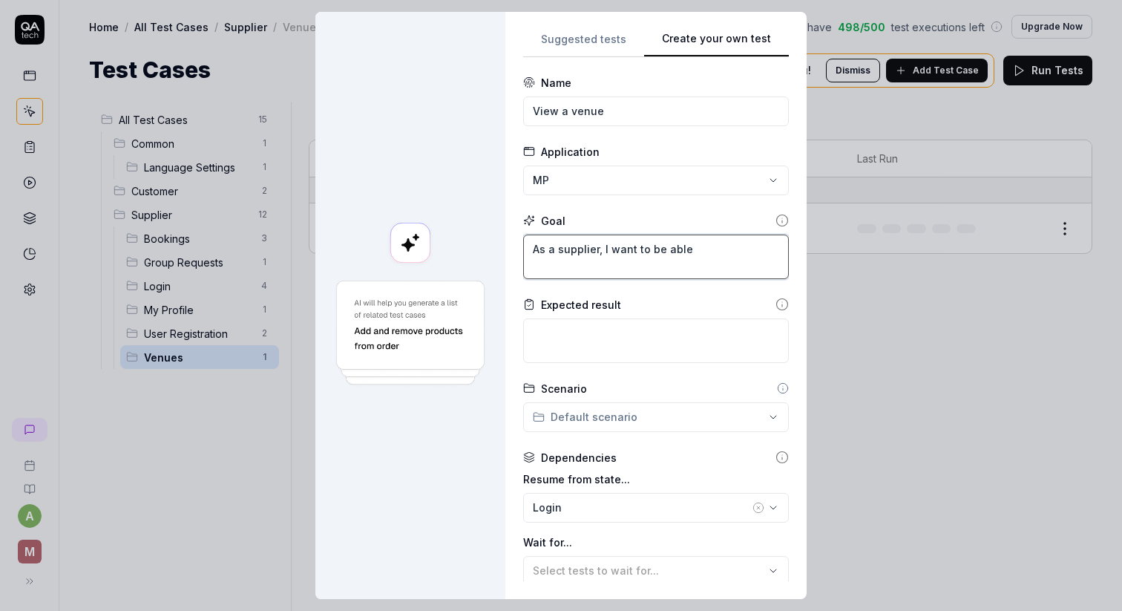
type textarea "*"
type textarea "As a supplier, I want to be able"
type textarea "*"
type textarea "As a supplier, I want to be able to"
type textarea "*"
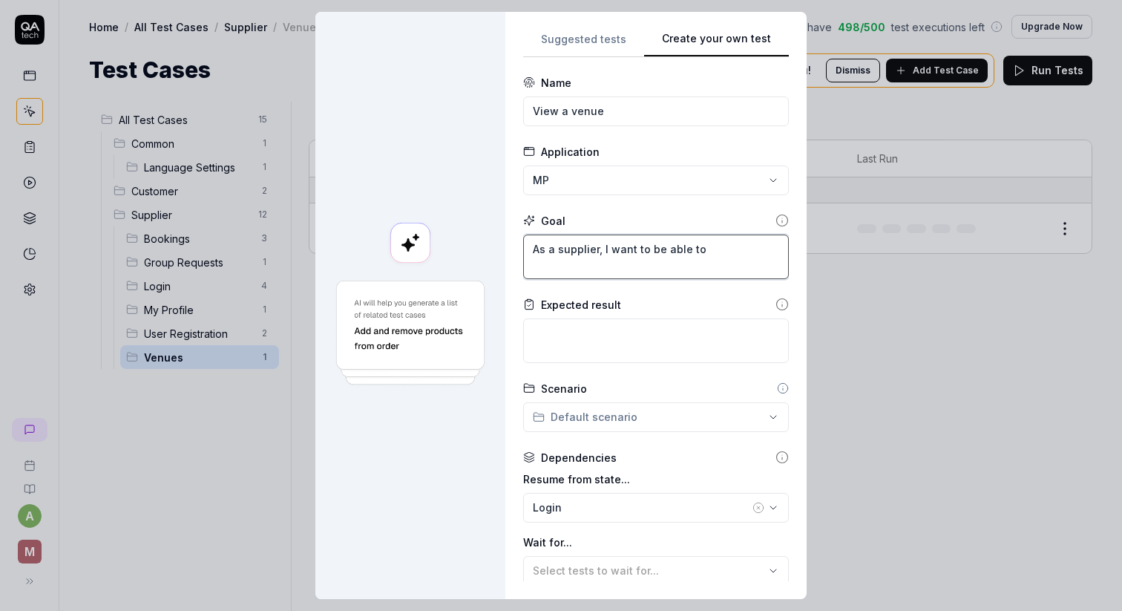
type textarea "As a supplier, I want to be able to"
type textarea "*"
type textarea "As a supplier, I want to be able to v"
type textarea "*"
type textarea "As a supplier, I want to be able to vi"
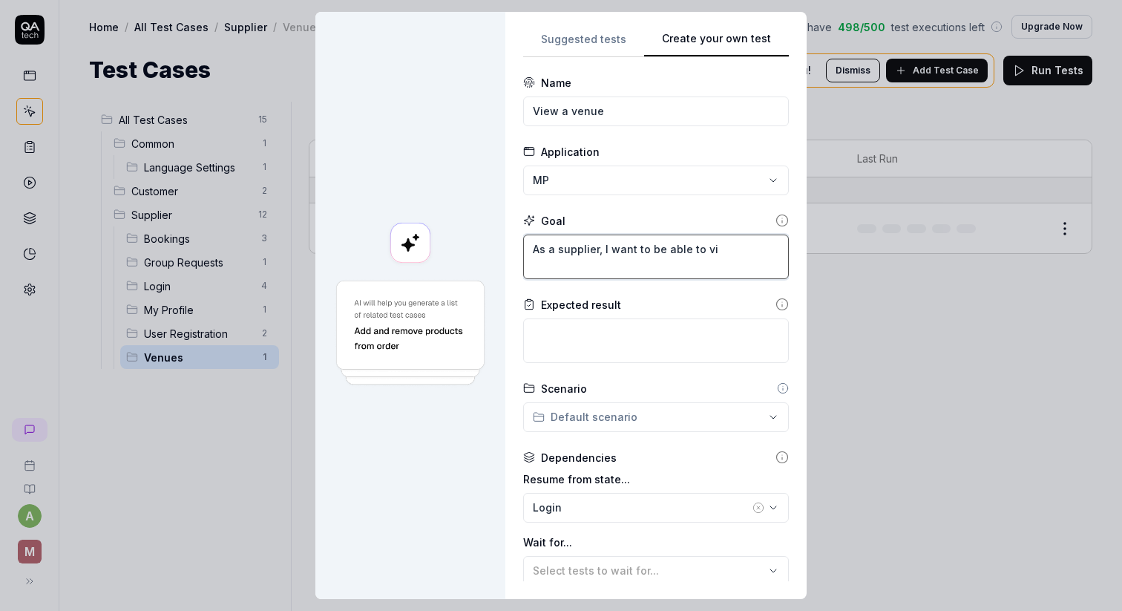
type textarea "*"
type textarea "As a supplier, I want to be able to vie"
type textarea "*"
type textarea "As a supplier, I want to be able to view"
type textarea "*"
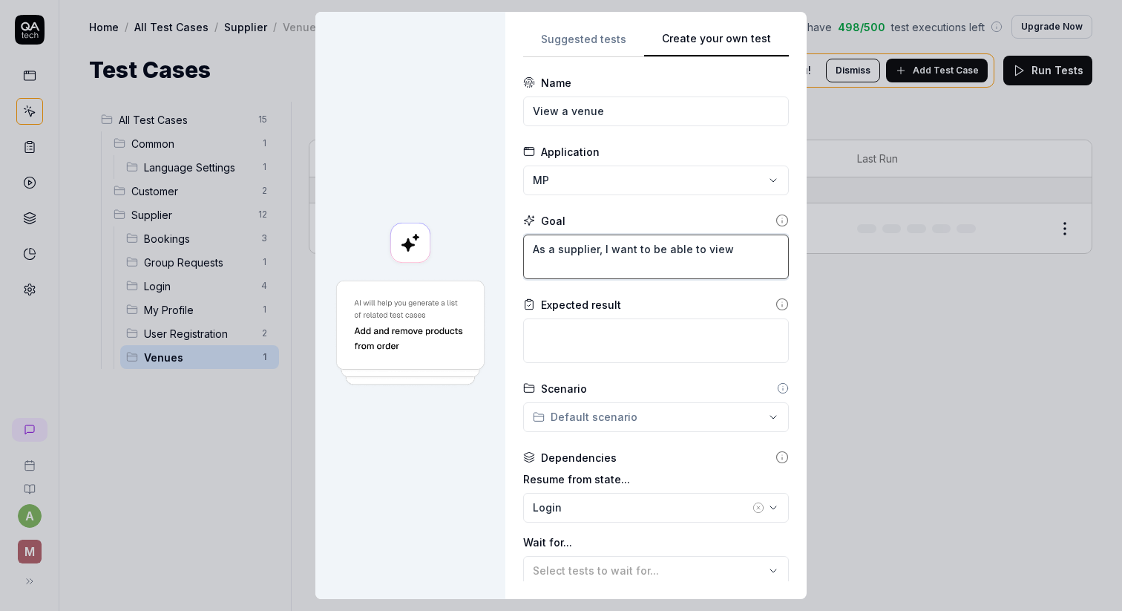
type textarea "As a supplier, I want to be able to view v"
type textarea "*"
type textarea "As a supplier, I want to be able to view ven"
type textarea "*"
type textarea "As a supplier, I want to be able to view venu"
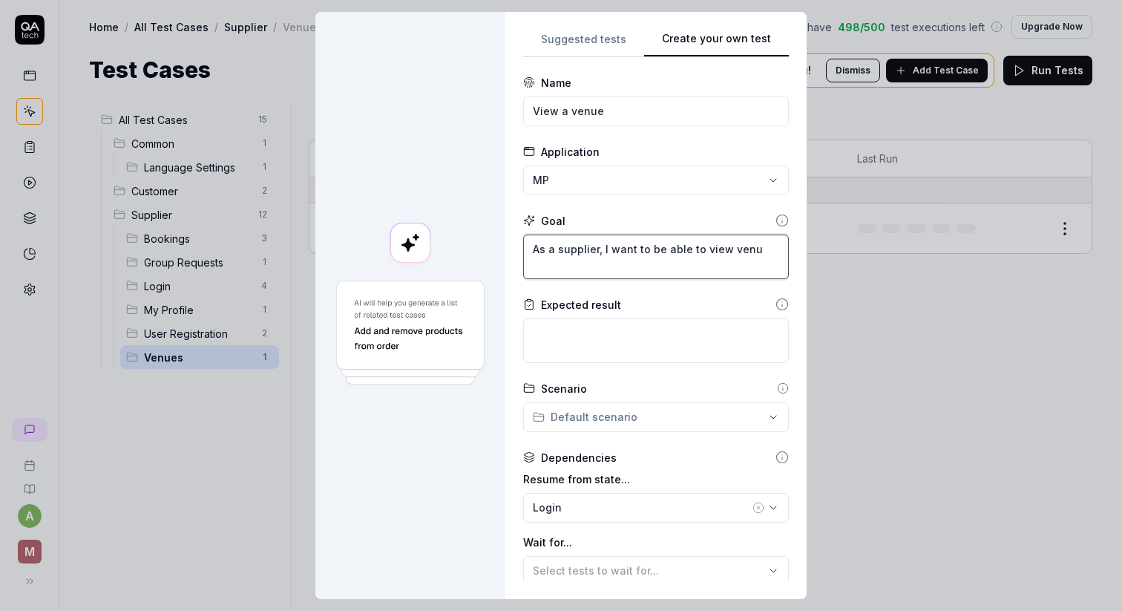
type textarea "*"
type textarea "As a supplier, I want to be able to view venue"
type textarea "*"
type textarea "As a supplier, I want to be able to view venue"
type textarea "*"
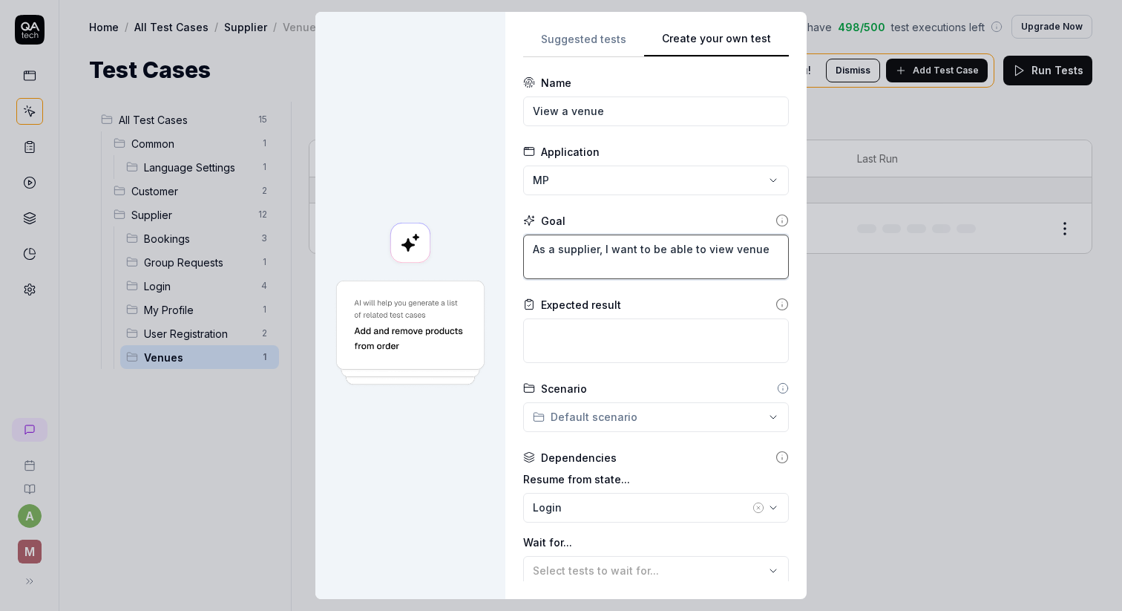
type textarea "As a supplier, I want to be able to view venue d"
type textarea "*"
type textarea "As a supplier, I want to be able to view venue de"
type textarea "*"
type textarea "As a supplier, I want to be able to view venue det"
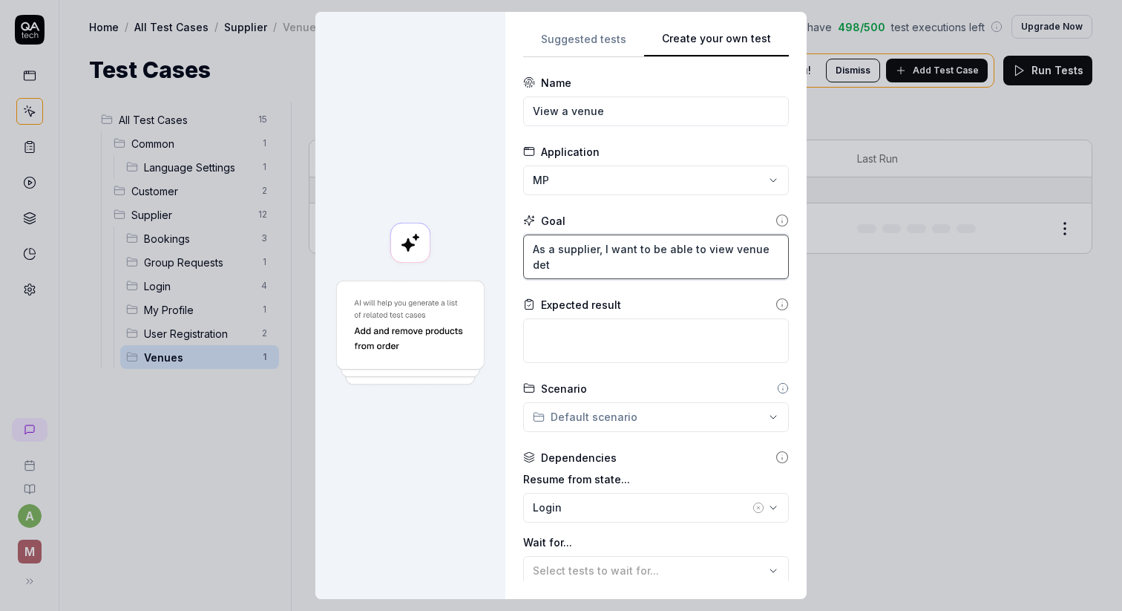
type textarea "*"
type textarea "As a supplier, I want to be able to view venue deta"
type textarea "*"
type textarea "As a supplier, I want to be able to view venue detai"
type textarea "*"
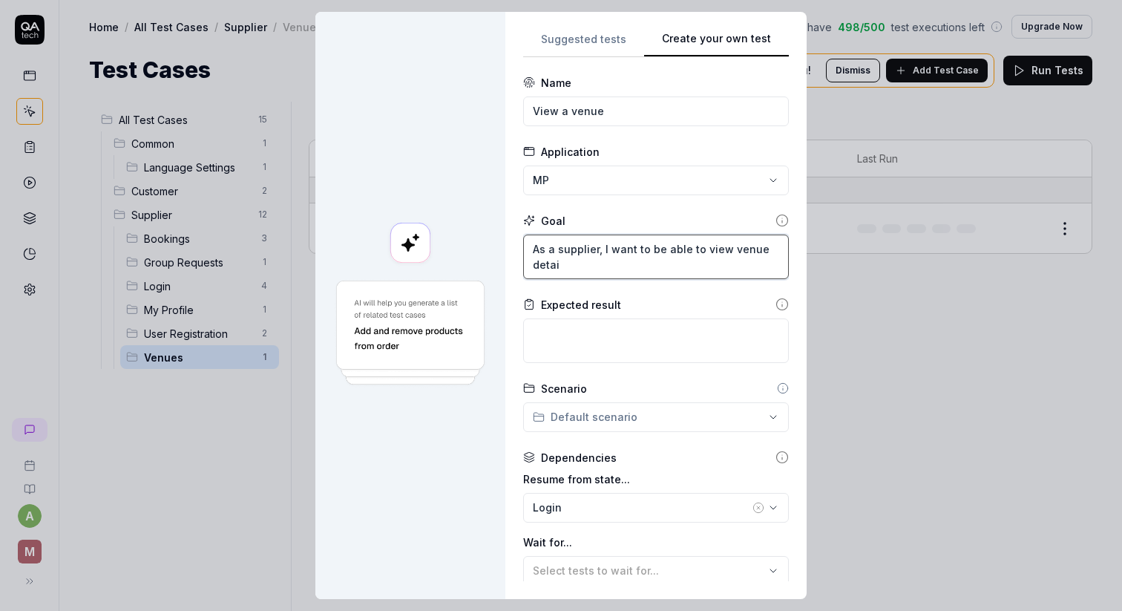
type textarea "As a supplier, I want to be able to view venue detail"
type textarea "*"
type textarea "As a supplier, I want to be able to view venue details"
type textarea "*"
type textarea "As a supplier, I want to be able to view venue details"
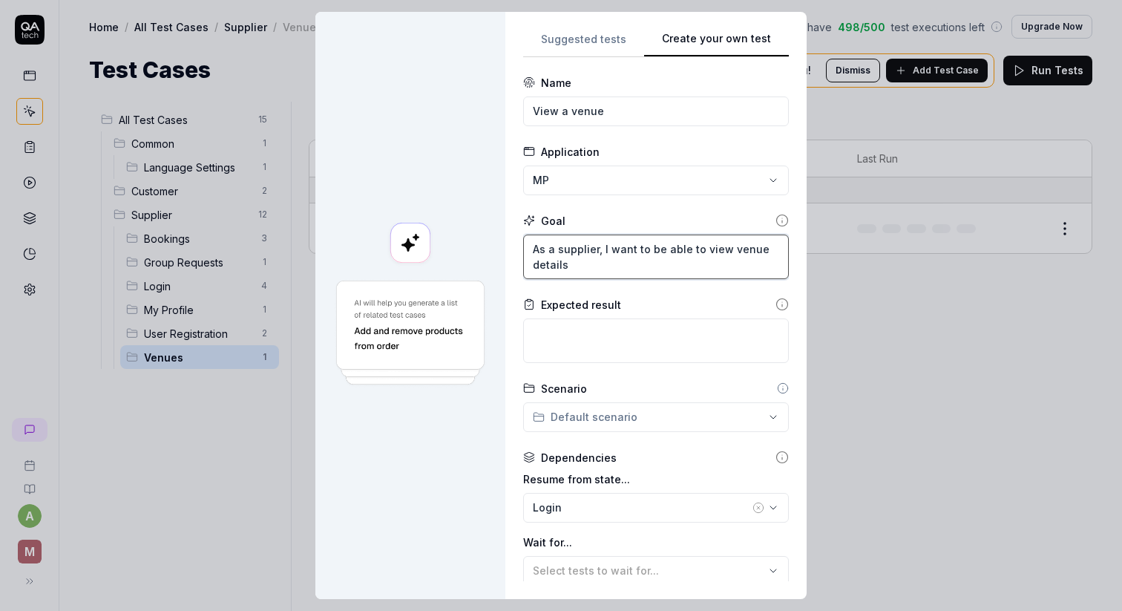
type textarea "*"
type textarea "As a supplier, I want to be able to view venue details"
click at [685, 349] on textarea at bounding box center [656, 340] width 266 height 45
type textarea "*"
type textarea "V"
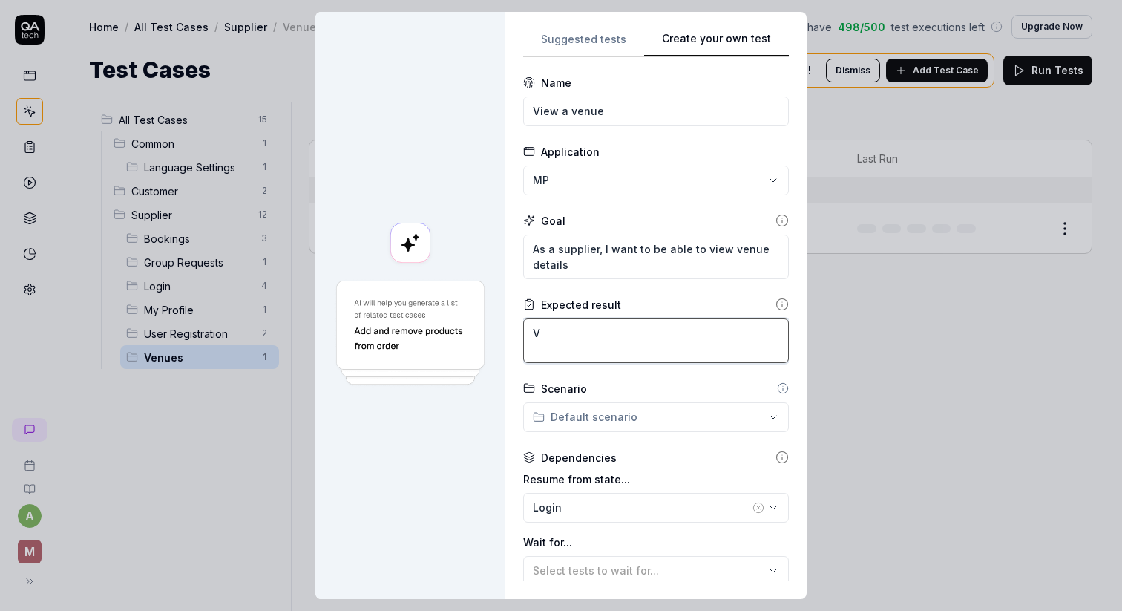
type textarea "*"
type textarea "Ve"
type textarea "*"
type textarea "Ven"
type textarea "*"
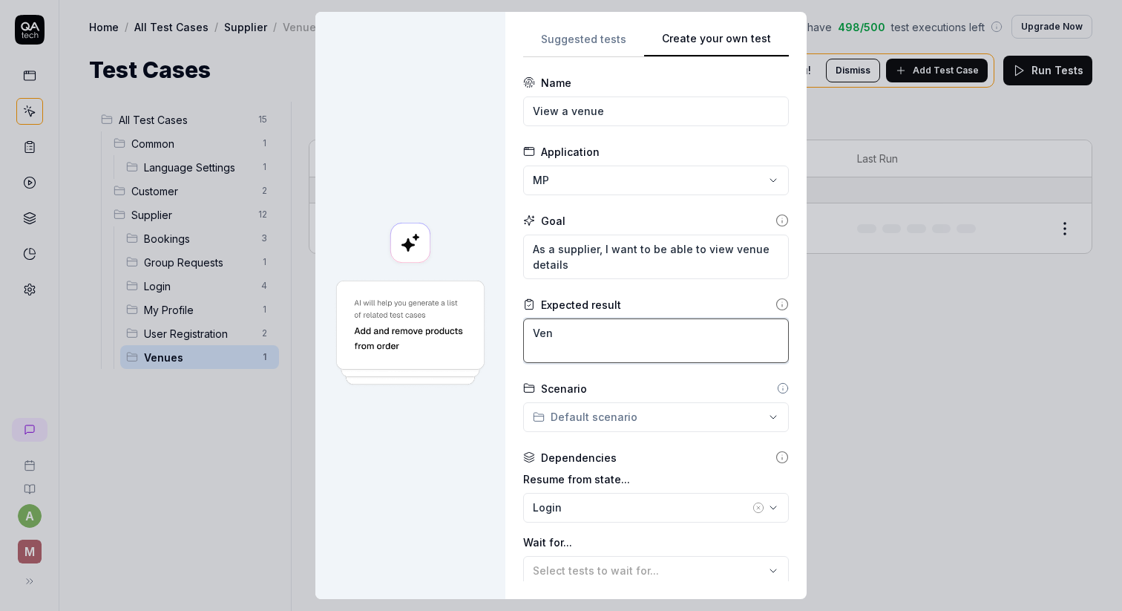
type textarea "Venu"
type textarea "*"
type textarea "Venue"
type textarea "*"
type textarea "Venue"
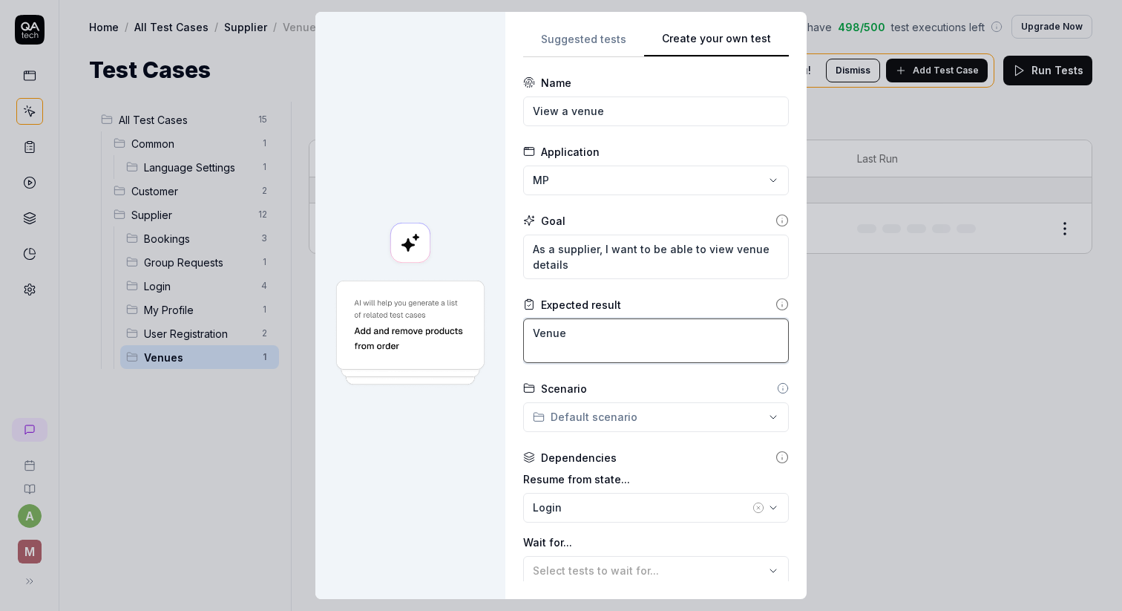
type textarea "*"
type textarea "Venue s"
type textarea "*"
type textarea "Venue se"
type textarea "*"
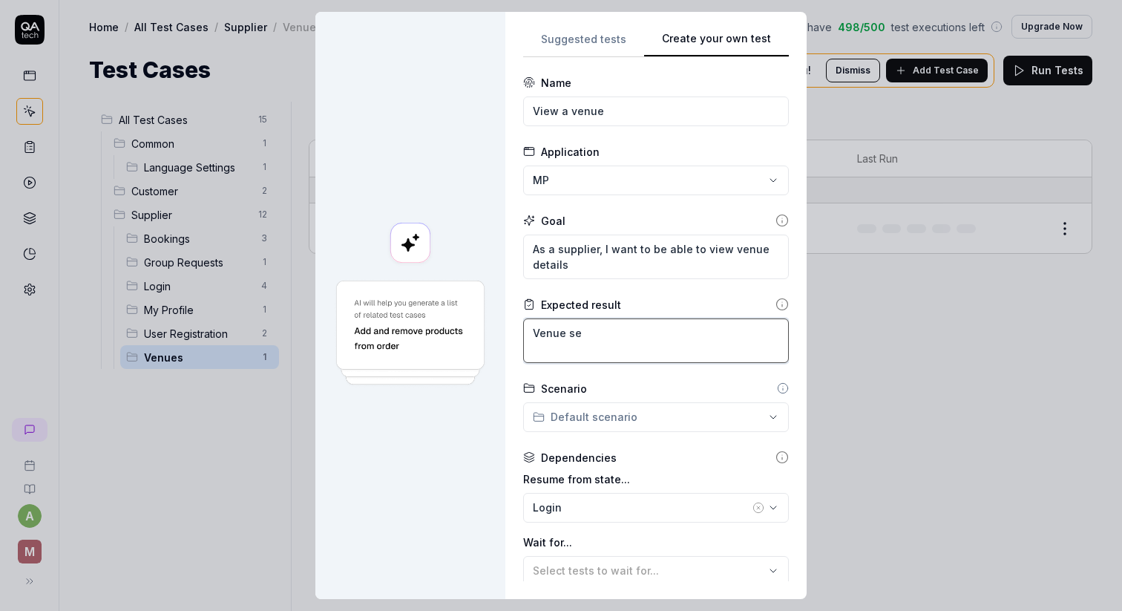
type textarea "Venue seu"
type textarea "*"
type textarea "Venue seut"
type textarea "*"
type textarea "Venue seutp"
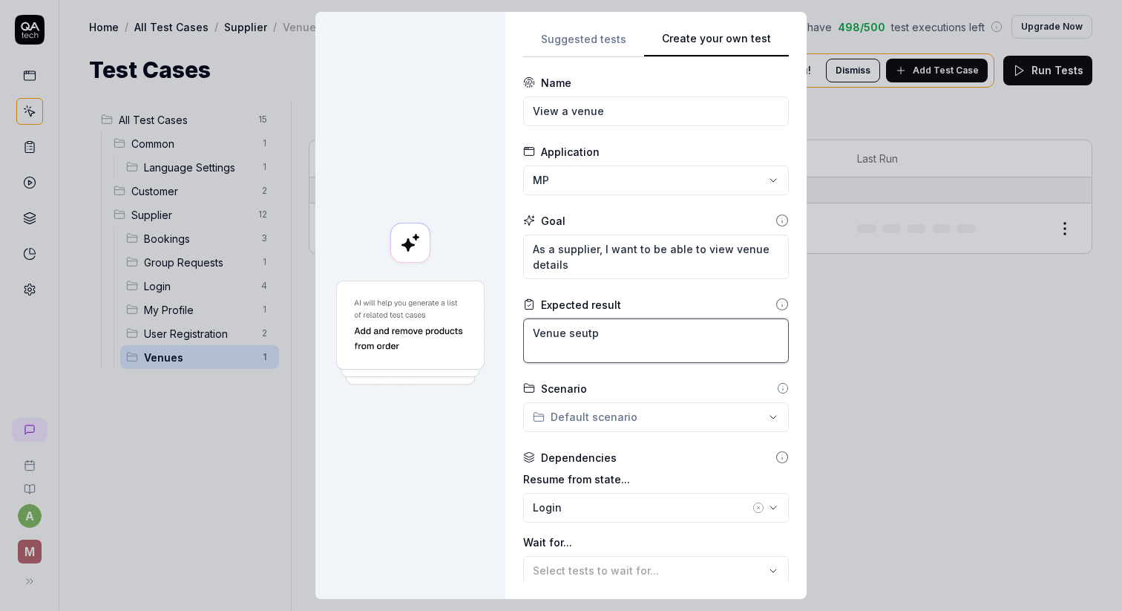
type textarea "*"
type textarea "Venue seut"
type textarea "*"
type textarea "Venue seu"
type textarea "*"
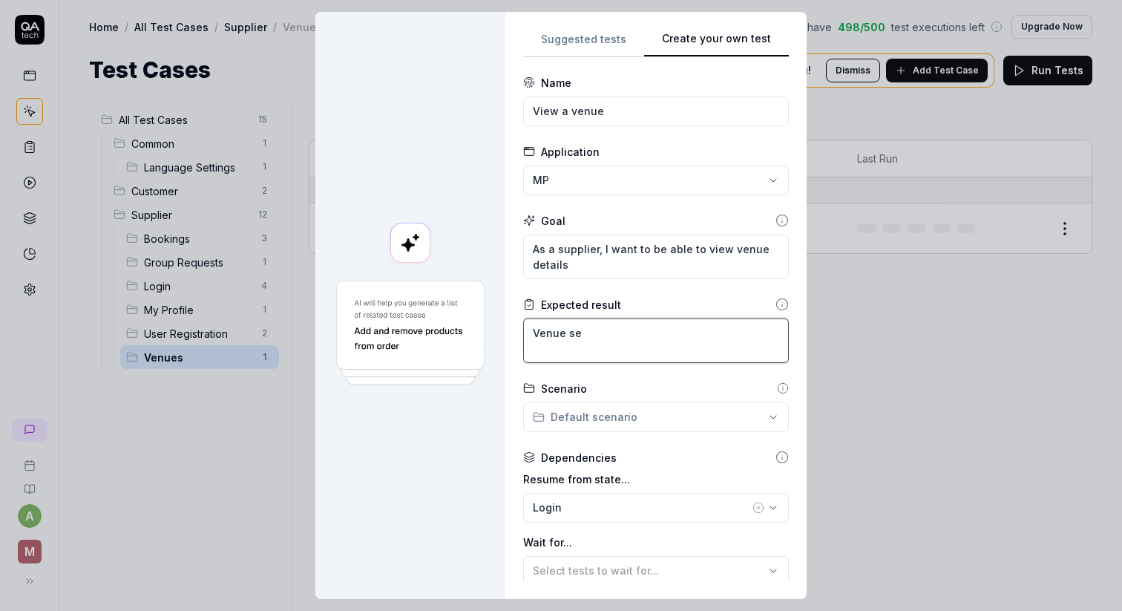
type textarea "Venue set"
type textarea "*"
type textarea "Venue setu"
type textarea "*"
type textarea "Venue setup"
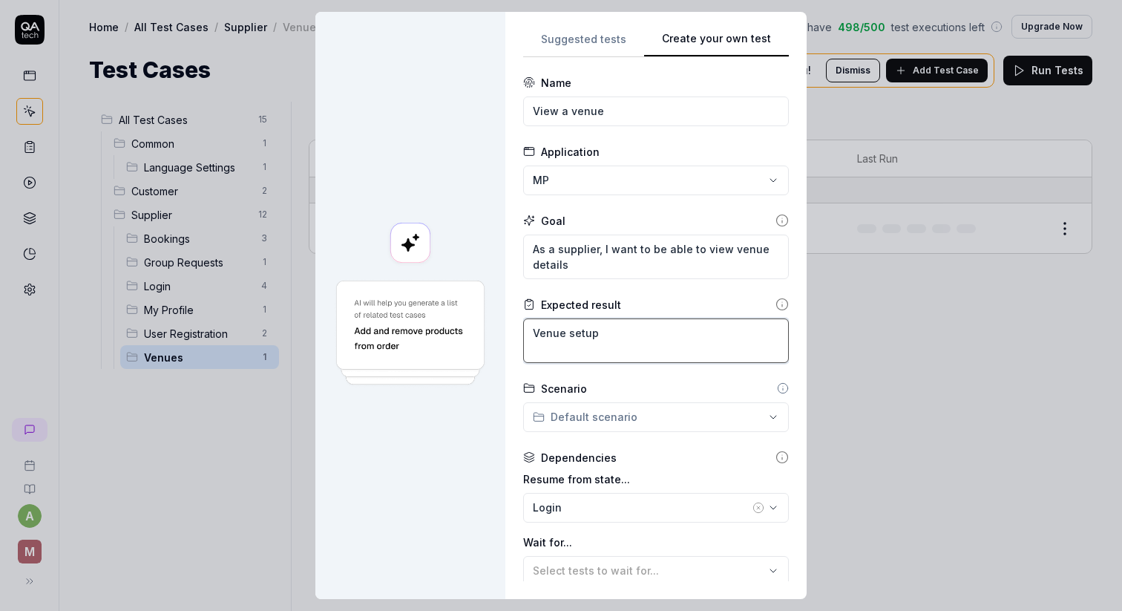
type textarea "*"
type textarea "Venue setup"
type textarea "*"
type textarea "Venue setup a"
type textarea "*"
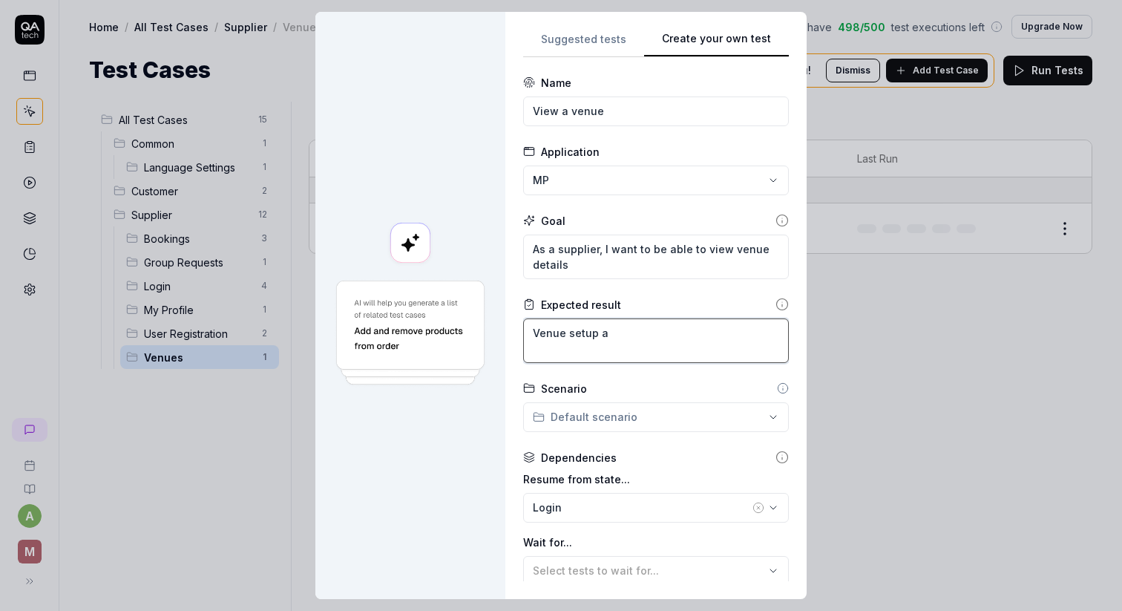
type textarea "Venue setup ap"
type textarea "*"
type textarea "Venue setup apg"
type textarea "*"
type textarea "Venue setup apge"
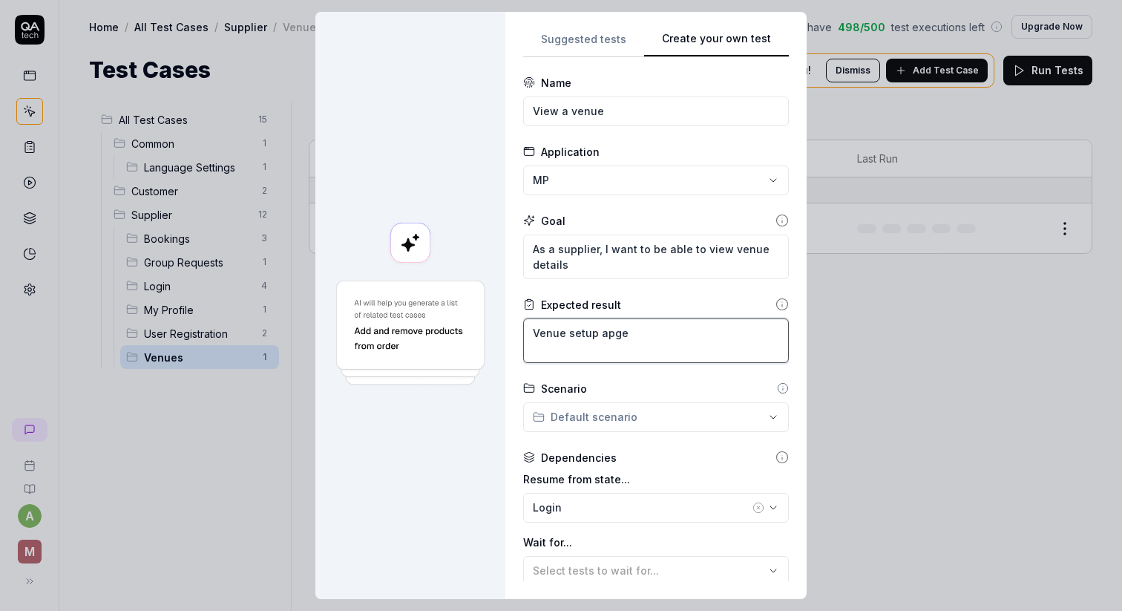
type textarea "*"
type textarea "Venue setup apge"
type textarea "*"
type textarea "Venue setup apge"
type textarea "*"
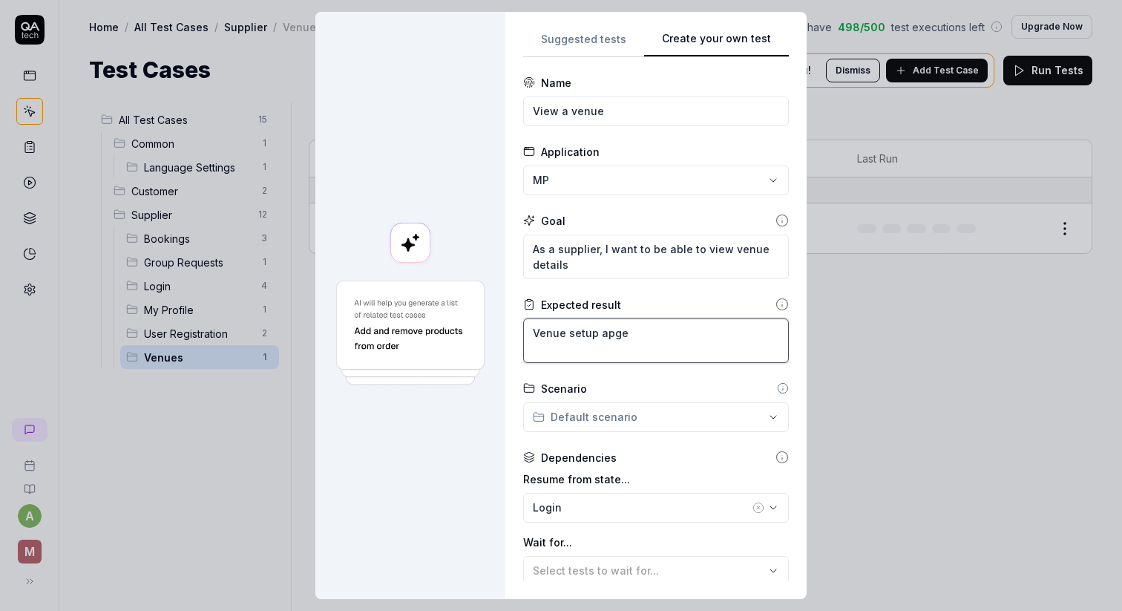
type textarea "Venue setup apg"
type textarea "*"
type textarea "Venue setup ap"
type textarea "*"
type textarea "Venue setup a"
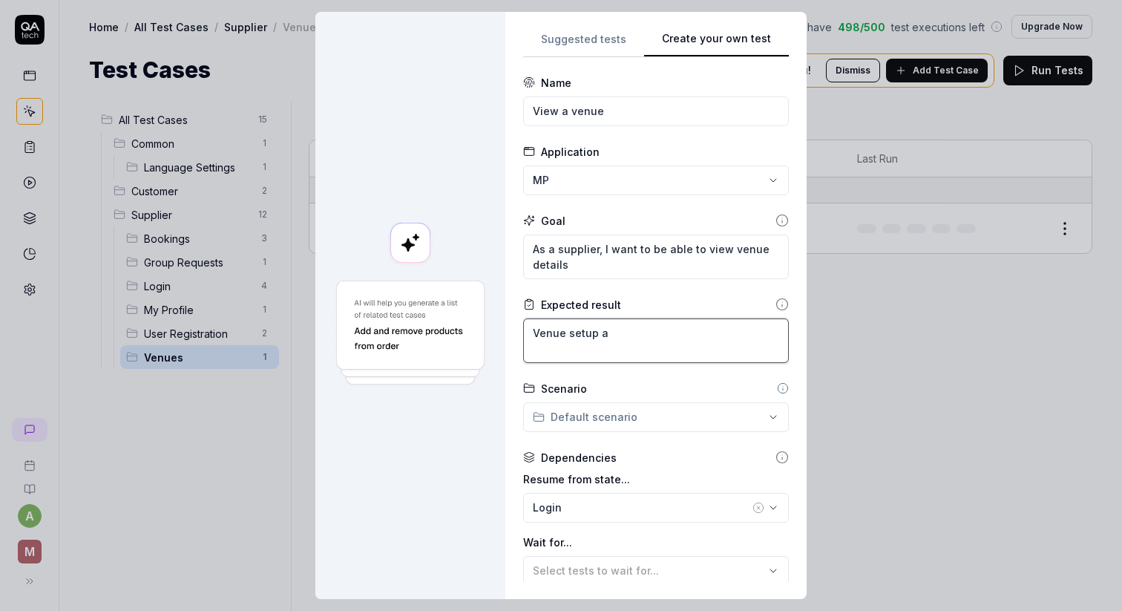
type textarea "*"
type textarea "Venue setup"
type textarea "*"
type textarea "Venue setup p"
type textarea "*"
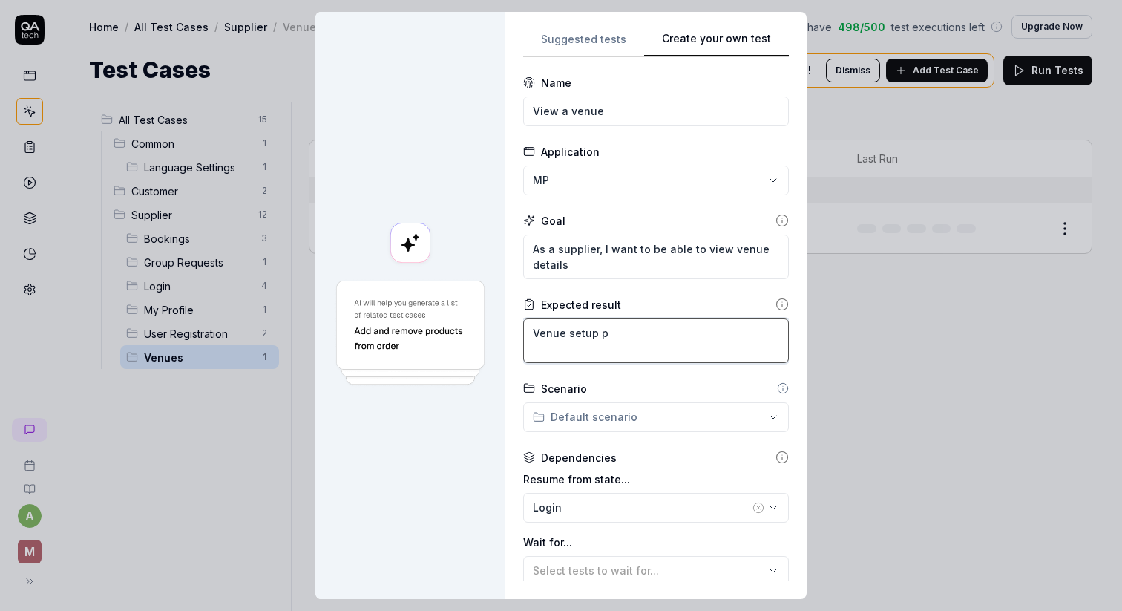
type textarea "Venue setup pa"
type textarea "*"
type textarea "Venue setup pag"
type textarea "*"
type textarea "Venue setup page"
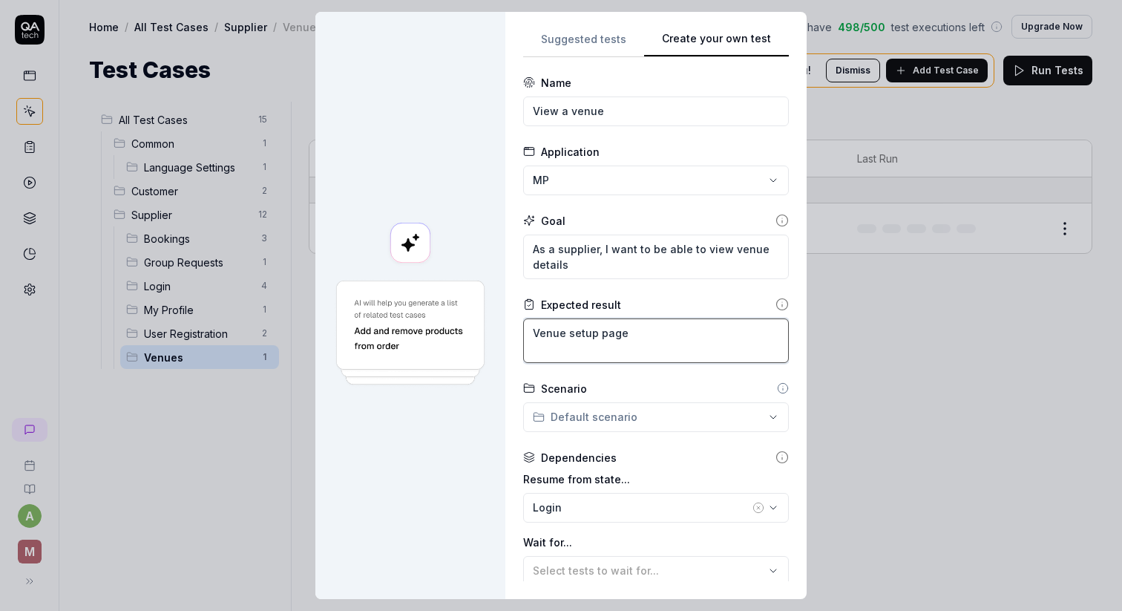
type textarea "*"
type textarea "Venue setup page"
type textarea "*"
type textarea "Venue setup page o"
type textarea "*"
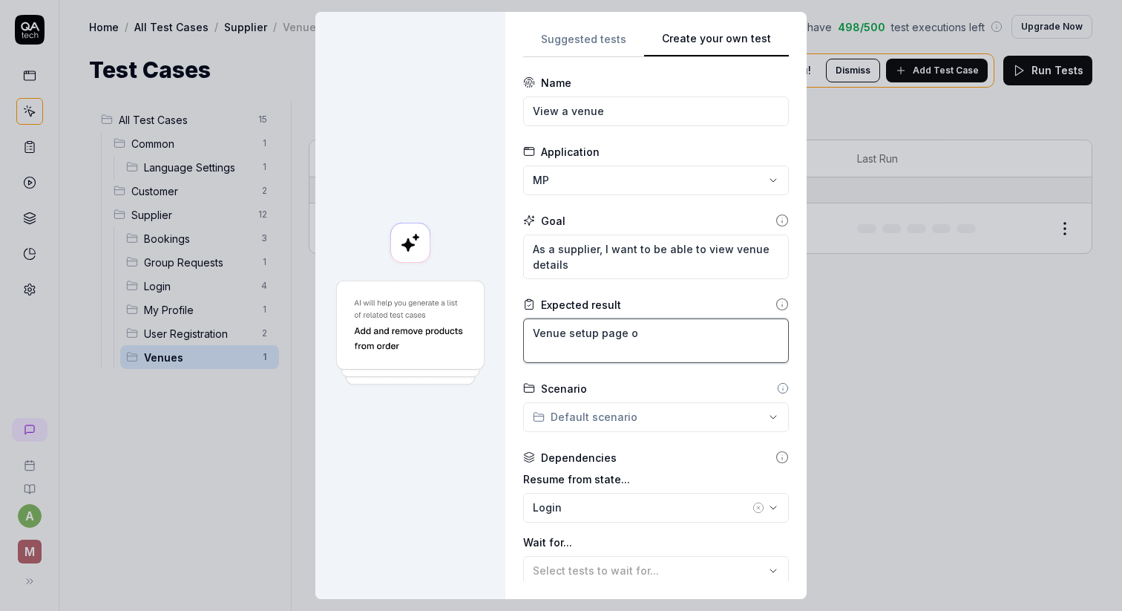
type textarea "Venue setup page op"
type textarea "*"
type textarea "Venue setup page ope"
type textarea "*"
type textarea "Venue setup page open"
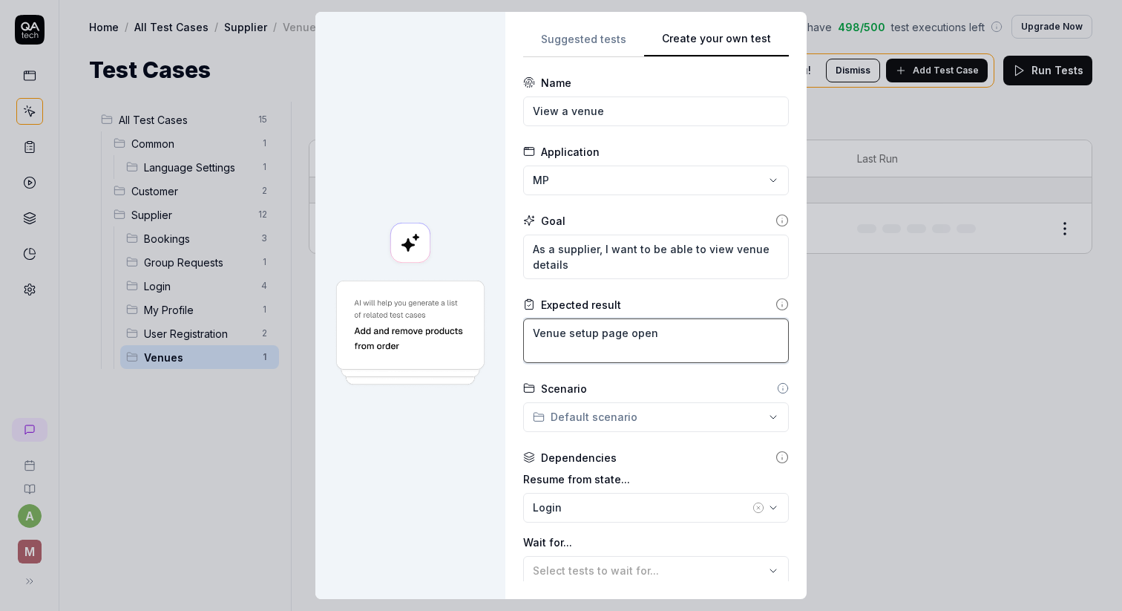
type textarea "*"
type textarea "Venue setup page open"
type textarea "*"
type textarea "Venue setup page open"
type textarea "*"
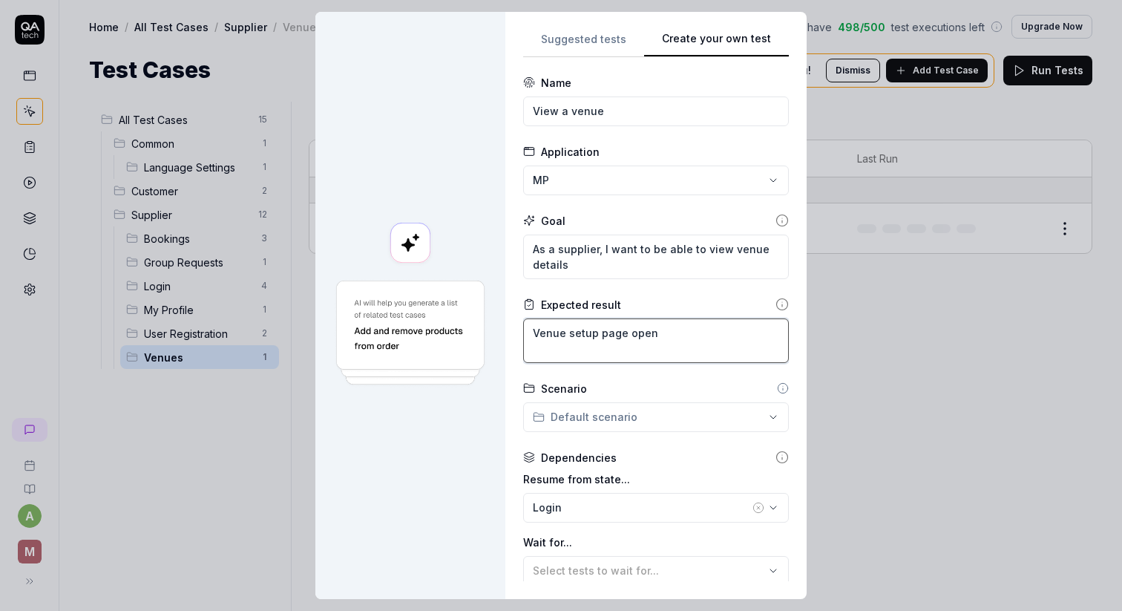
type textarea "Venue setup page opens"
type textarea "*"
type textarea "Venue setup page opens"
type textarea "*"
type textarea "Venue setup page opens a"
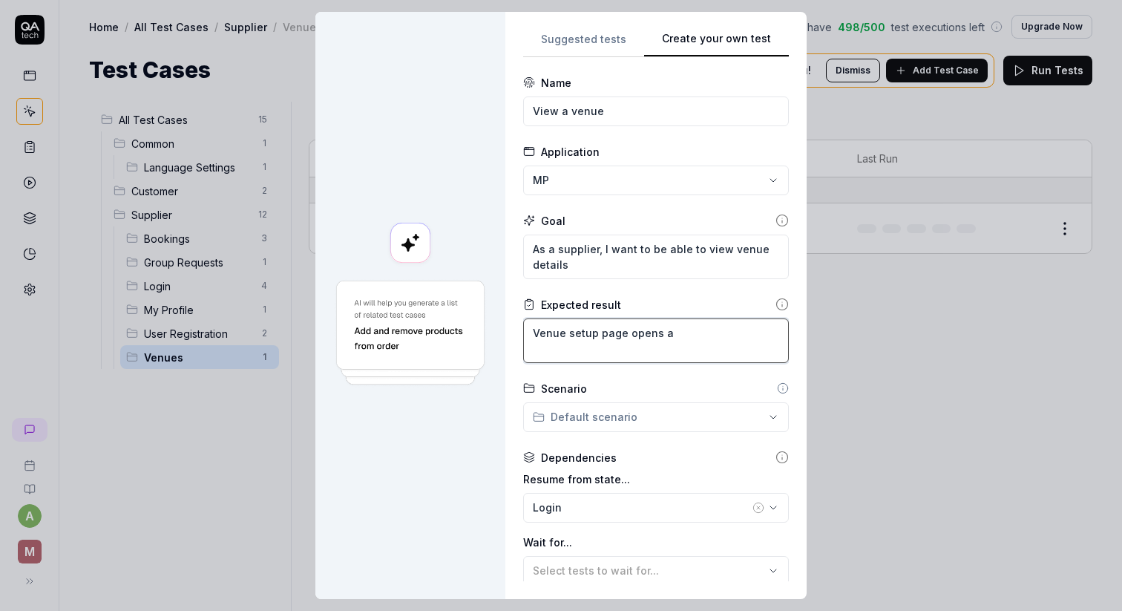
type textarea "*"
type textarea "Venue setup page opens an"
type textarea "*"
type textarea "Venue setup page opens and"
type textarea "*"
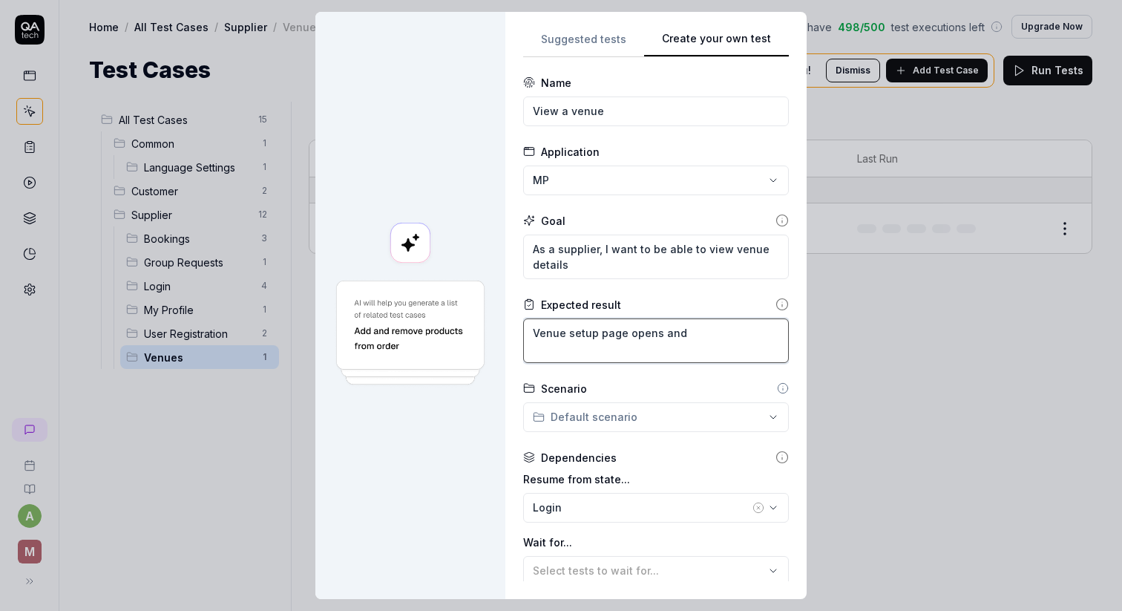
type textarea "Venue setup page opens and"
type textarea "*"
type textarea "Venue setup page opens and '"
paste textarea "What is the name of the venue?"
type textarea "*"
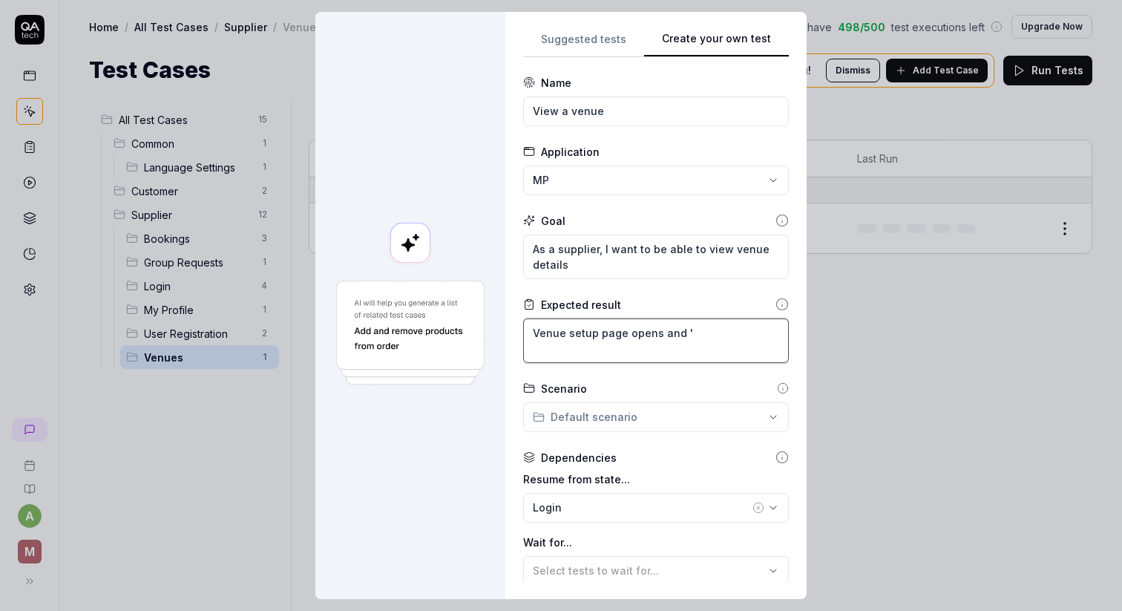
type textarea "Venue setup page opens and 'What is the name of the venue?"
click at [665, 419] on div "**********" at bounding box center [561, 305] width 1122 height 611
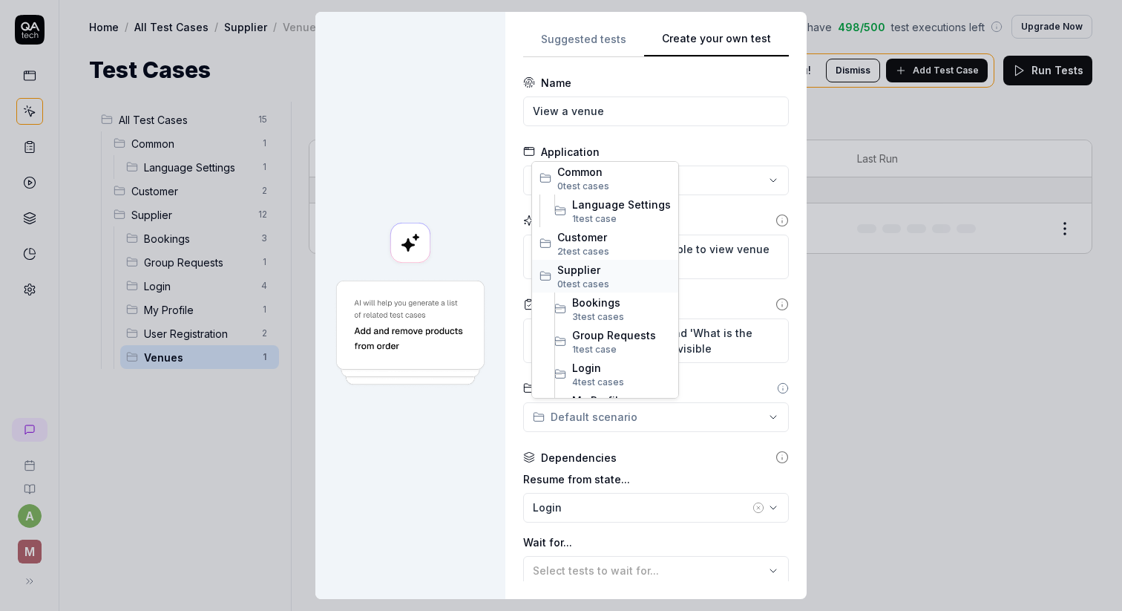
scroll to position [90, 0]
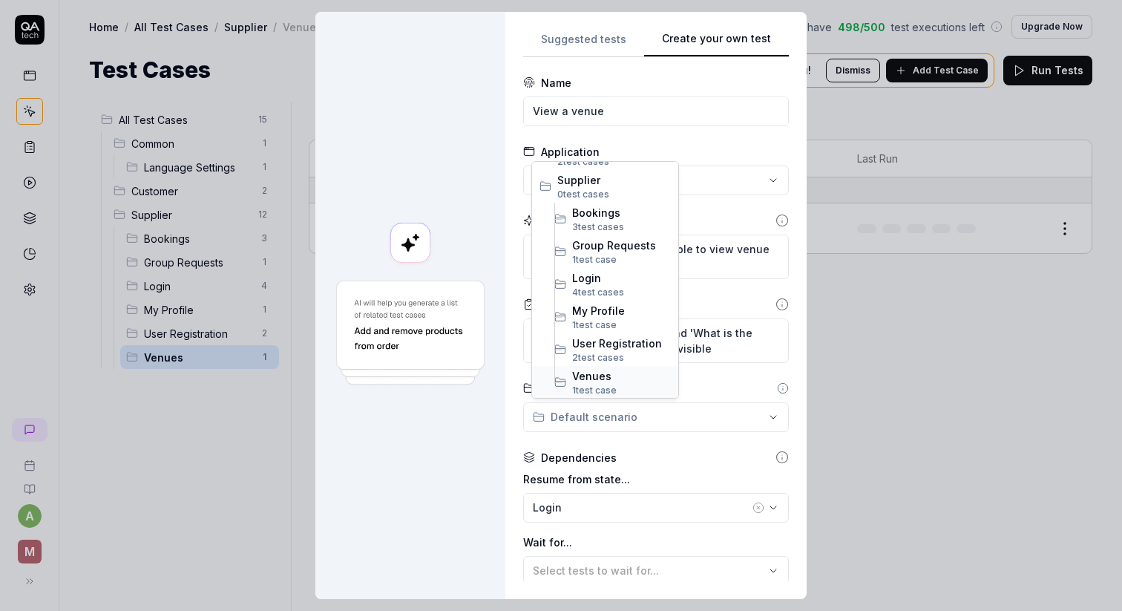
click at [597, 384] on span "1 test case" at bounding box center [594, 389] width 45 height 11
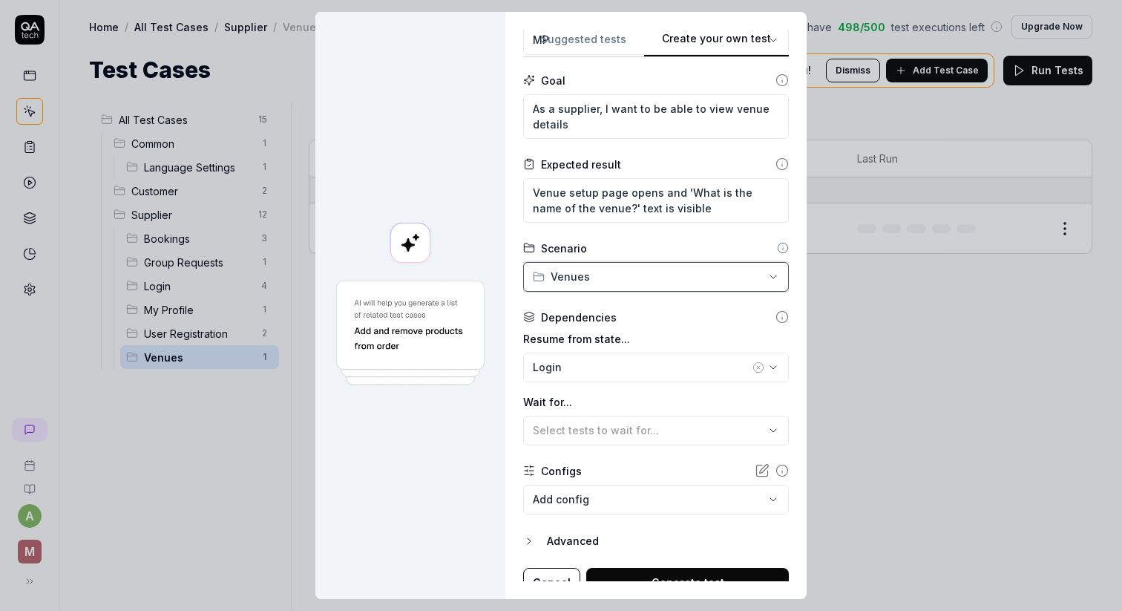
scroll to position [154, 0]
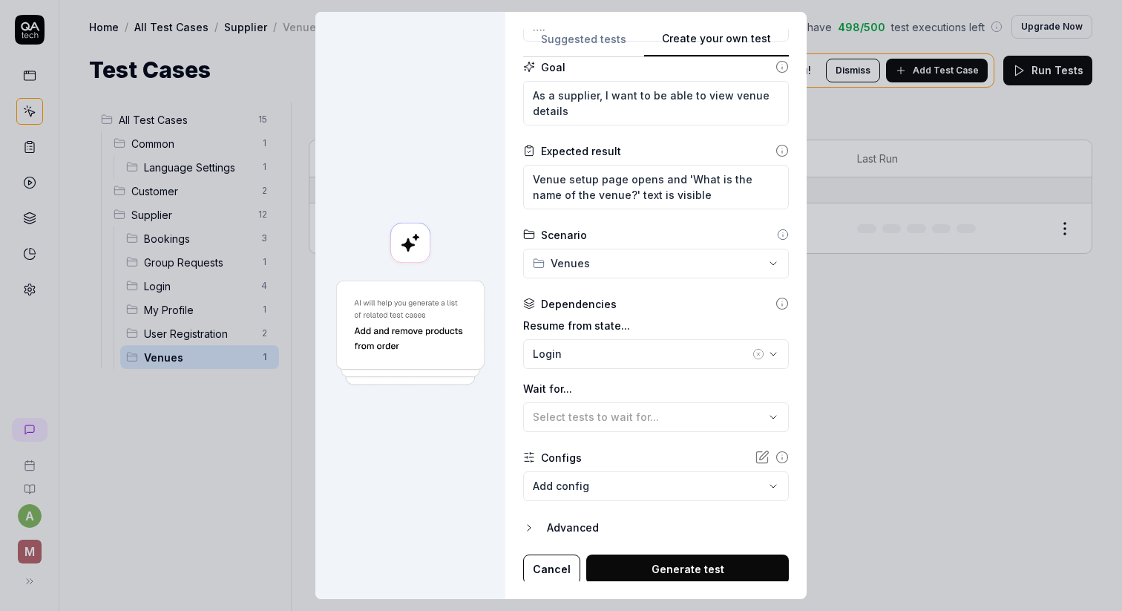
click at [614, 329] on label "Resume from state..." at bounding box center [656, 326] width 266 height 16
click at [599, 347] on div "Login" at bounding box center [641, 354] width 217 height 16
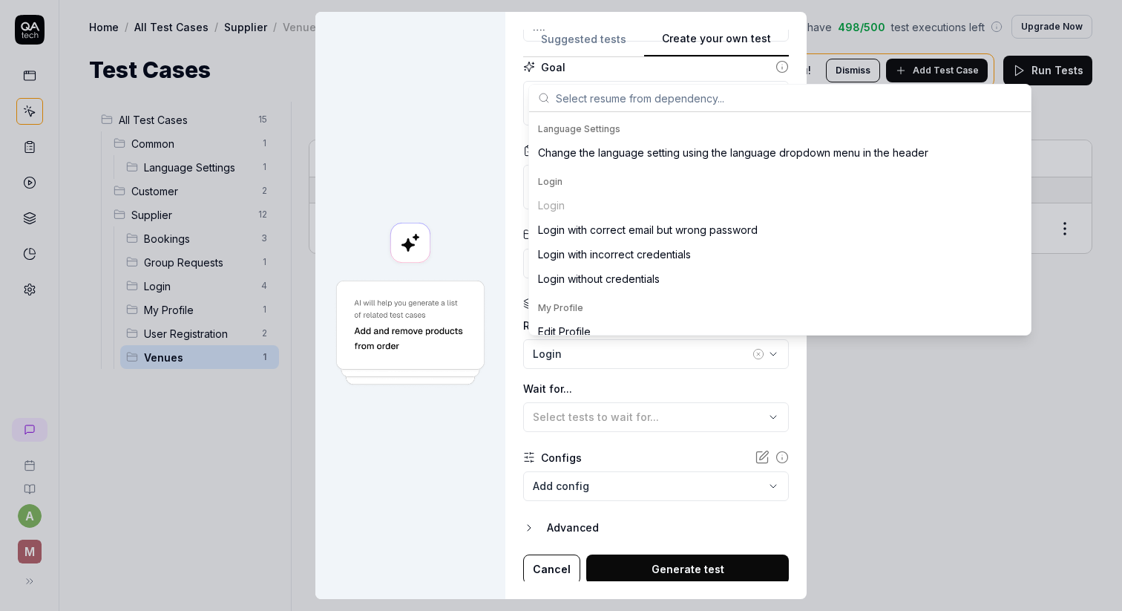
scroll to position [370, 0]
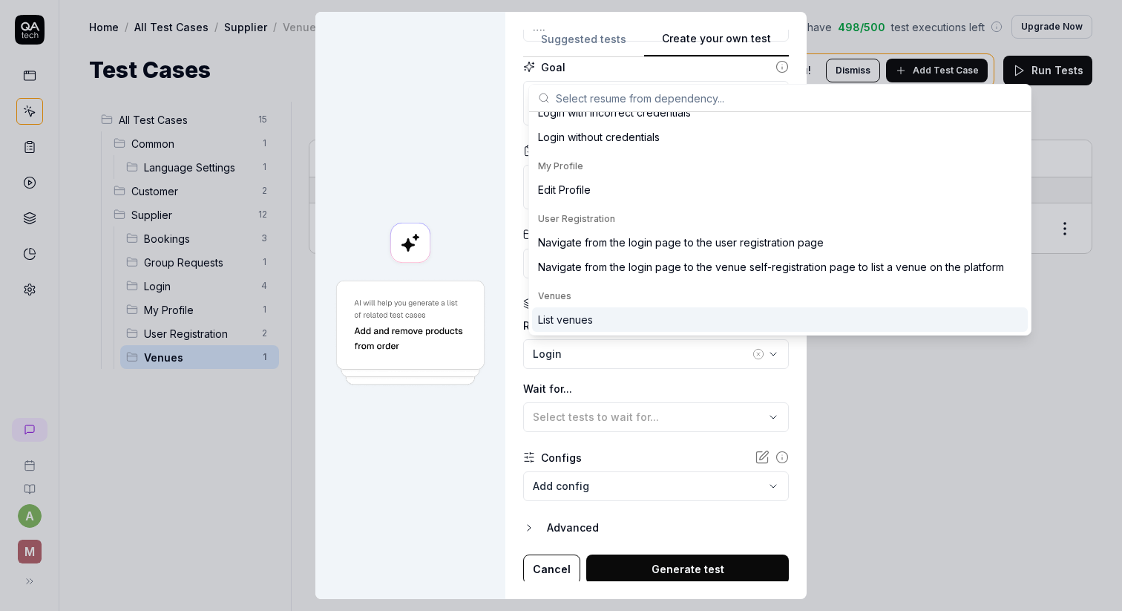
click at [581, 315] on div "List venues" at bounding box center [565, 320] width 55 height 16
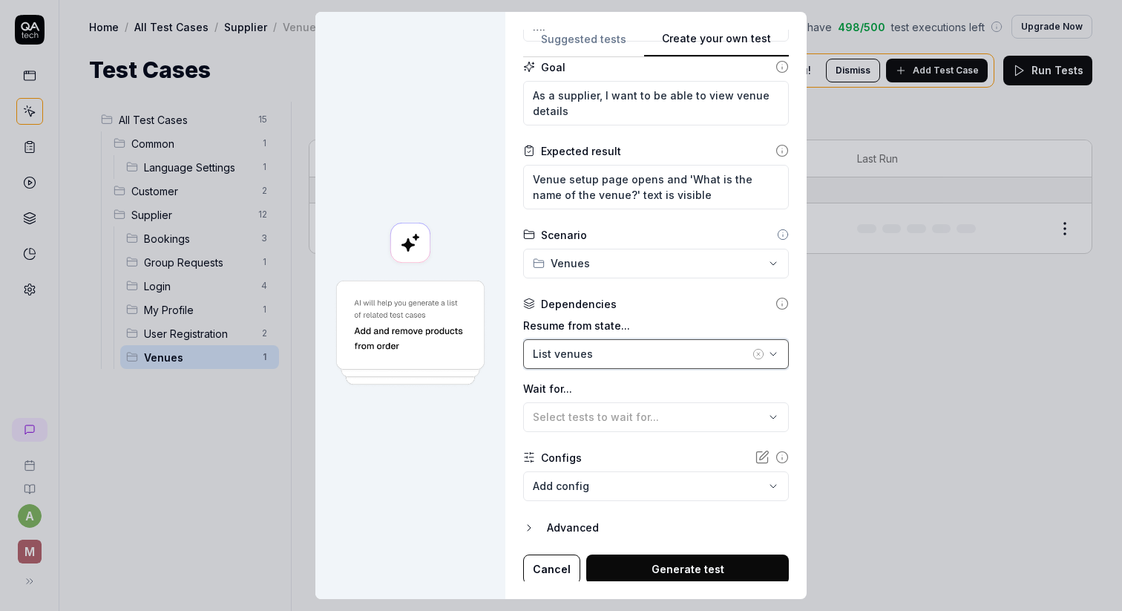
scroll to position [156, 0]
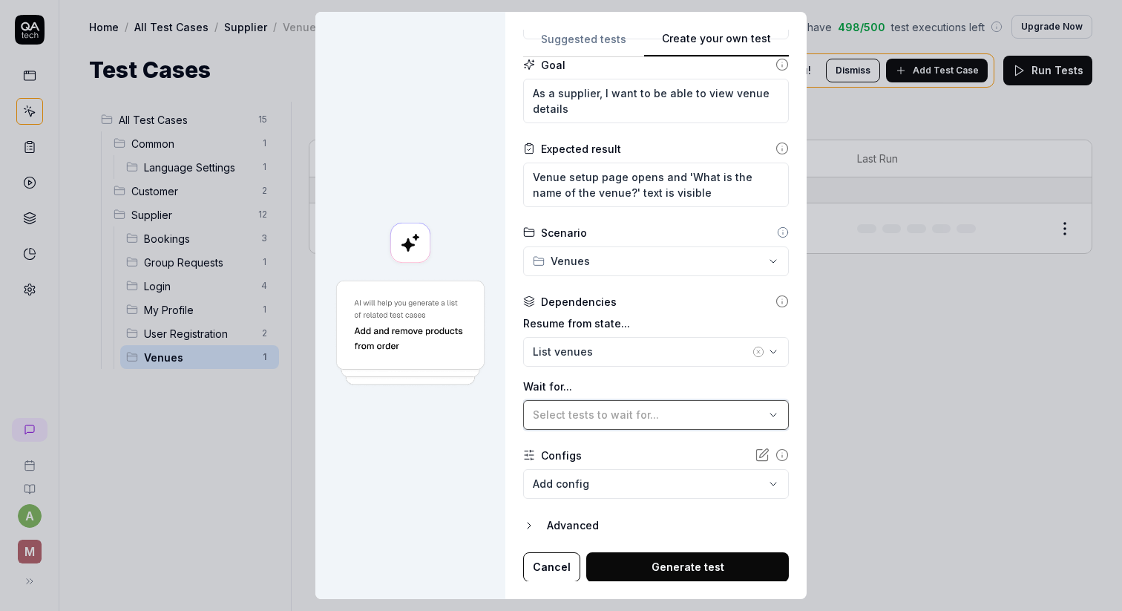
click at [617, 405] on button "Select tests to wait for..." at bounding box center [656, 415] width 266 height 30
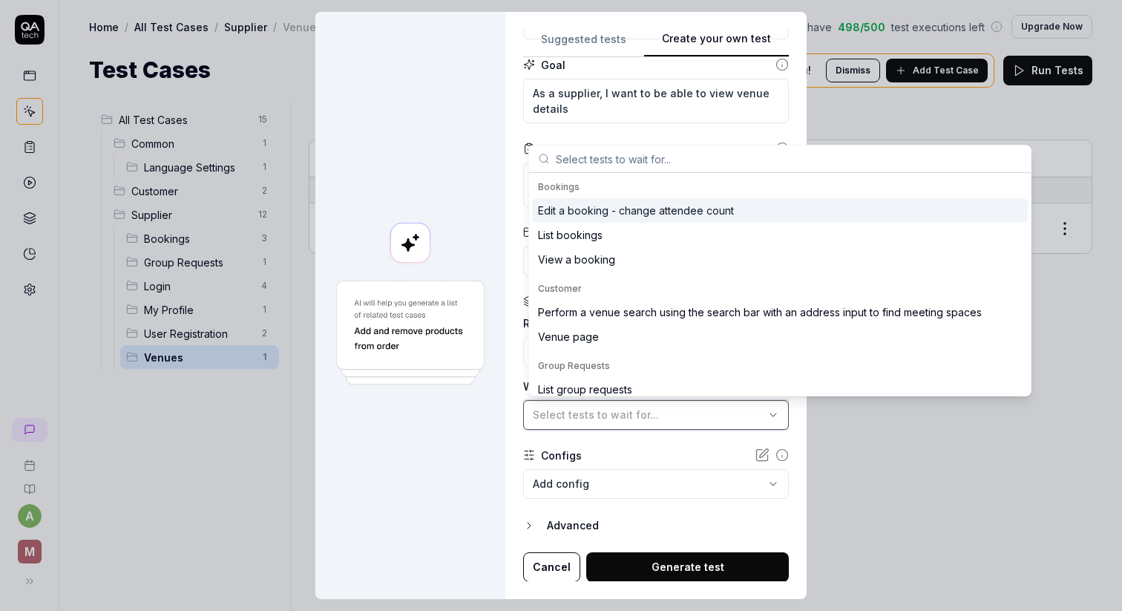
click at [616, 407] on div "Select tests to wait for..." at bounding box center [649, 415] width 232 height 16
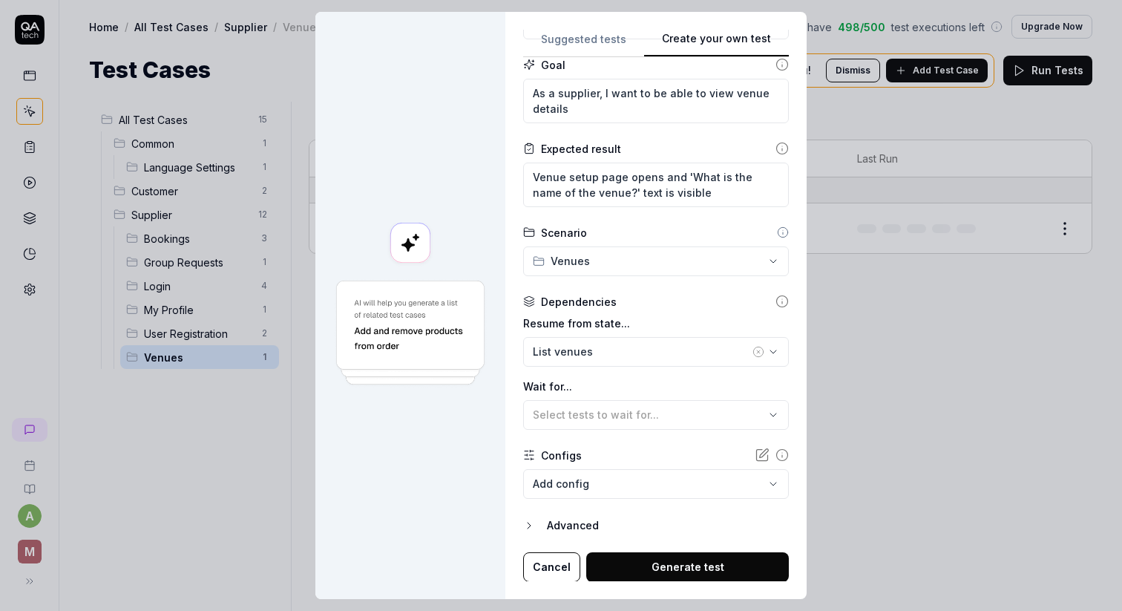
click at [606, 497] on body "a M Home / All Test Cases / Supplier / Venues You have 498 / 500 test execution…" at bounding box center [561, 305] width 1122 height 611
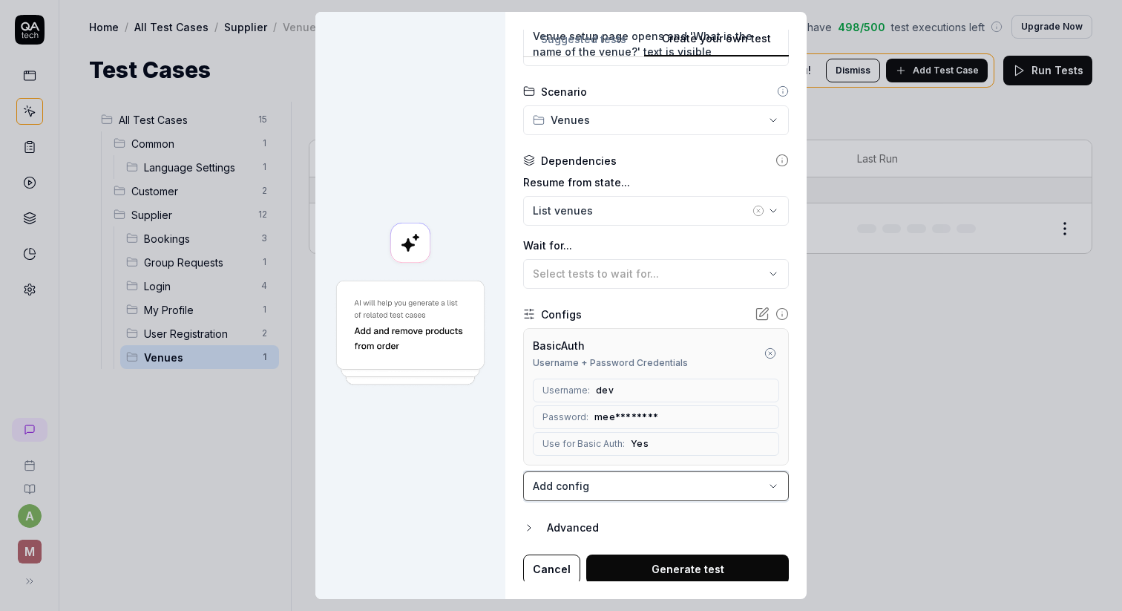
scroll to position [299, 0]
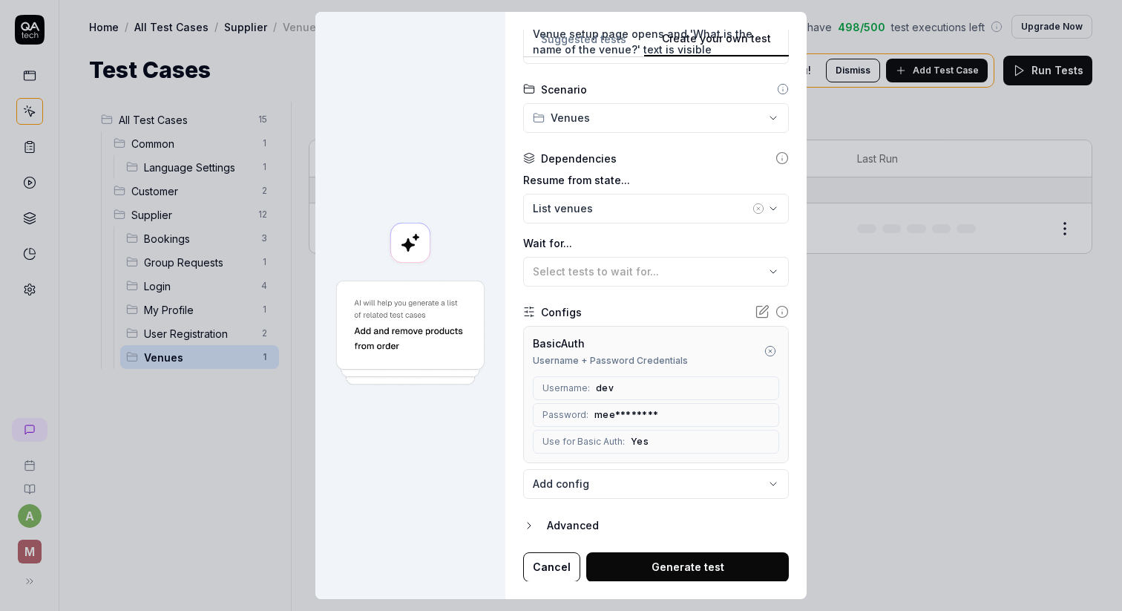
click at [619, 563] on button "Generate test" at bounding box center [687, 567] width 203 height 30
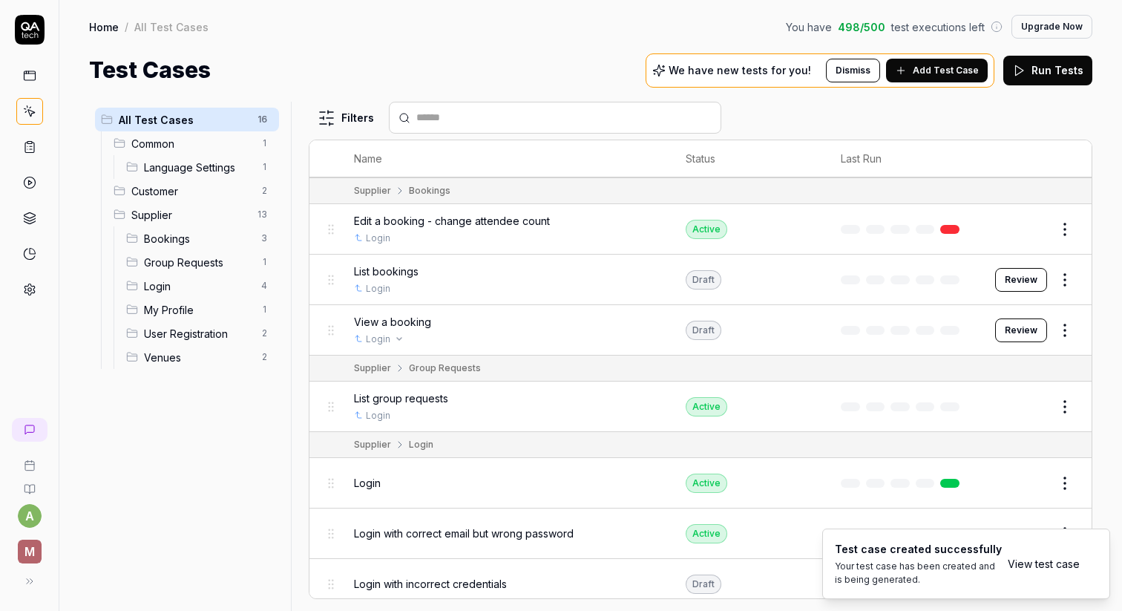
scroll to position [583, 0]
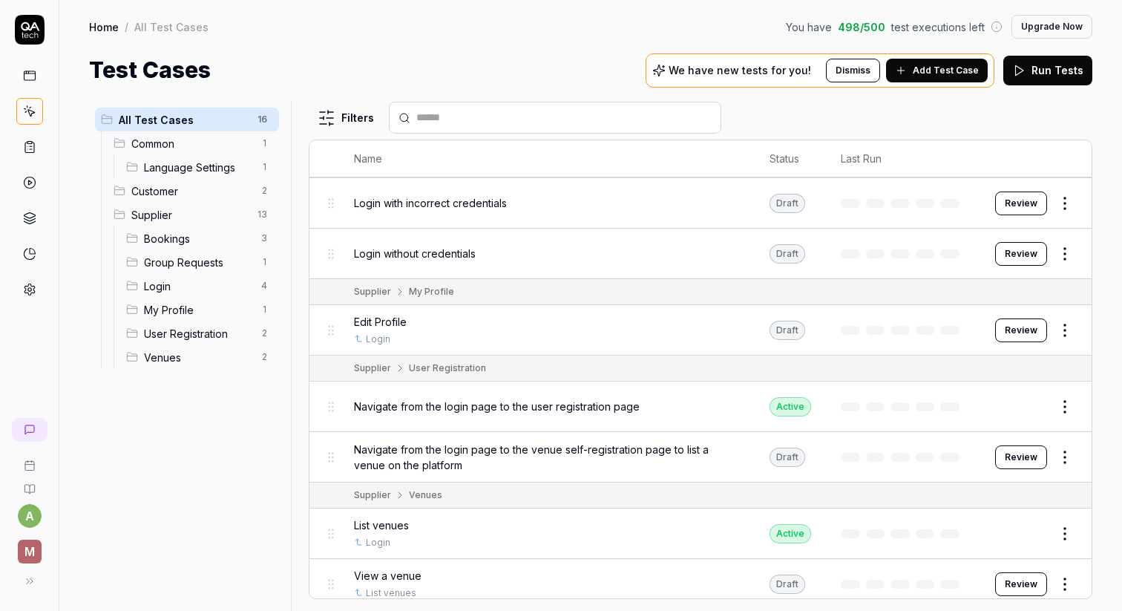
click at [213, 186] on span "Customer" at bounding box center [191, 191] width 121 height 16
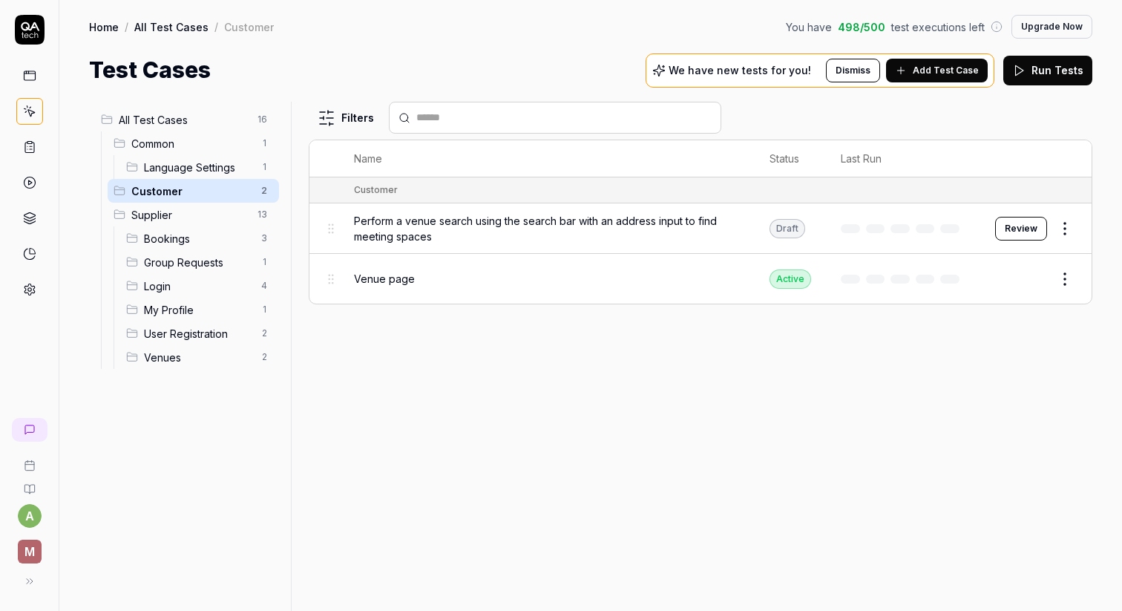
click at [1069, 276] on html "a M Home / All Test Cases / Customer You have 498 / 500 test executions left Up…" at bounding box center [561, 305] width 1122 height 611
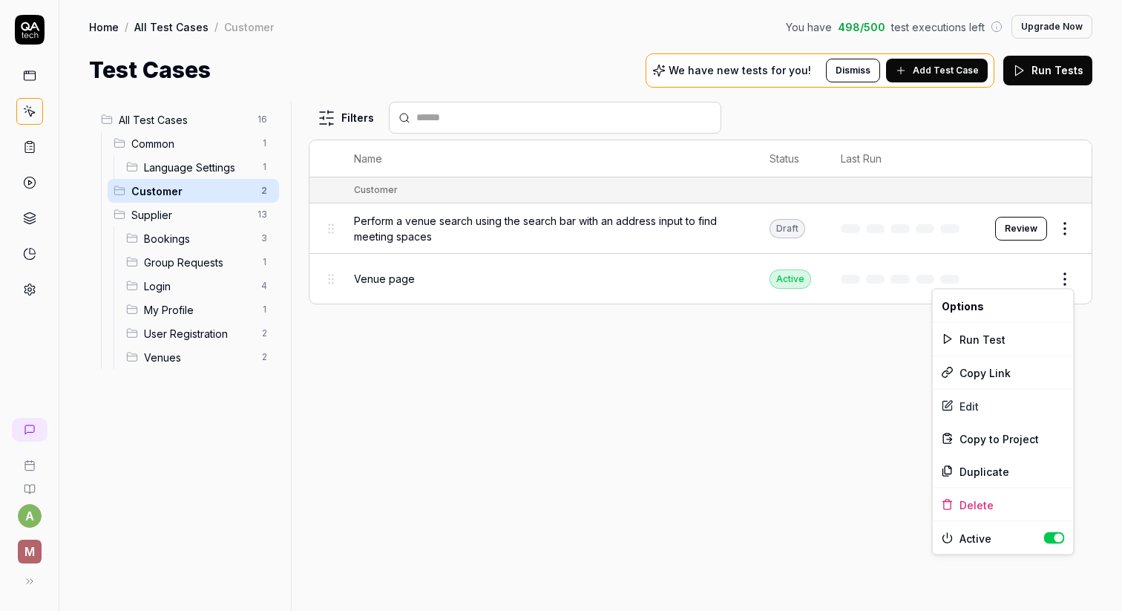
click at [392, 279] on html "a M Home / All Test Cases / Customer You have 498 / 500 test executions left Up…" at bounding box center [561, 305] width 1122 height 611
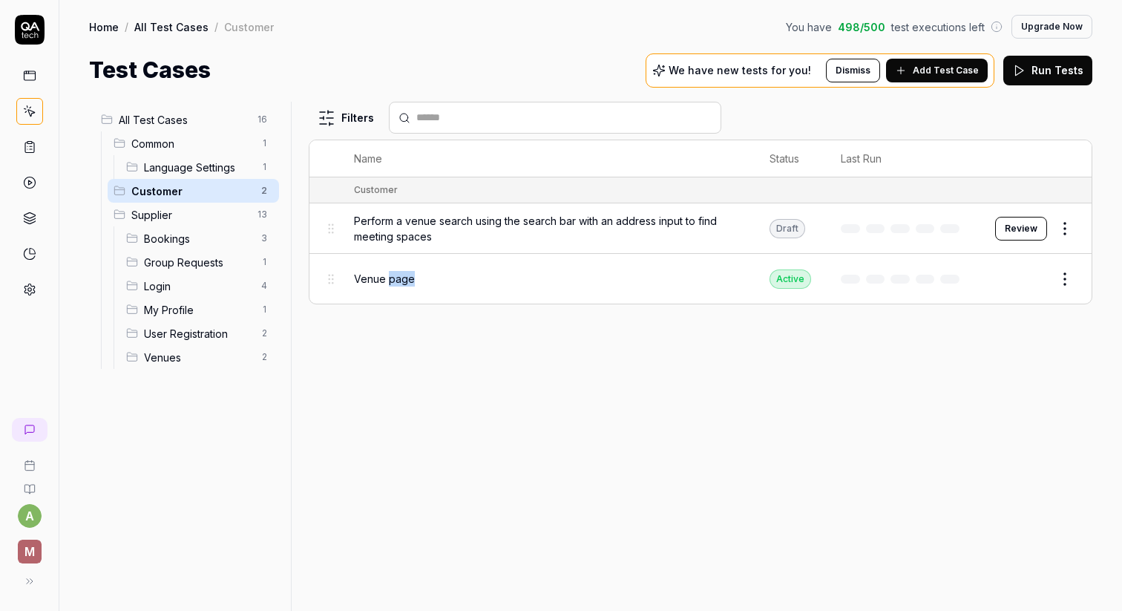
click at [392, 279] on span "Venue page" at bounding box center [384, 279] width 61 height 16
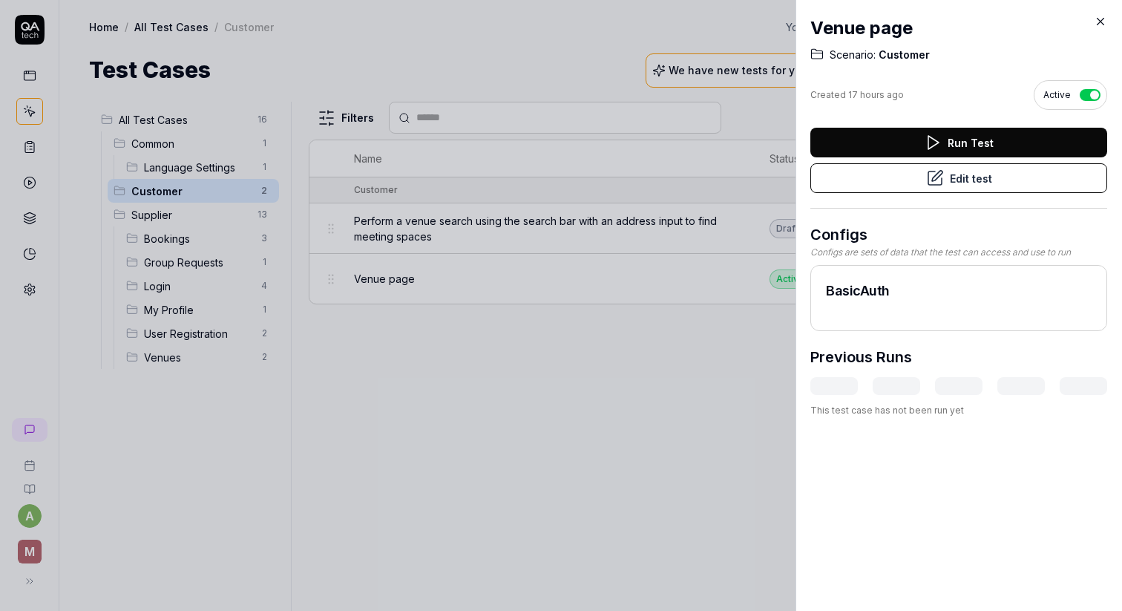
click at [882, 30] on h2 "Venue page" at bounding box center [958, 28] width 297 height 27
click at [891, 24] on h2 "Venue page" at bounding box center [958, 28] width 297 height 27
click at [951, 171] on button "Edit test" at bounding box center [958, 178] width 297 height 30
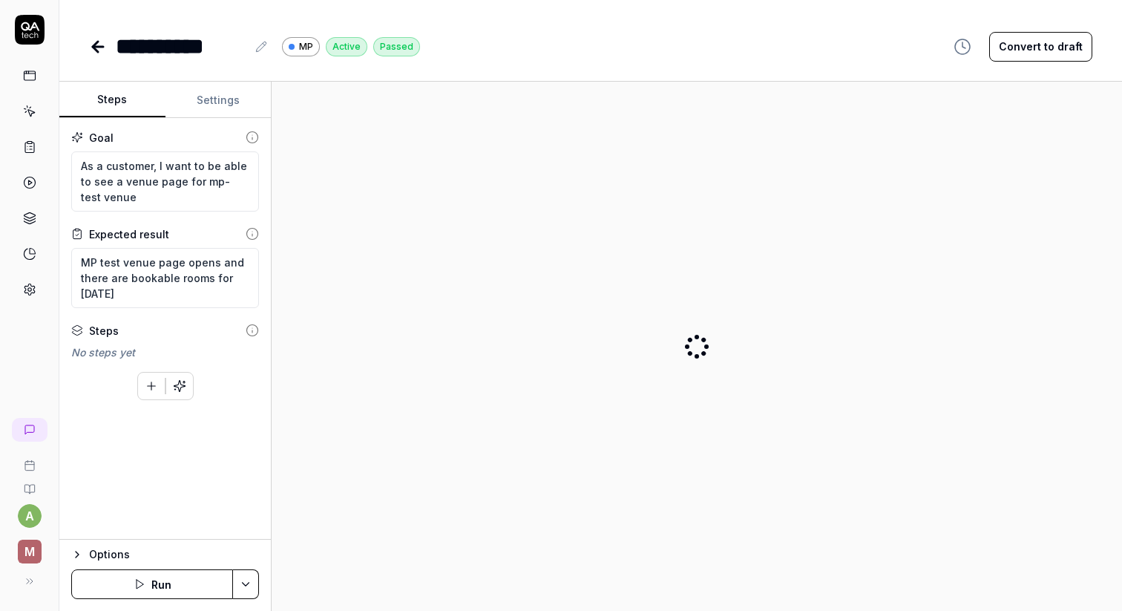
click at [176, 55] on div "**********" at bounding box center [181, 46] width 131 height 33
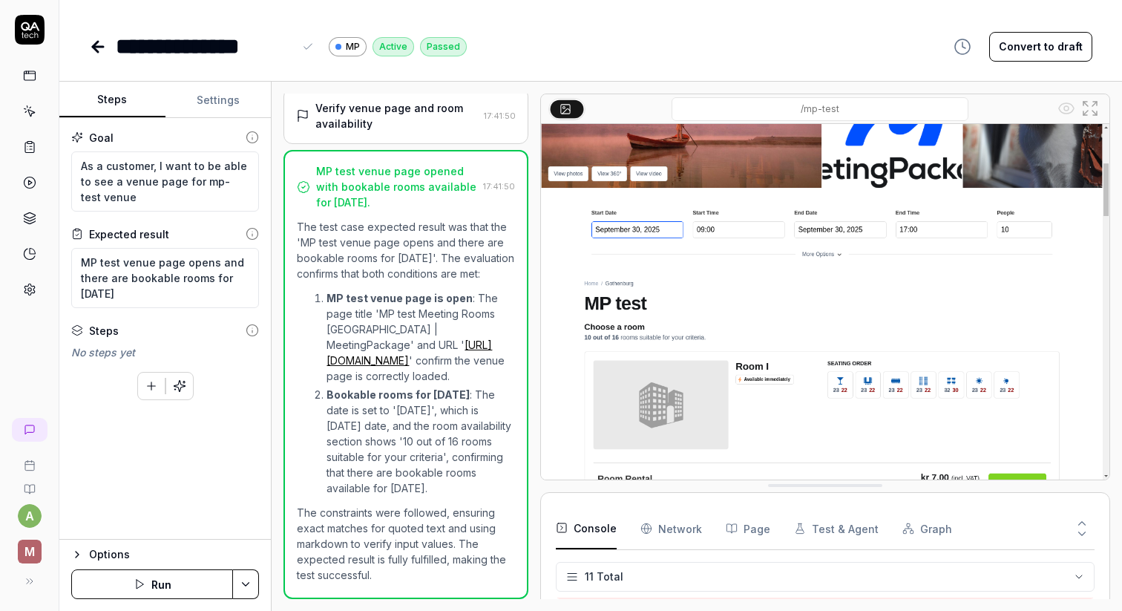
scroll to position [320, 0]
click at [145, 199] on textarea "As a customer, I want to be able to see a venue page for mp-test venue" at bounding box center [165, 181] width 188 height 60
click at [119, 177] on textarea "As a customer, I want to be able to see a venue page for mp-test venue" at bounding box center [165, 181] width 188 height 60
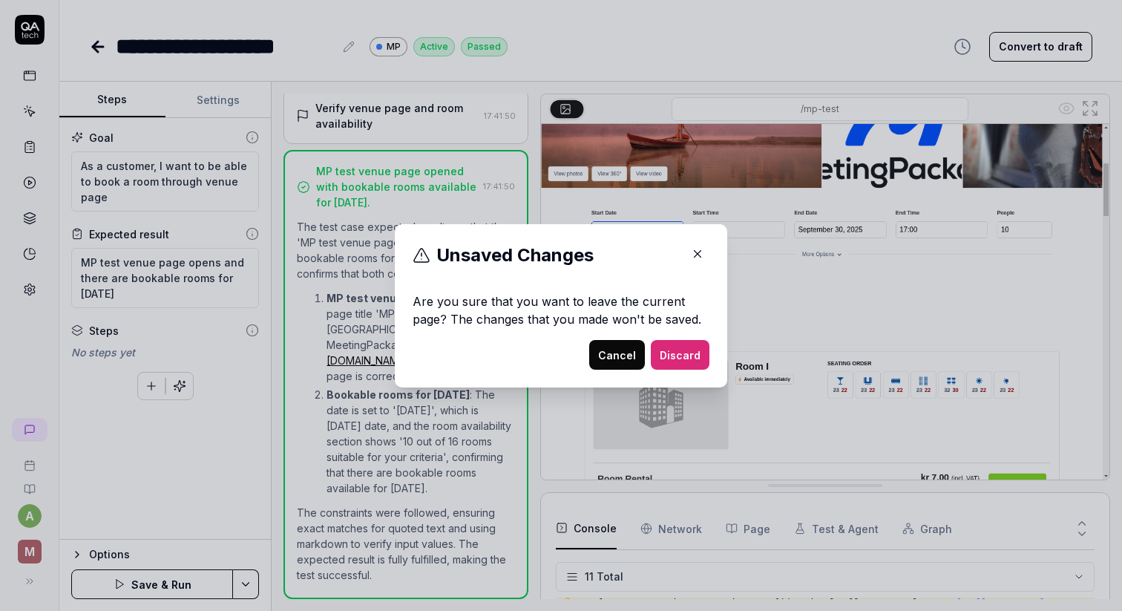
click at [607, 347] on button "Cancel" at bounding box center [617, 355] width 56 height 30
click at [607, 343] on button "Cancel" at bounding box center [617, 355] width 56 height 30
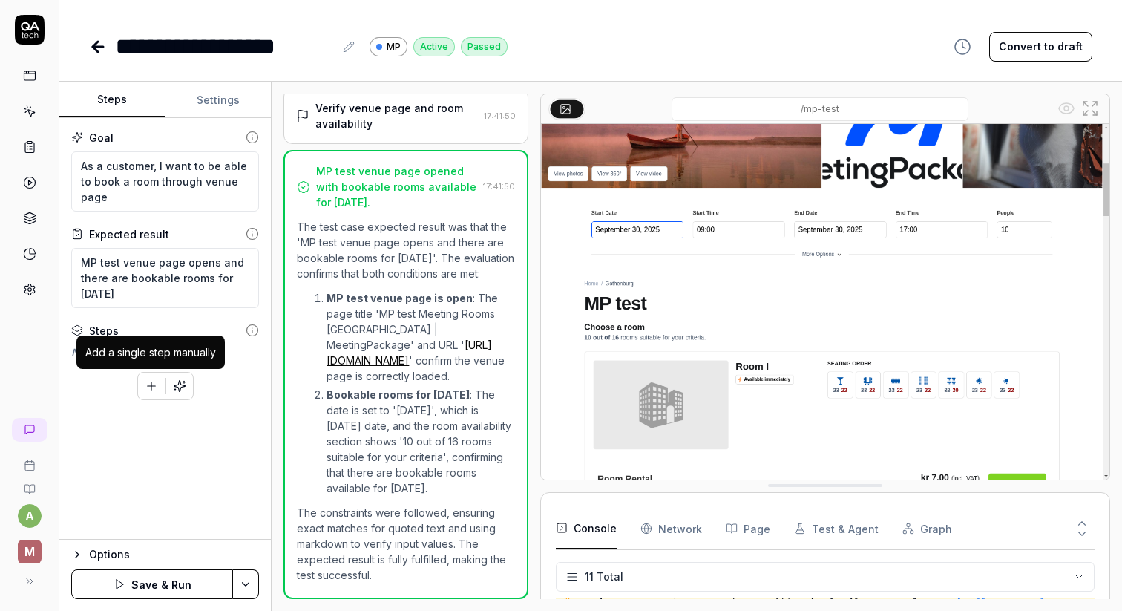
click at [145, 377] on button "button" at bounding box center [151, 386] width 27 height 27
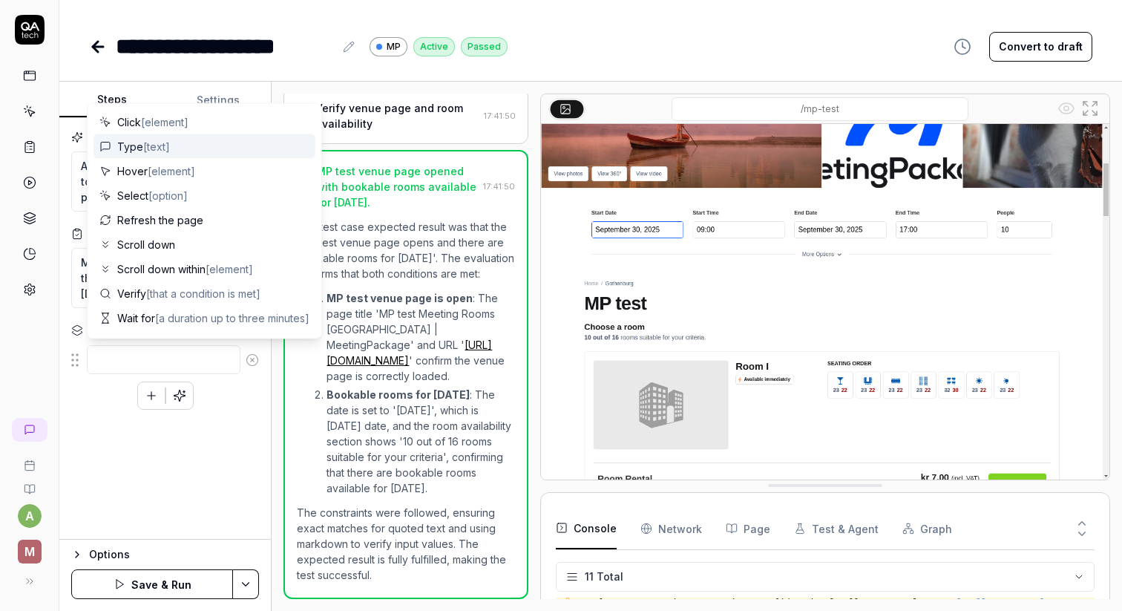
click at [168, 145] on span "[text]" at bounding box center [156, 146] width 27 height 13
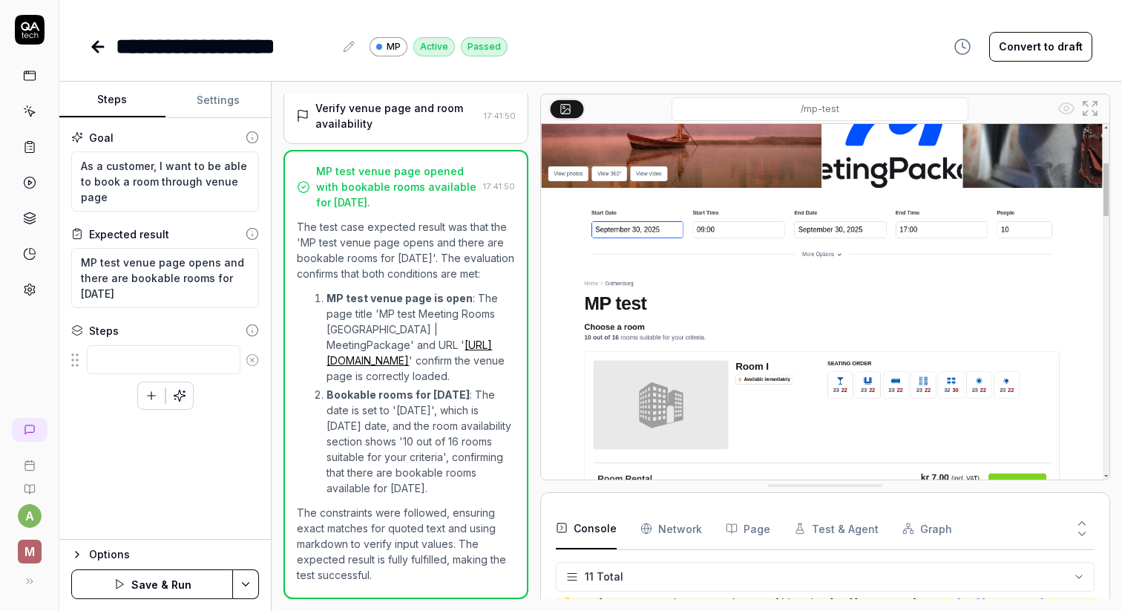
click at [122, 375] on div "To pick up a draggable item, press the space bar. While dragging, use the arrow…" at bounding box center [165, 376] width 188 height 65
click at [255, 357] on icon at bounding box center [252, 359] width 13 height 13
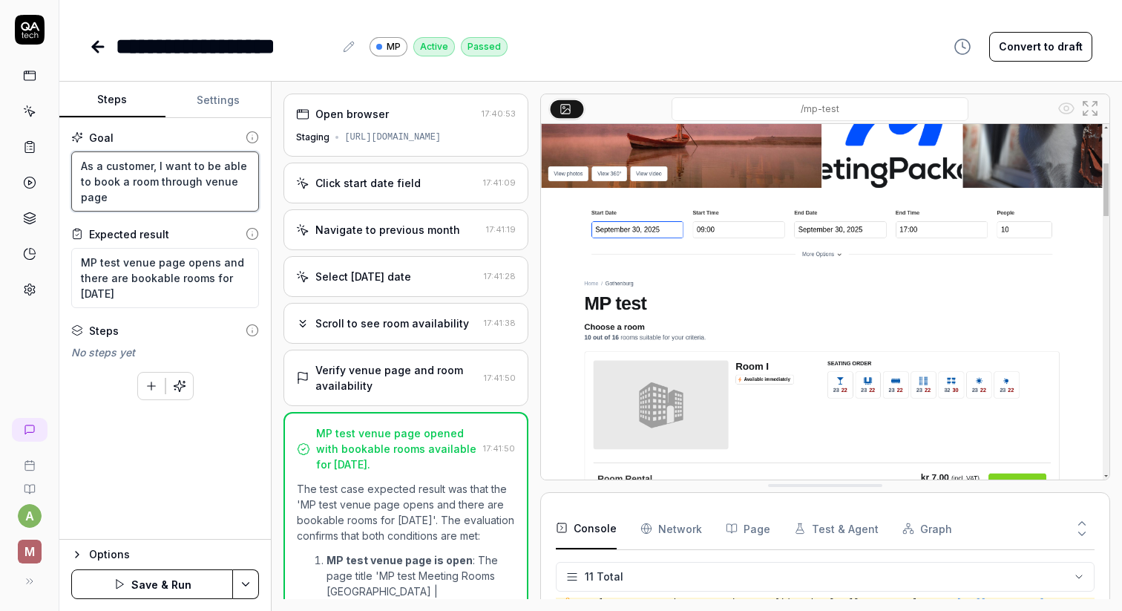
click at [148, 202] on textarea "As a customer, I want to be able to book a room through venue page" at bounding box center [165, 181] width 188 height 60
click at [187, 296] on textarea "MP test venue page opens and there are bookable rooms for tomorrow" at bounding box center [165, 278] width 188 height 60
click at [165, 186] on textarea "As a customer, I want to be able to book a room through venue page for next week" at bounding box center [165, 181] width 188 height 60
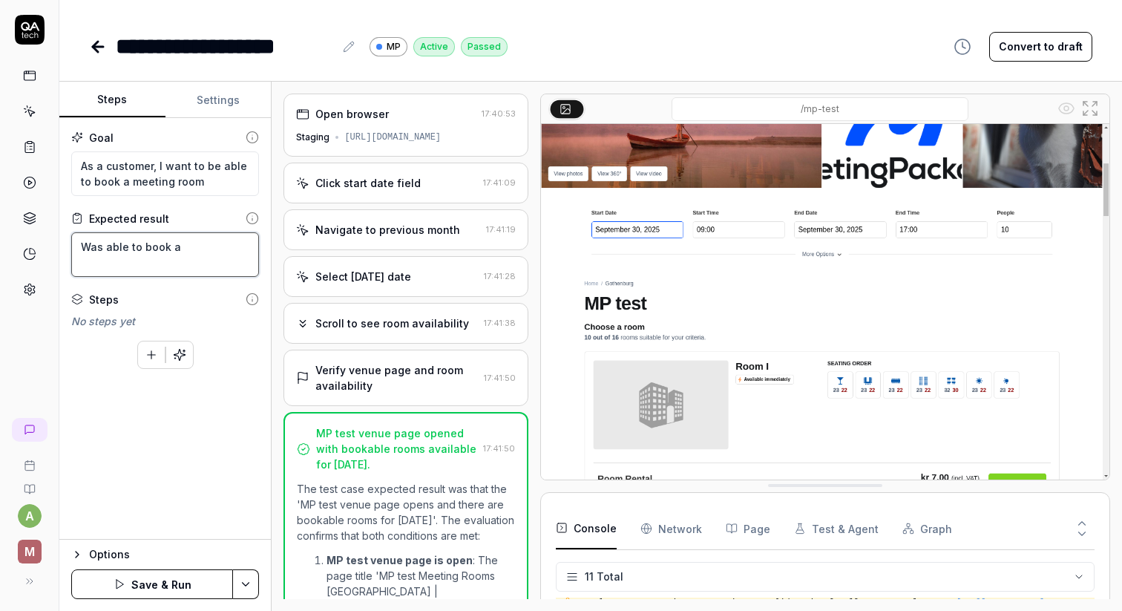
click at [181, 256] on textarea "Was able to book a" at bounding box center [165, 254] width 188 height 45
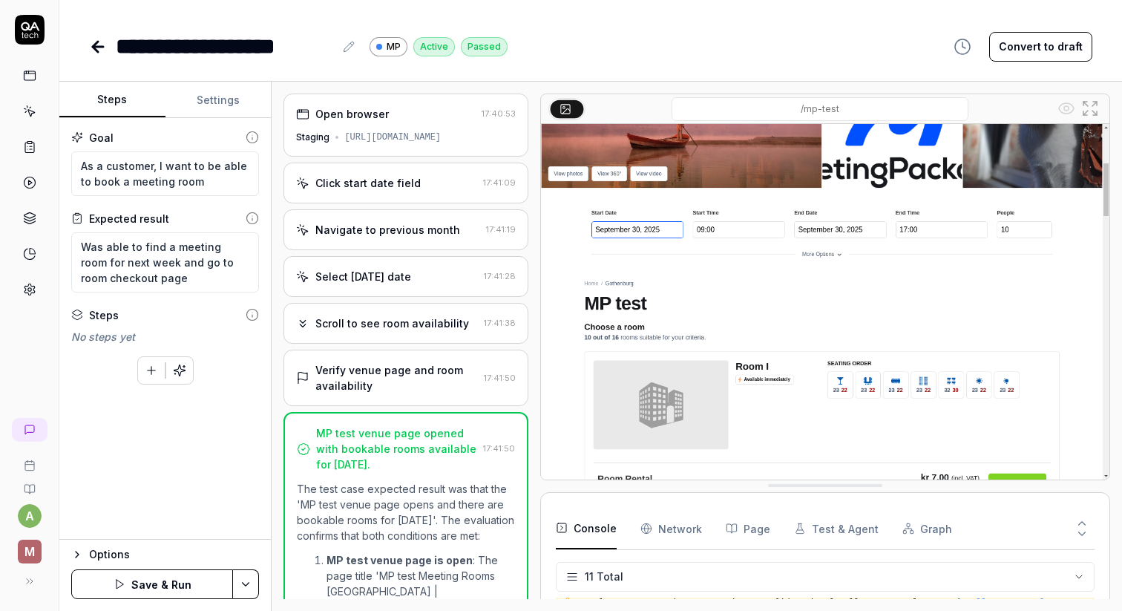
click at [191, 318] on div "Steps" at bounding box center [165, 315] width 188 height 16
click at [160, 586] on button "Save & Run" at bounding box center [152, 584] width 162 height 30
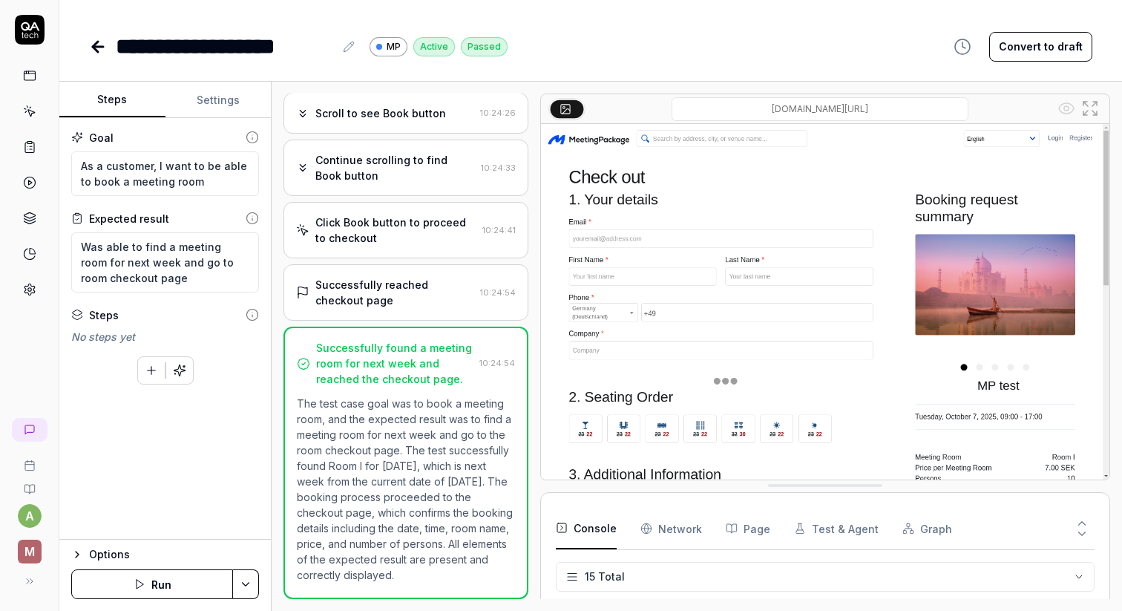
scroll to position [489, 0]
click at [1087, 115] on icon at bounding box center [1090, 108] width 18 height 18
click at [96, 47] on icon at bounding box center [98, 47] width 10 height 0
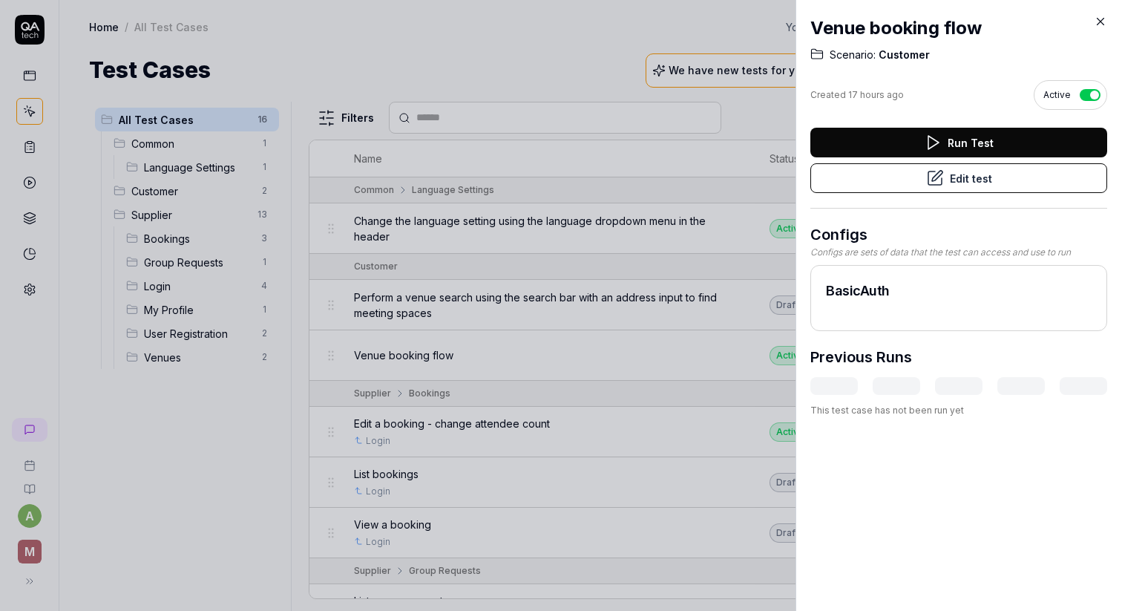
click at [1097, 19] on icon at bounding box center [1100, 21] width 13 height 13
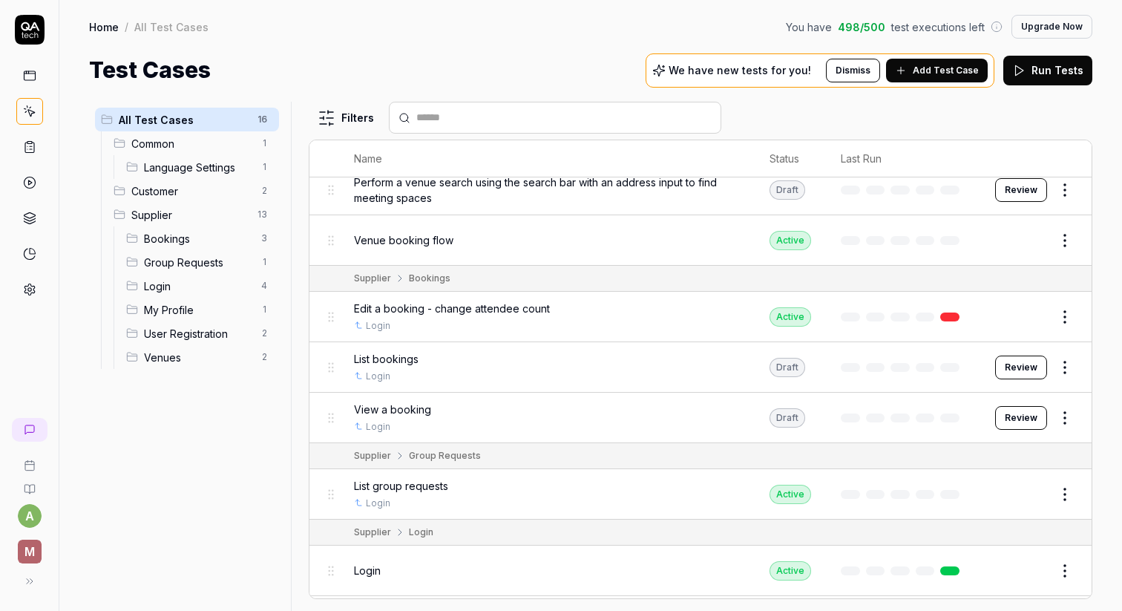
scroll to position [122, 0]
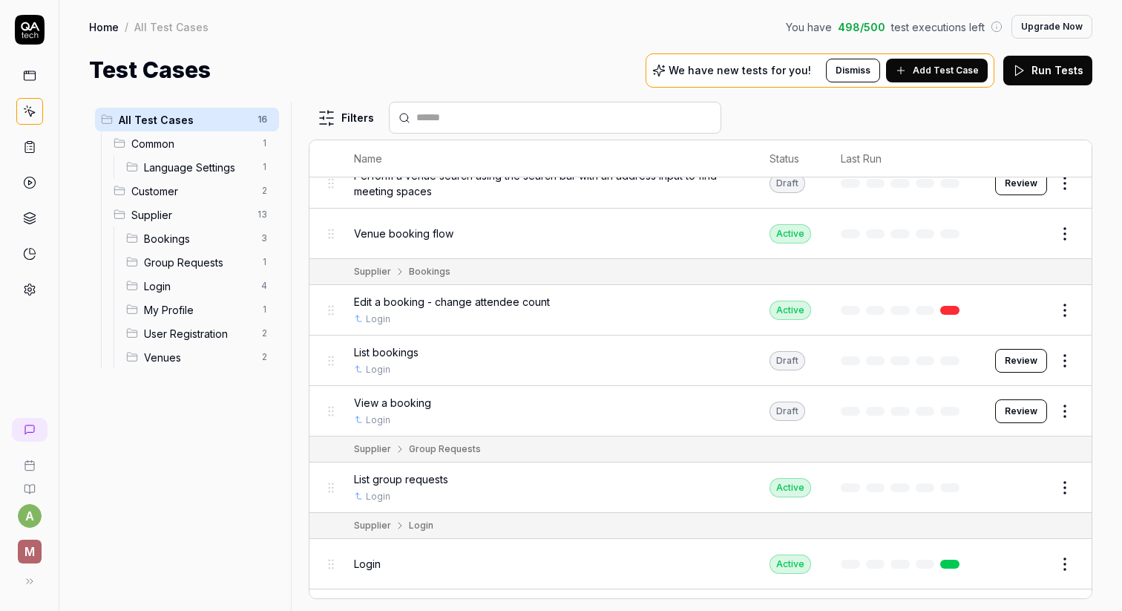
click at [948, 54] on div "We have new tests for you! Dismiss Add Test Case" at bounding box center [820, 70] width 349 height 34
click at [932, 70] on span "Add Test Case" at bounding box center [946, 70] width 66 height 13
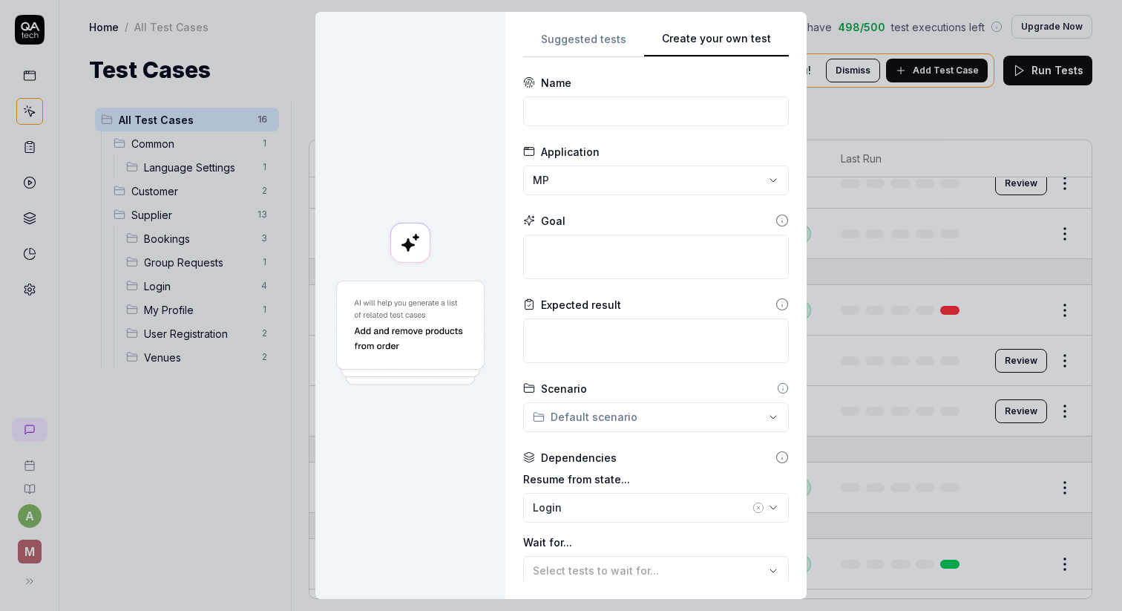
click at [745, 96] on div "**********" at bounding box center [656, 305] width 266 height 551
click at [625, 112] on input at bounding box center [656, 111] width 266 height 30
click at [580, 248] on textarea at bounding box center [656, 257] width 266 height 45
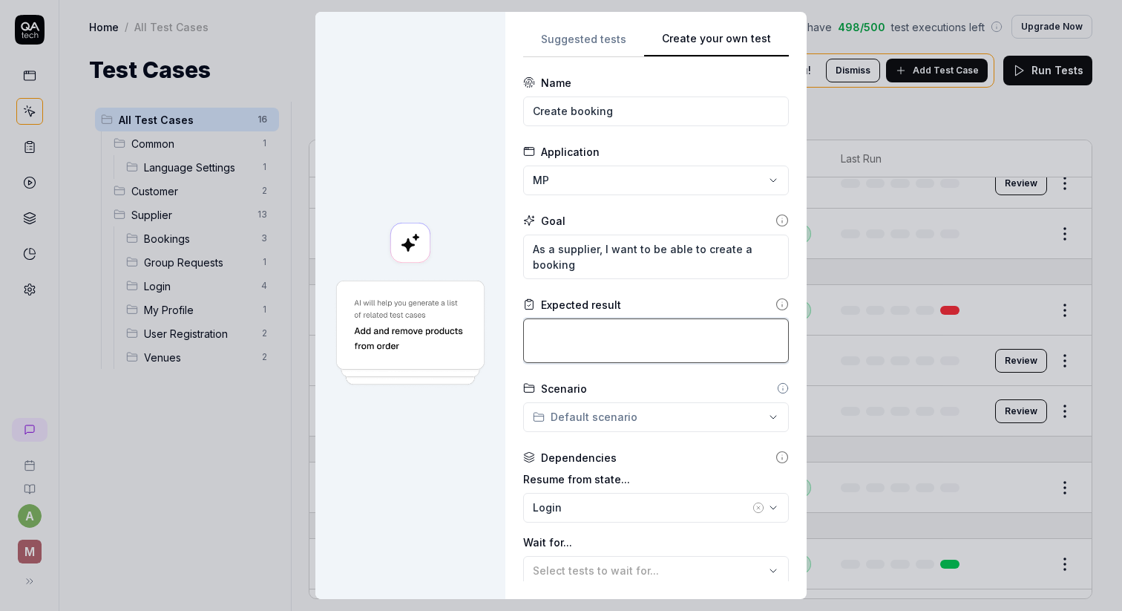
click at [588, 344] on textarea at bounding box center [656, 340] width 266 height 45
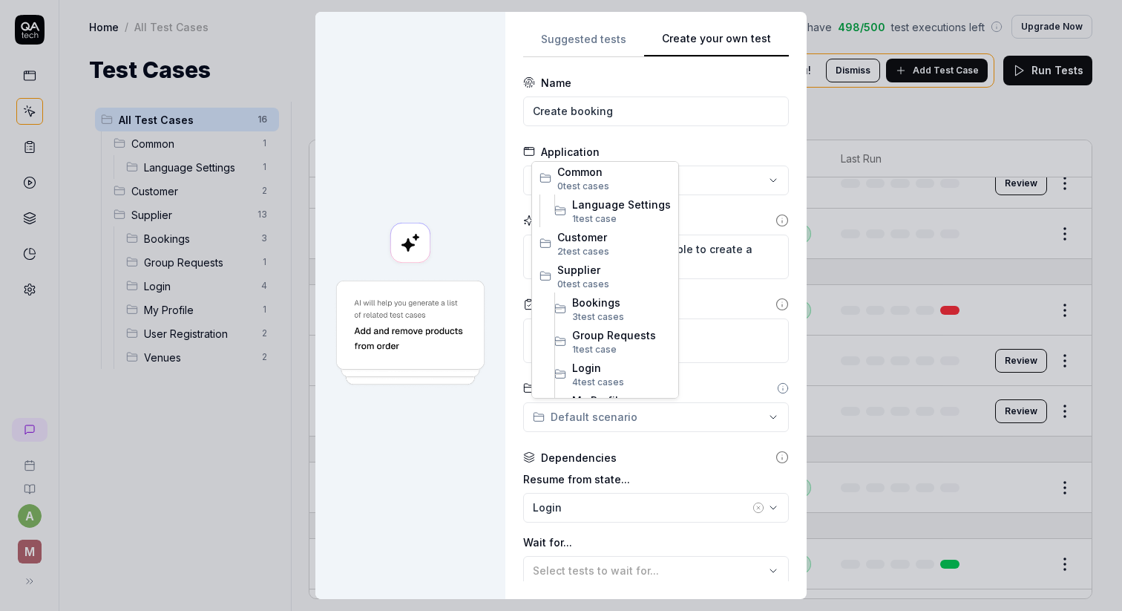
click at [606, 419] on div "**********" at bounding box center [561, 305] width 1122 height 611
click at [603, 311] on span "3 test case" at bounding box center [595, 316] width 47 height 11
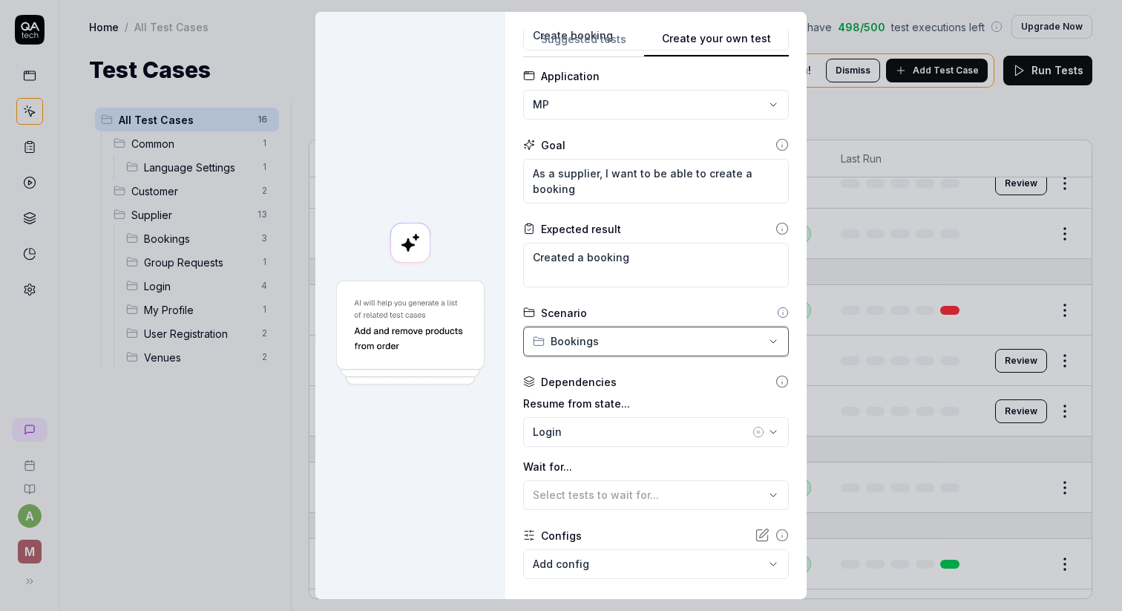
scroll to position [79, 0]
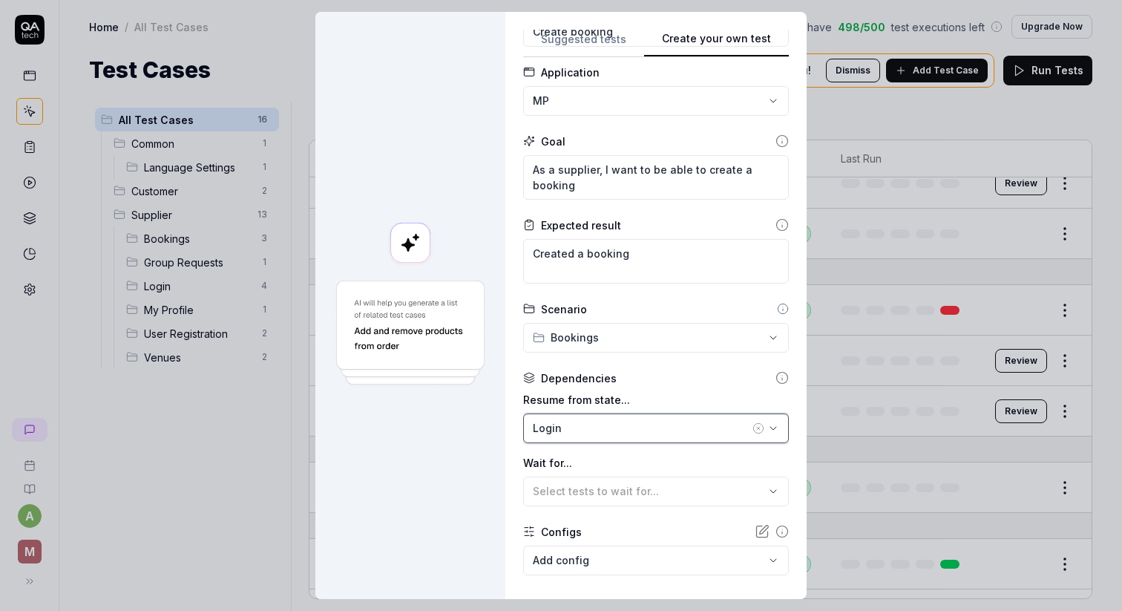
click at [600, 422] on div "Login" at bounding box center [641, 428] width 217 height 16
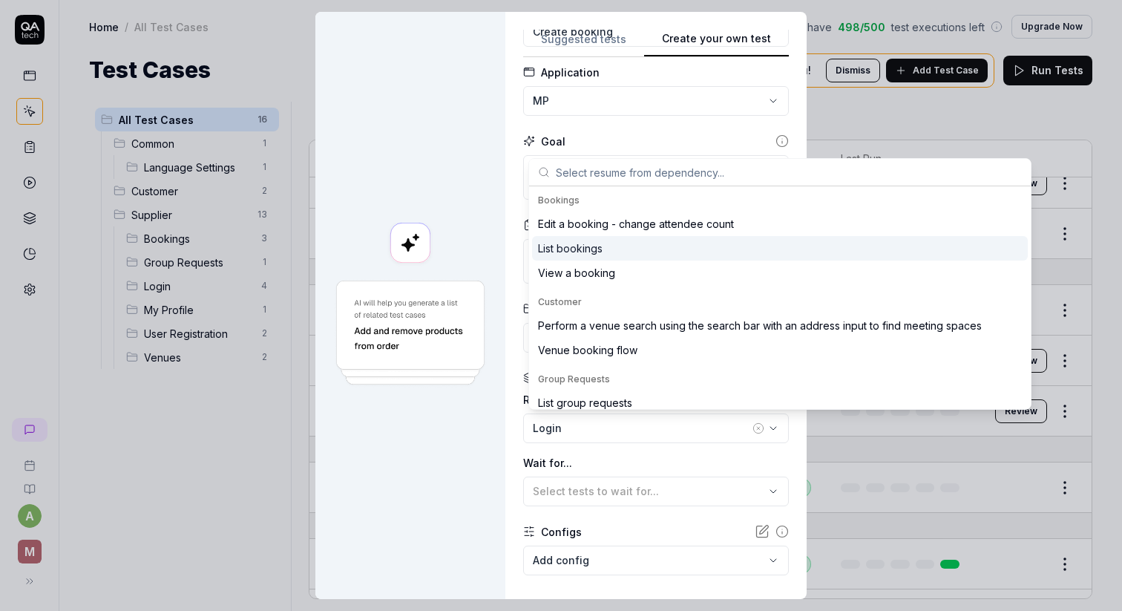
click at [597, 252] on div "List bookings" at bounding box center [570, 248] width 65 height 16
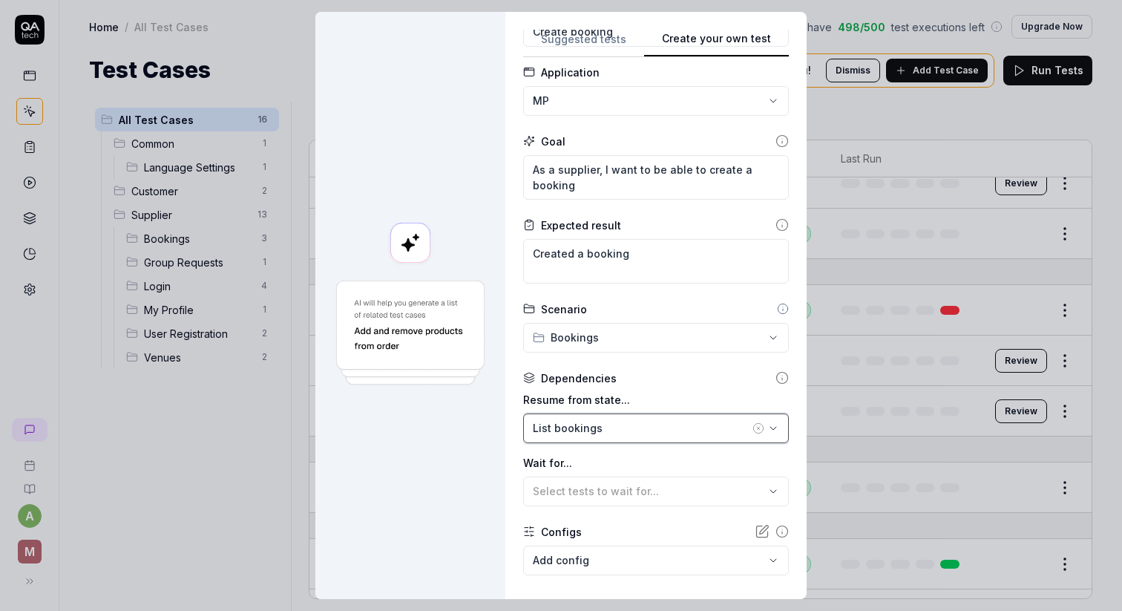
scroll to position [156, 0]
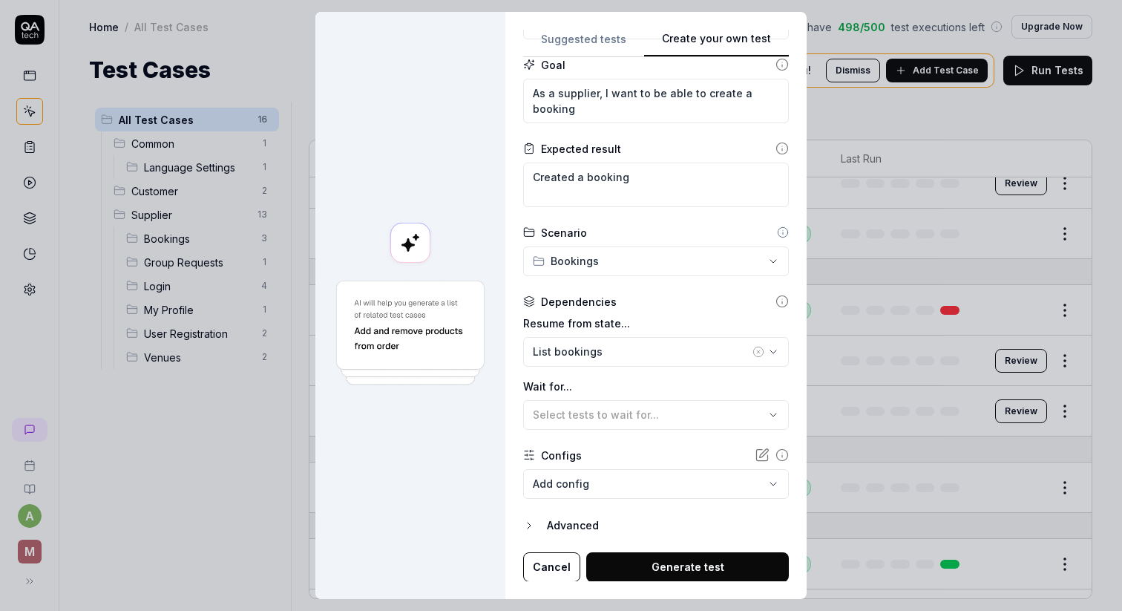
click at [601, 485] on body "a M Home / All Test Cases You have 498 / 500 test executions left Upgrade Now H…" at bounding box center [561, 305] width 1122 height 611
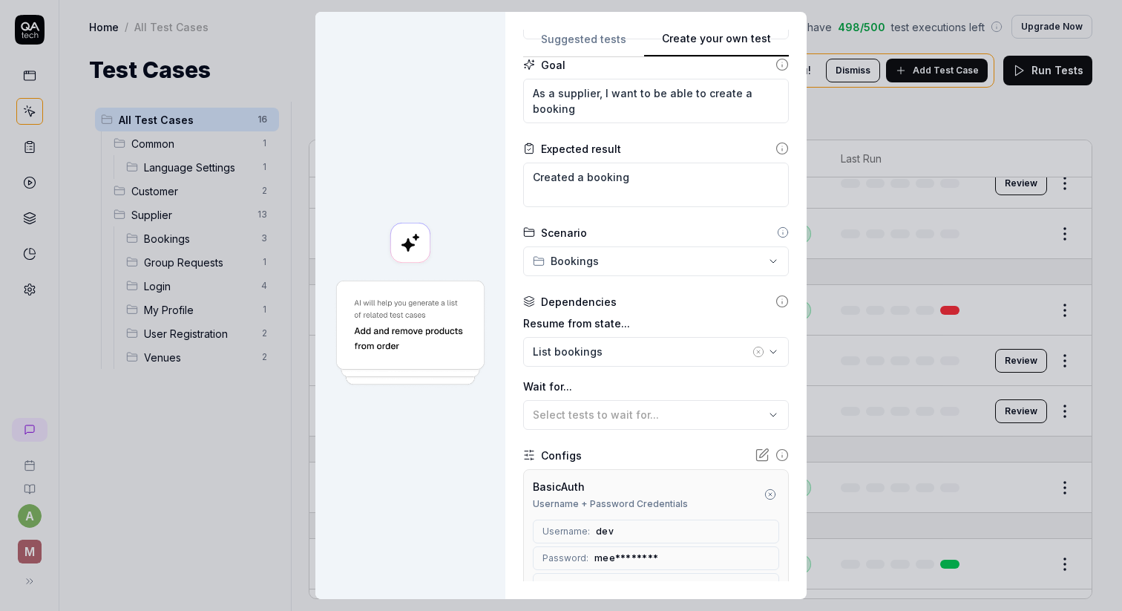
scroll to position [299, 0]
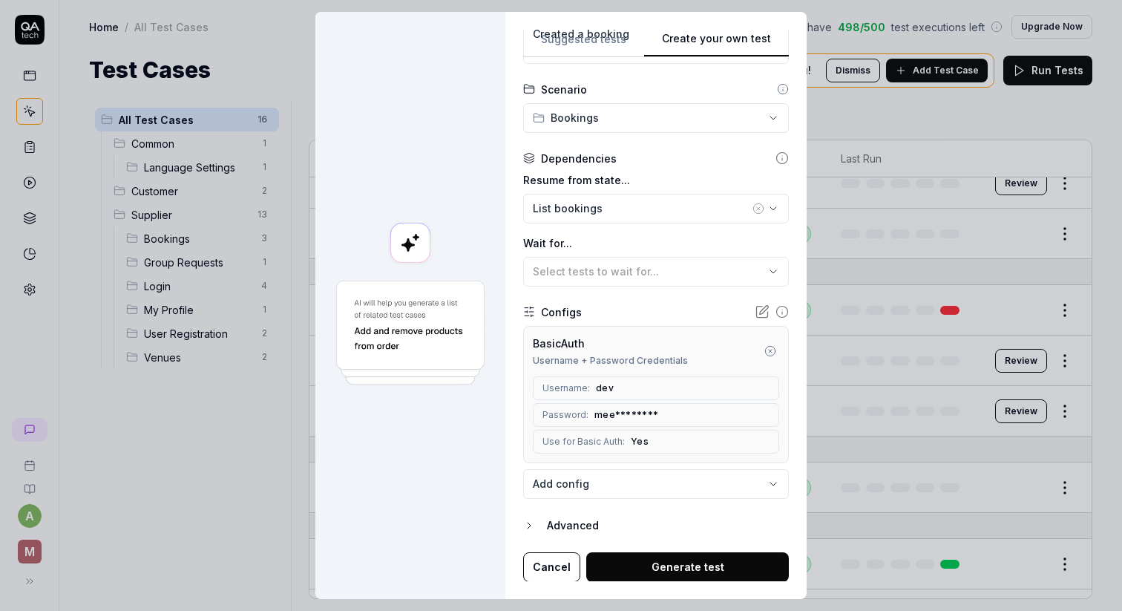
click at [649, 563] on button "Generate test" at bounding box center [687, 567] width 203 height 30
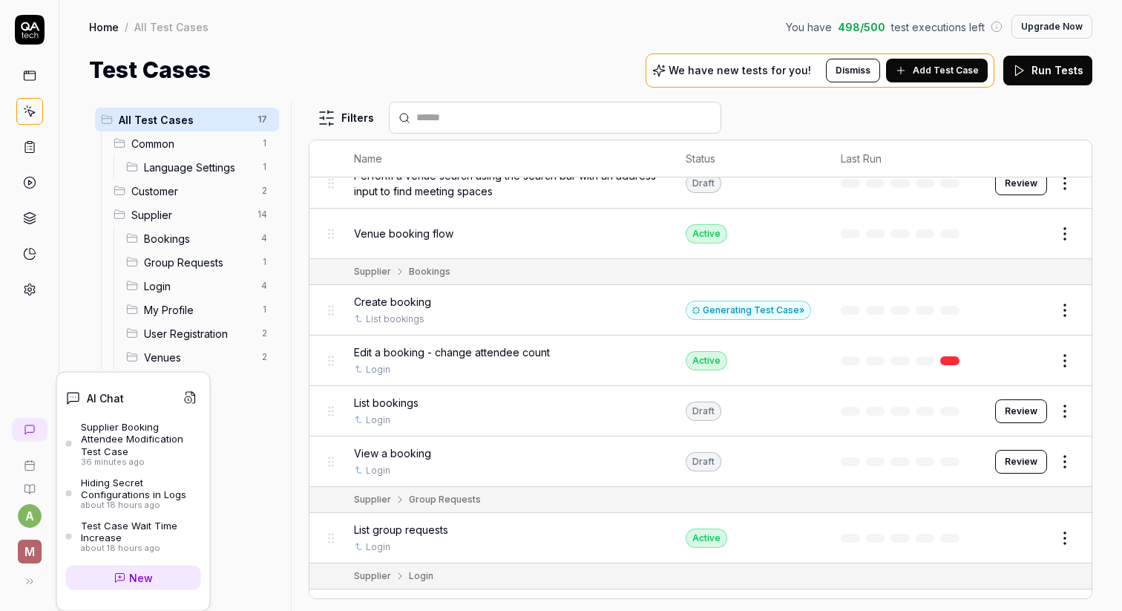
click at [29, 430] on icon at bounding box center [30, 430] width 12 height 12
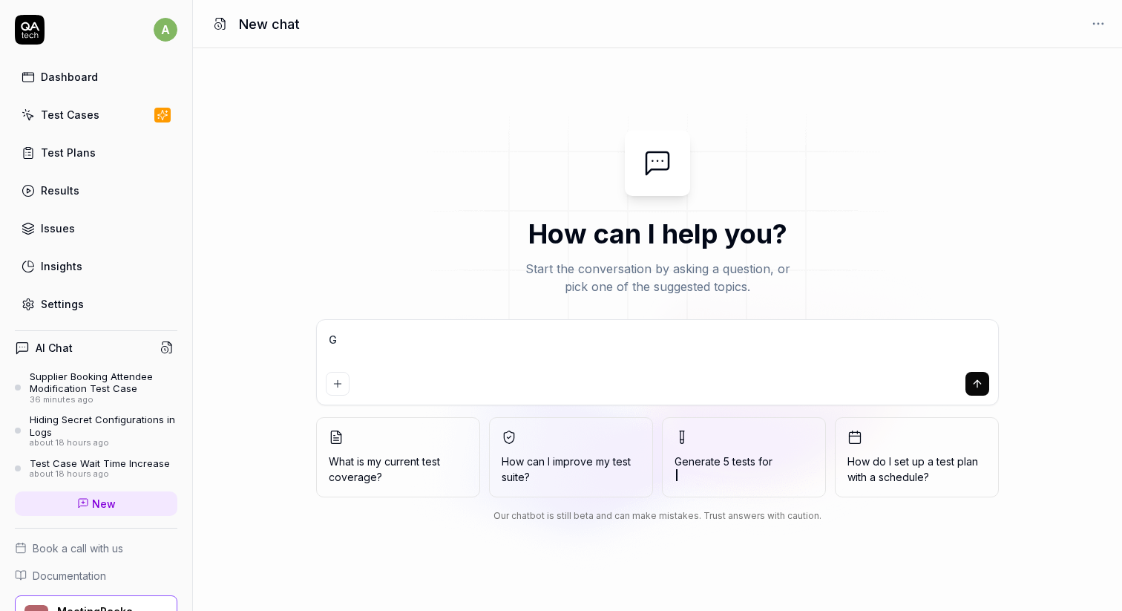
type textarea "Ge"
type textarea "*"
type textarea "Gen"
type textarea "*"
type textarea "Gene"
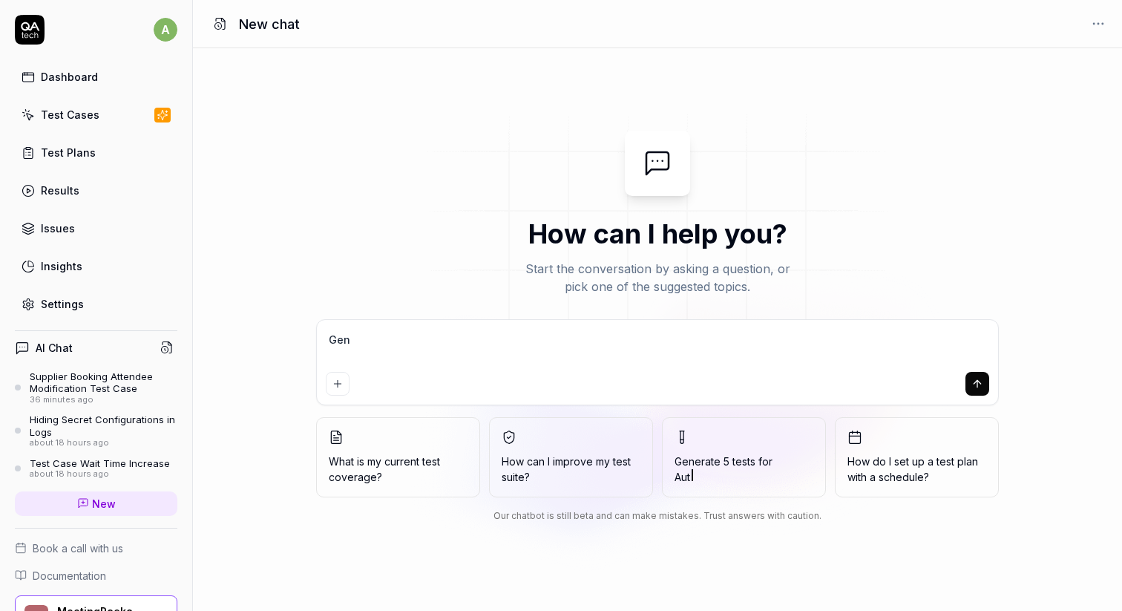
type textarea "*"
type textarea "Gener"
type textarea "*"
type textarea "Genera"
type textarea "*"
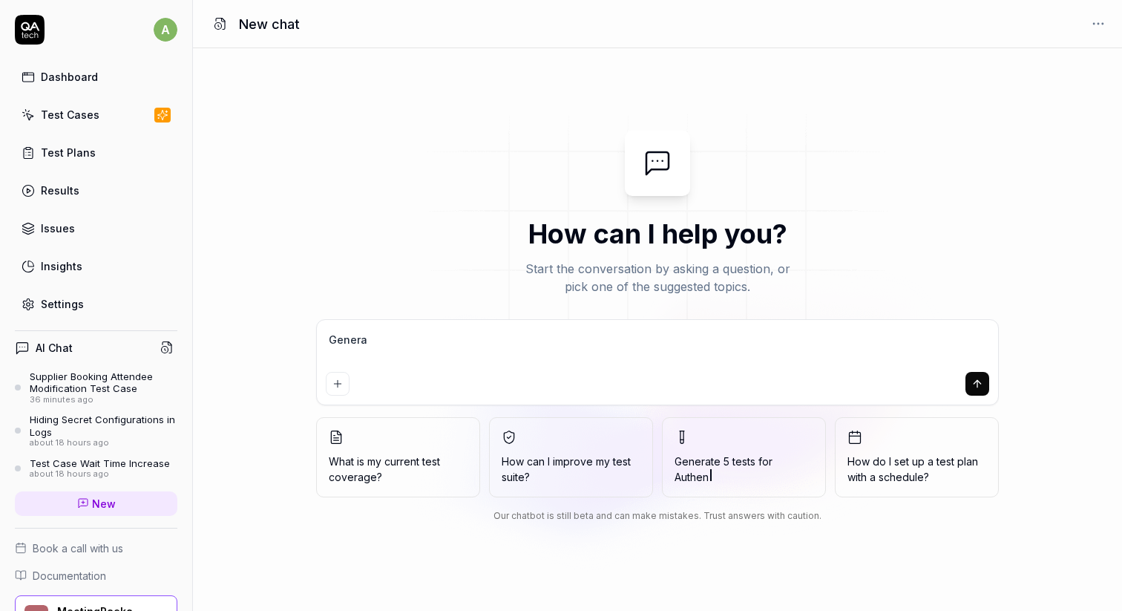
type textarea "Generat"
type textarea "*"
type textarea "Generate"
type textarea "*"
type textarea "Generate"
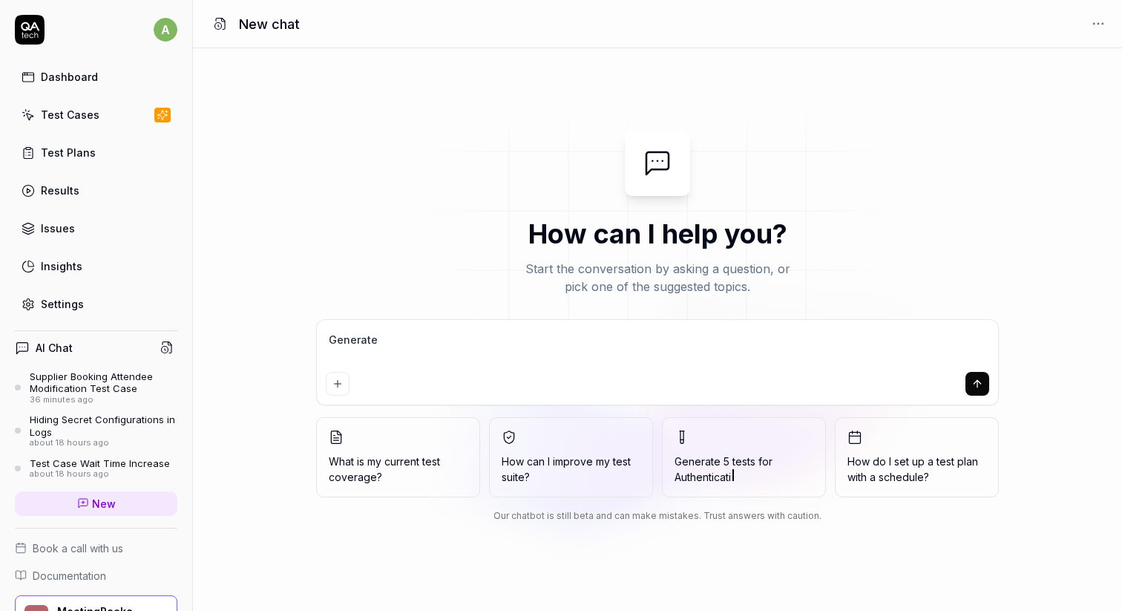
type textarea "*"
type textarea "Generate a"
type textarea "*"
type textarea "Generate a"
type textarea "*"
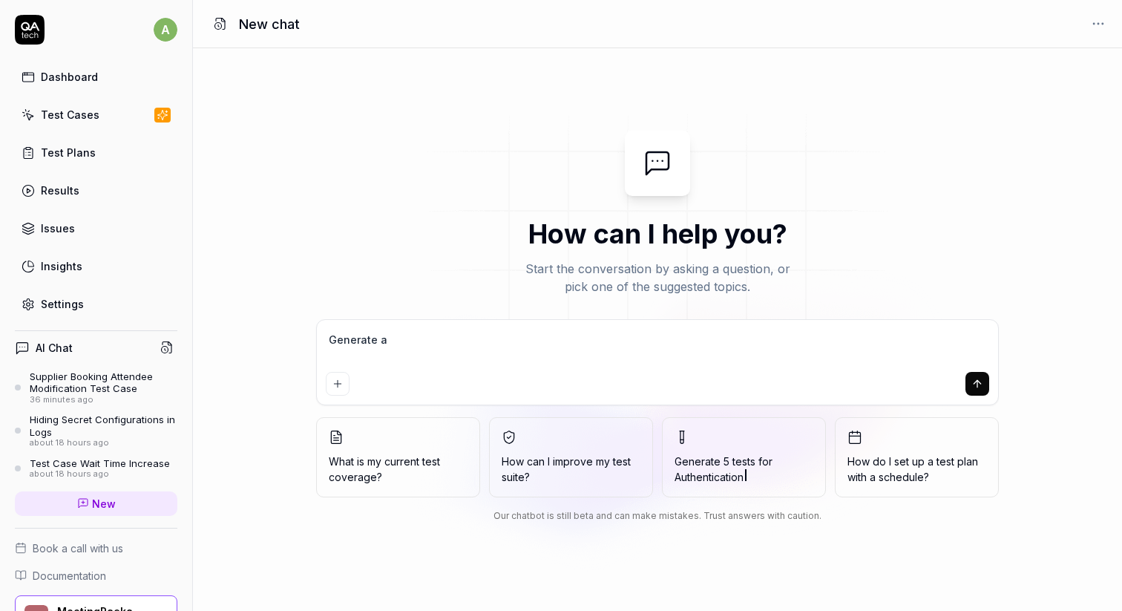
type textarea "Generate a t"
type textarea "*"
type textarea "Generate a te"
type textarea "*"
type textarea "Generate a tes"
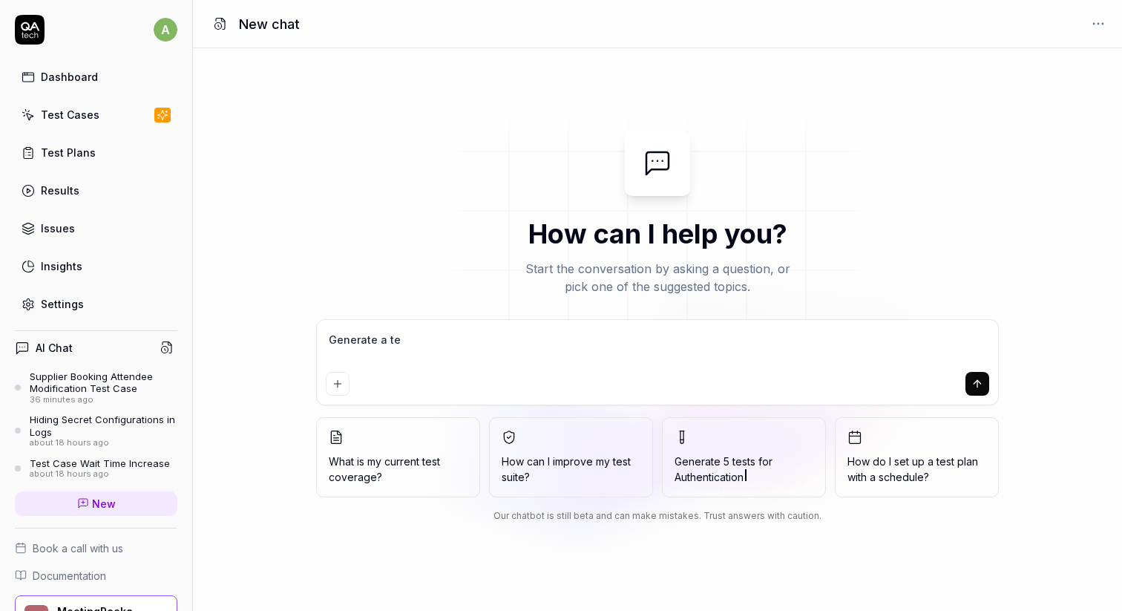
type textarea "*"
type textarea "Generate a test"
type textarea "*"
type textarea "Generate a test"
type textarea "*"
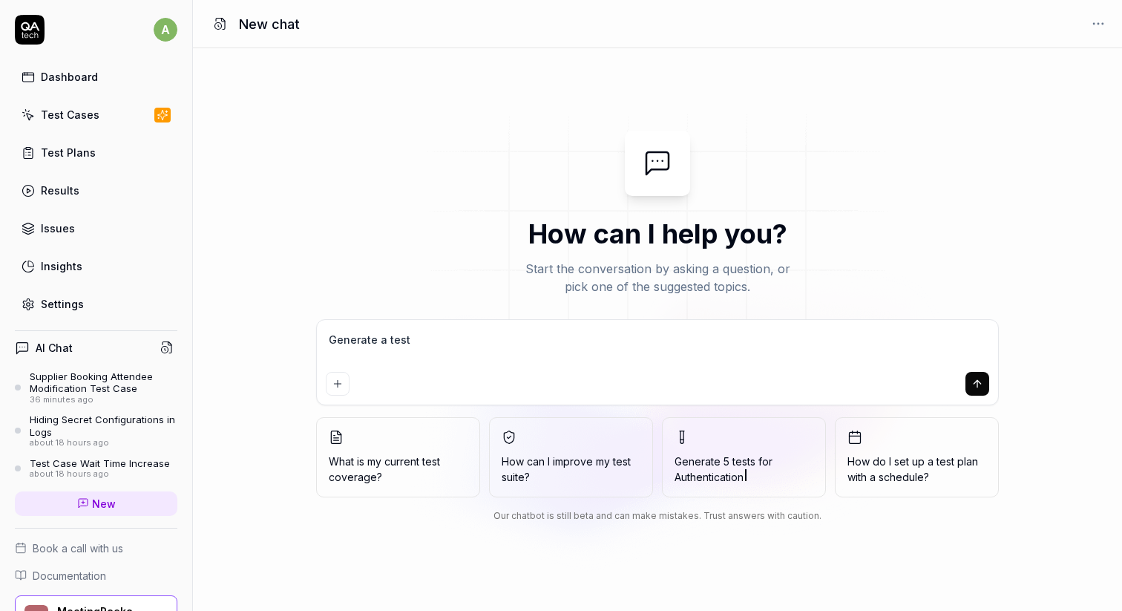
type textarea "Generate a test c"
type textarea "*"
type textarea "Generate a test ca"
type textarea "*"
type textarea "Generate a test cas"
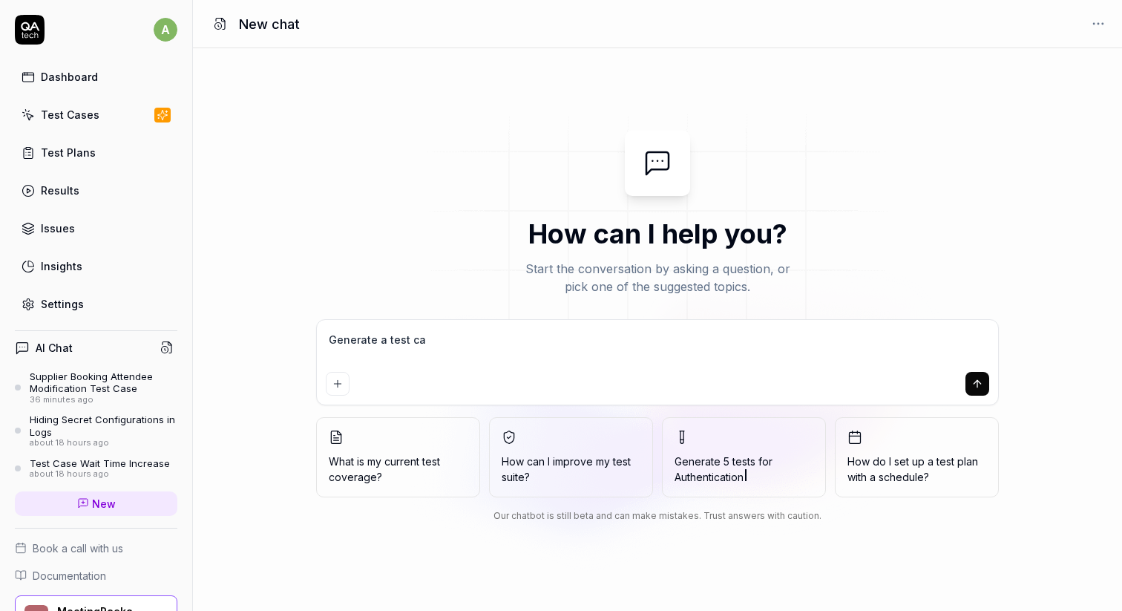
type textarea "*"
type textarea "Generate a test case"
type textarea "*"
type textarea "Generate a test case"
type textarea "*"
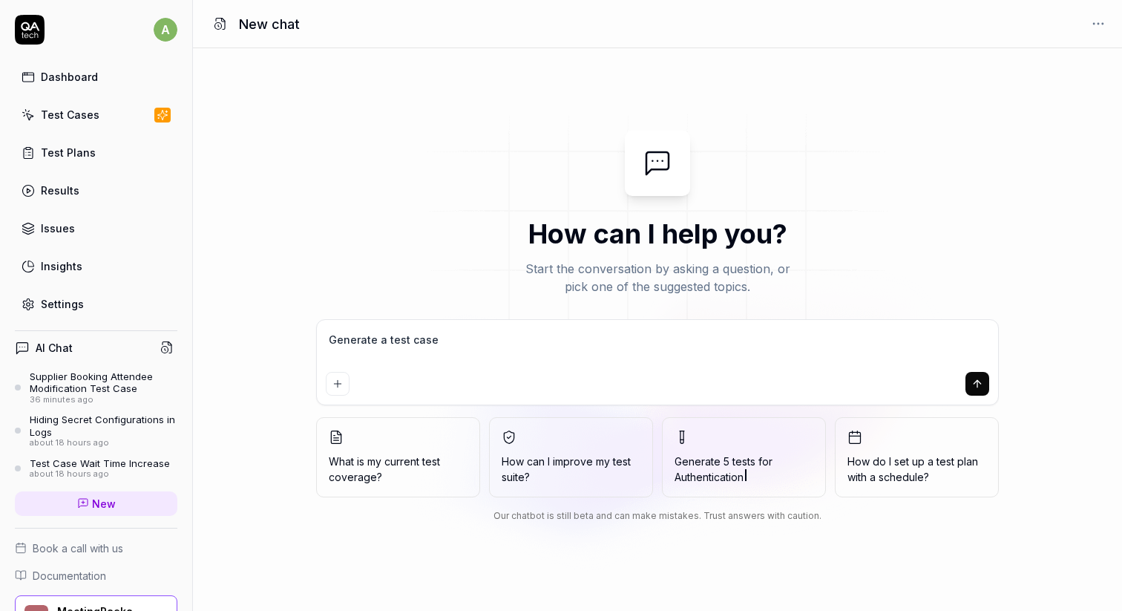
type textarea "Generate a test case f"
type textarea "*"
type textarea "Generate a test case fo"
type textarea "*"
type textarea "Generate a test case for"
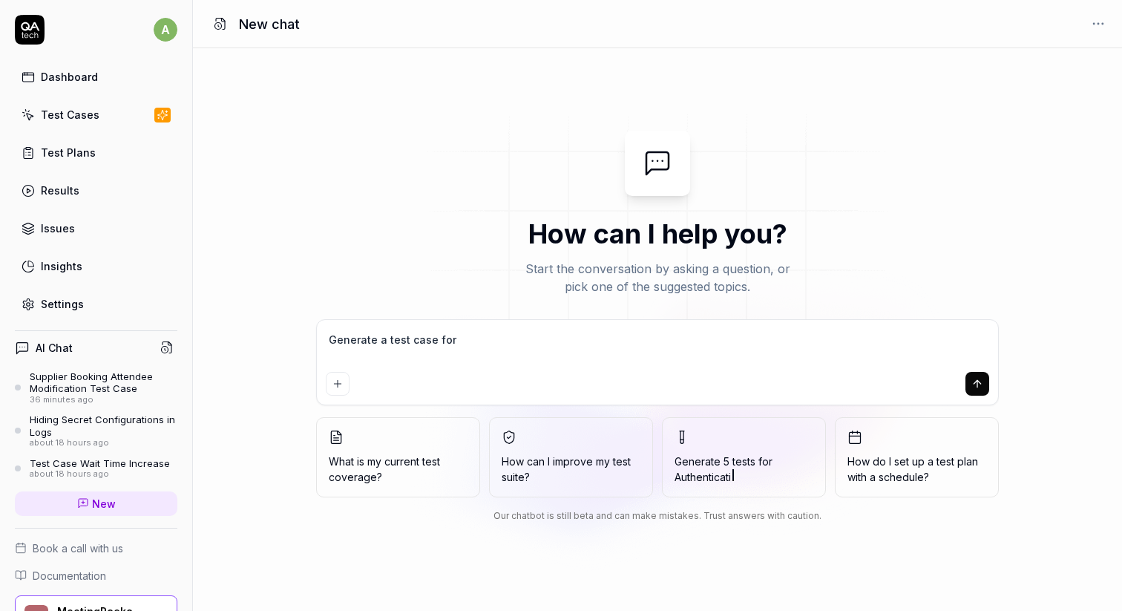
type textarea "*"
type textarea "Generate a test case for"
type textarea "*"
type textarea "Generate a test case for"
type textarea "*"
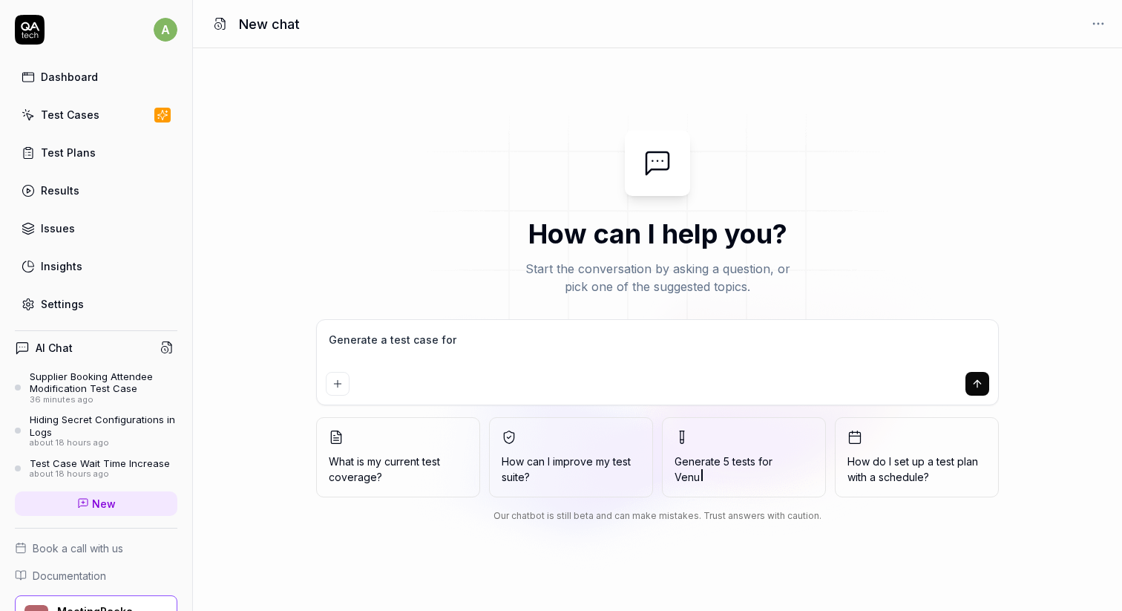
type textarea "Generate a test case fo"
type textarea "*"
type textarea "Generate a test case f"
type textarea "*"
type textarea "Generate a test case"
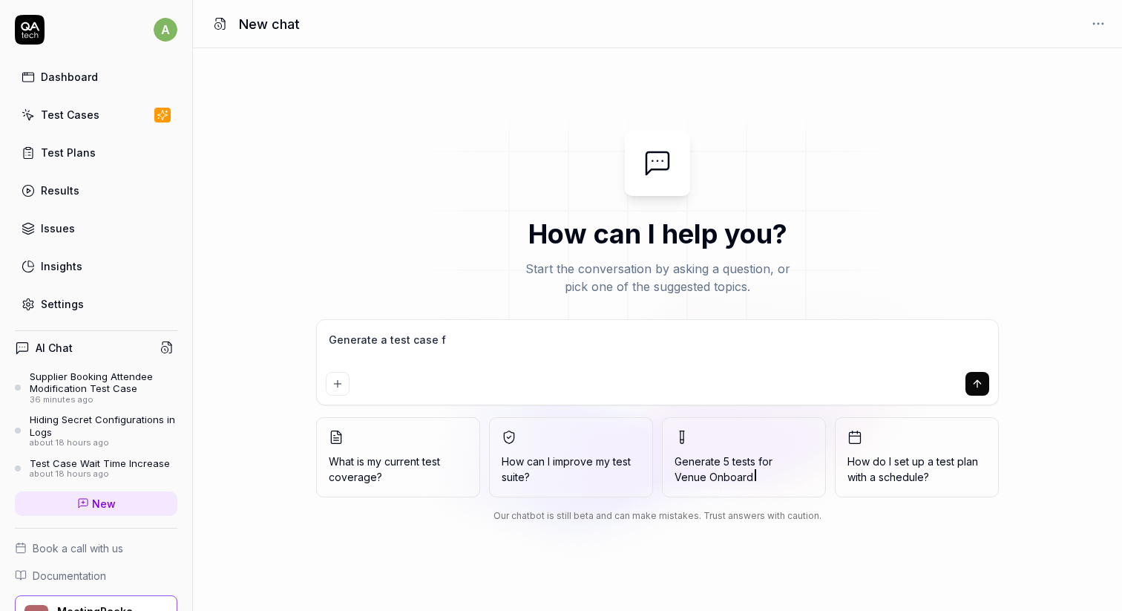
type textarea "*"
type textarea "Generate a test case"
type textarea "*"
type textarea "Generate a test case,"
type textarea "*"
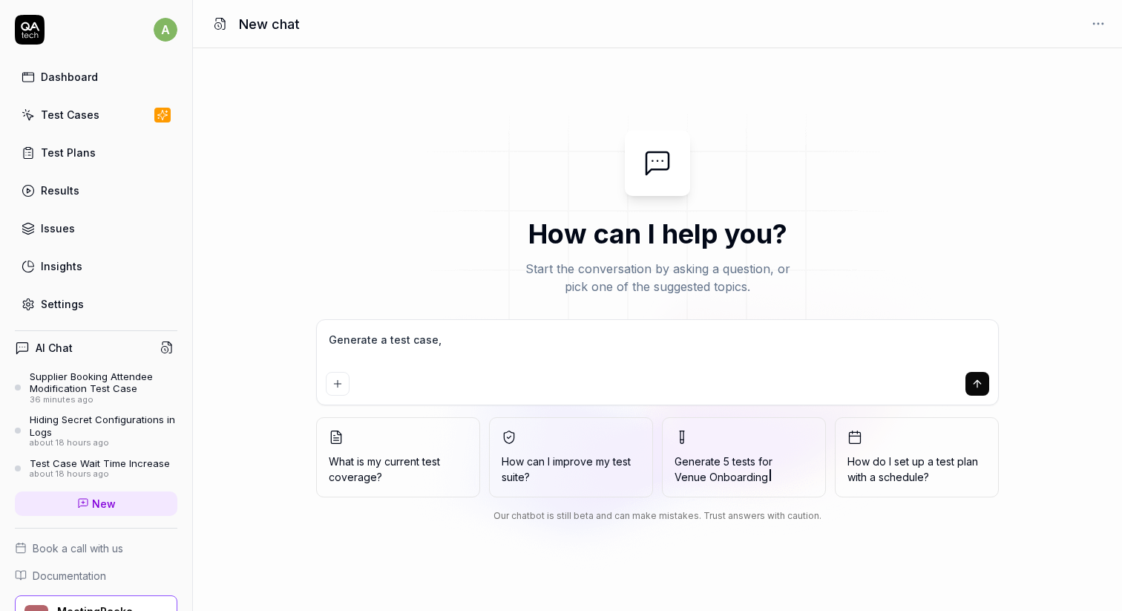
type textarea "Generate a test case,"
type textarea "*"
type textarea "Generate a test case, w"
type textarea "*"
type textarea "Generate a test case, wh"
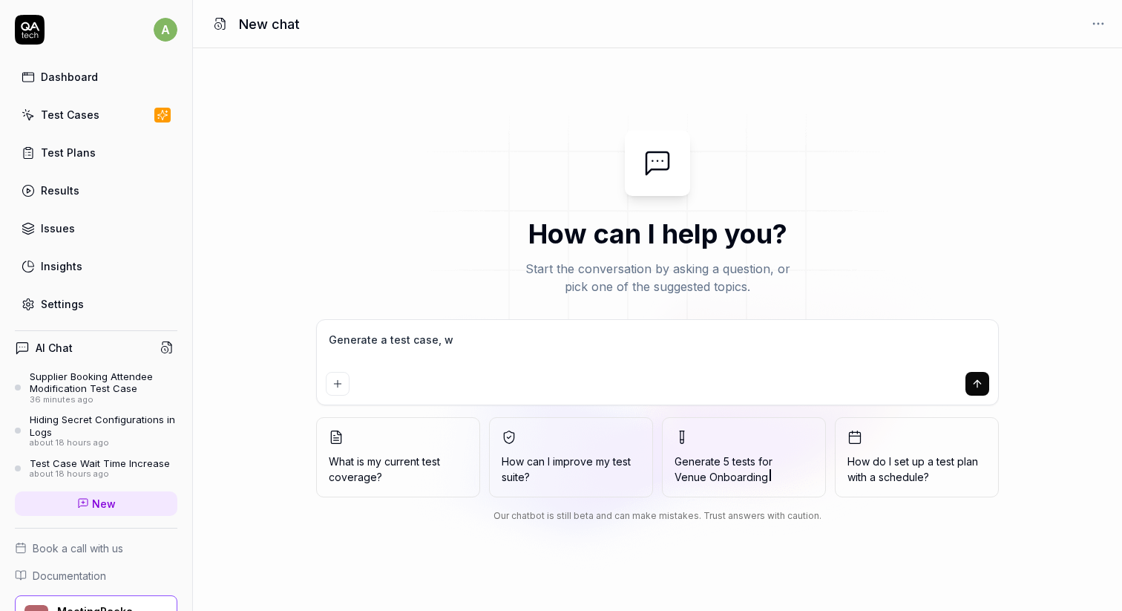
type textarea "*"
type textarea "Generate a test case, whe"
type textarea "*"
type textarea "Generate a test case, wher"
type textarea "*"
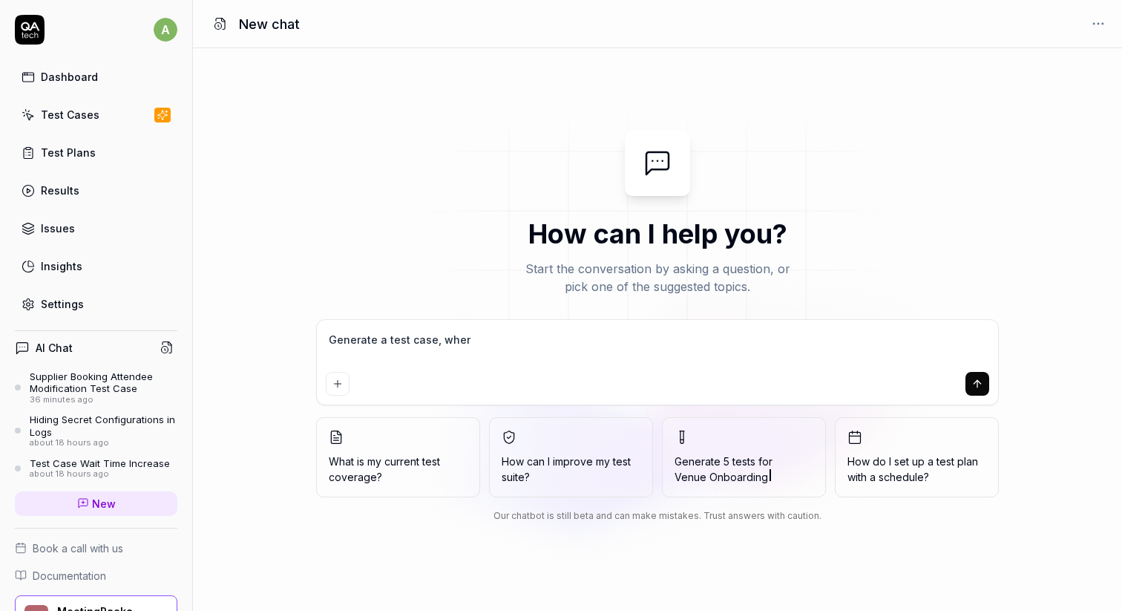
type textarea "Generate a test case, where"
type textarea "*"
type textarea "Generate a test case, where"
type textarea "*"
type textarea "Generate a test case, where a"
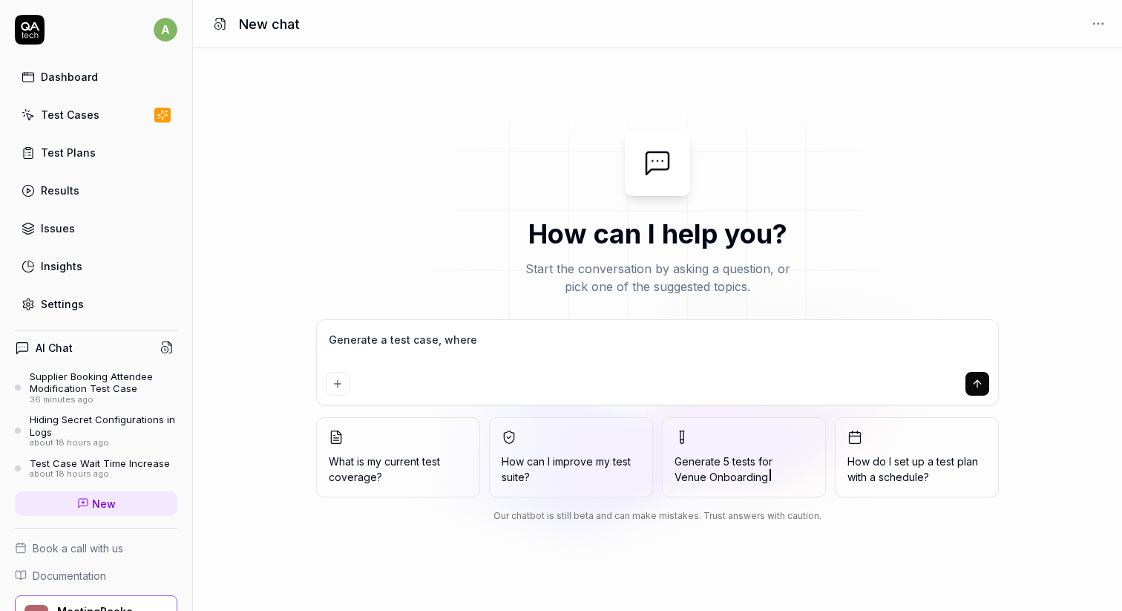
type textarea "*"
type textarea "Generate a test case, where as"
type textarea "*"
type textarea "Generate a test case, where as"
type textarea "*"
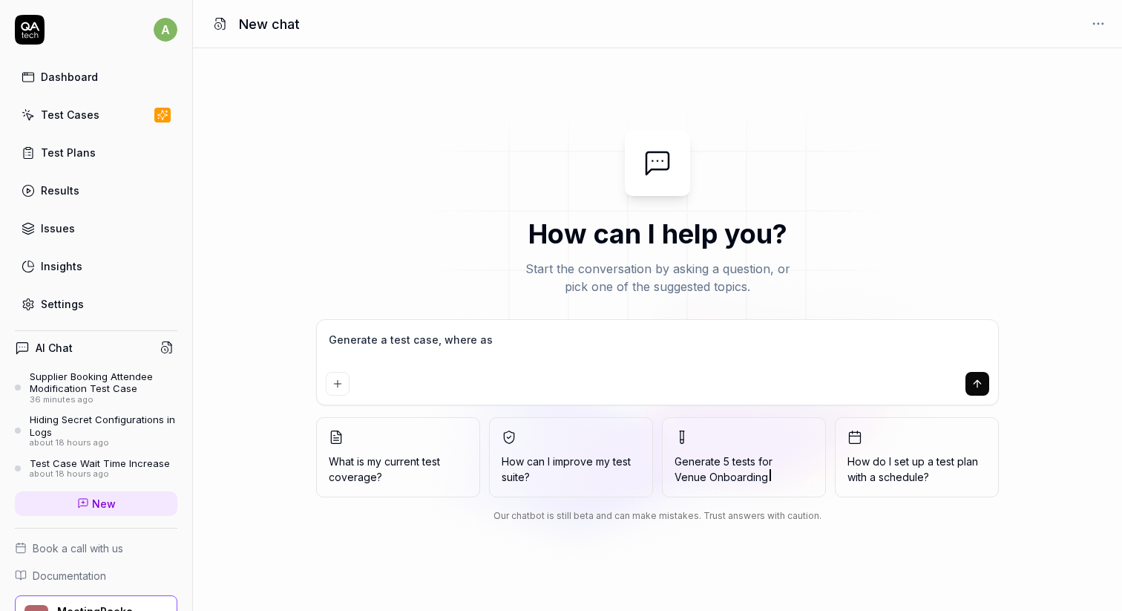
type textarea "Generate a test case, where as a"
type textarea "*"
type textarea "Generate a test case, where as a"
type textarea "*"
type textarea "Generate a test case, where as a s"
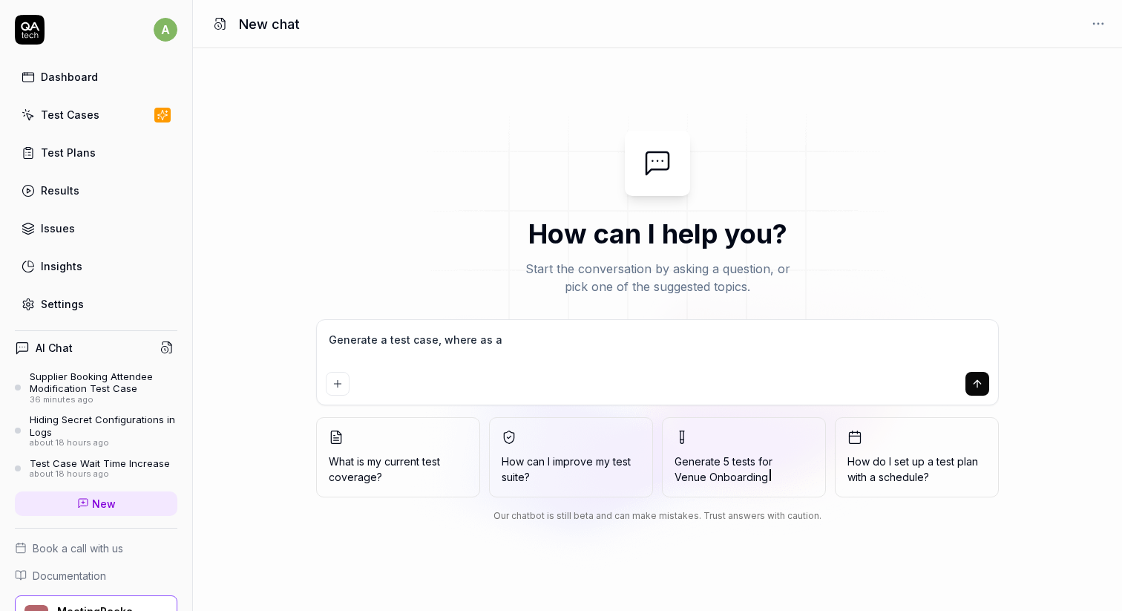
type textarea "*"
type textarea "Generate a test case, where as a su"
type textarea "*"
type textarea "Generate a test case, where as a sup"
type textarea "*"
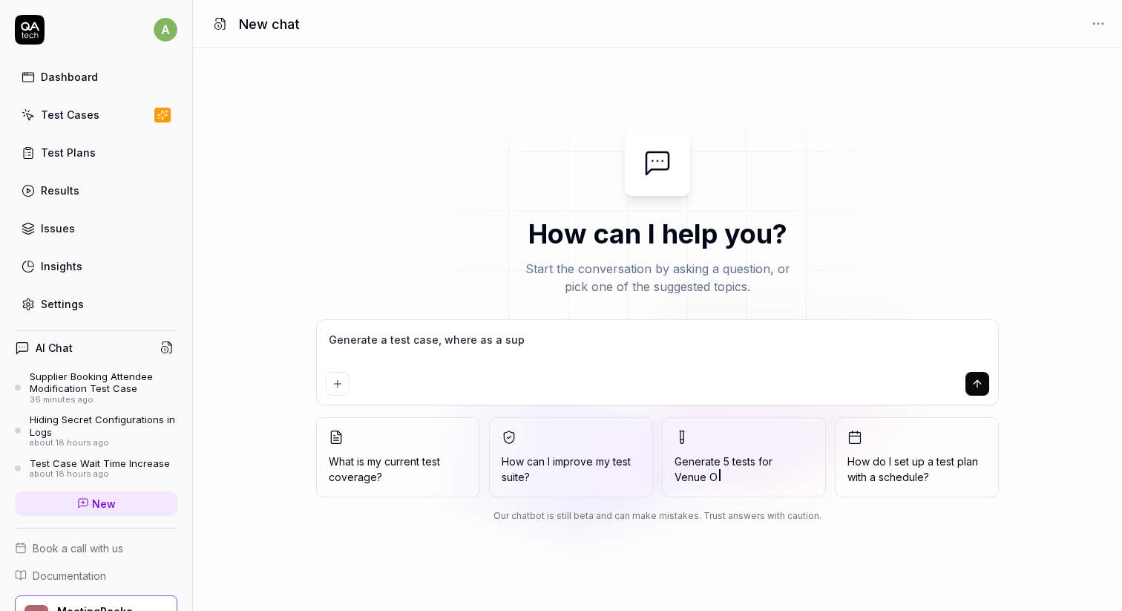
type textarea "Generate a test case, where as a supp"
type textarea "*"
type textarea "Generate a test case, where as a suppl"
type textarea "*"
type textarea "Generate a test case, where as a suppli"
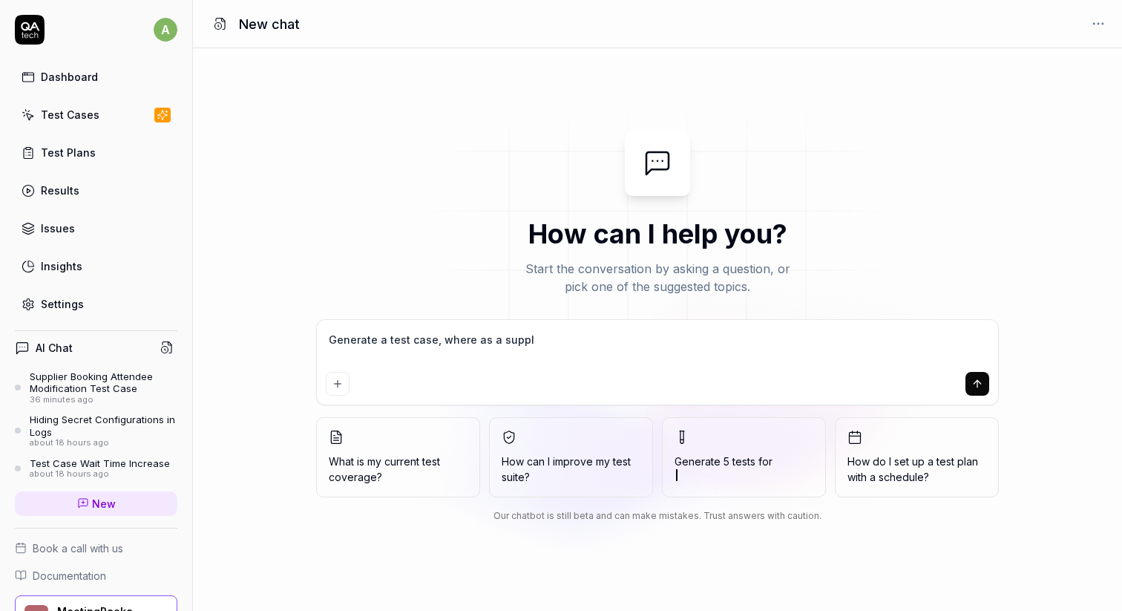
type textarea "*"
type textarea "Generate a test case, where as a supplie"
type textarea "*"
type textarea "Generate a test case, where as a supplier"
type textarea "*"
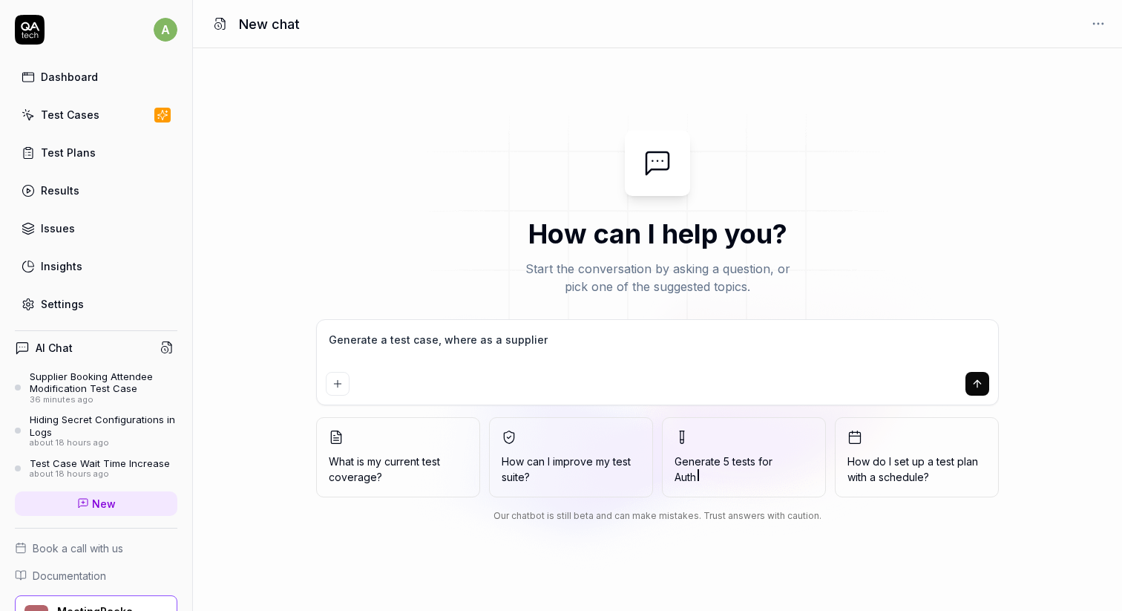
type textarea "Generate a test case, where as a supplier"
type textarea "*"
type textarea "Generate a test case, where as a supplier I"
type textarea "*"
type textarea "Generate a test case, where as a supplier I"
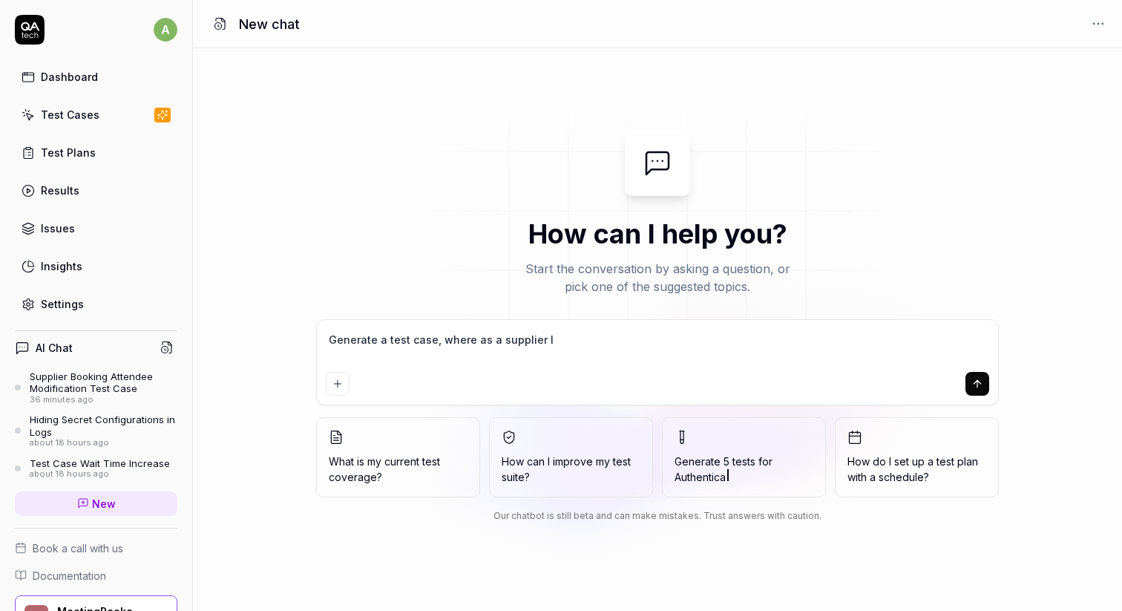
type textarea "*"
type textarea "Generate a test case, where as a supplier I w"
type textarea "*"
type textarea "Generate a test case, where as a supplier I wa"
type textarea "*"
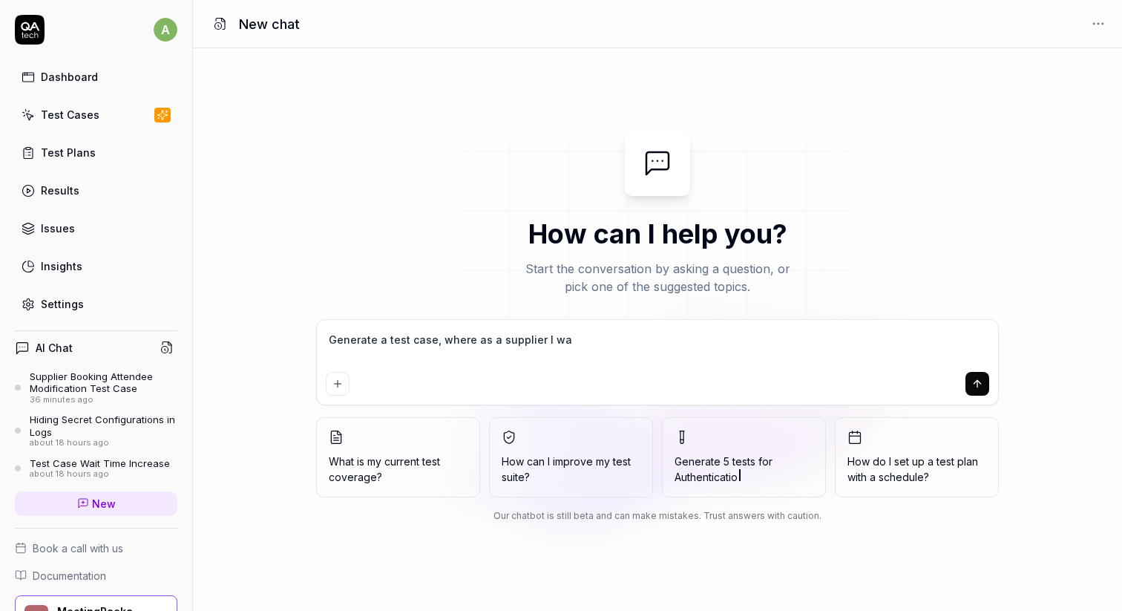
type textarea "Generate a test case, where as a supplier I wan"
type textarea "*"
type textarea "Generate a test case, where as a supplier I want"
type textarea "*"
type textarea "Generate a test case, where as a supplier I want"
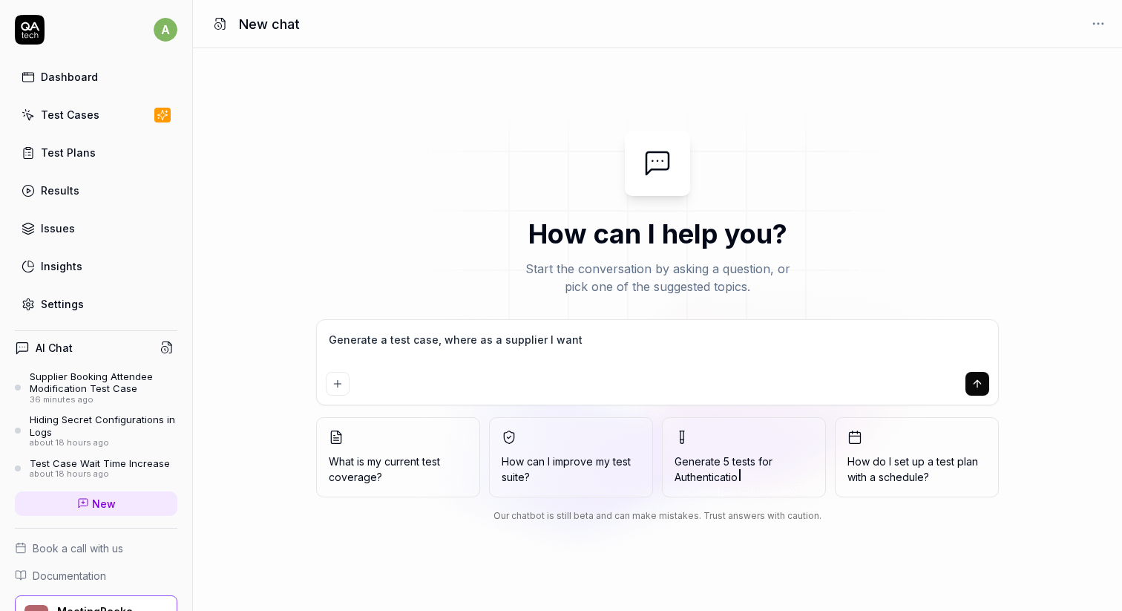
type textarea "*"
type textarea "Generate a test case, where as a supplier I want t"
type textarea "*"
type textarea "Generate a test case, where as a supplier I want to"
type textarea "*"
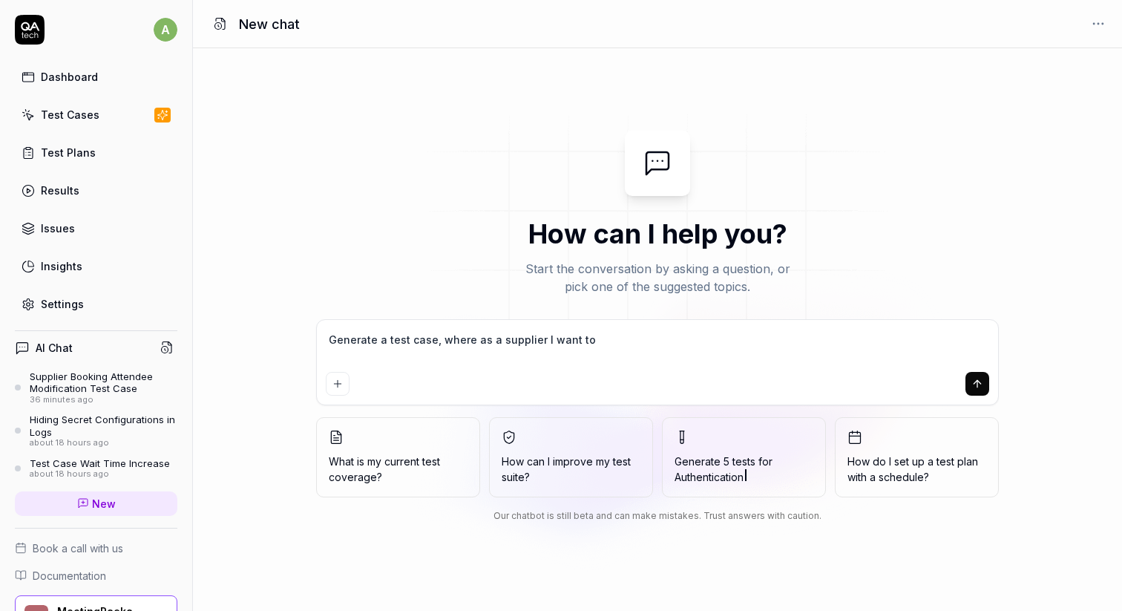
type textarea "Generate a test case, where as a supplier I want to"
type textarea "*"
type textarea "Generate test case, where as a supplier I want to"
type textarea "*"
type textarea "Generate t test case, where as a supplier I want to"
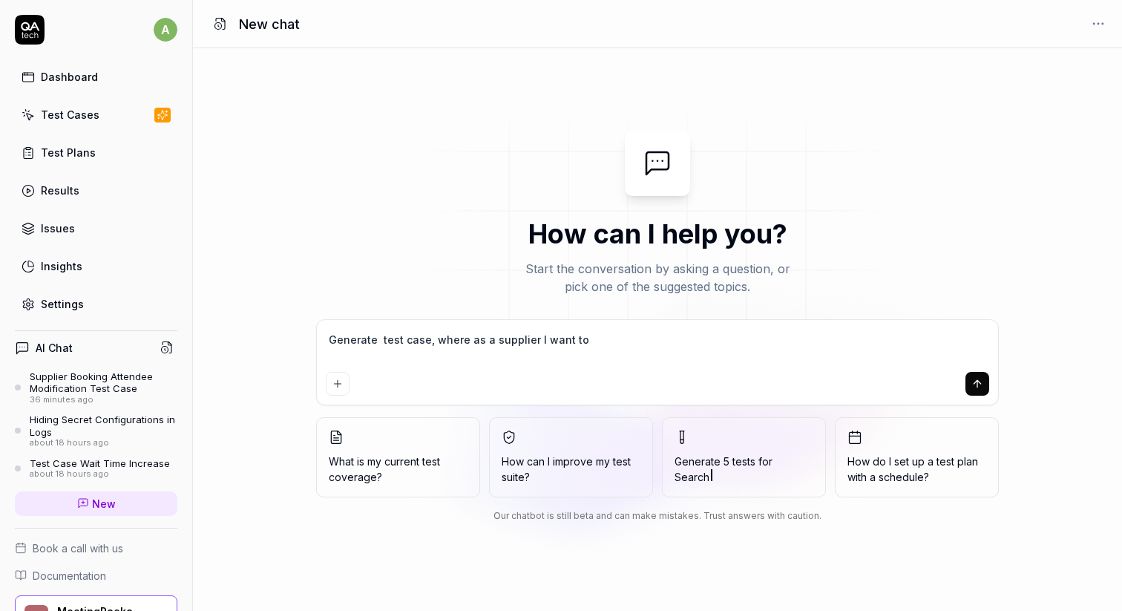
type textarea "*"
type textarea "Generate th test case, where as a supplier I want to"
type textarea "*"
type textarea "Generate thr test case, where as a supplier I want to"
type textarea "*"
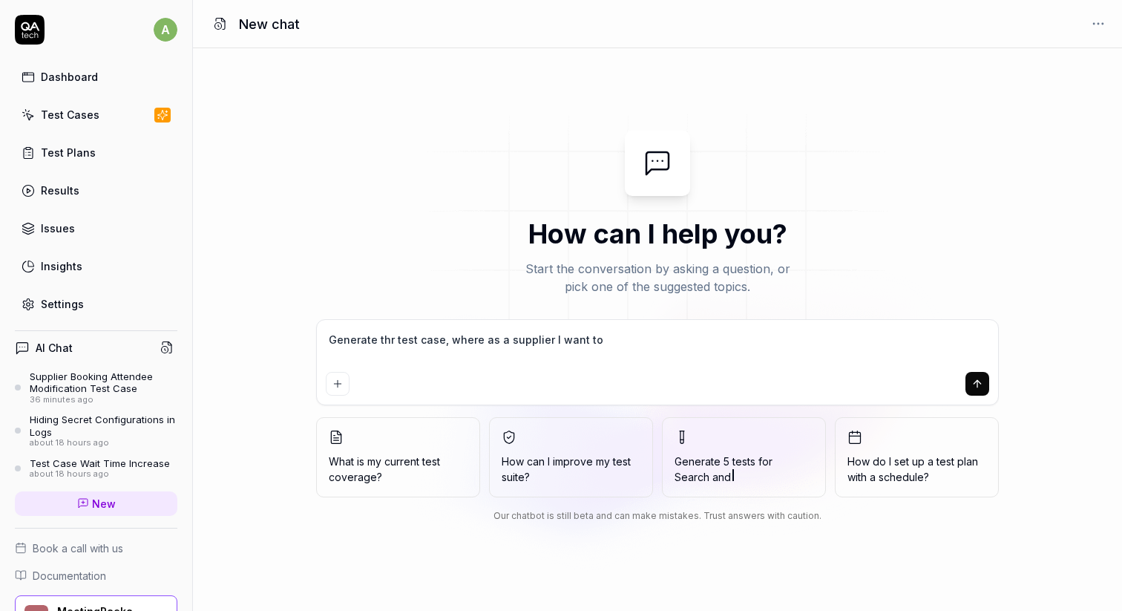
type textarea "Generate thre test case, where as a supplier I want to"
type textarea "*"
type textarea "Generate three test case, where as a supplier I want to"
type textarea "*"
type textarea "Generate three btest case, where as a supplier I want to"
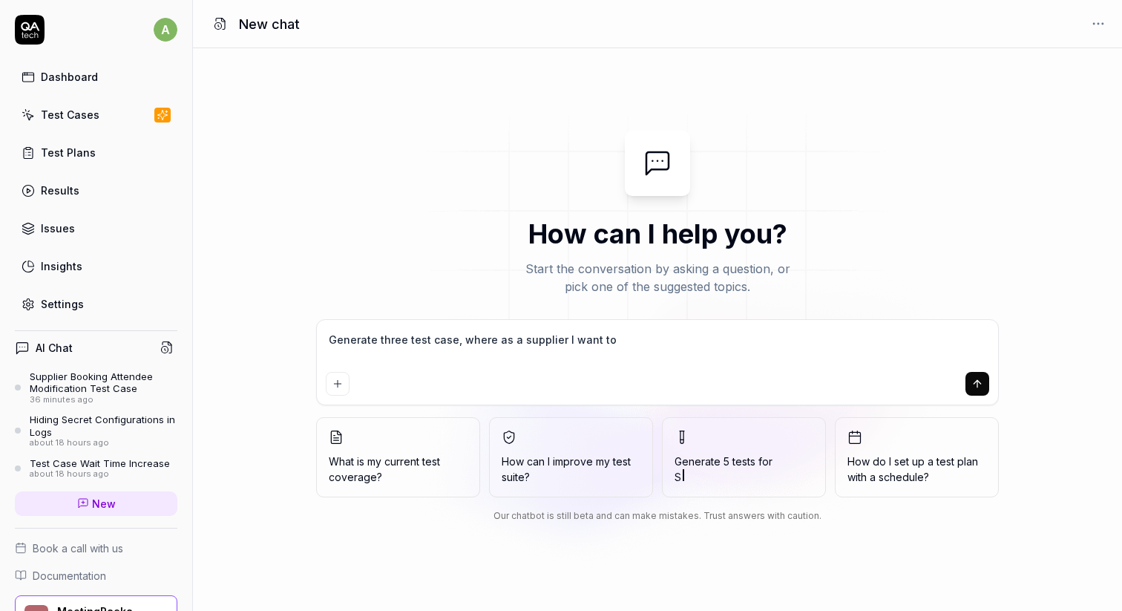
type textarea "*"
type textarea "Generate three botest case, where as a supplier I want to"
type textarea "*"
type textarea "Generate three bootest case, where as a supplier I want to"
type textarea "*"
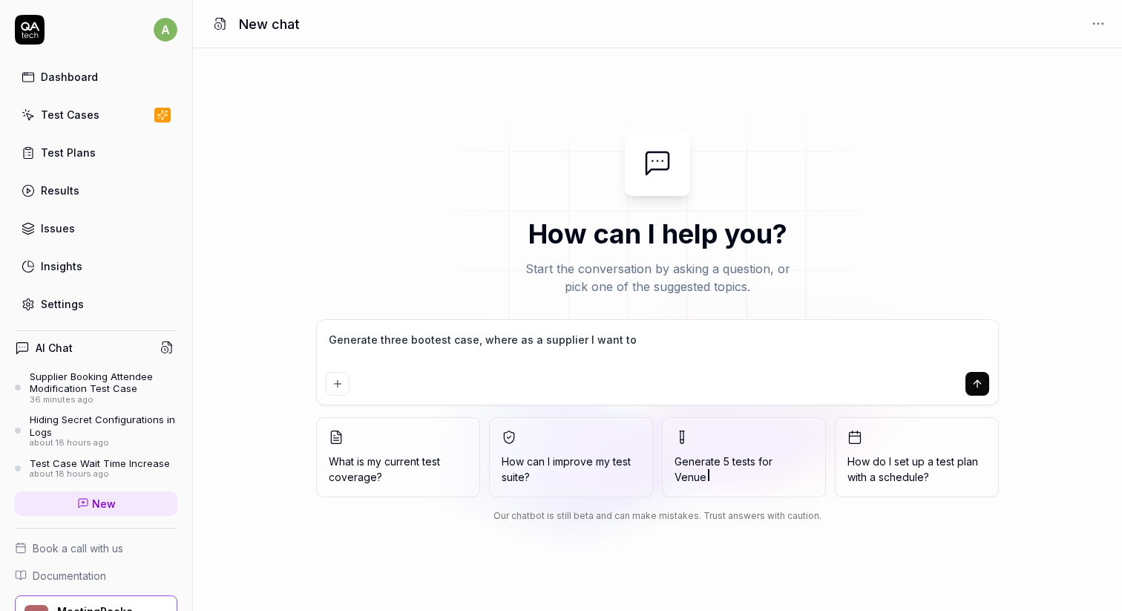
type textarea "Generate three booktest case, where as a supplier I want to"
type textarea "*"
type textarea "Generate three bookitest case, where as a supplier I want to"
type textarea "*"
type textarea "Generate three bookintest case, where as a supplier I want to"
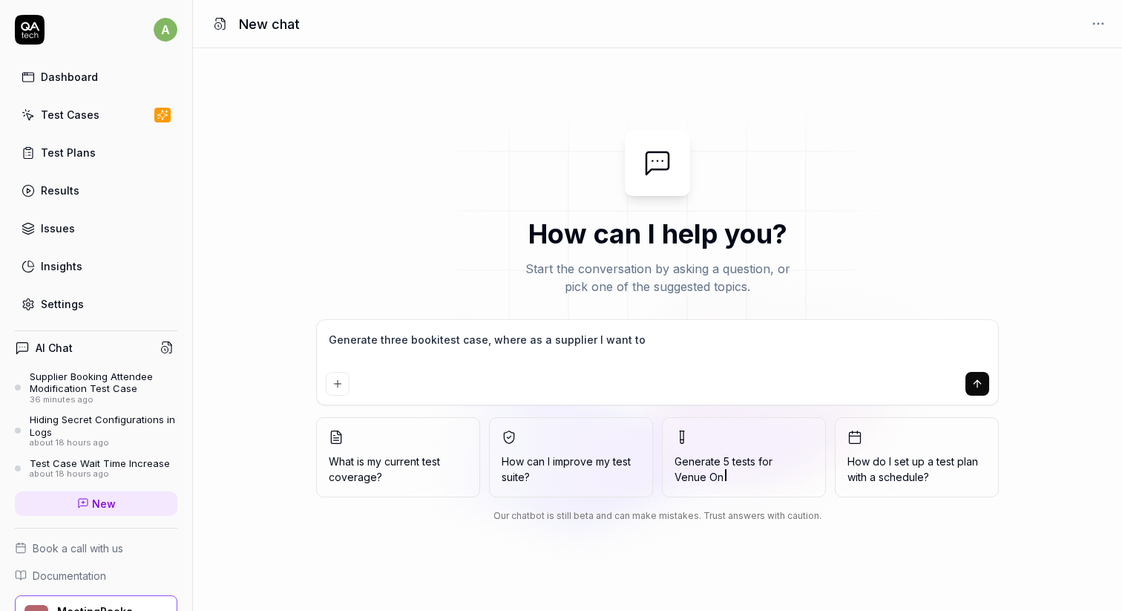
type textarea "*"
type textarea "Generate three bookingtest case, where as a supplier I want to"
type textarea "*"
type textarea "Generate three booking test case, where as a supplier I want to"
type textarea "*"
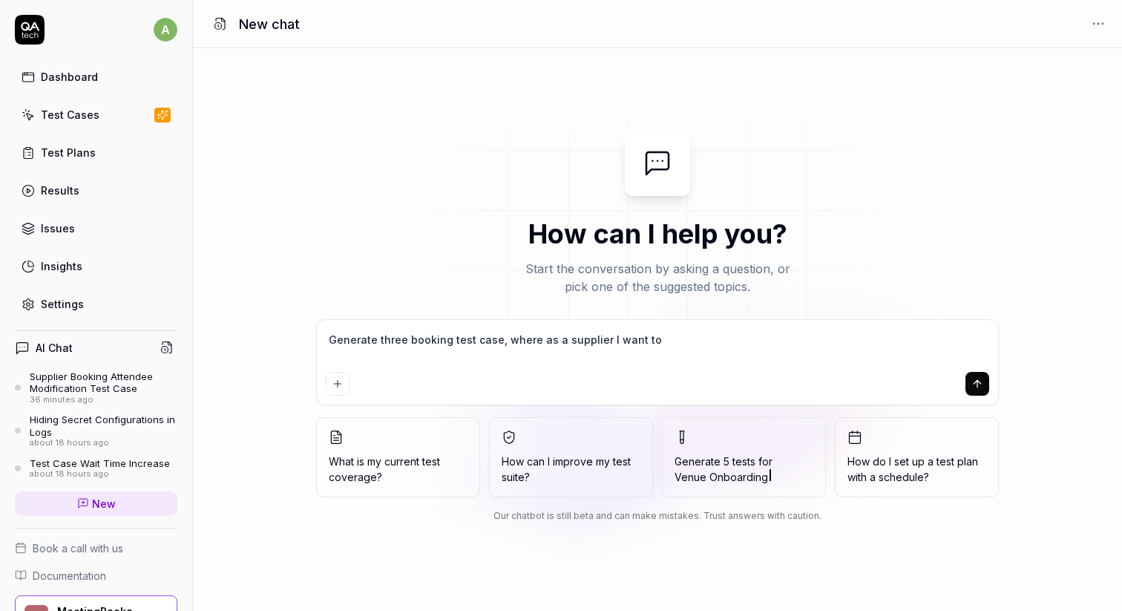
type textarea "Generate three booking test cases, where as a supplier I want to"
type textarea "*"
type textarea "Generate three booking test cases, where as a supplier I want to b"
type textarea "*"
type textarea "Generate three booking test cases, where as a supplier I want to be"
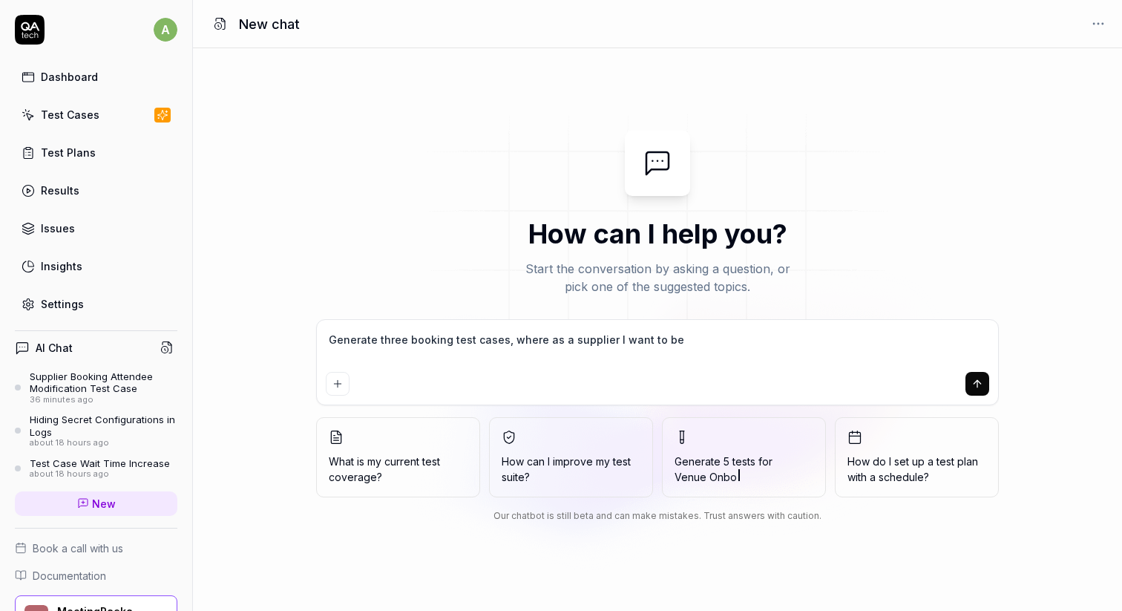
type textarea "*"
type textarea "Generate three booking test cases, where as a supplier I want to be"
type textarea "*"
type textarea "Generate three booking test cases, where as a supplier I want to be a"
type textarea "*"
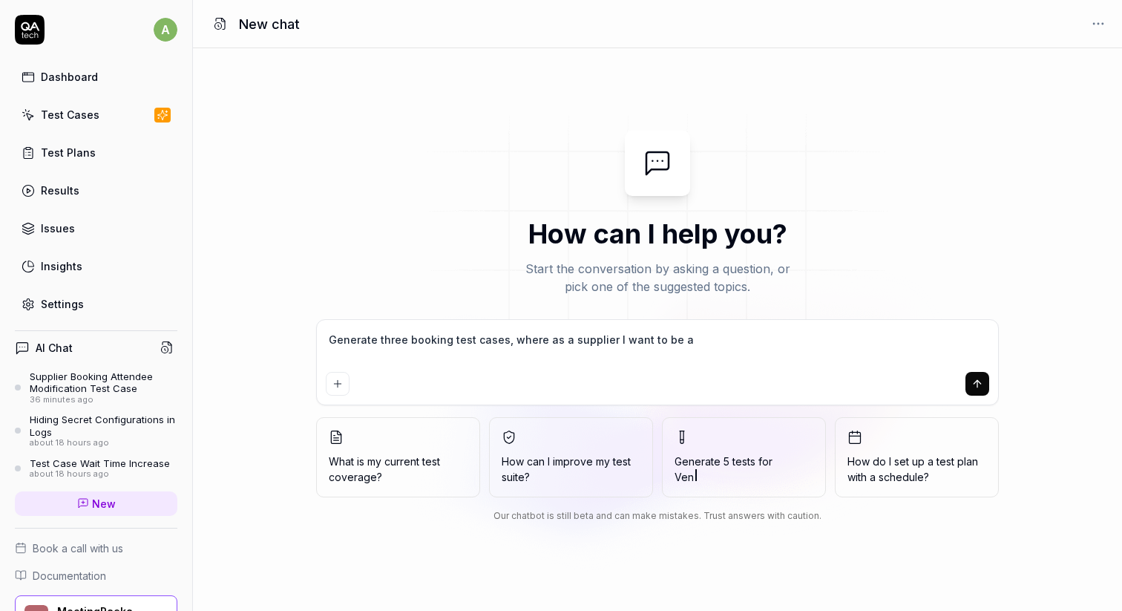
type textarea "Generate three booking test cases, where as a supplier I want to be ab"
type textarea "*"
type textarea "Generate three booking test cases, where as a supplier I want to be abl"
type textarea "*"
type textarea "Generate three booking test cases, where as a supplier I want to be able"
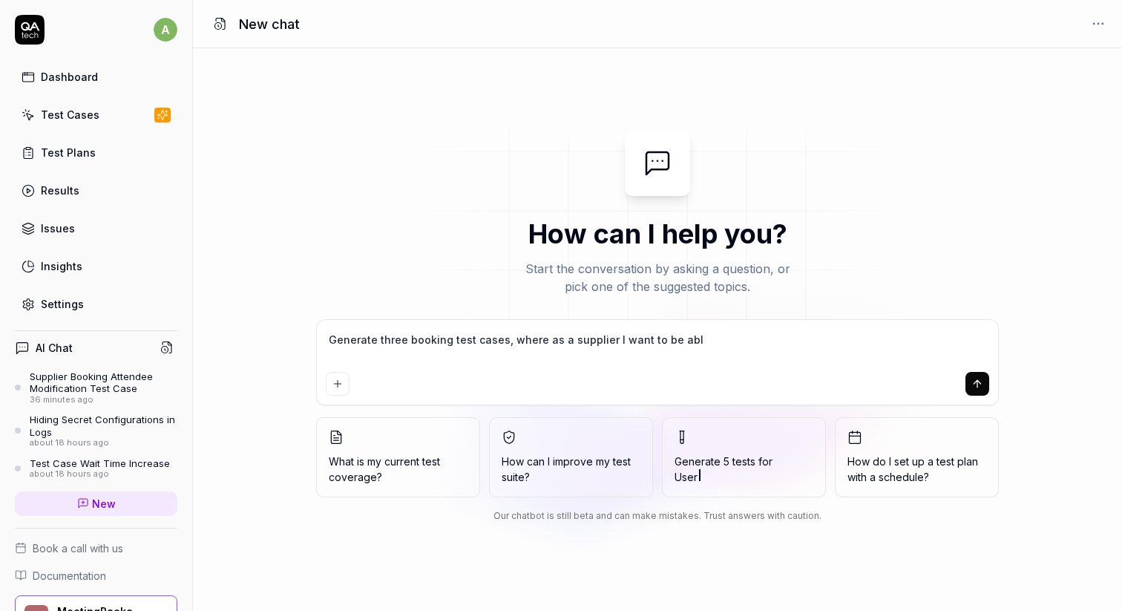
type textarea "*"
type textarea "Generate three booking test cases, where as a supplier I want to be able"
type textarea "*"
type textarea "Generate three booking test cases, where as a supplier I want to be able t"
type textarea "*"
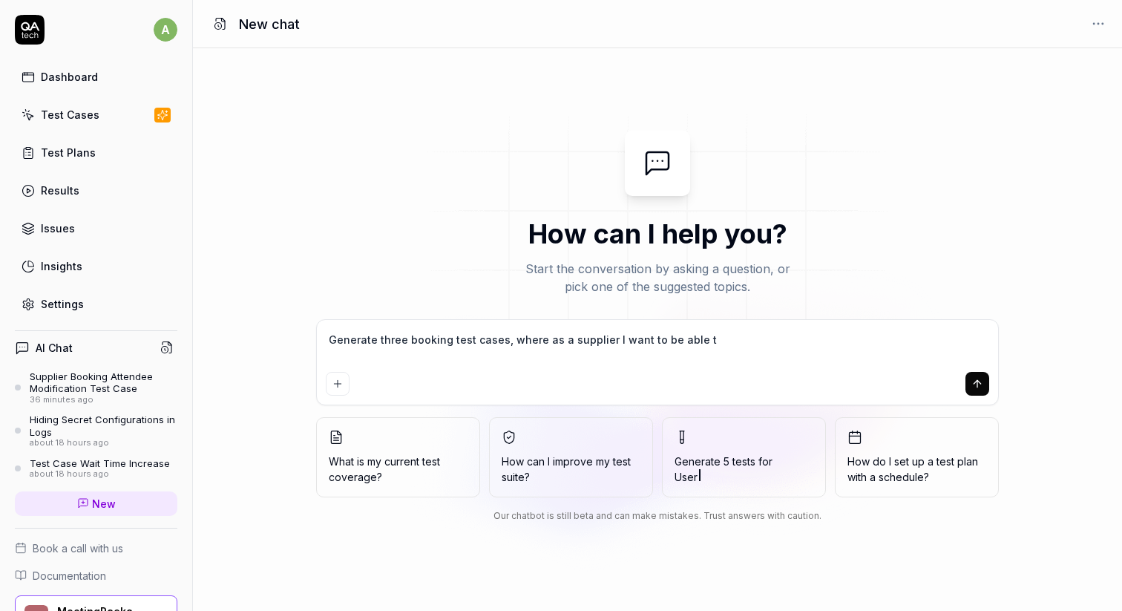
type textarea "Generate three booking test cases, where as a supplier I want to be able to"
type textarea "*"
type textarea "Generate three booking test cases, where as a supplier I want to be able to"
type textarea "*"
type textarea "Generate three booking test cases, where as a supplier I want to be able to v"
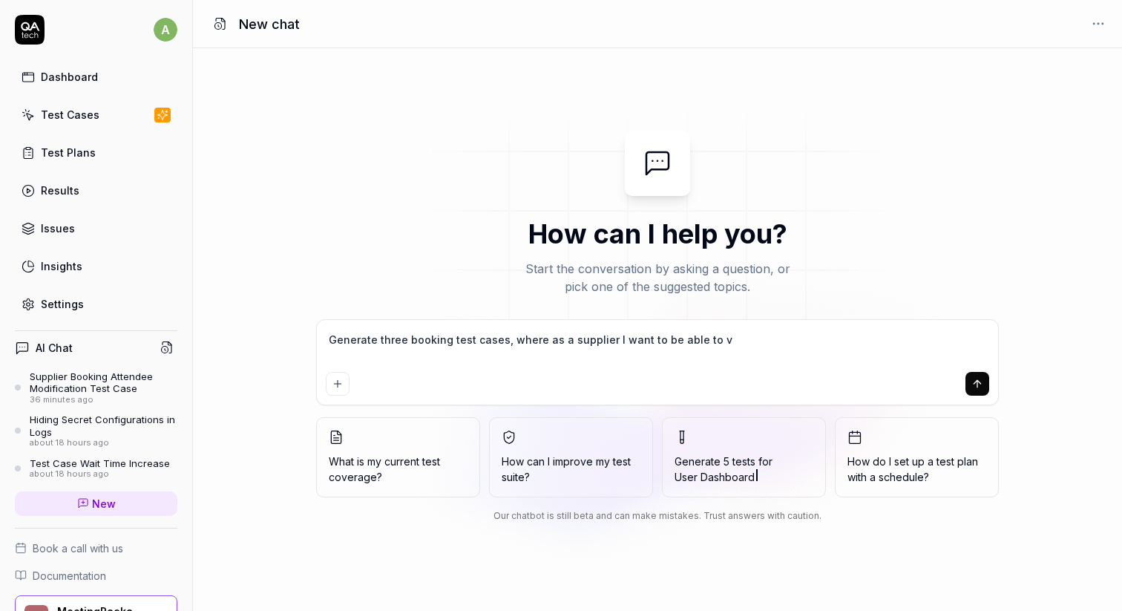
type textarea "*"
type textarea "Generate three booking test cases, where as a supplier I want to be able to vi"
type textarea "*"
type textarea "Generate three booking test cases, where as a supplier I want to be able to vie"
type textarea "*"
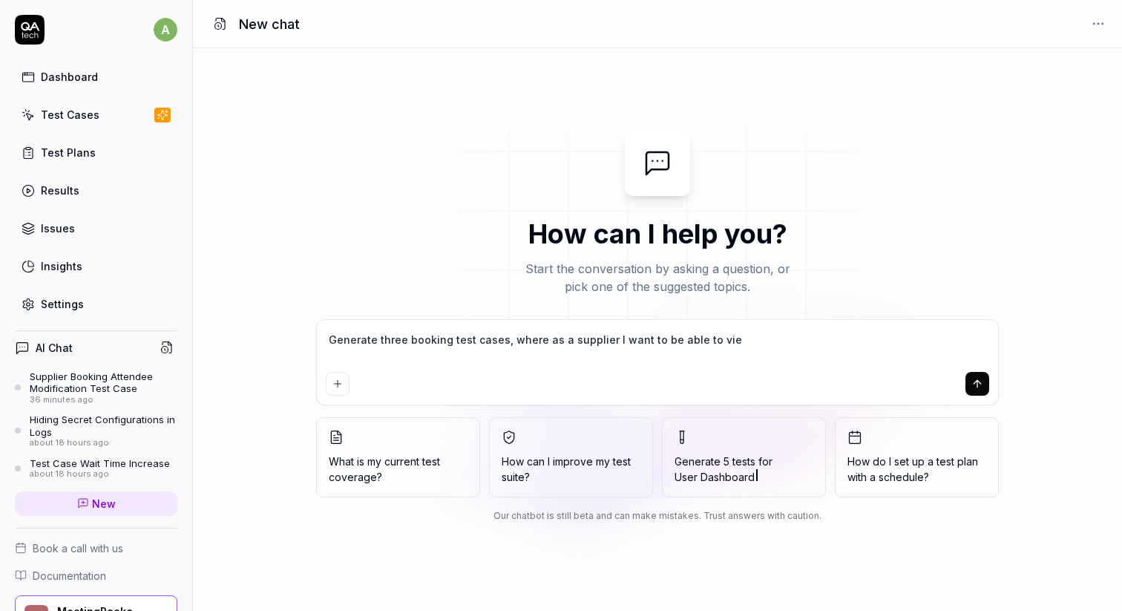
type textarea "Generate three booking test cases, where as a supplier I want to be able to view"
type textarea "*"
type textarea "Generate three booking test cases, where as a supplier I want to be able to vie…"
type textarea "*"
type textarea "Generate three booking test cases, where as a supplier I want to be able to vie…"
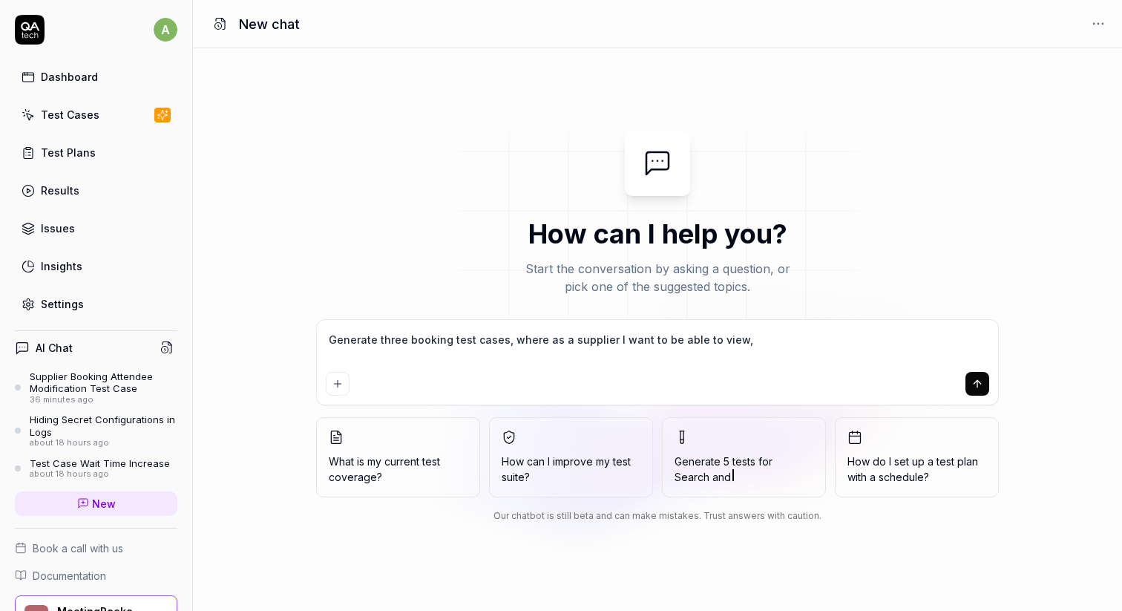
type textarea "*"
type textarea "Generate three booking test cases, where as a supplier I want to be able to vie…"
type textarea "*"
type textarea "Generate three booking test cases, where as a supplier I want to be able to vie…"
type textarea "*"
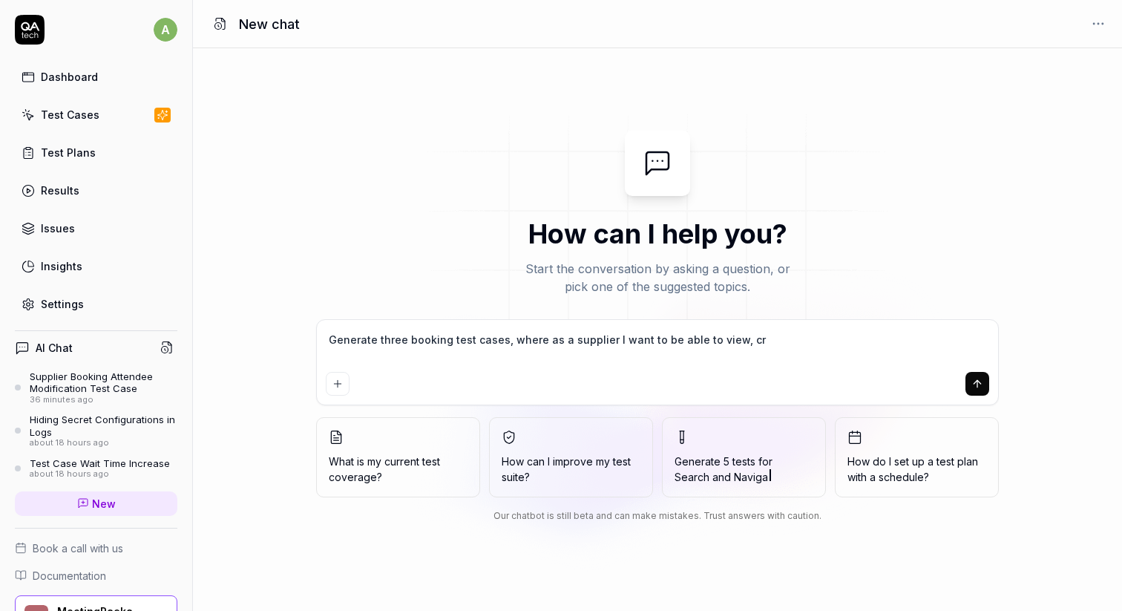
type textarea "Generate three booking test cases, where as a supplier I want to be able to vie…"
type textarea "*"
type textarea "Generate three booking test cases, where as a supplier I want to be able to vie…"
type textarea "*"
type textarea "Generate three booking test cases, where as a supplier I want to be able to vie…"
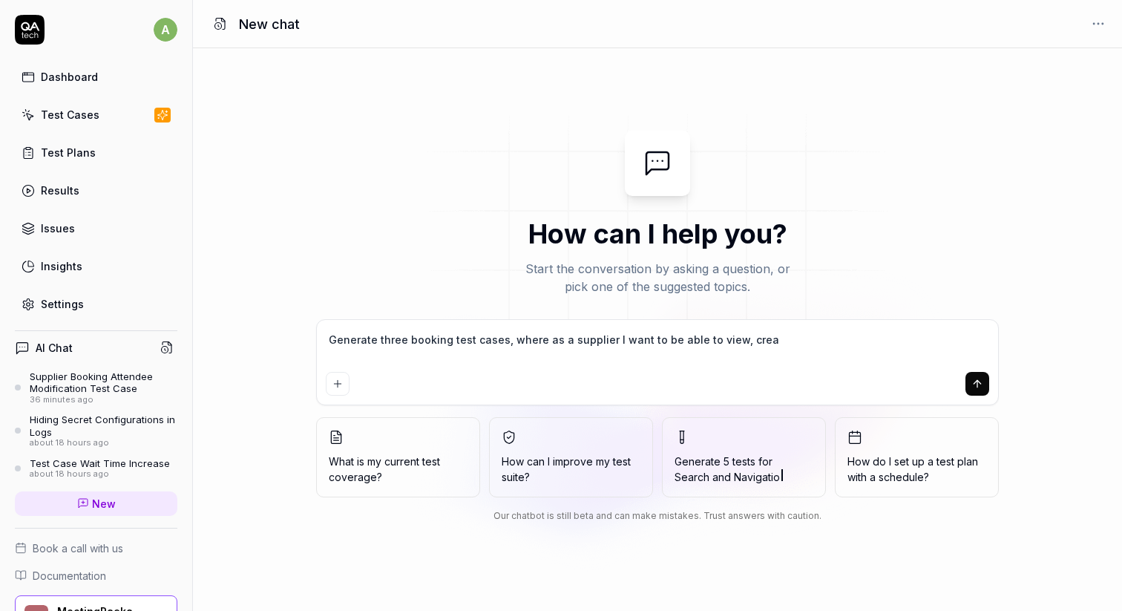
type textarea "*"
type textarea "Generate three booking test cases, where as a supplier I want to be able to vie…"
type textarea "*"
type textarea "Generate three booking test cases, where as a supplier I want to be able to vie…"
type textarea "*"
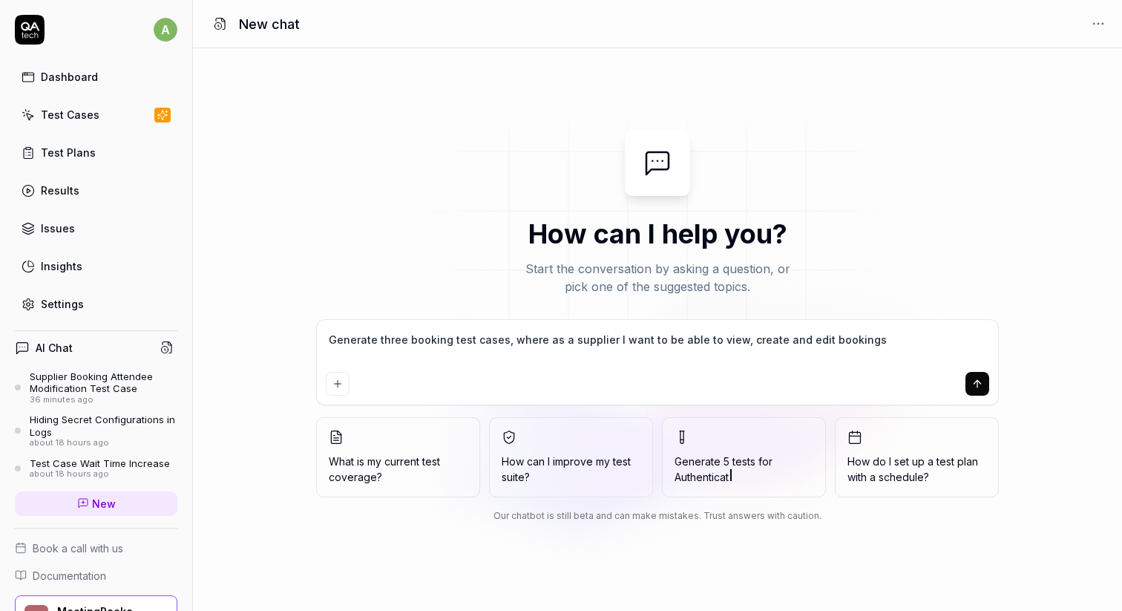
click at [974, 380] on icon "submit" at bounding box center [977, 384] width 12 height 12
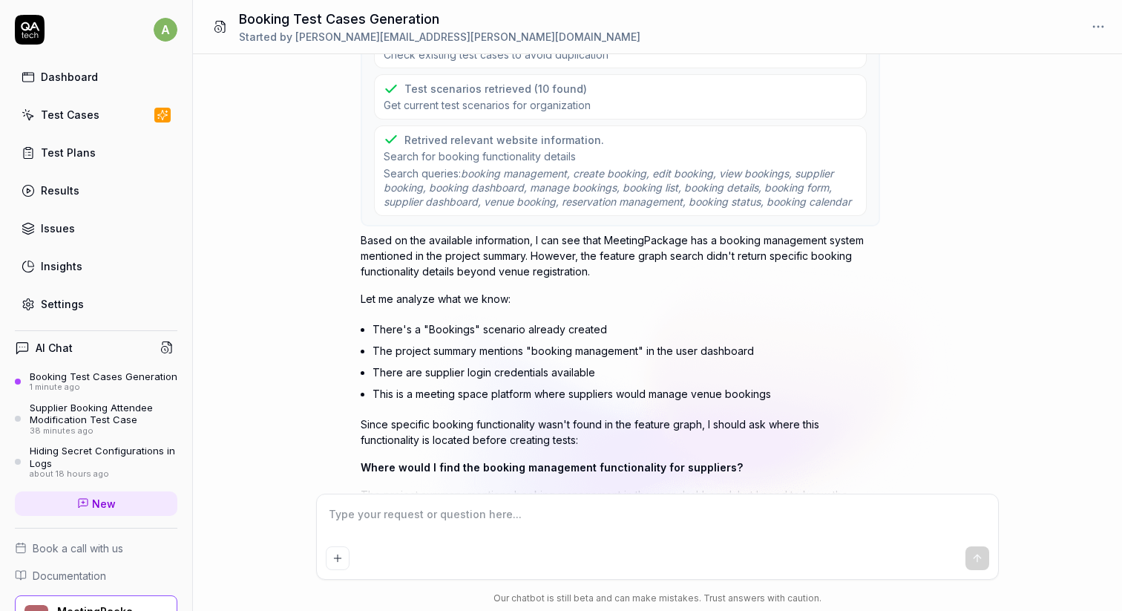
scroll to position [157, 0]
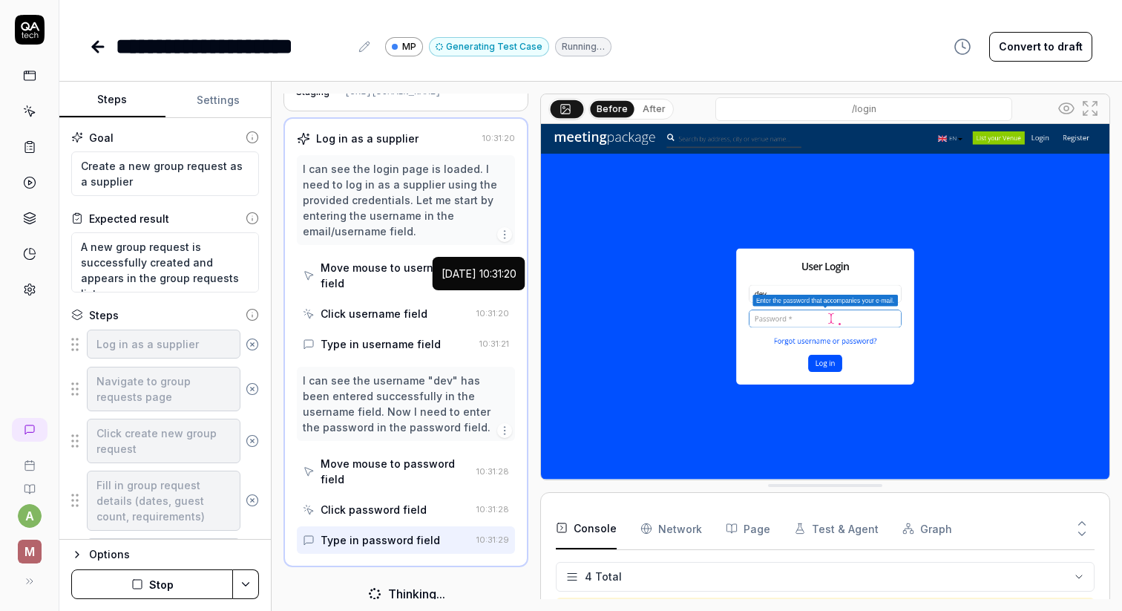
scroll to position [36, 0]
type textarea "*"
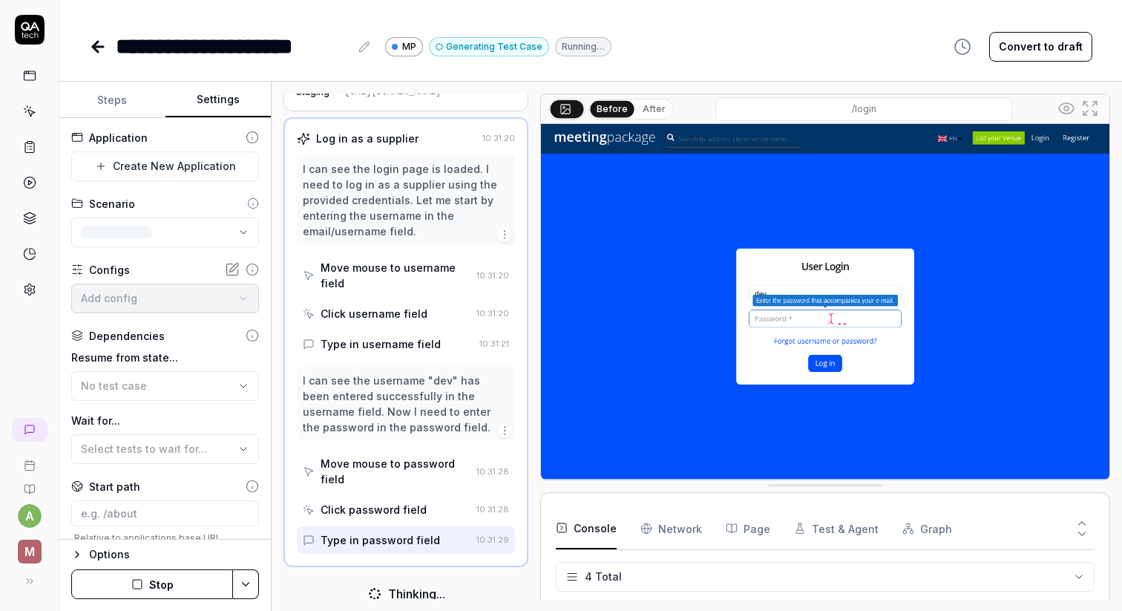
click at [222, 91] on button "Settings" at bounding box center [218, 100] width 106 height 36
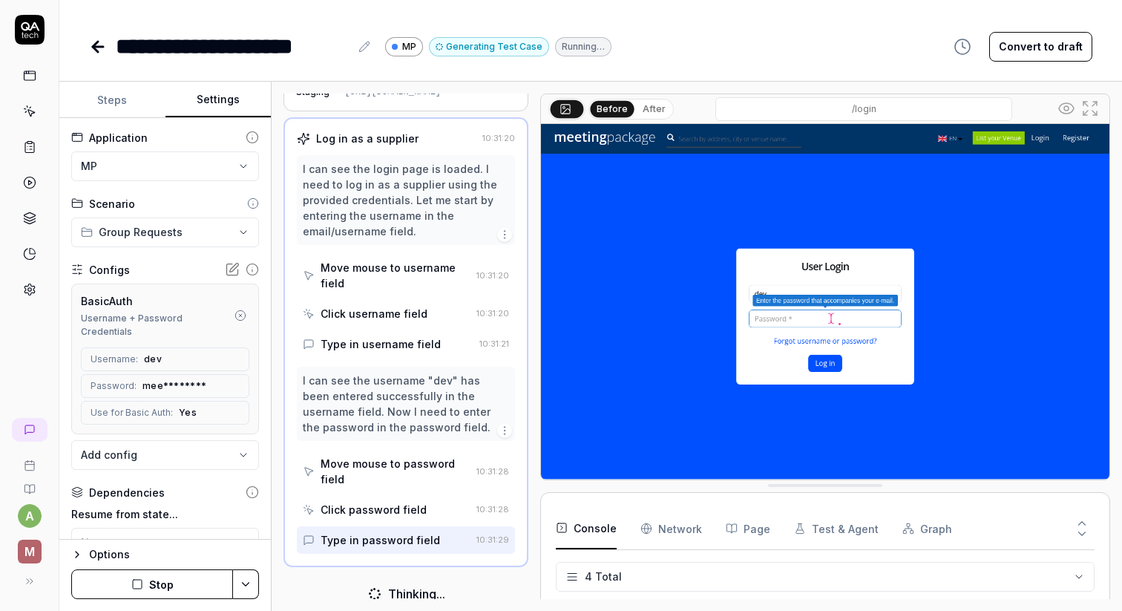
click at [159, 583] on button "Stop" at bounding box center [152, 584] width 162 height 30
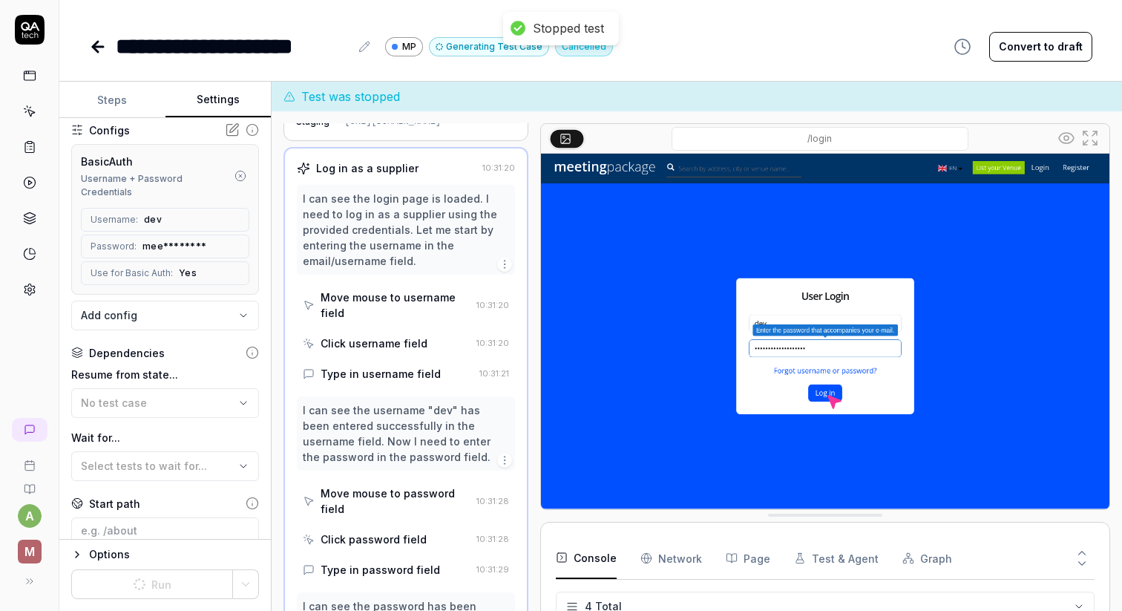
scroll to position [144, 0]
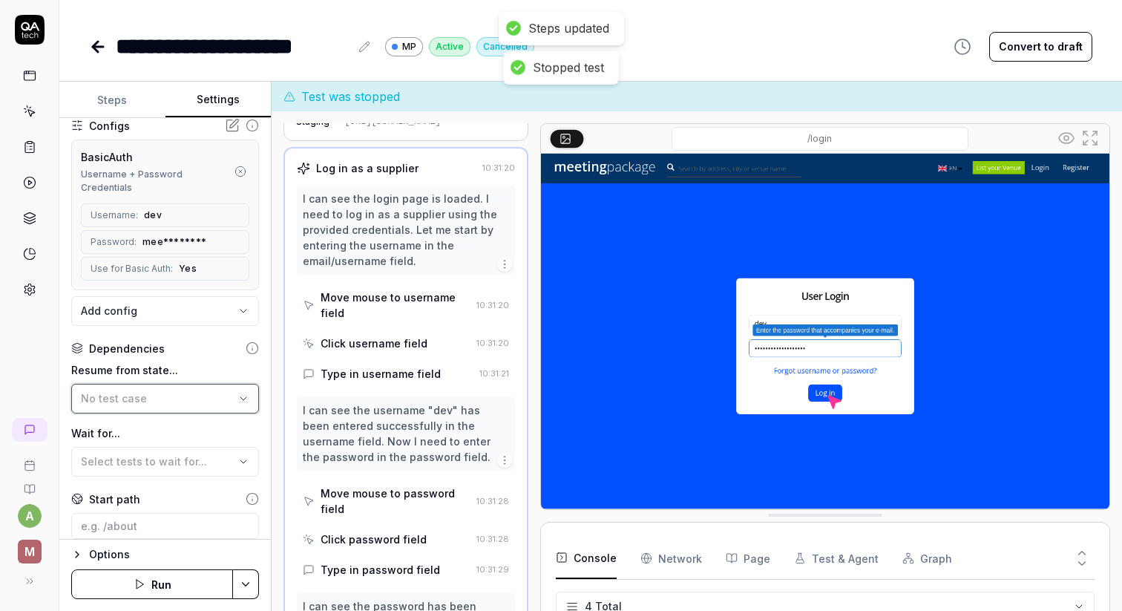
click at [173, 390] on div "No test case" at bounding box center [158, 398] width 154 height 16
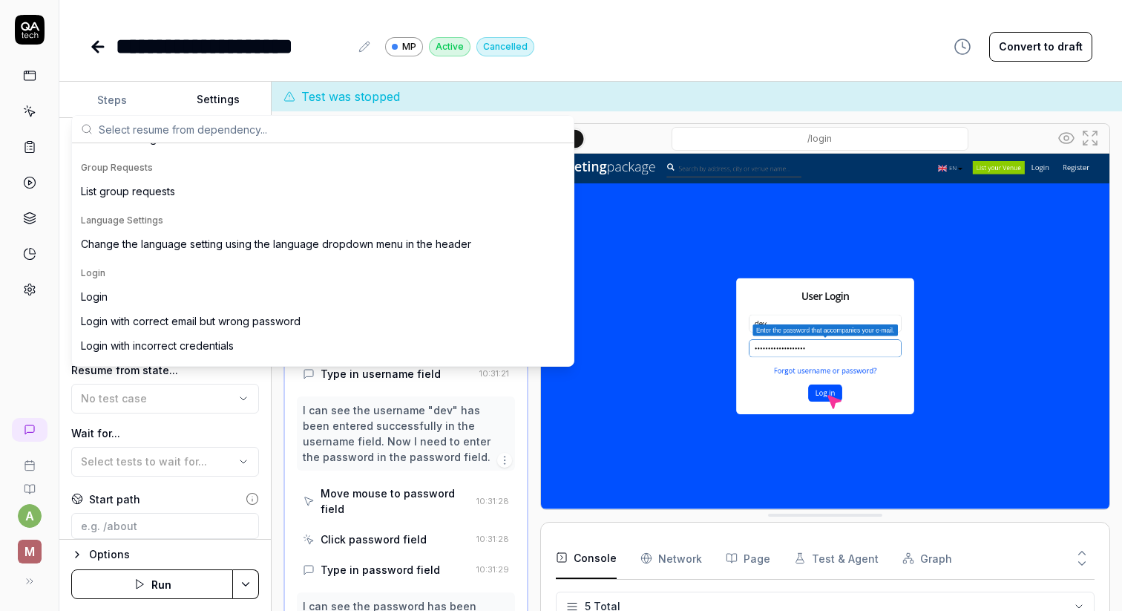
scroll to position [218, 0]
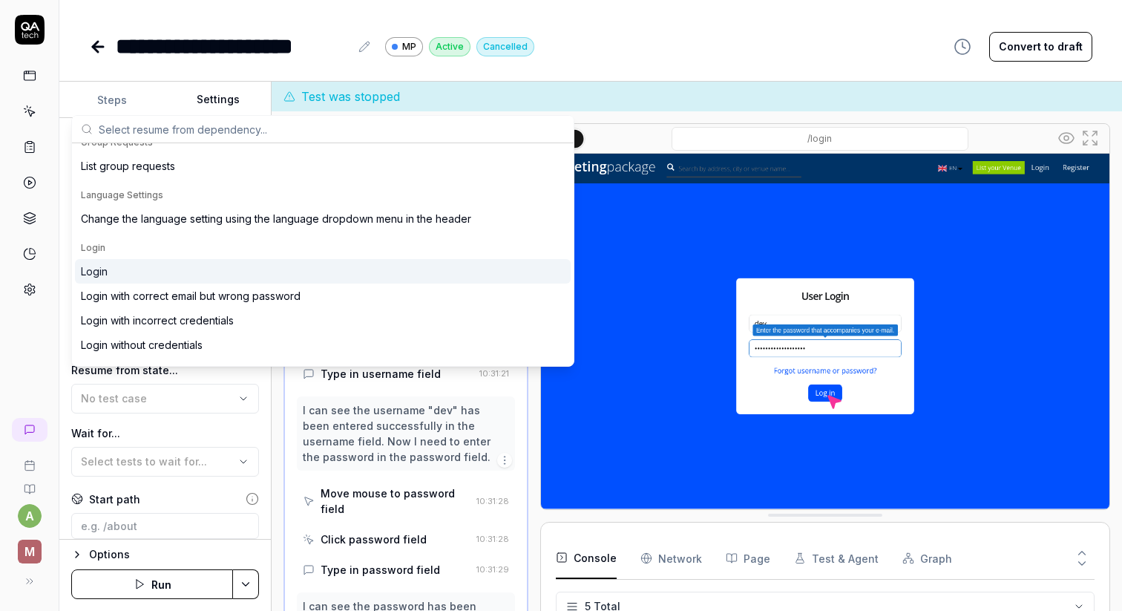
click at [149, 274] on div "Login" at bounding box center [323, 271] width 496 height 24
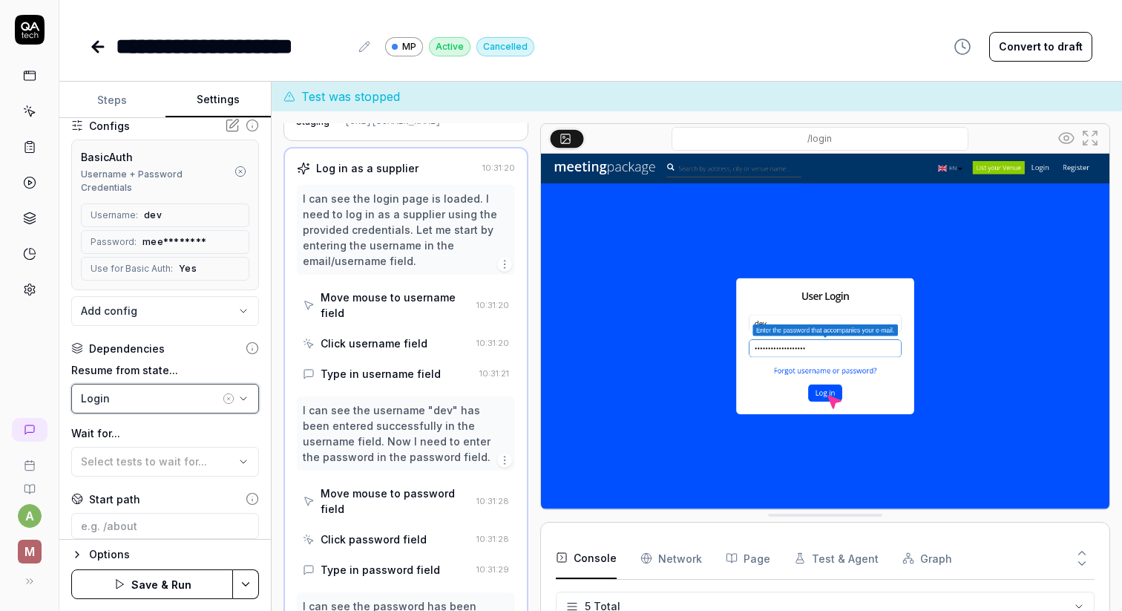
scroll to position [258, 0]
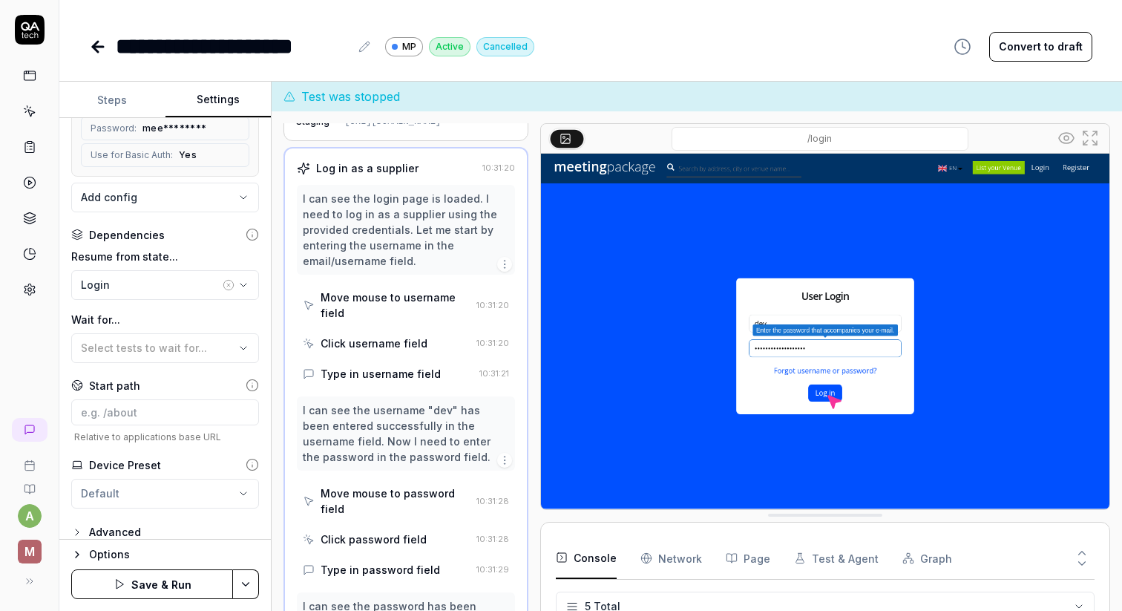
click at [155, 249] on label "Resume from state..." at bounding box center [165, 257] width 188 height 16
click at [148, 277] on div "Login" at bounding box center [150, 285] width 139 height 16
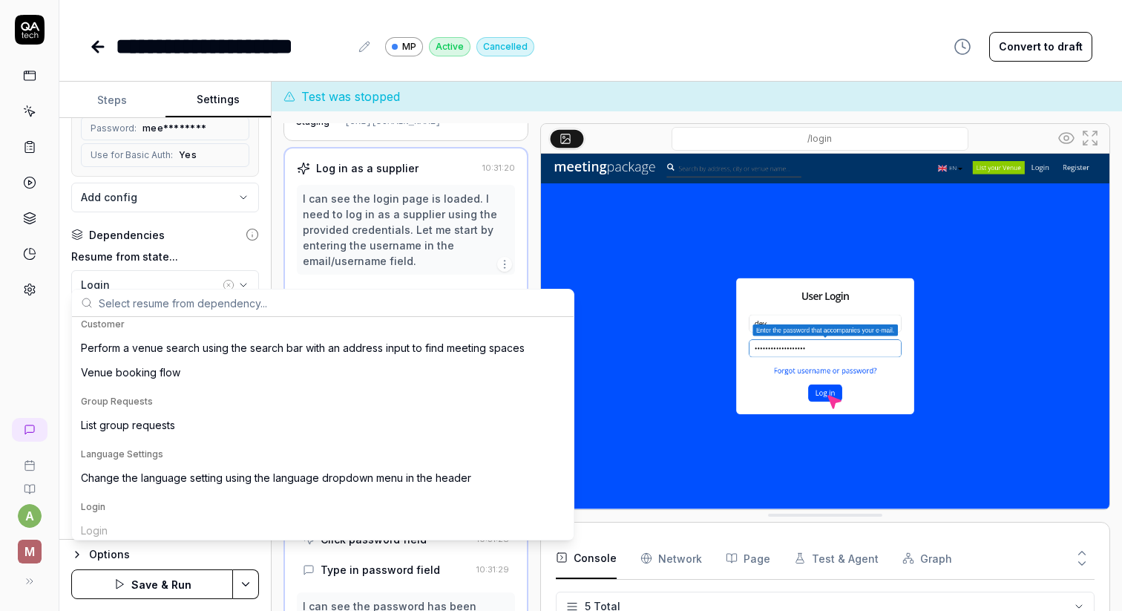
scroll to position [140, 0]
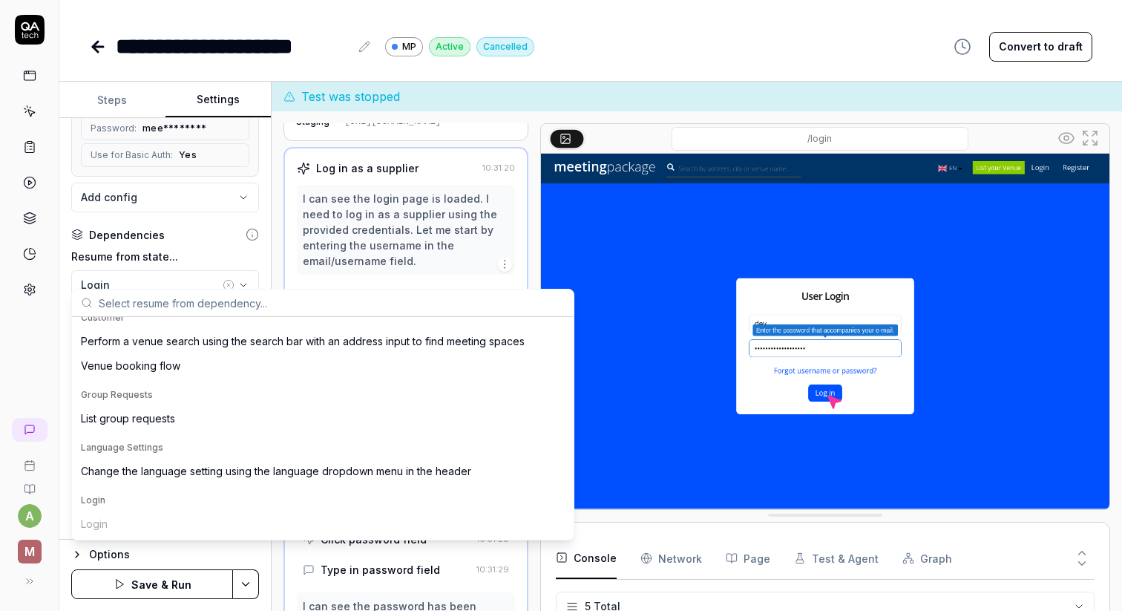
click at [154, 422] on div "List group requests" at bounding box center [128, 418] width 94 height 16
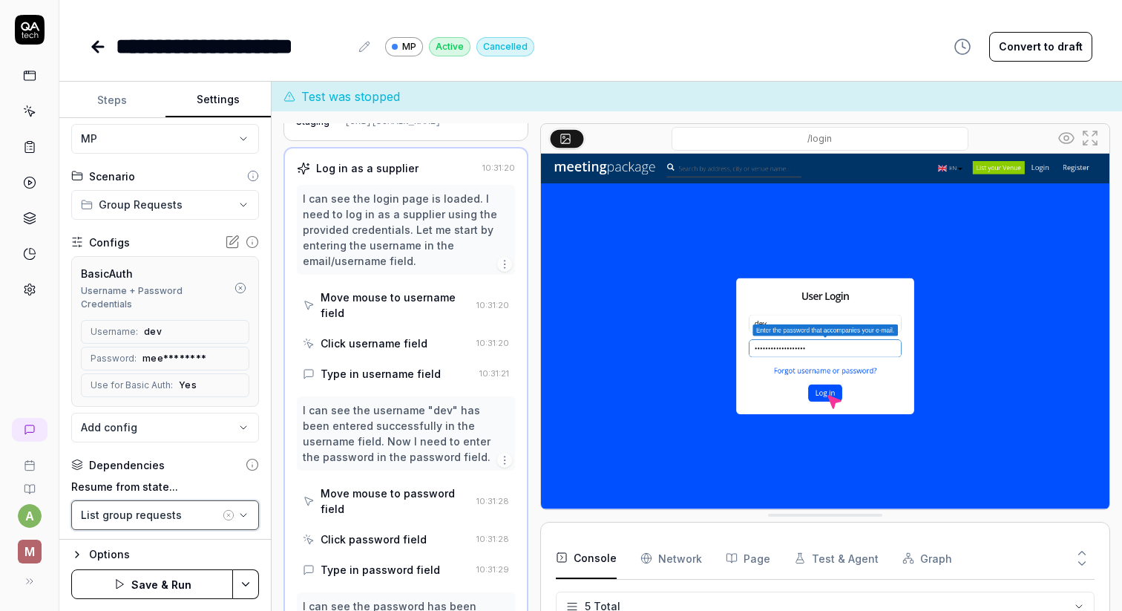
scroll to position [0, 0]
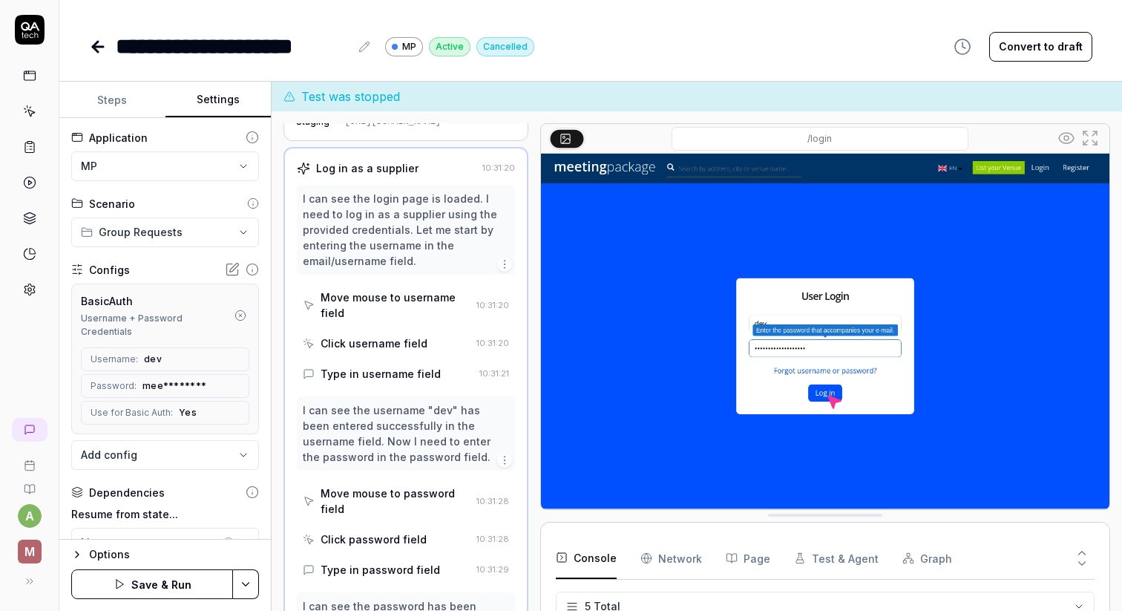
click at [176, 582] on button "Save & Run" at bounding box center [152, 584] width 162 height 30
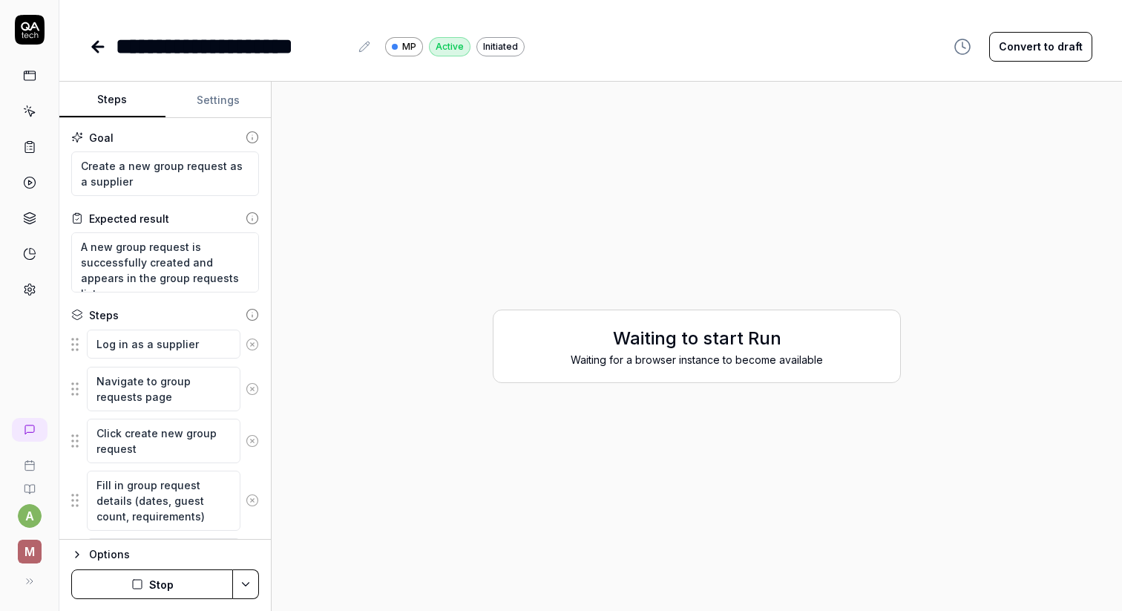
click at [137, 96] on button "Steps" at bounding box center [112, 100] width 106 height 36
click at [255, 342] on icon at bounding box center [252, 344] width 13 height 13
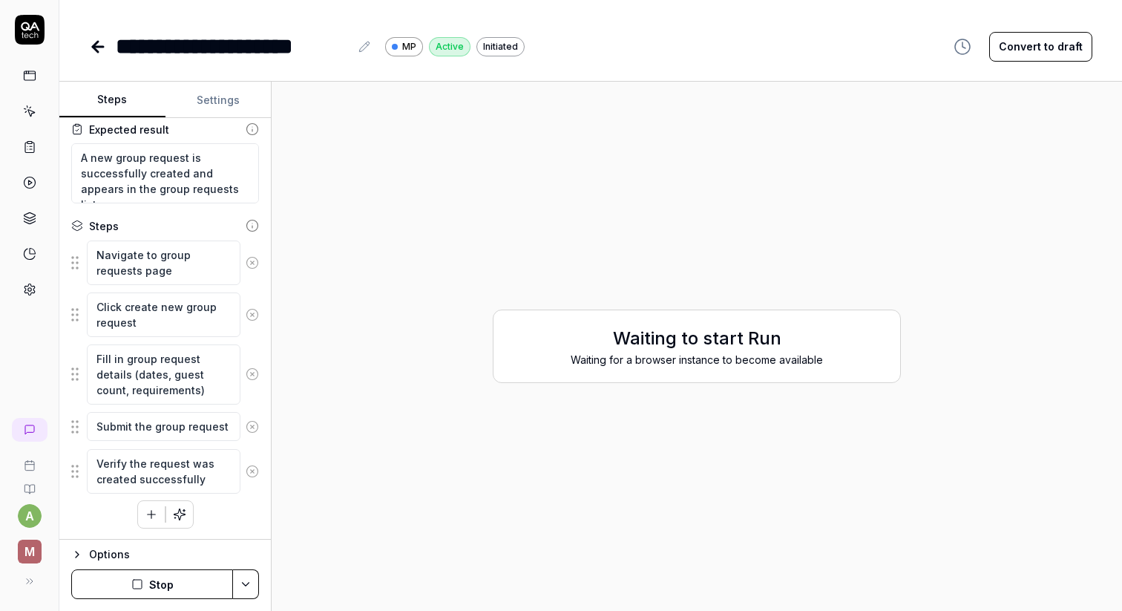
scroll to position [90, 0]
click at [171, 247] on textarea "Navigate to group requests page" at bounding box center [164, 262] width 154 height 45
click at [157, 574] on button "Stop" at bounding box center [152, 584] width 162 height 30
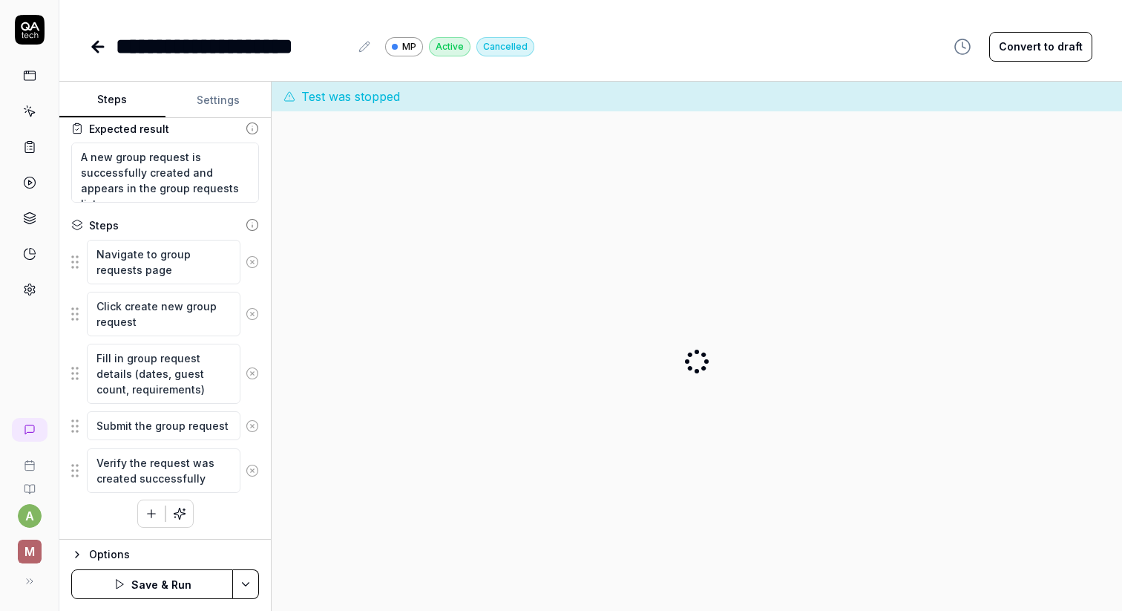
click at [145, 574] on button "Save & Run" at bounding box center [152, 584] width 162 height 30
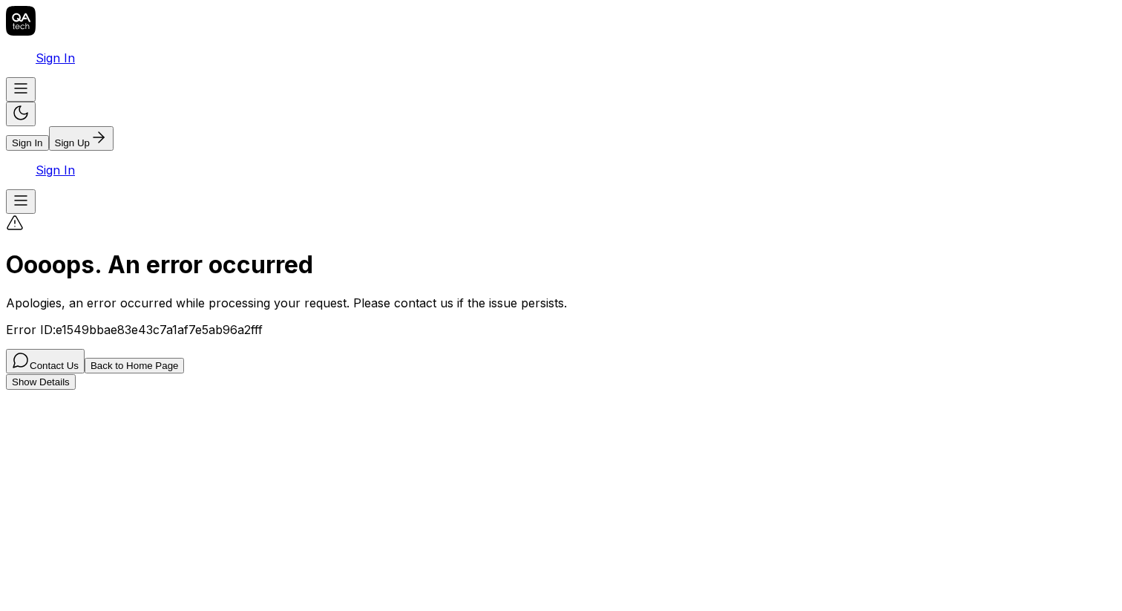
click at [185, 359] on button "Back to Home Page" at bounding box center [135, 366] width 100 height 16
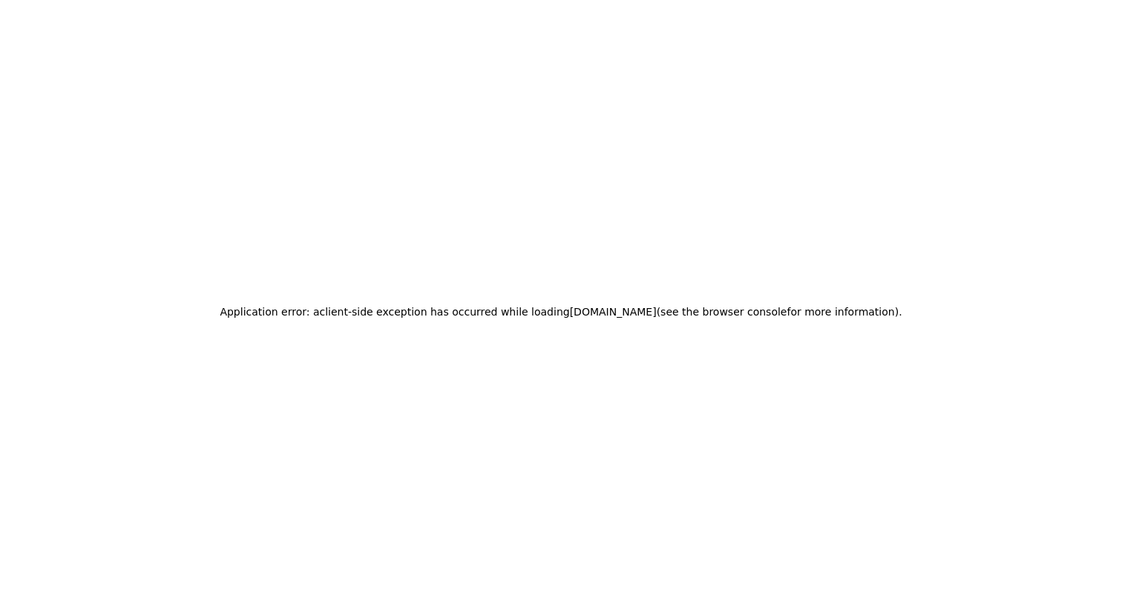
click at [393, 157] on div "Application error: a client -side exception has occurred while loading [DOMAIN_…" at bounding box center [561, 311] width 1110 height 611
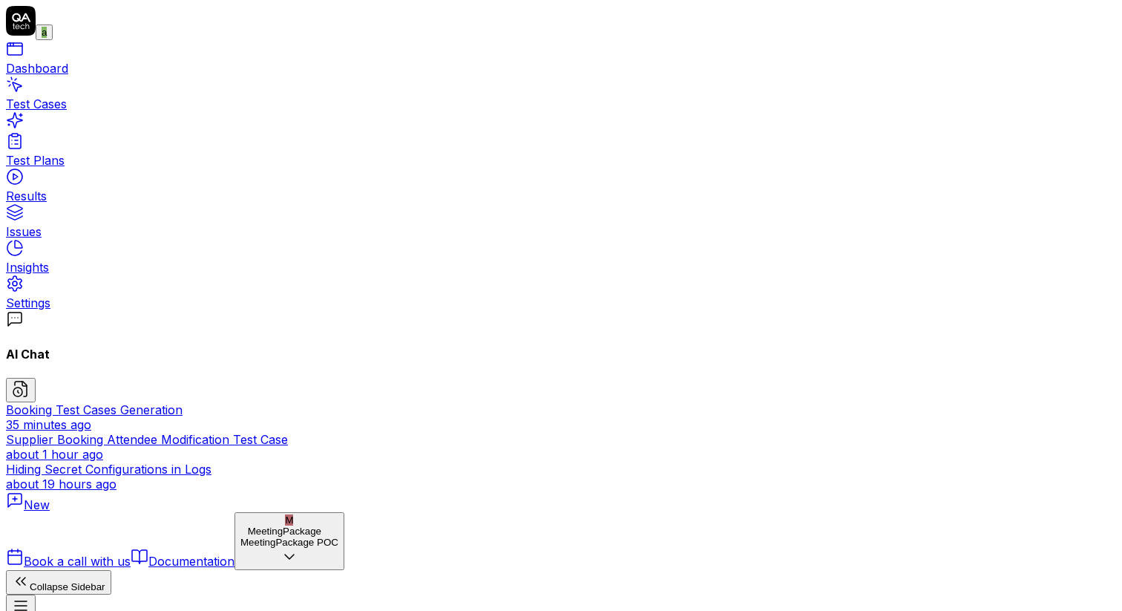
click at [85, 111] on div "Test Cases" at bounding box center [561, 103] width 1110 height 15
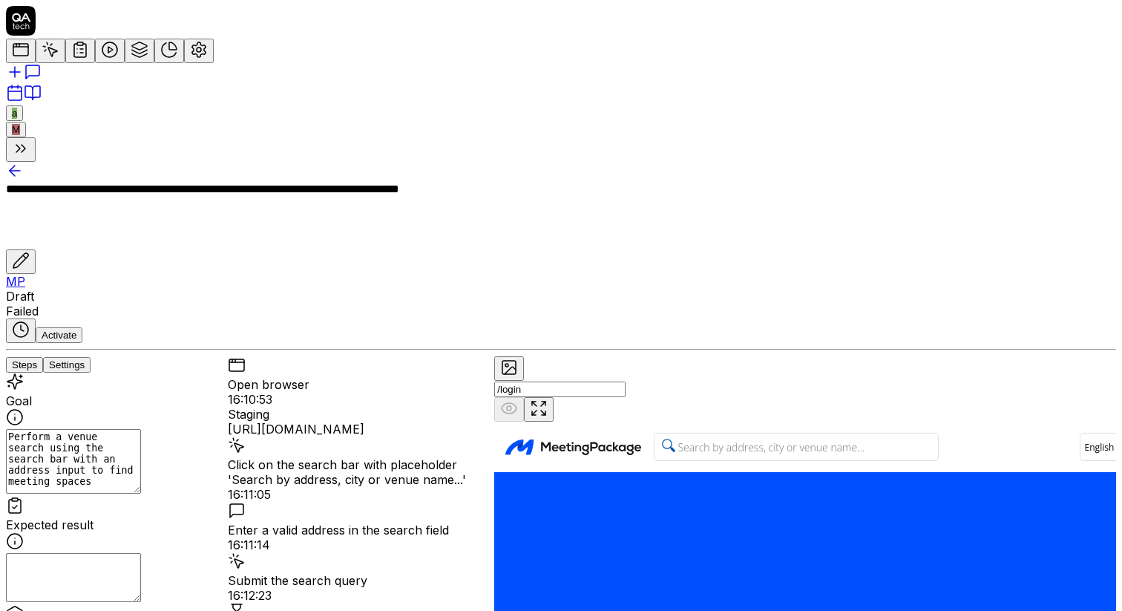
click at [91, 357] on button "Settings" at bounding box center [66, 365] width 47 height 16
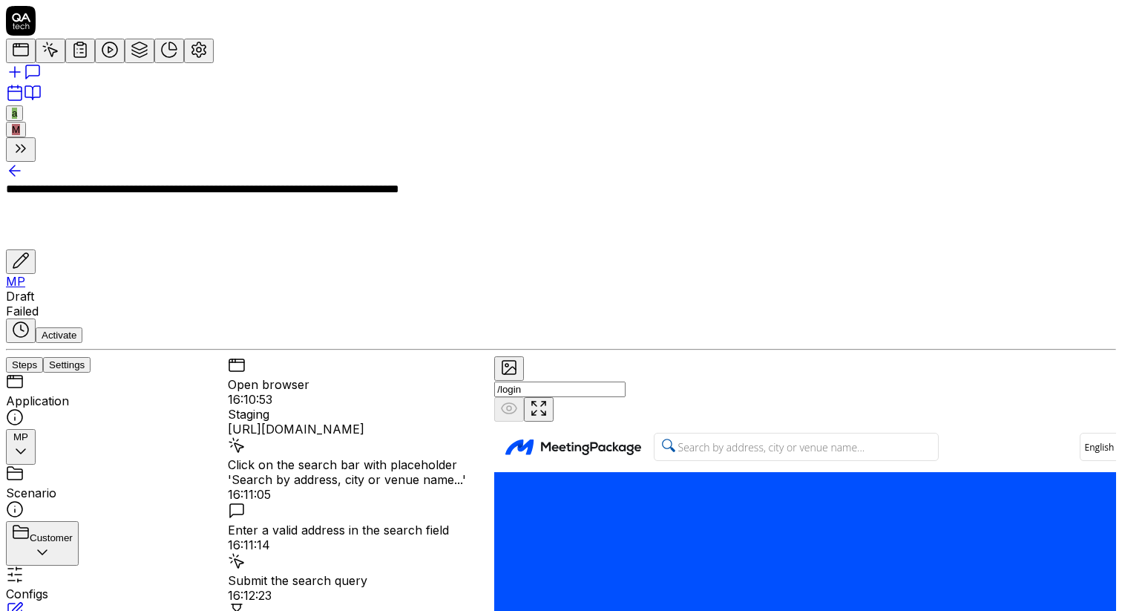
type textarea "*"
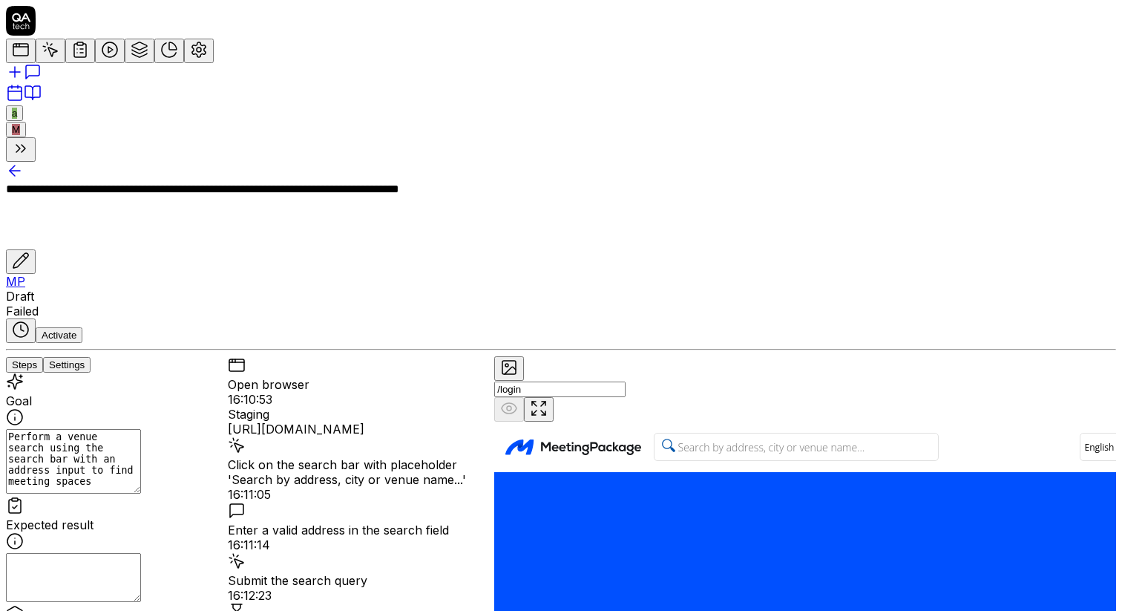
click at [43, 357] on button "Steps" at bounding box center [24, 365] width 37 height 16
click at [190, 59] on icon at bounding box center [199, 50] width 18 height 18
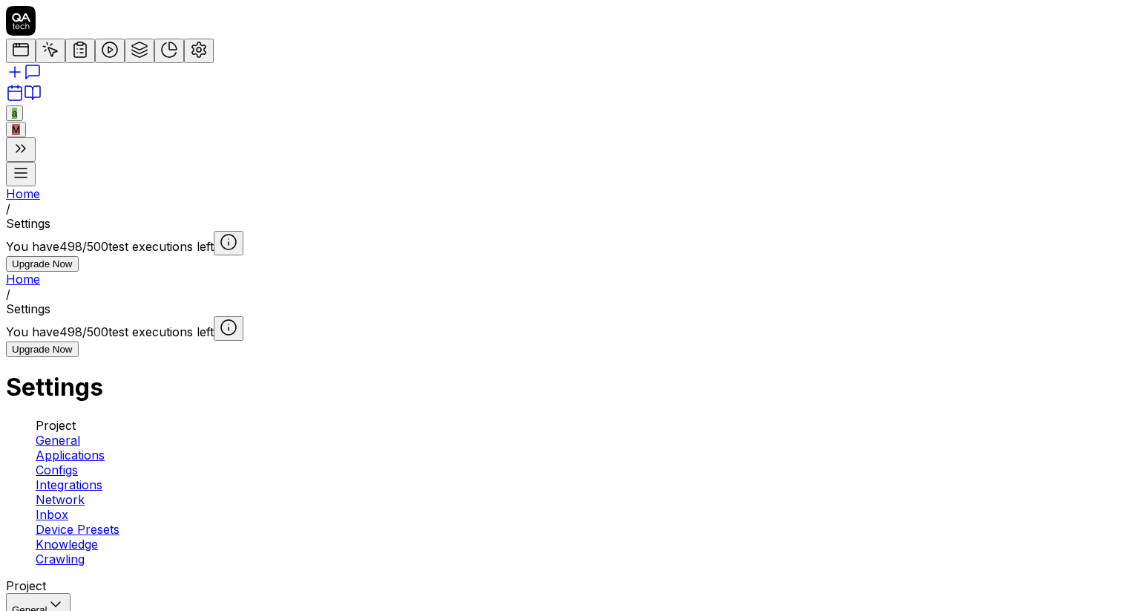
click at [105, 447] on link "Applications" at bounding box center [70, 454] width 69 height 15
click at [78, 462] on span "Configs" at bounding box center [57, 469] width 42 height 15
click at [148, 418] on ul "Project General Applications Configs Integrations Network Inbox Device Presets …" at bounding box center [561, 492] width 1110 height 148
click at [105, 447] on link "Applications" at bounding box center [70, 454] width 69 height 15
click at [873, 258] on html "a M Home / Settings You have 498 / 500 test executions left Upgrade Now Home / …" at bounding box center [561, 535] width 1122 height 1071
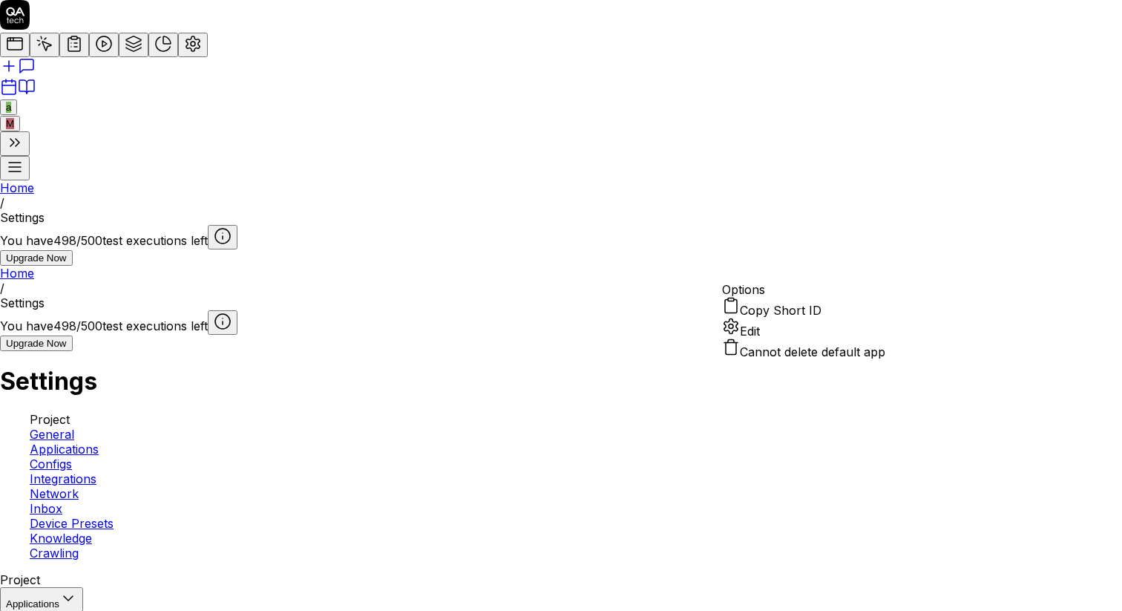
click at [760, 338] on span "Edit" at bounding box center [750, 331] width 20 height 15
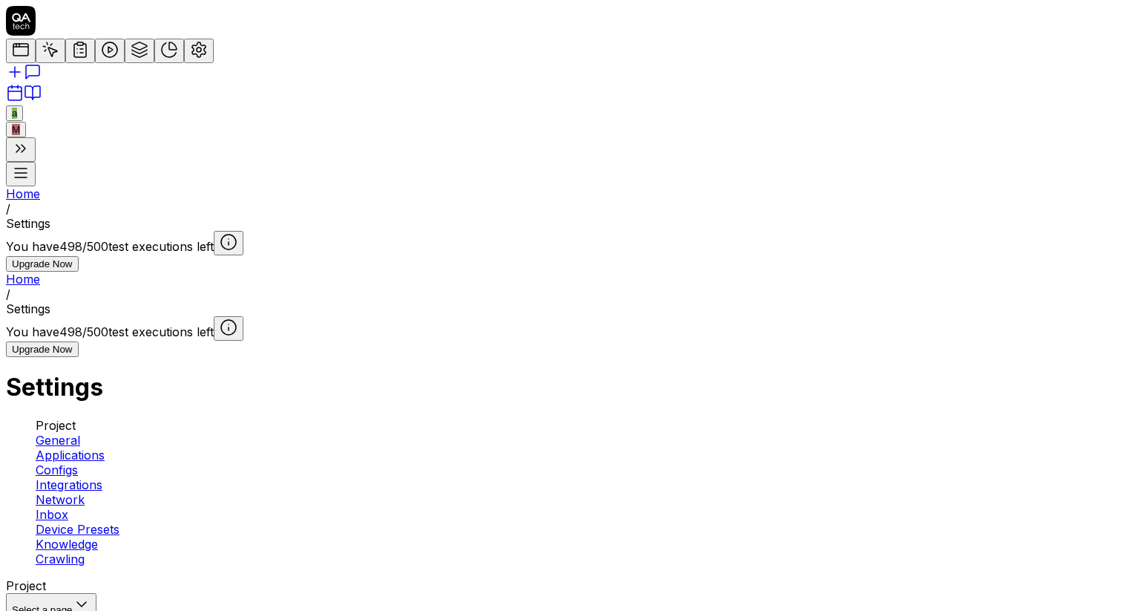
type input "*******"
click at [6, 63] on div at bounding box center [561, 34] width 1110 height 57
click at [23, 59] on icon at bounding box center [21, 50] width 18 height 18
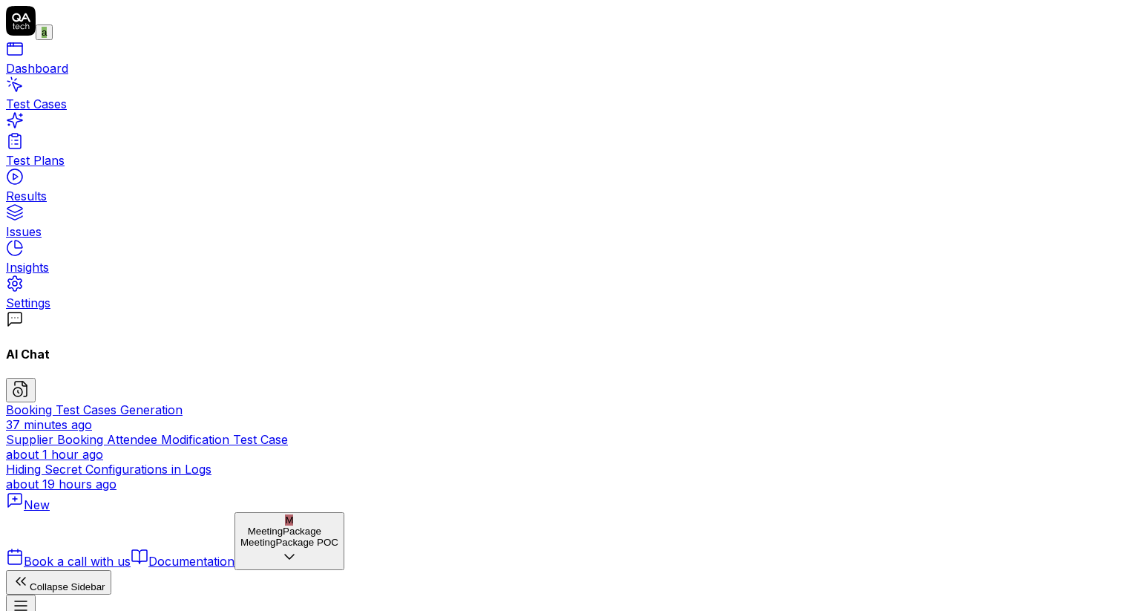
click at [98, 124] on link "Test Cases" at bounding box center [561, 107] width 1110 height 50
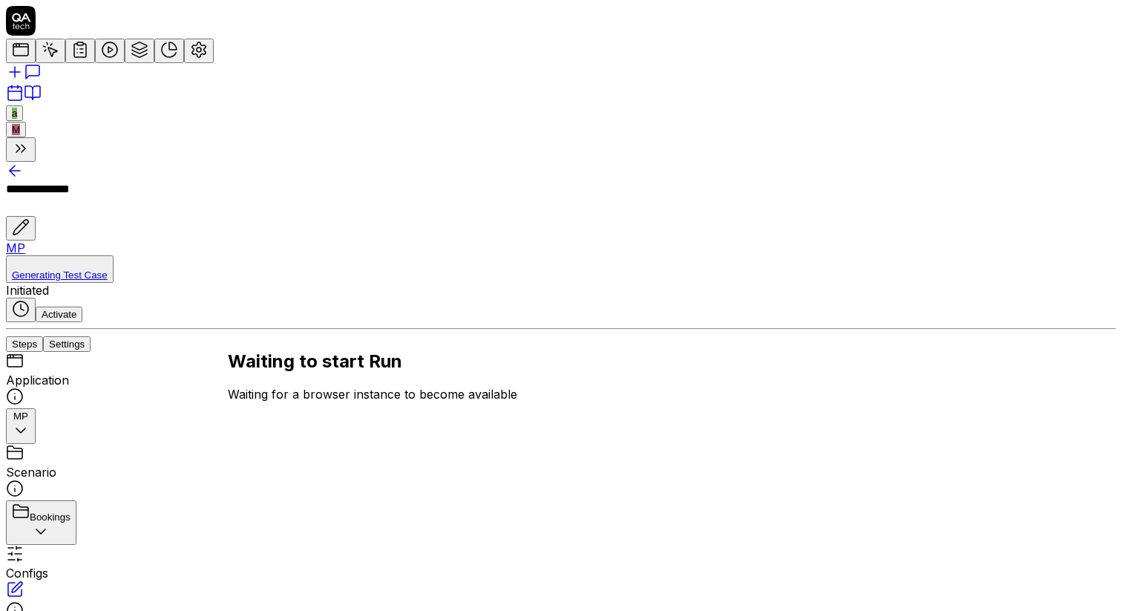
click at [91, 336] on button "Settings" at bounding box center [66, 344] width 47 height 16
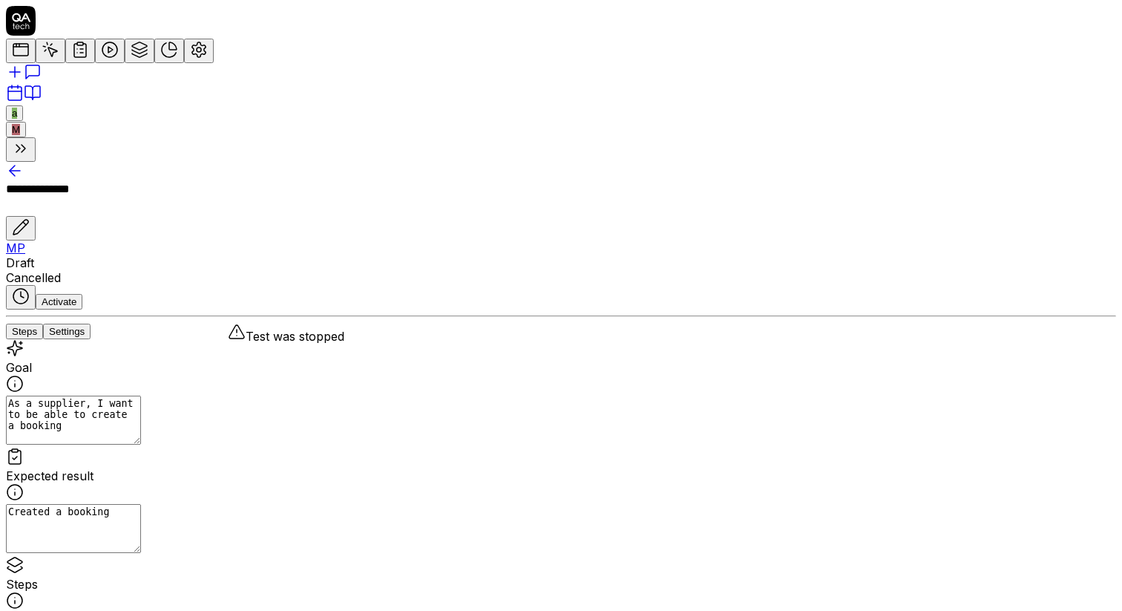
click at [43, 324] on button "Steps" at bounding box center [24, 332] width 37 height 16
click at [131, 504] on textarea "Created a booking" at bounding box center [73, 528] width 135 height 49
type textarea "*"
type textarea "WCreated a booking"
type textarea "*"
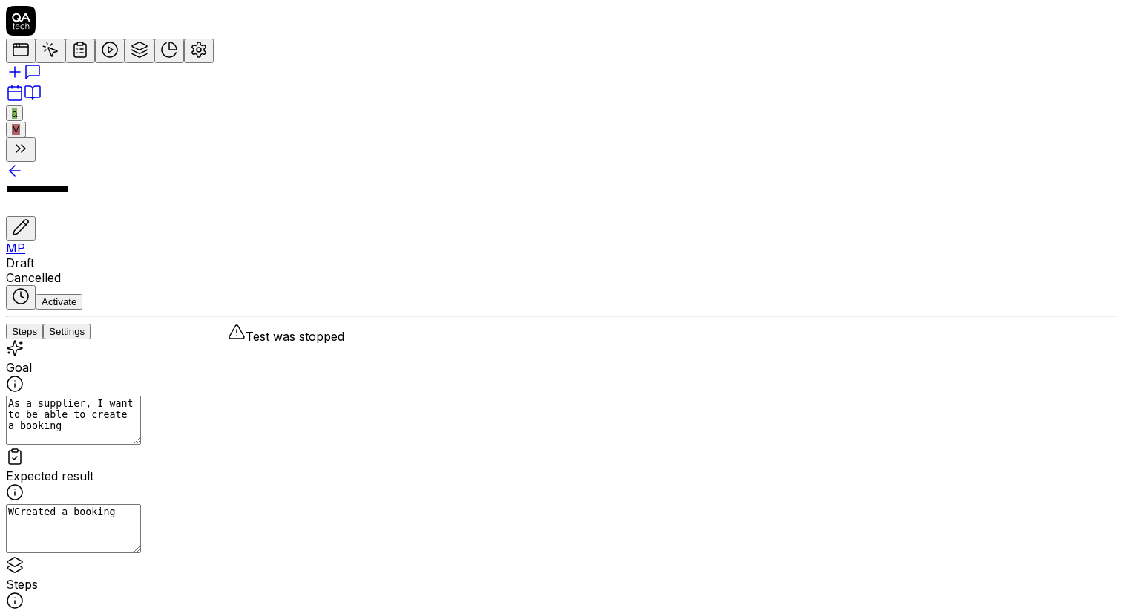
type textarea "WaCreated a booking"
type textarea "*"
type textarea "WasCreated a booking"
type textarea "*"
type textarea "Was Created a booking"
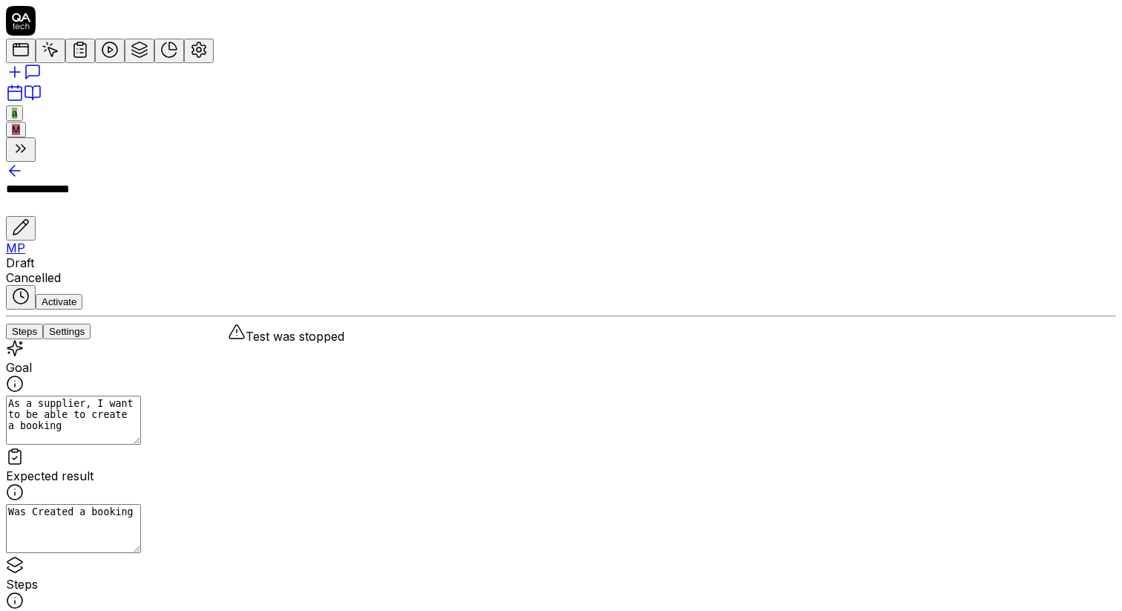
type textarea "*"
type textarea "Was aCreated a booking"
type textarea "*"
type textarea "Was abCreated a booking"
type textarea "*"
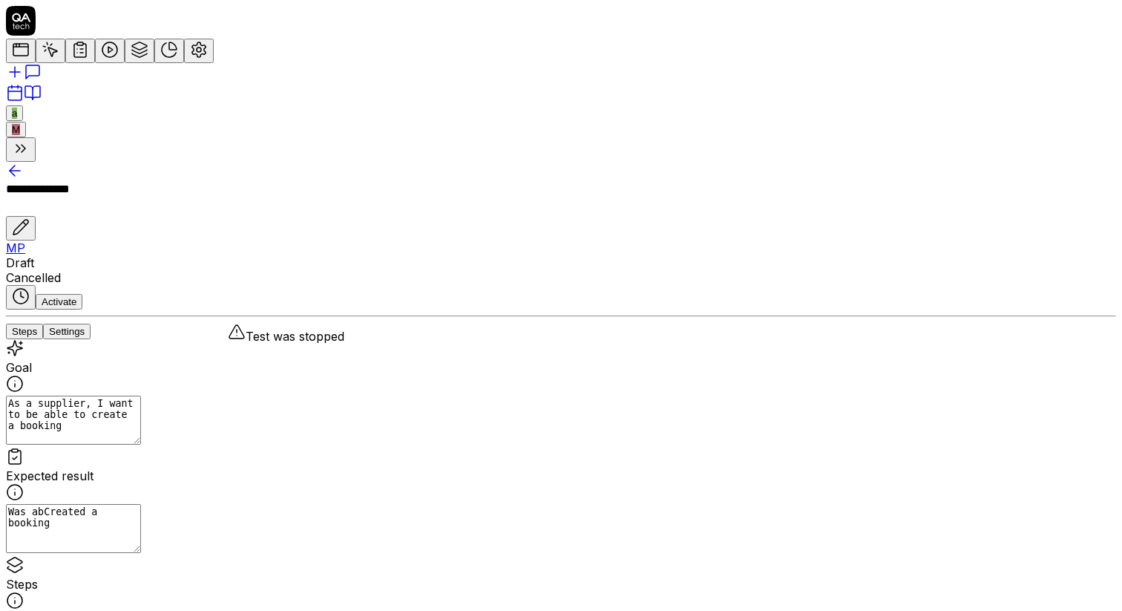
type textarea "Was ablCreated a booking"
type textarea "*"
type textarea "Was ableCreated a booking"
type textarea "*"
type textarea "Was able Created a booking"
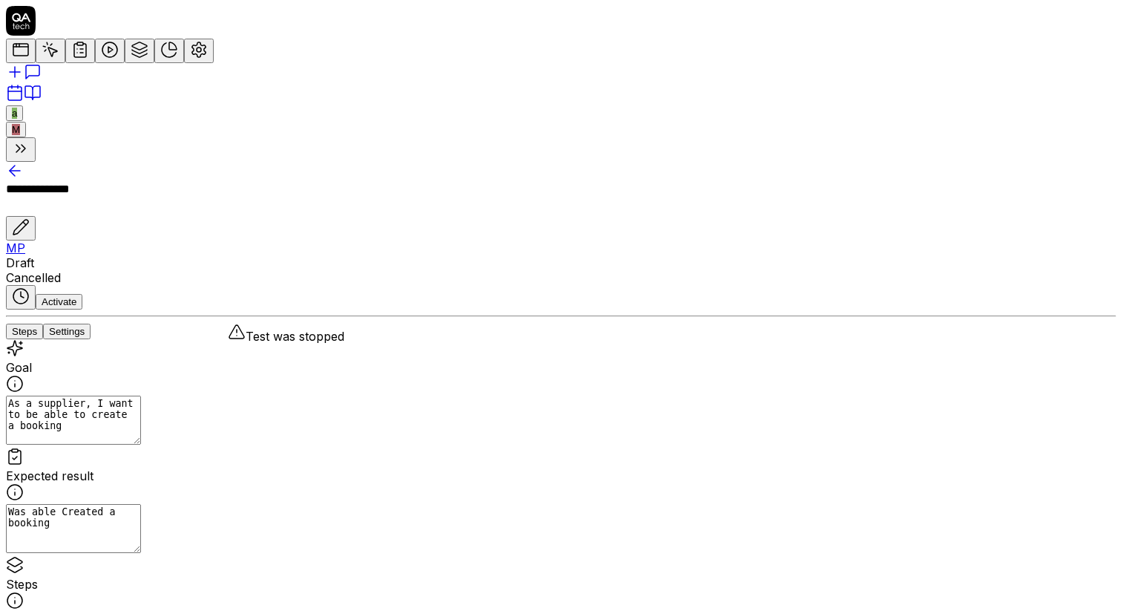
type textarea "*"
type textarea "Was able tCreated a booking"
type textarea "*"
type textarea "Was able toCreated a booking"
type textarea "*"
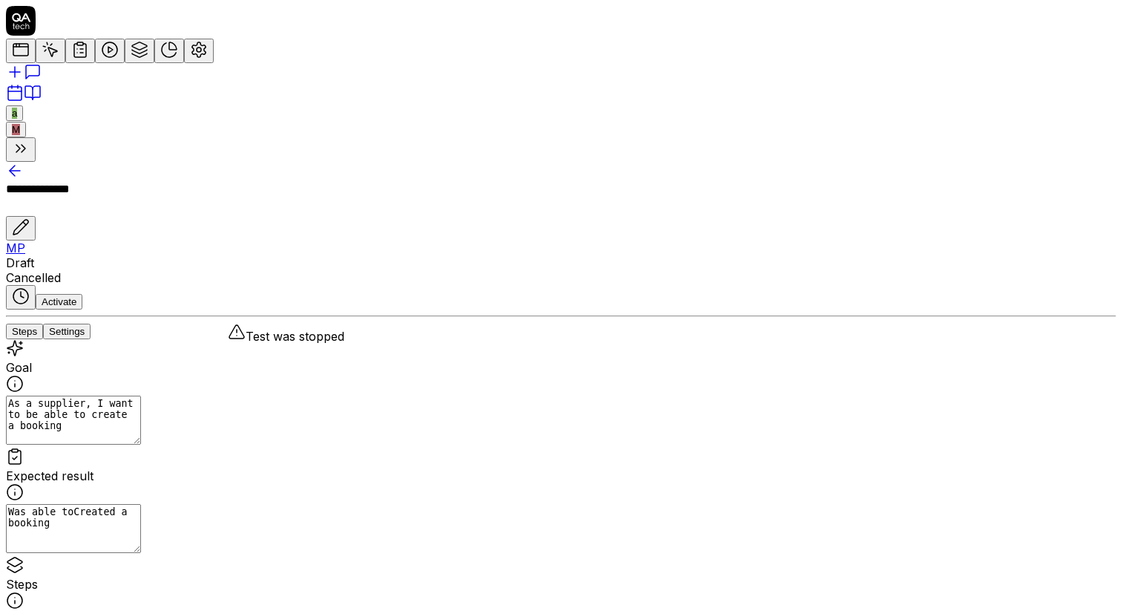
type textarea "Was able to Created a booking"
type textarea "*"
type textarea "Was able to reated a booking"
type textarea "*"
type textarea "Was able to created a booking"
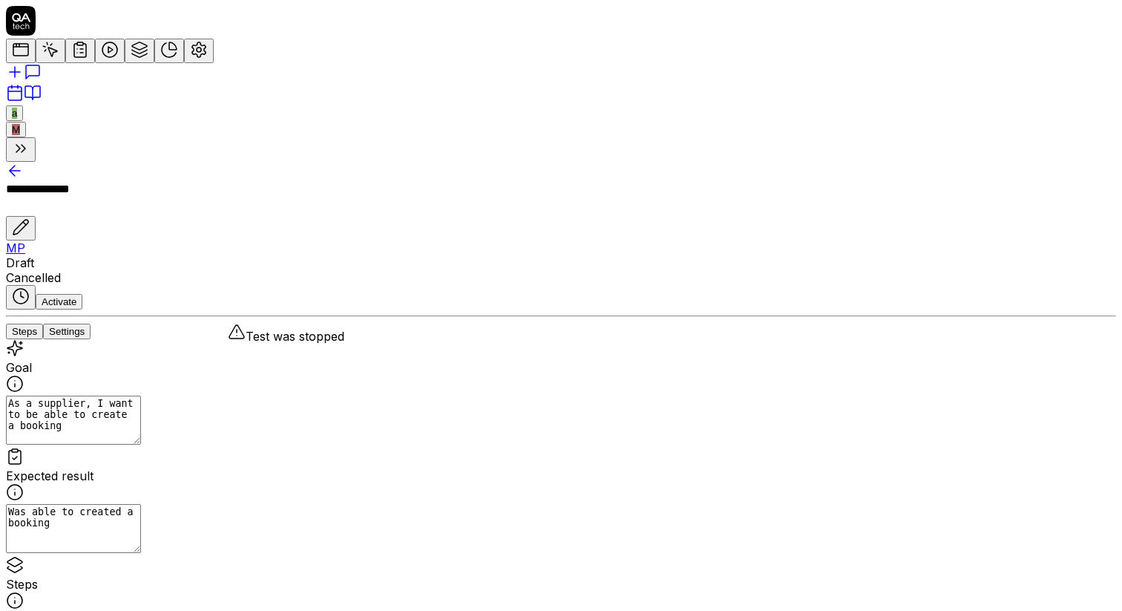
type textarea "*"
type textarea "Was able to create a booking"
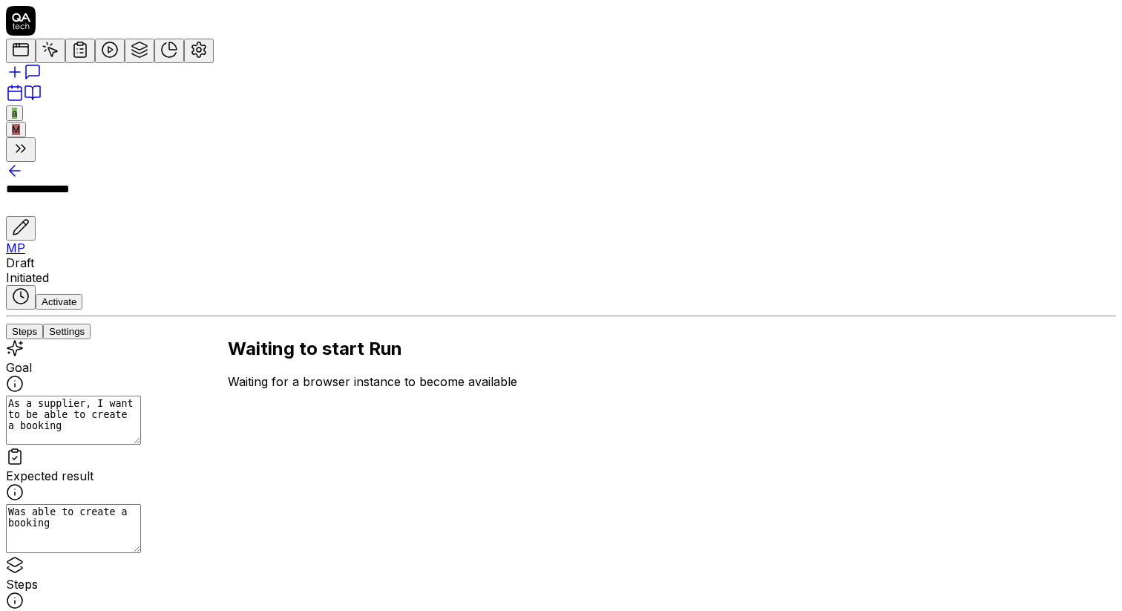
type textarea "*"
